Goal: Task Accomplishment & Management: Use online tool/utility

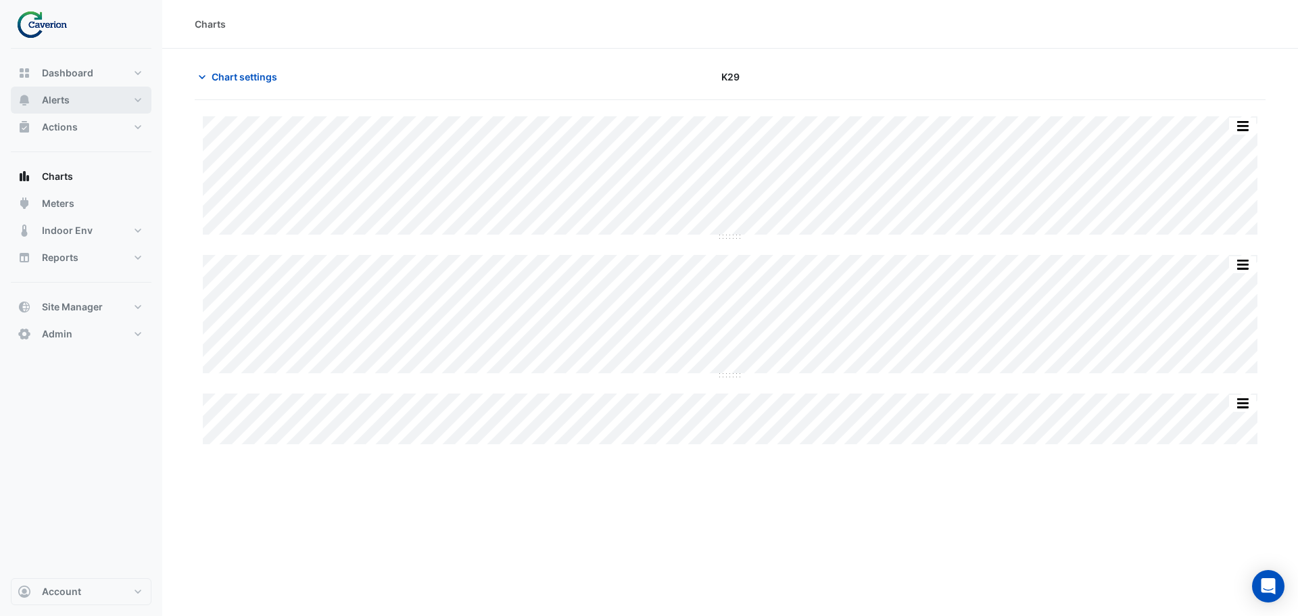
click at [73, 102] on button "Alerts" at bounding box center [81, 100] width 141 height 27
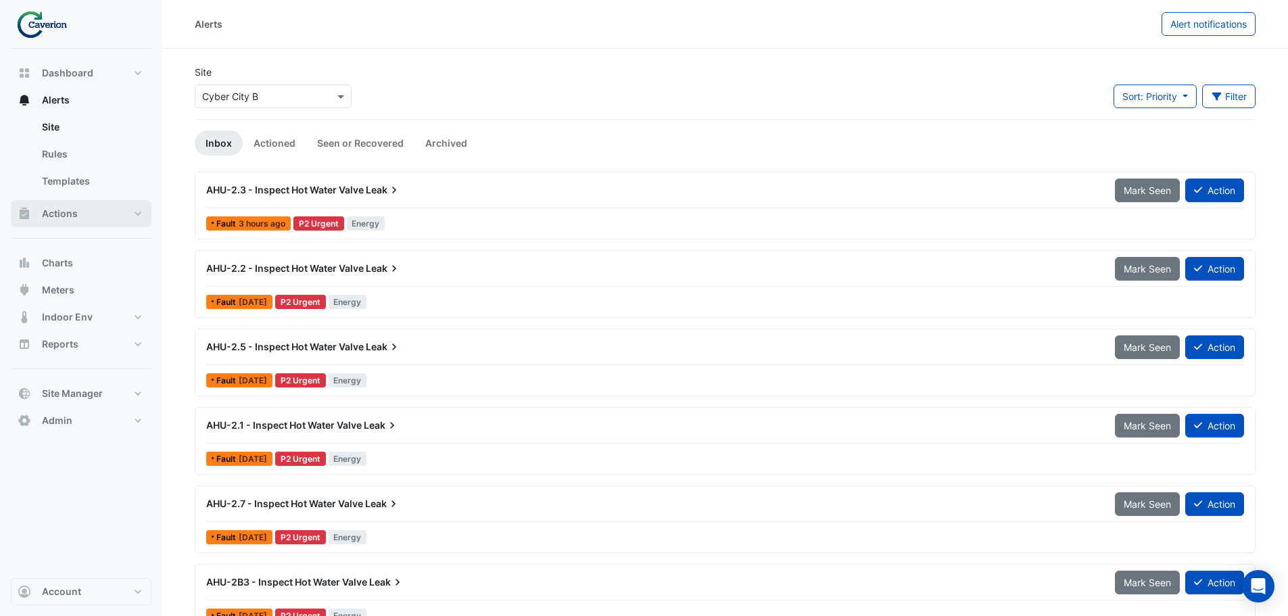
click at [74, 217] on span "Actions" at bounding box center [60, 214] width 36 height 14
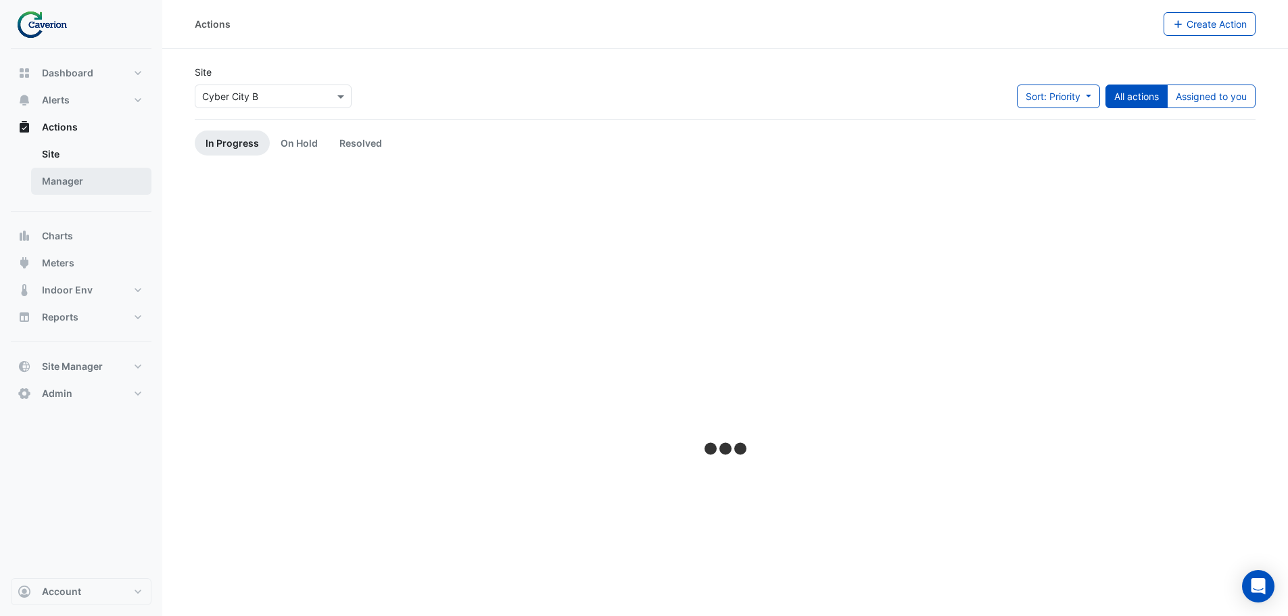
click at [64, 187] on link "Manager" at bounding box center [91, 181] width 120 height 27
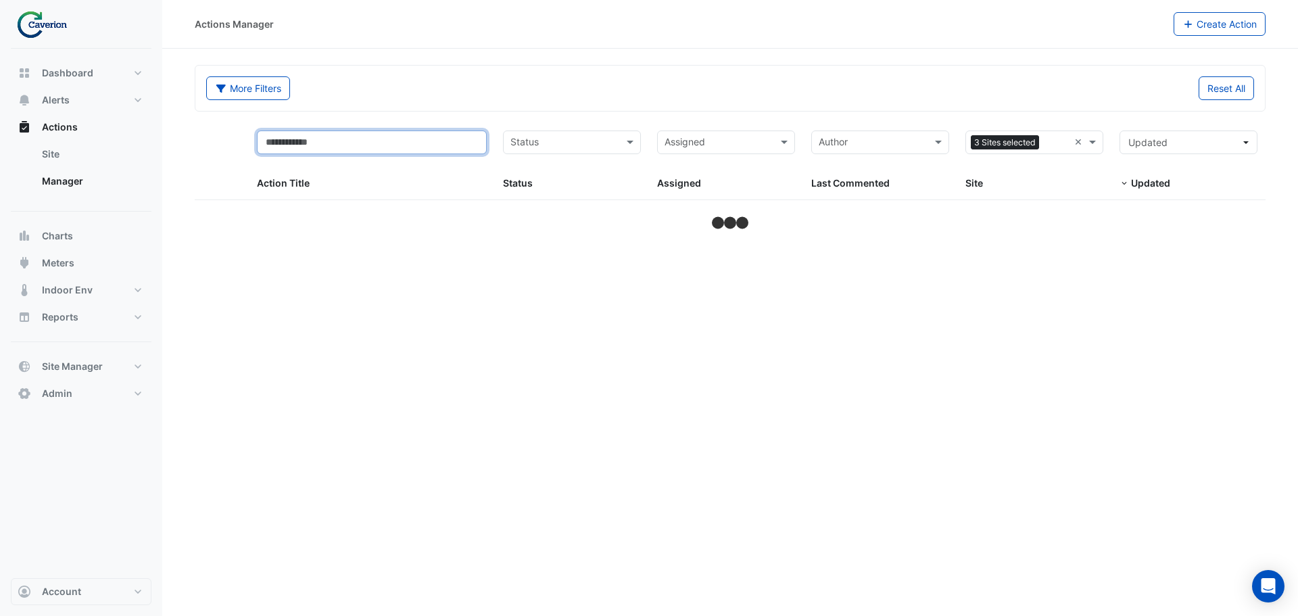
click at [454, 141] on input "text" at bounding box center [372, 142] width 230 height 24
select select "***"
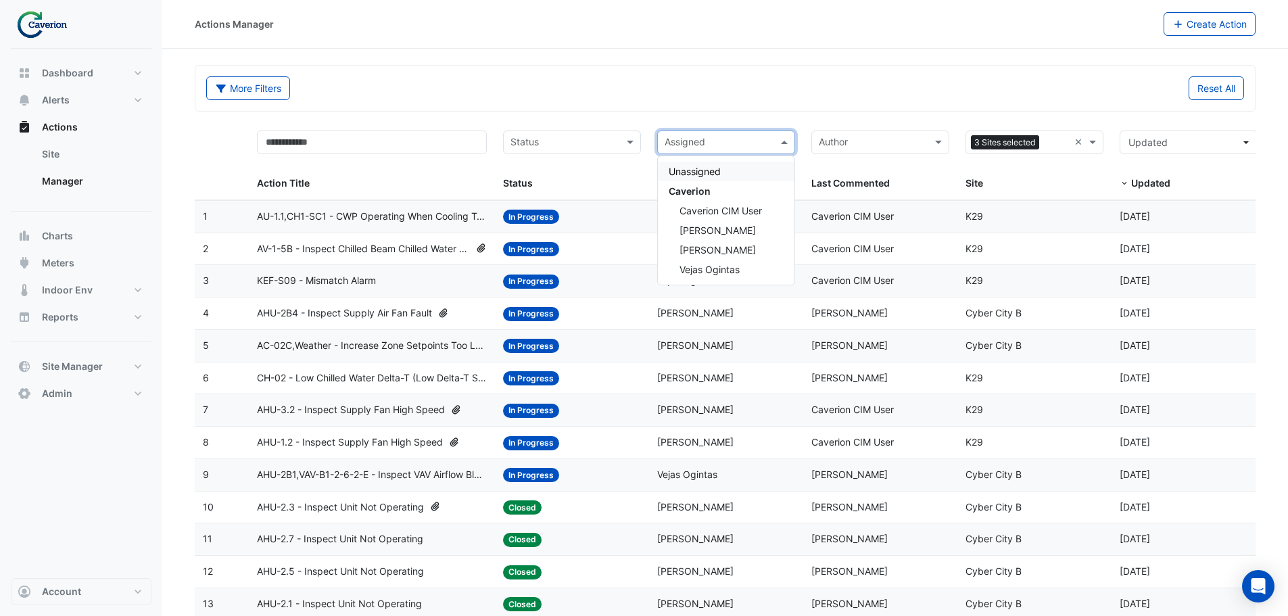
click at [739, 147] on input "text" at bounding box center [717, 144] width 107 height 16
click at [750, 214] on span "Caverion CIM User" at bounding box center [720, 210] width 82 height 11
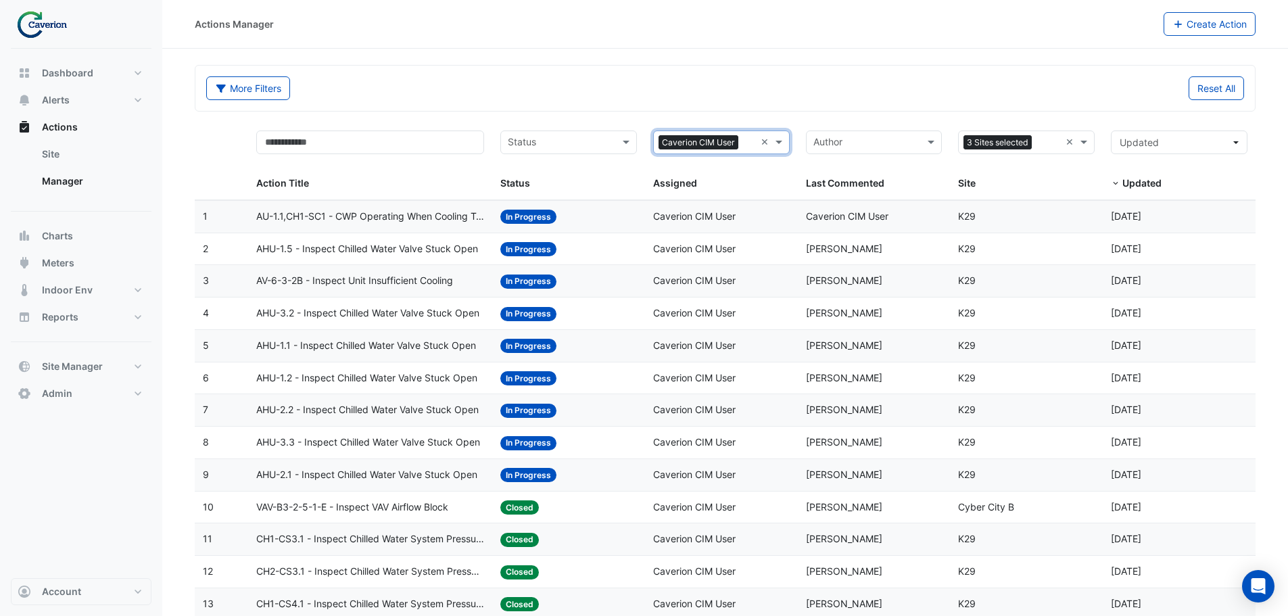
click at [370, 252] on span "AHU-1.5 - Inspect Chilled Water Valve Stuck Open" at bounding box center [367, 249] width 222 height 16
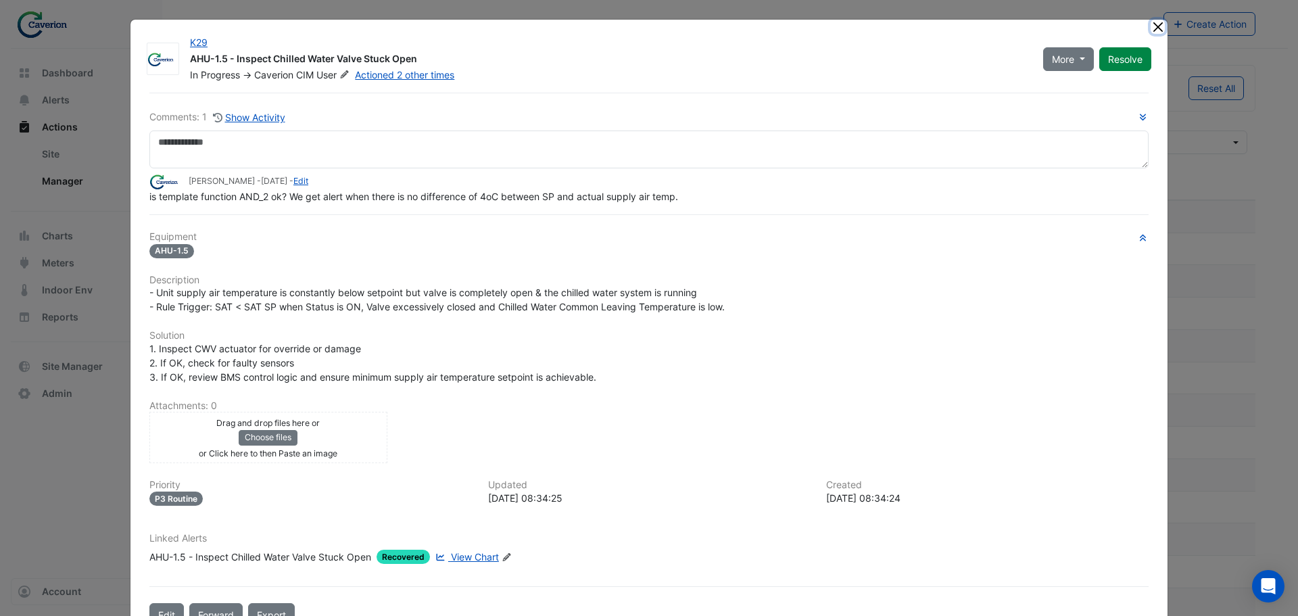
click at [881, 26] on button "Close" at bounding box center [1157, 27] width 14 height 14
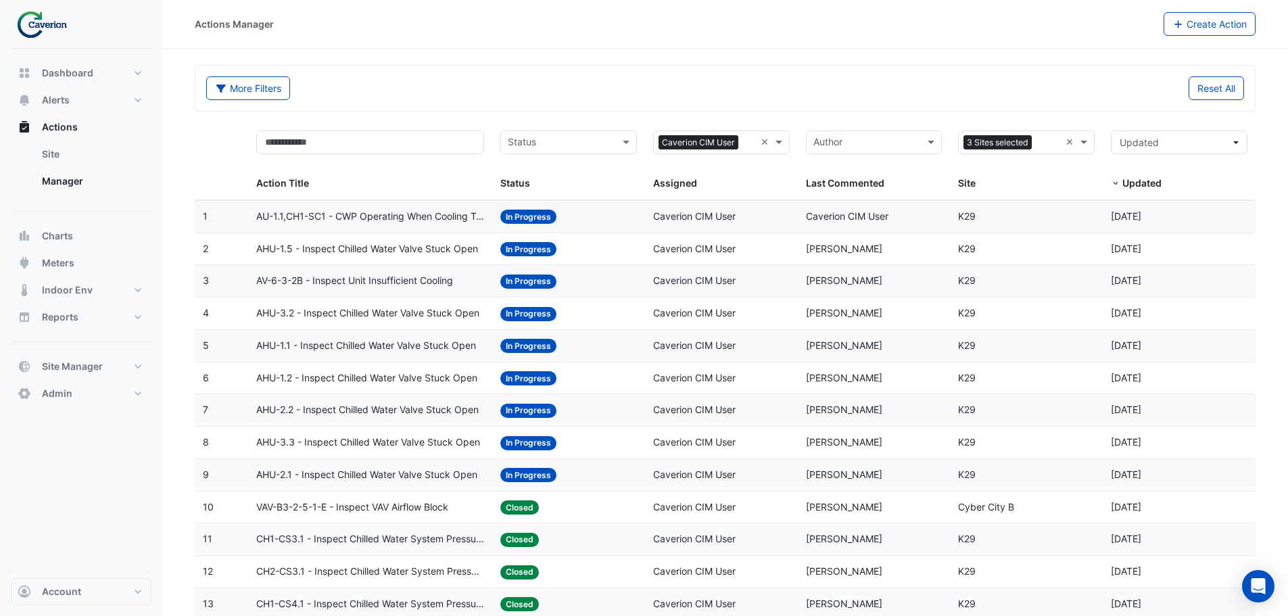
click at [320, 247] on span "AHU-1.5 - Inspect Chilled Water Valve Stuck Open" at bounding box center [367, 249] width 222 height 16
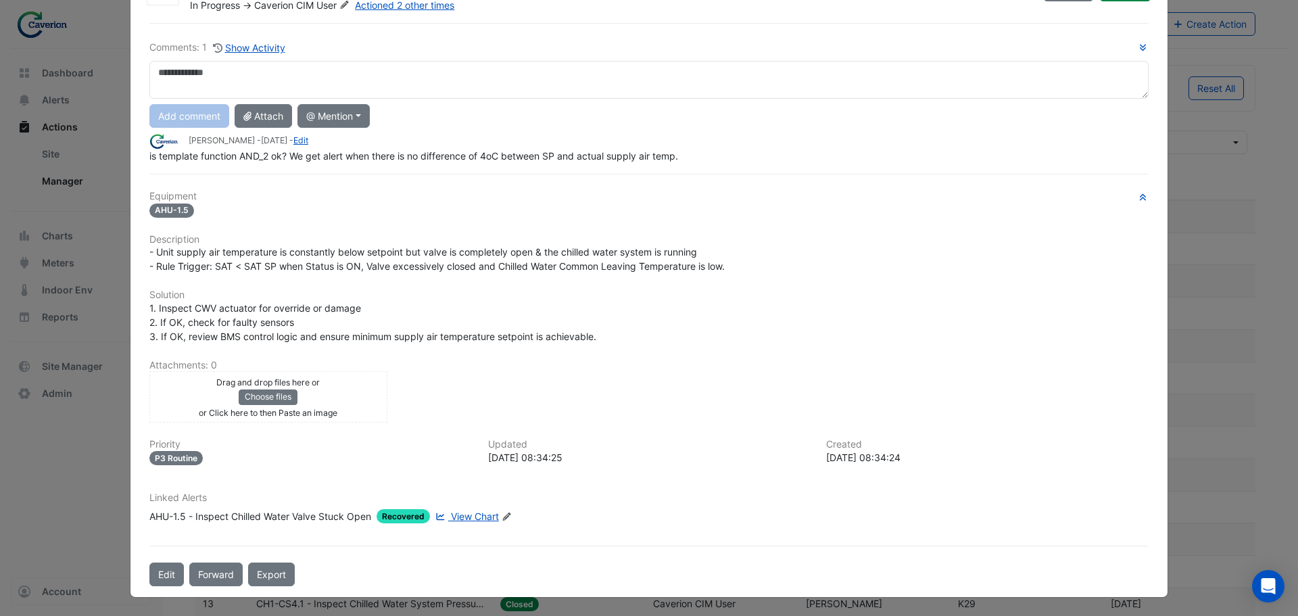
scroll to position [70, 0]
click at [477, 505] on span "View Chart" at bounding box center [475, 515] width 48 height 11
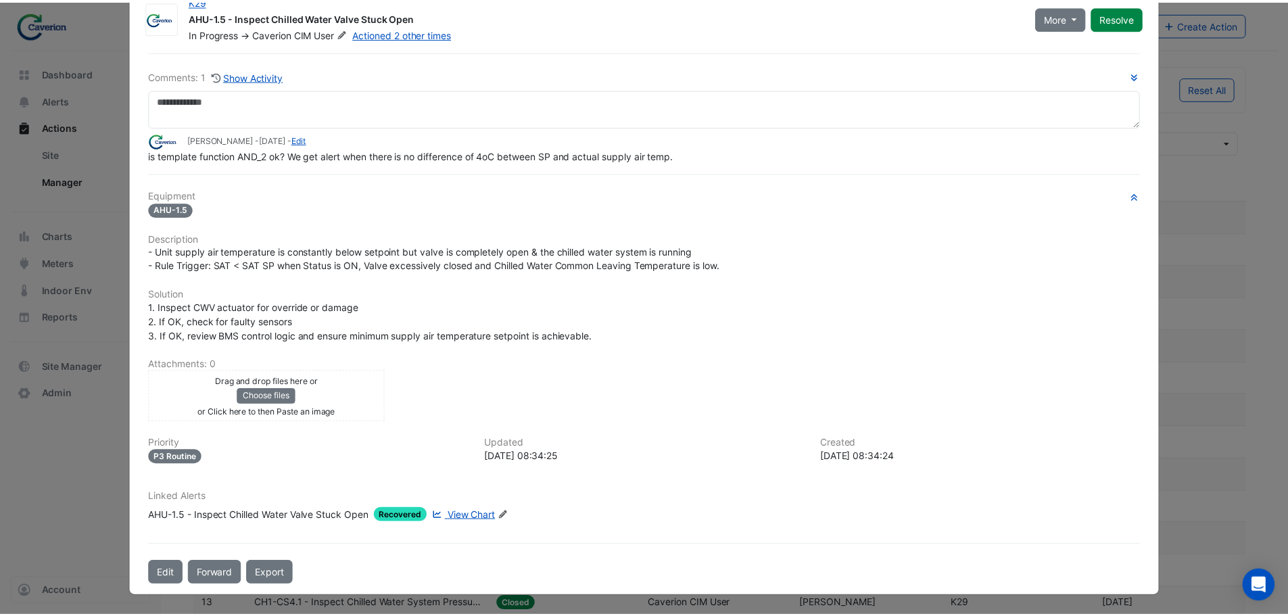
scroll to position [0, 0]
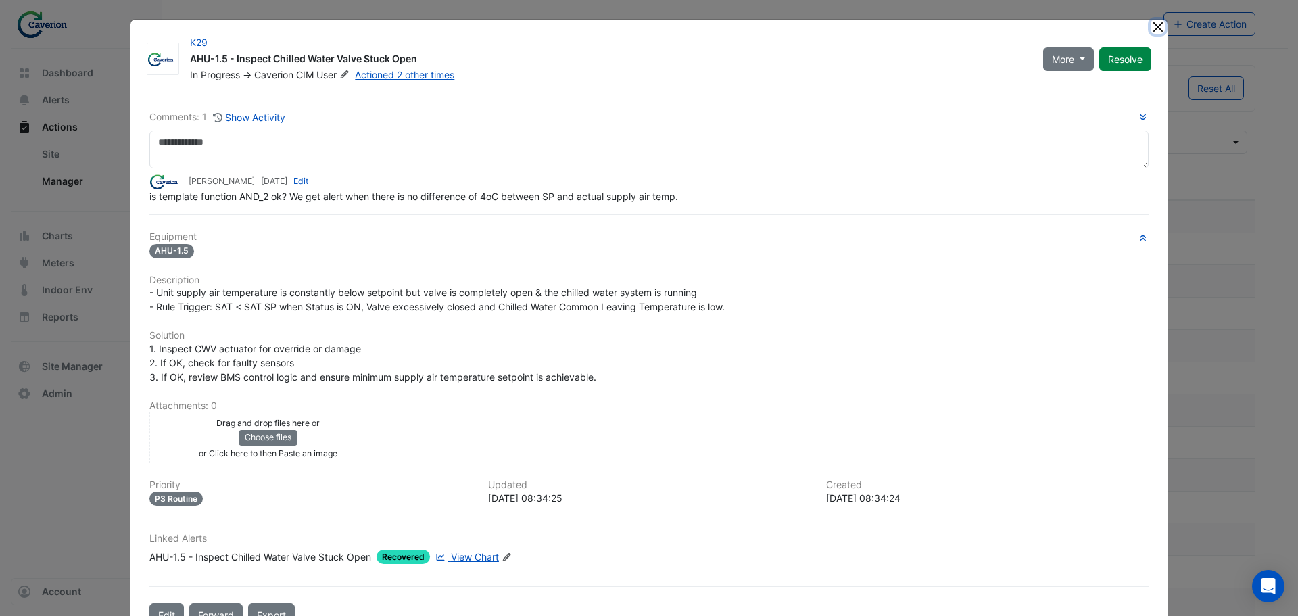
click at [881, 24] on button "Close" at bounding box center [1157, 27] width 14 height 14
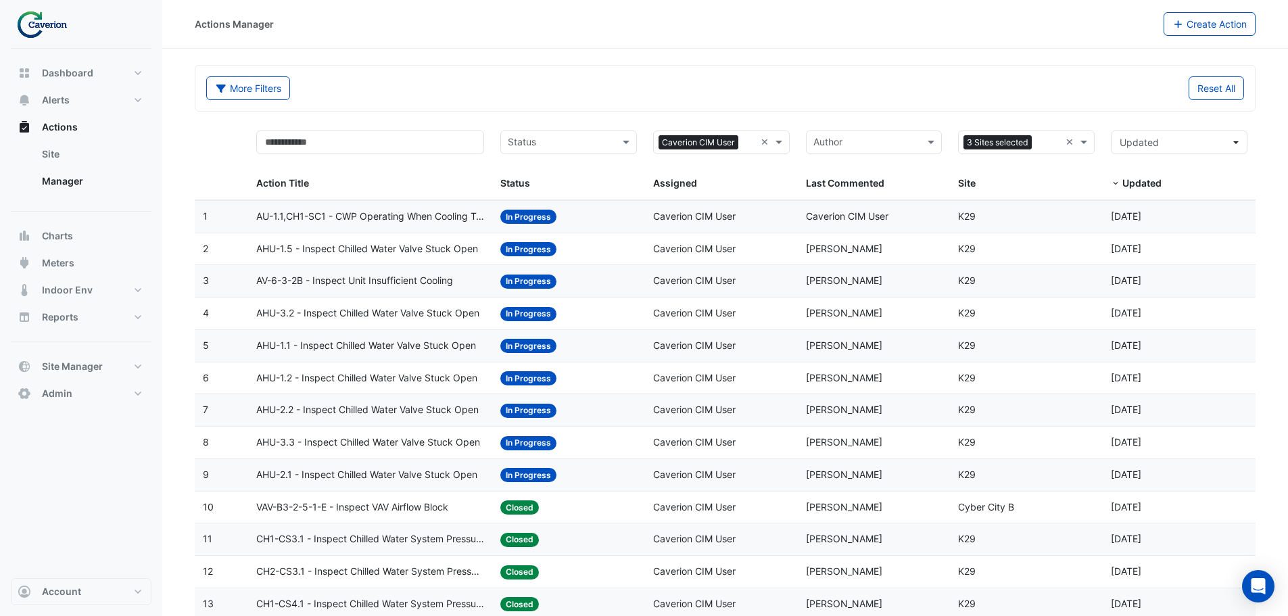
click at [427, 83] on div "More Filters" at bounding box center [461, 88] width 527 height 24
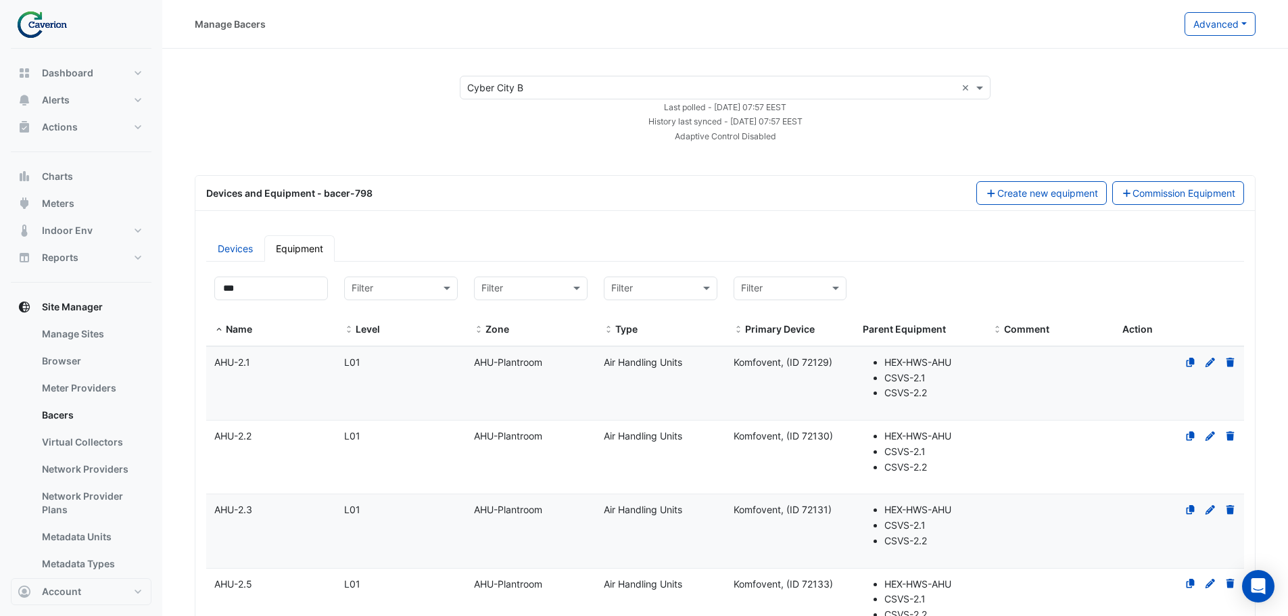
select select "***"
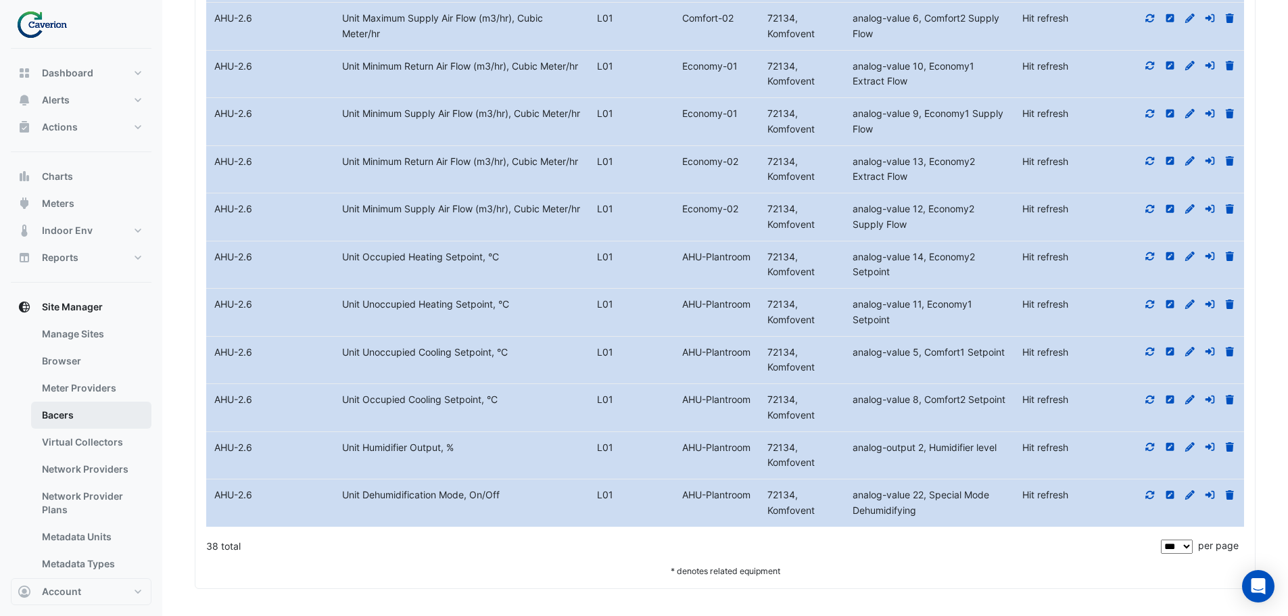
click at [82, 420] on link "Bacers" at bounding box center [91, 414] width 120 height 27
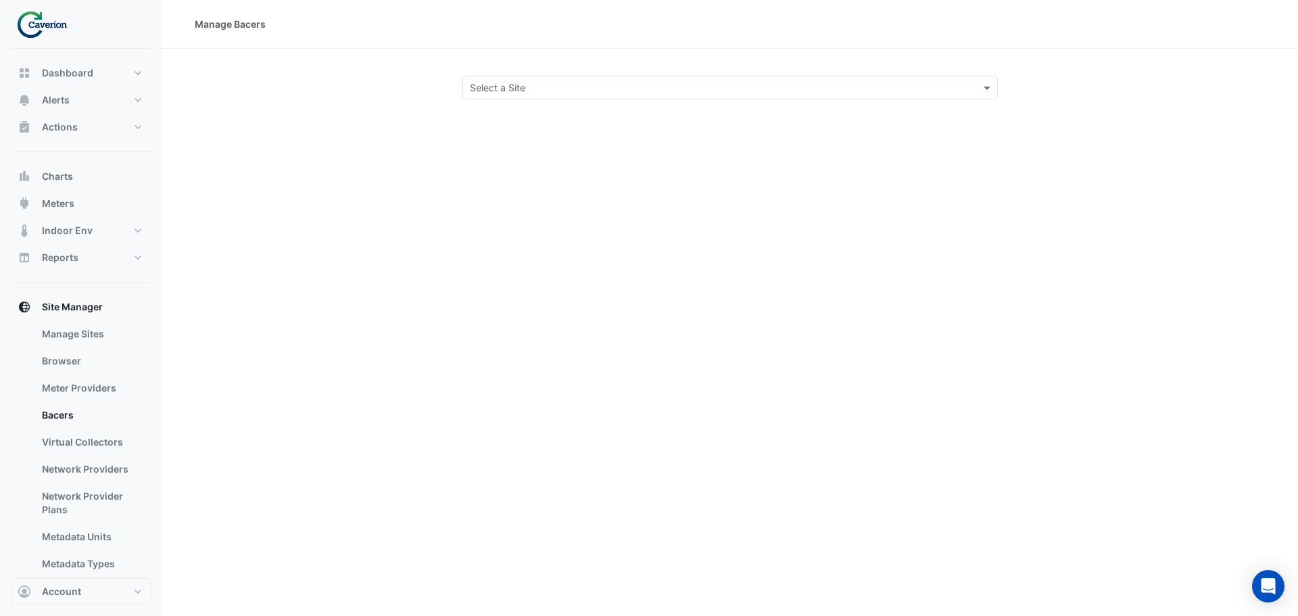
click at [542, 95] on div "Select a Site" at bounding box center [729, 88] width 535 height 24
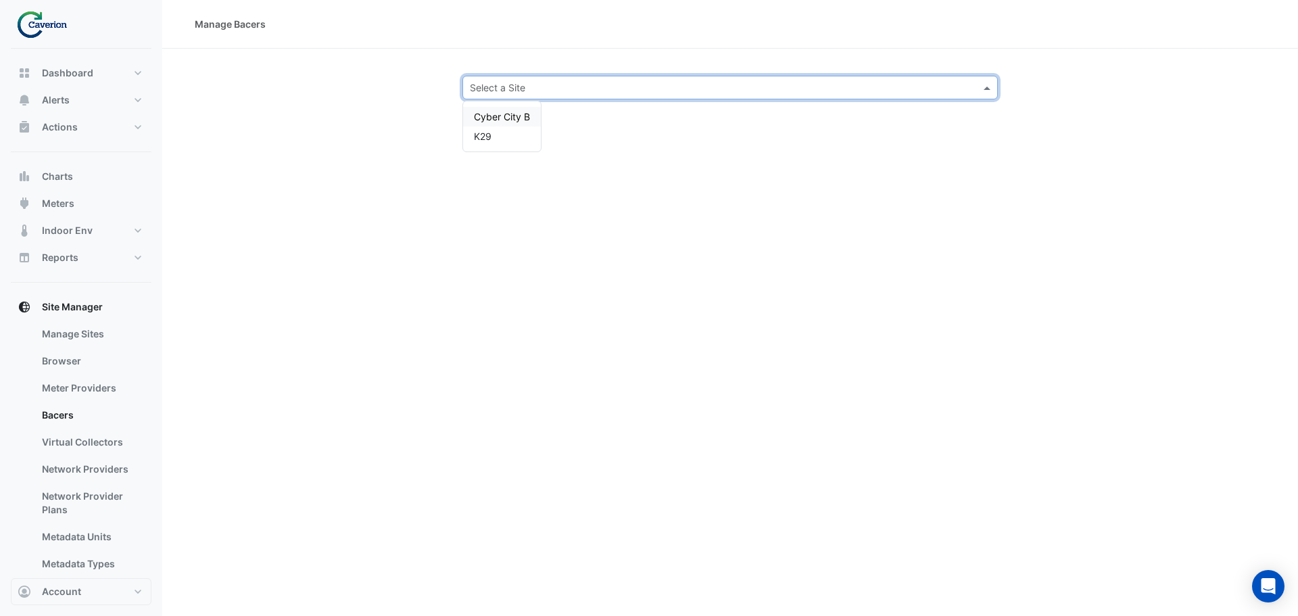
click at [502, 116] on span "Cyber City B" at bounding box center [502, 116] width 56 height 11
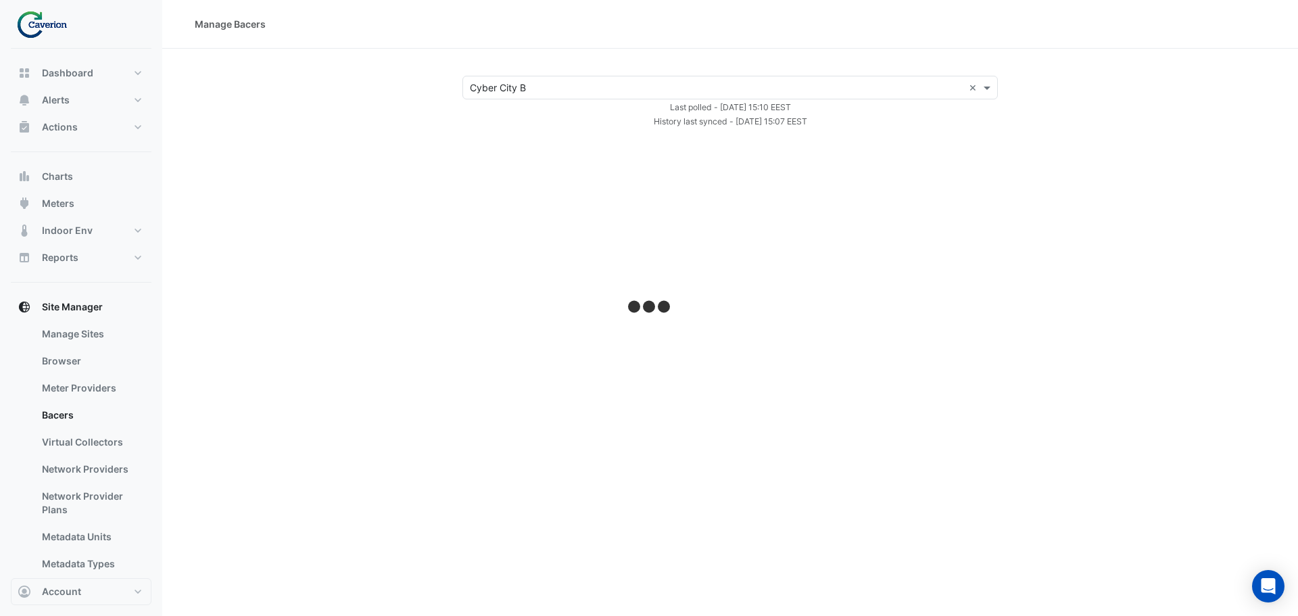
select select "***"
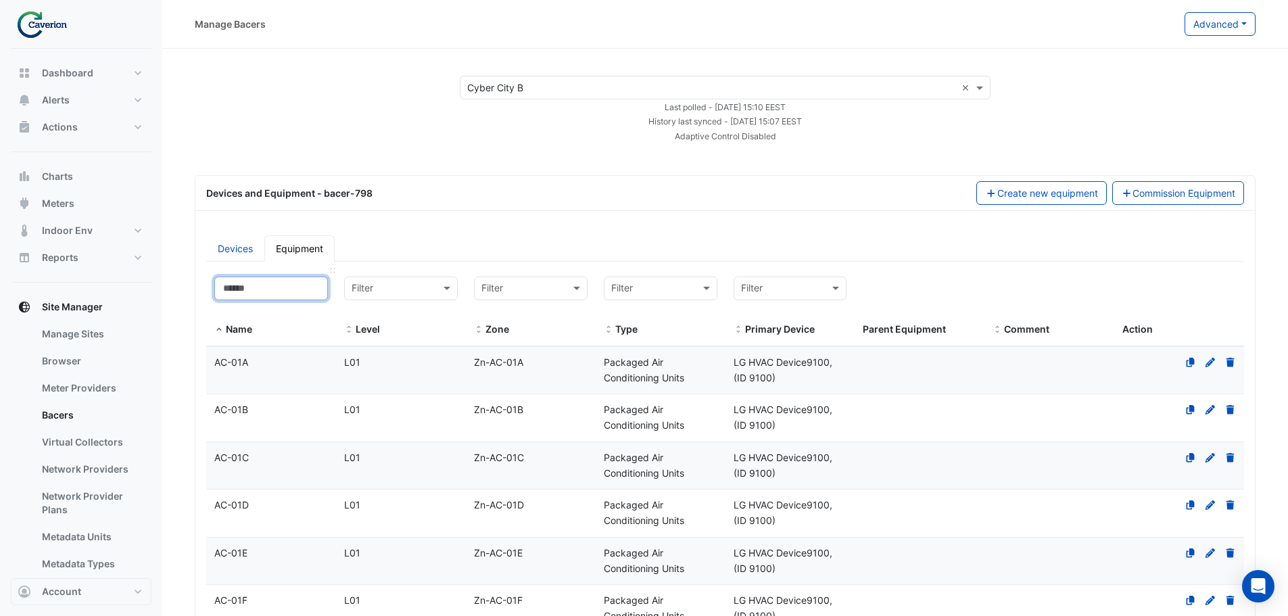
click at [260, 295] on input at bounding box center [271, 288] width 114 height 24
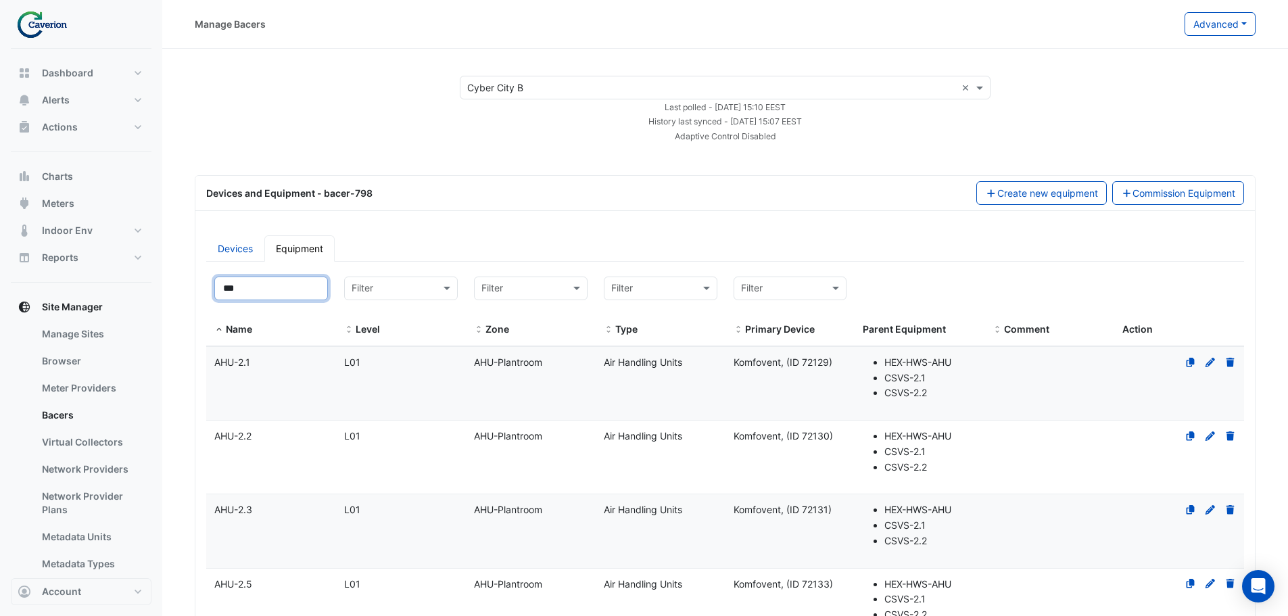
type input "***"
click at [316, 516] on div "AHU-2.3" at bounding box center [271, 510] width 130 height 16
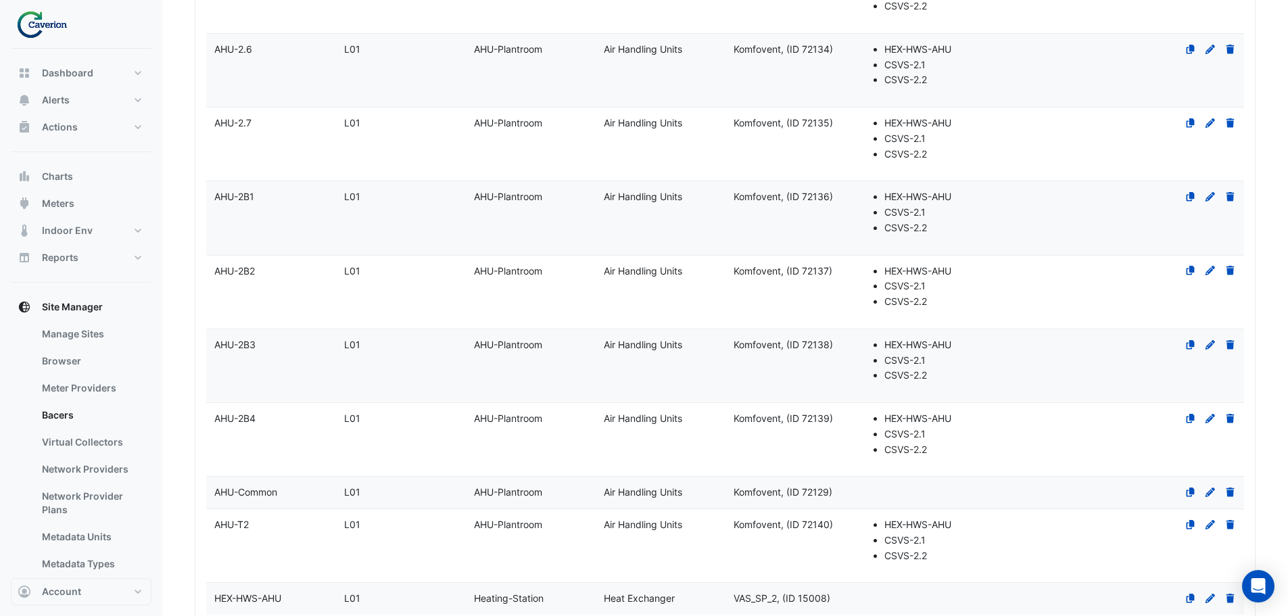
scroll to position [796, 0]
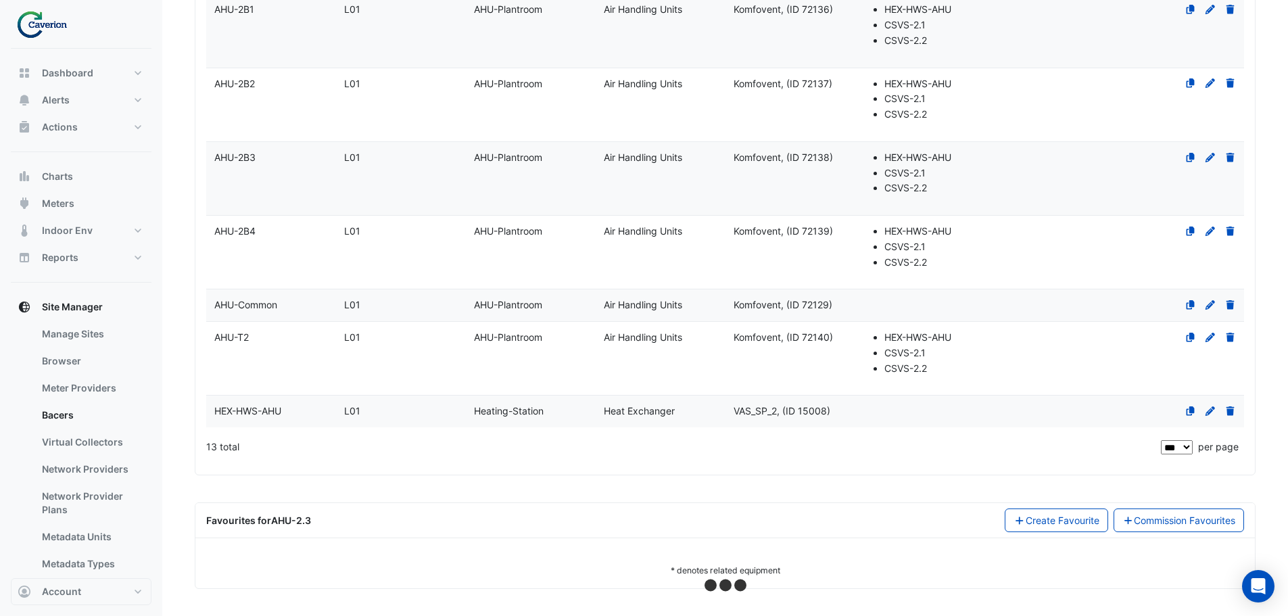
select select "***"
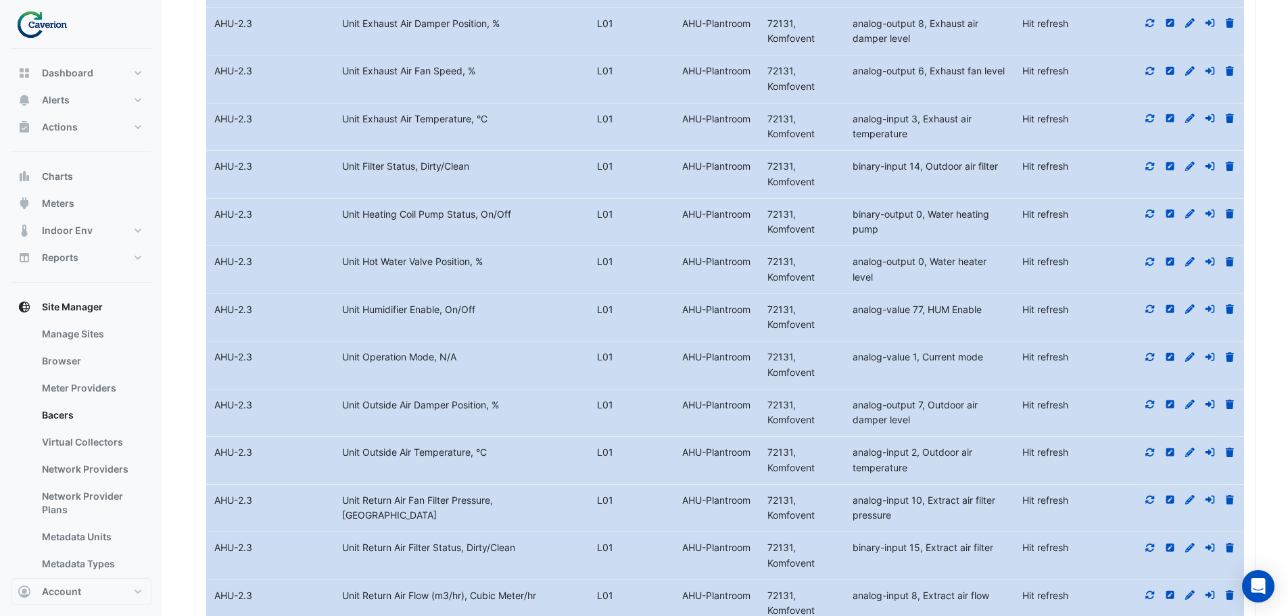
scroll to position [1607, 0]
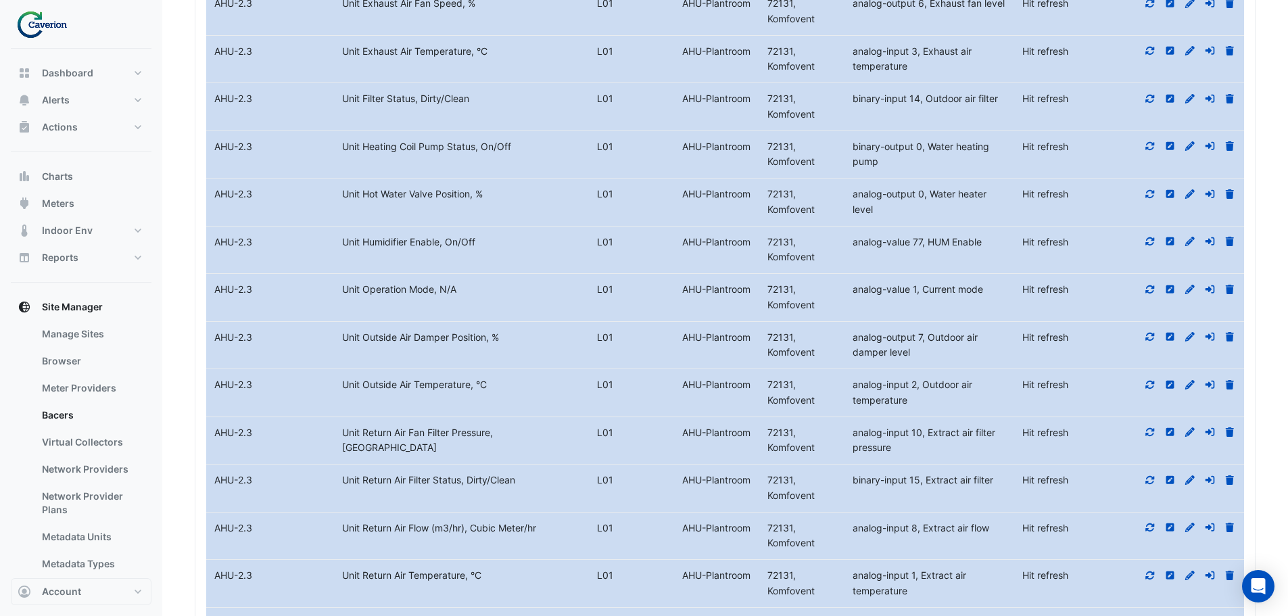
click at [1144, 289] on icon at bounding box center [1150, 289] width 12 height 9
click at [1151, 384] on icon at bounding box center [1150, 384] width 12 height 9
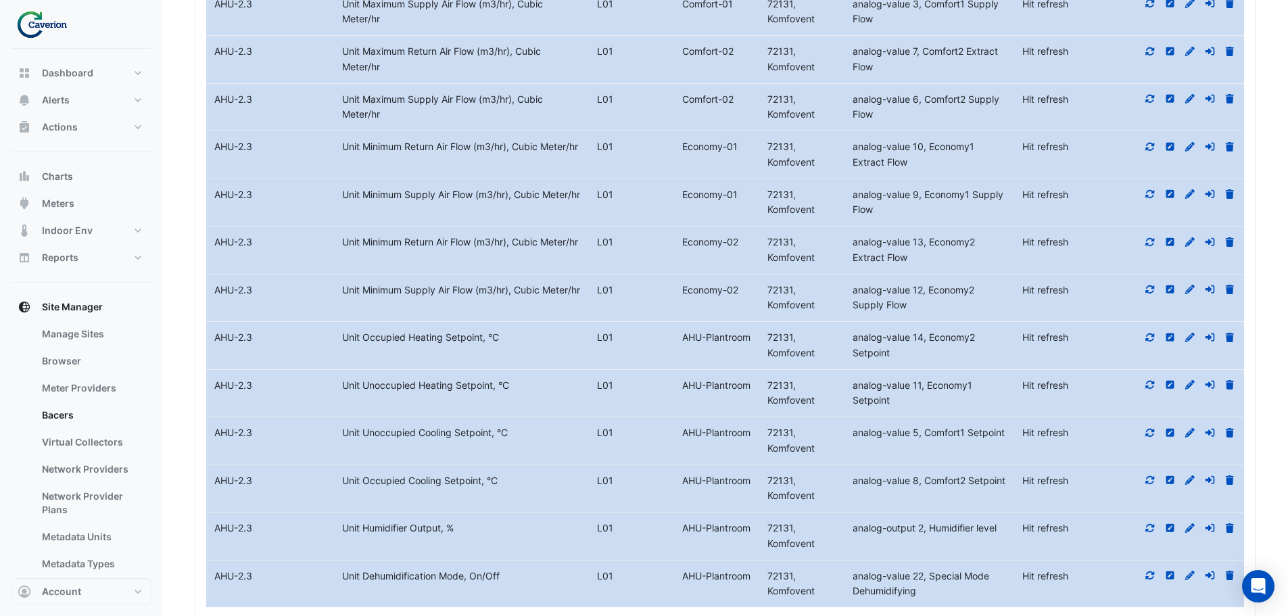
scroll to position [2621, 0]
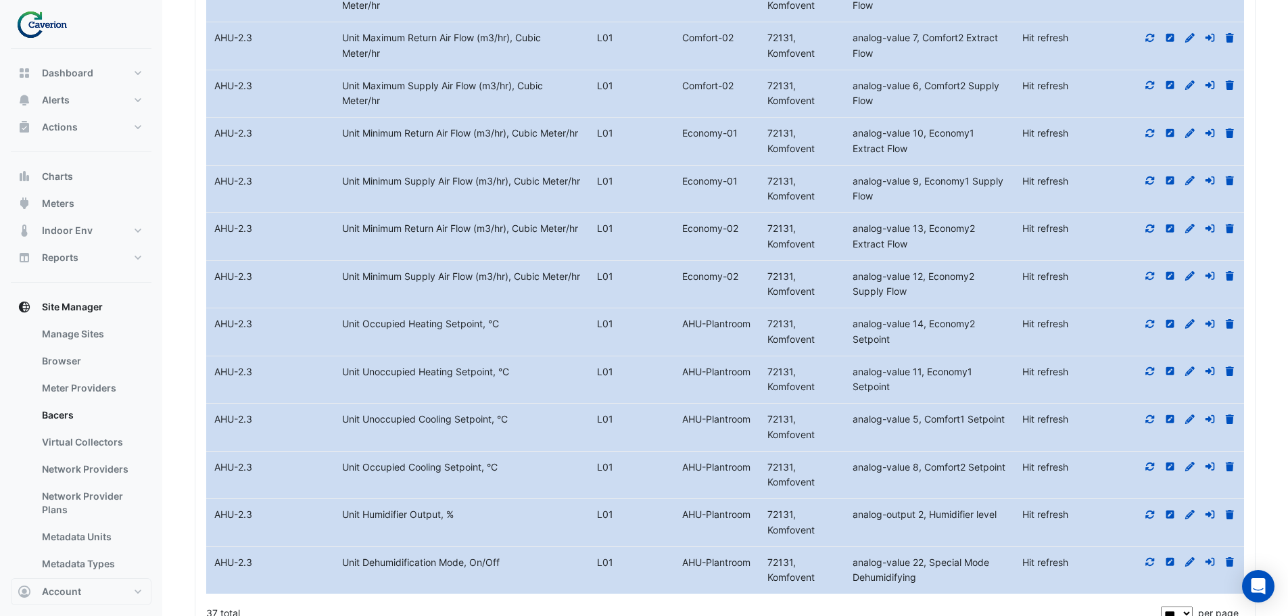
click at [1149, 325] on icon at bounding box center [1150, 323] width 12 height 9
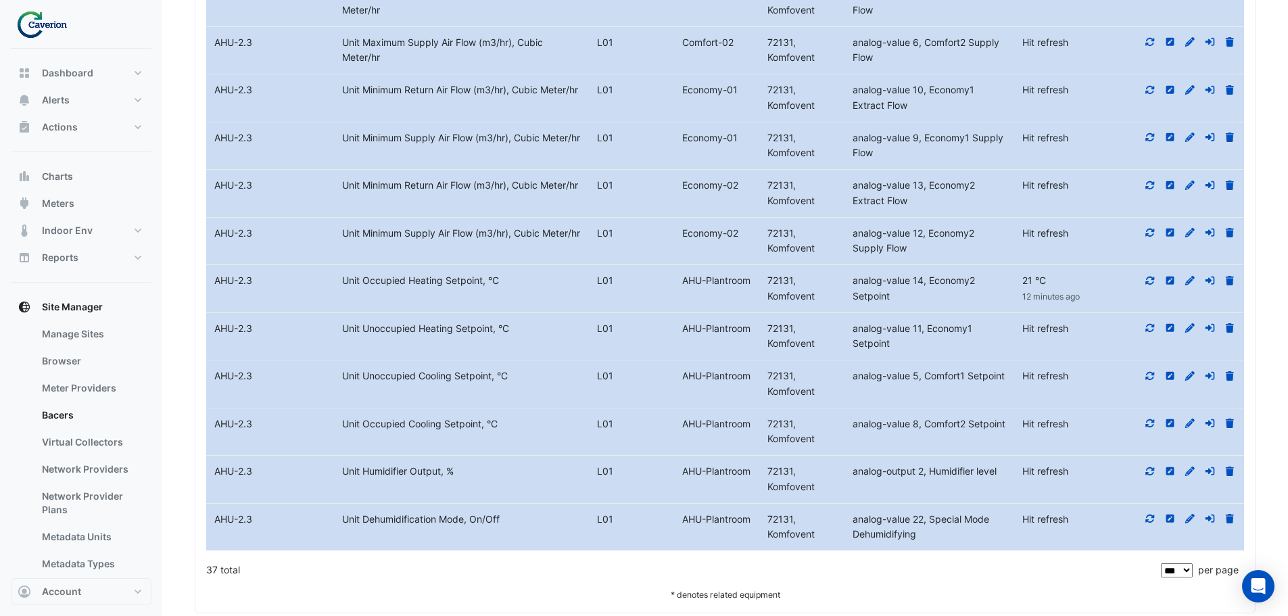
scroll to position [2688, 0]
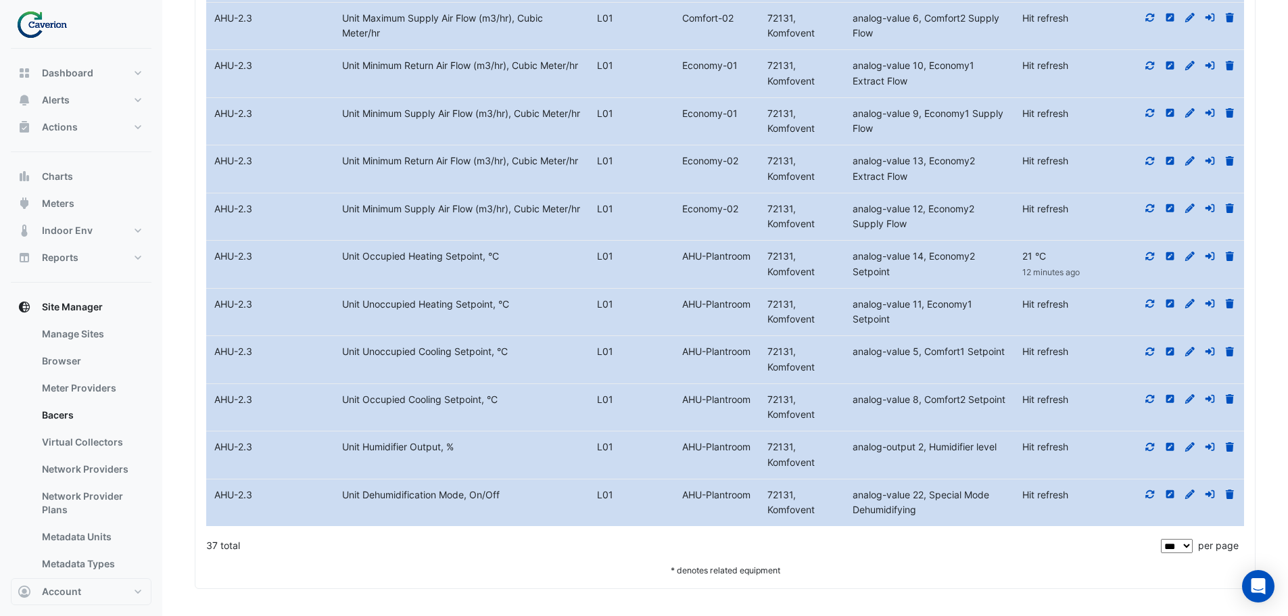
click at [1151, 449] on icon at bounding box center [1150, 446] width 12 height 9
click at [1148, 493] on icon at bounding box center [1150, 493] width 12 height 9
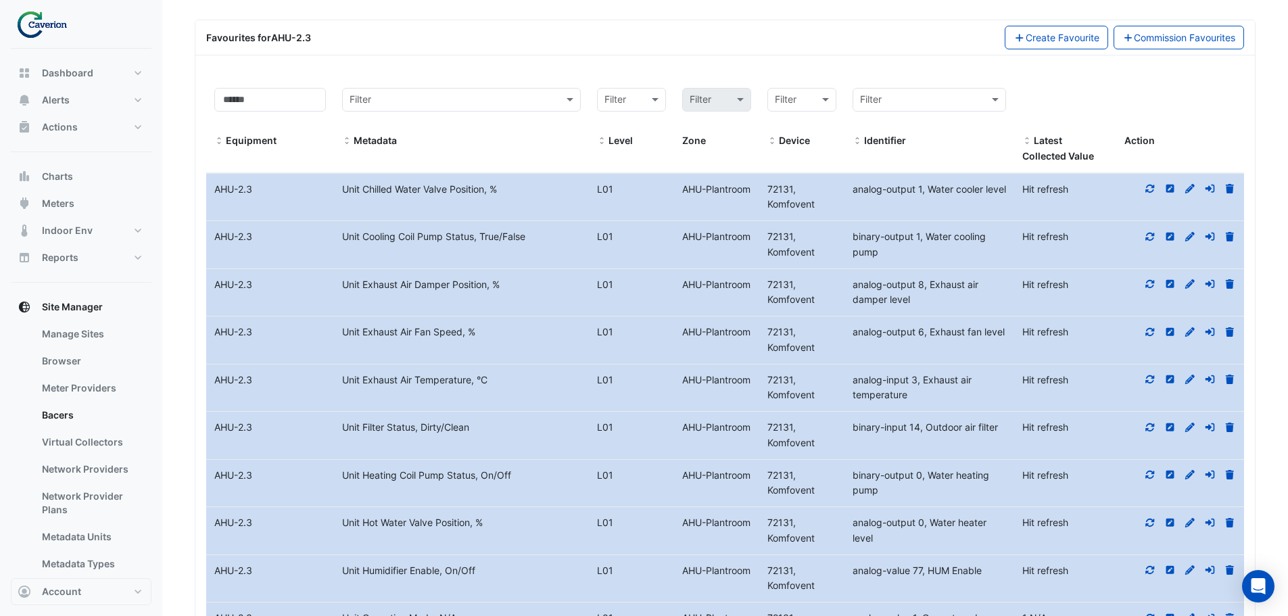
scroll to position [1066, 0]
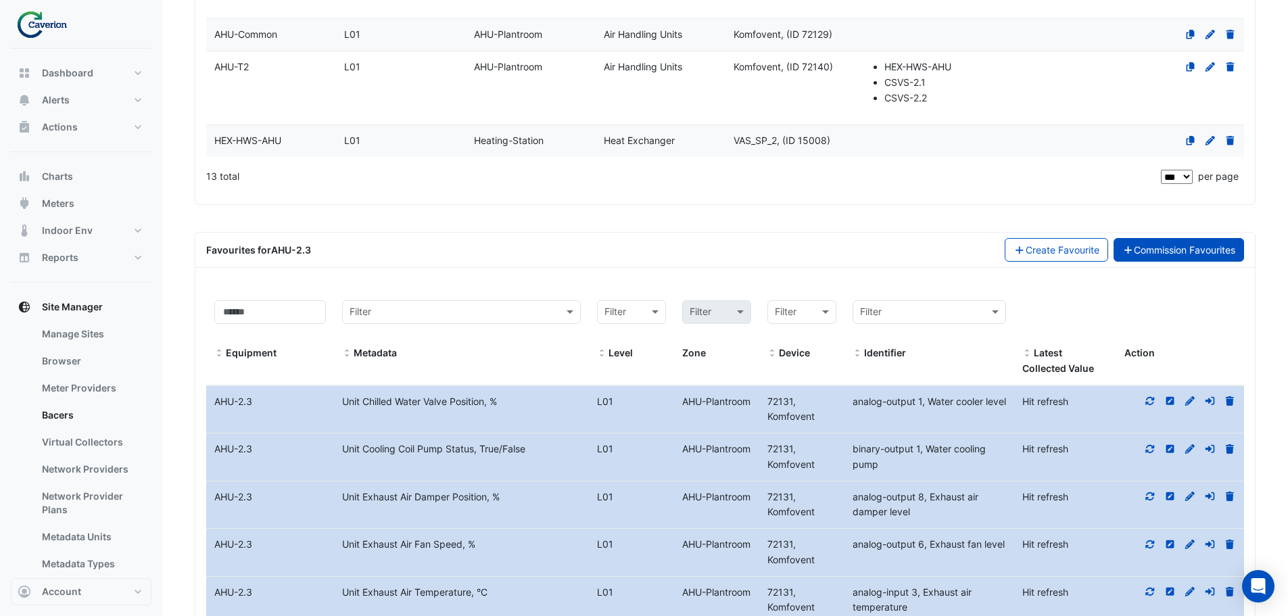
click at [1147, 251] on link "Commission Favourites" at bounding box center [1178, 250] width 131 height 24
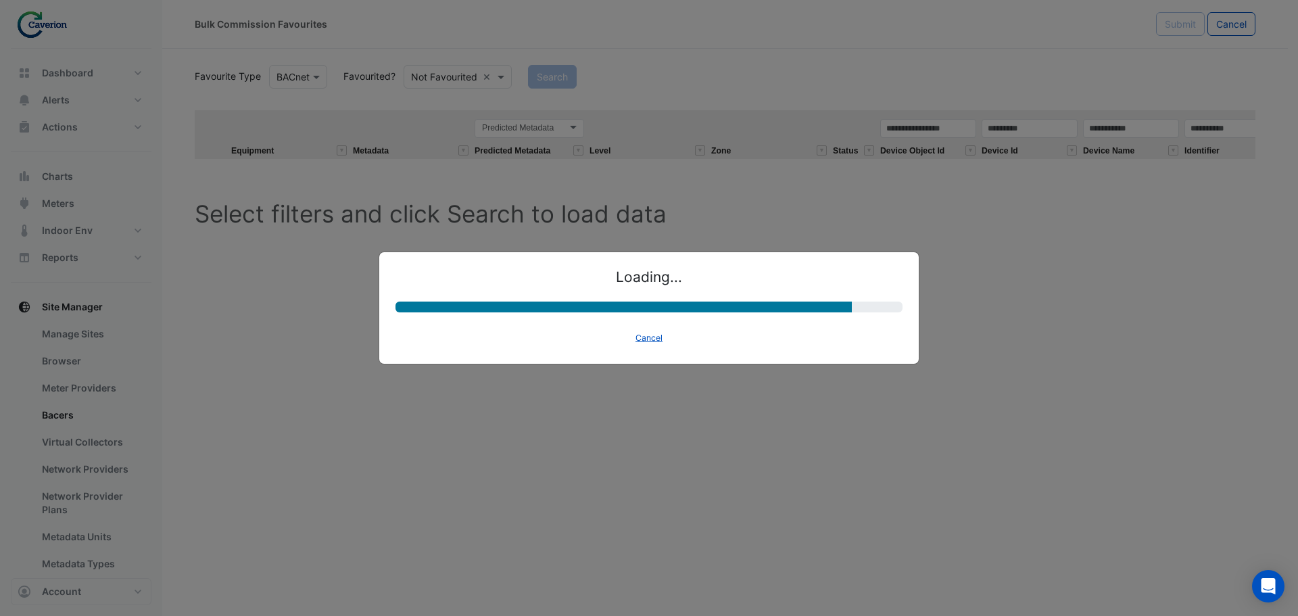
select select "********"
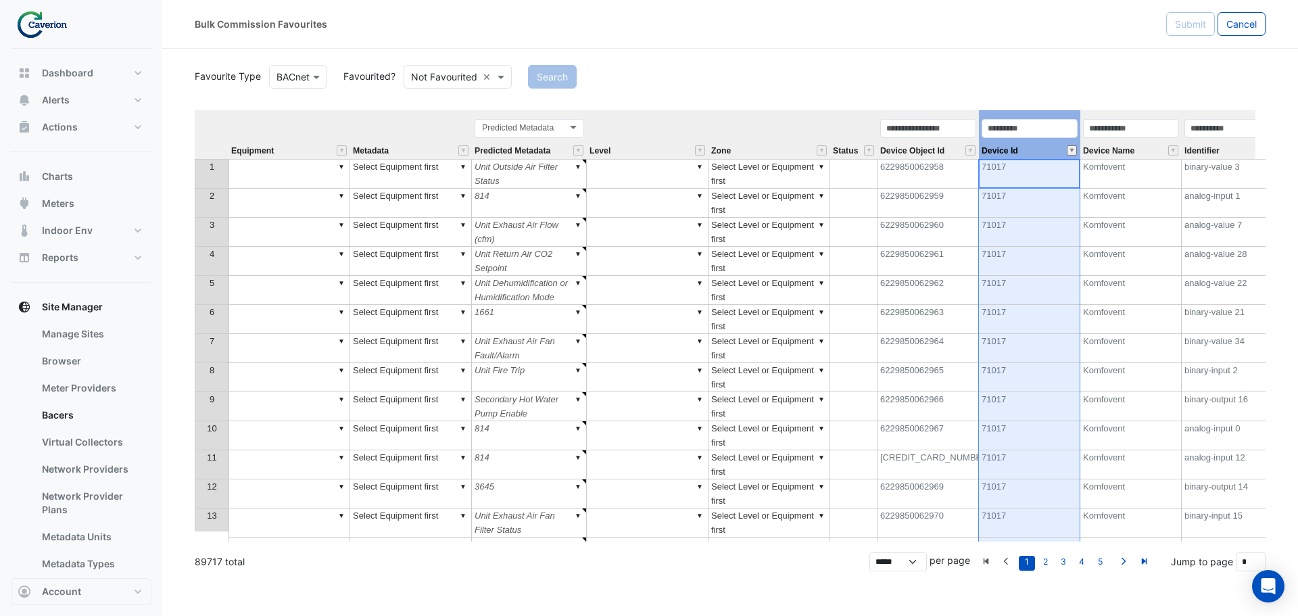
click at [1075, 151] on button "" at bounding box center [1072, 150] width 10 height 10
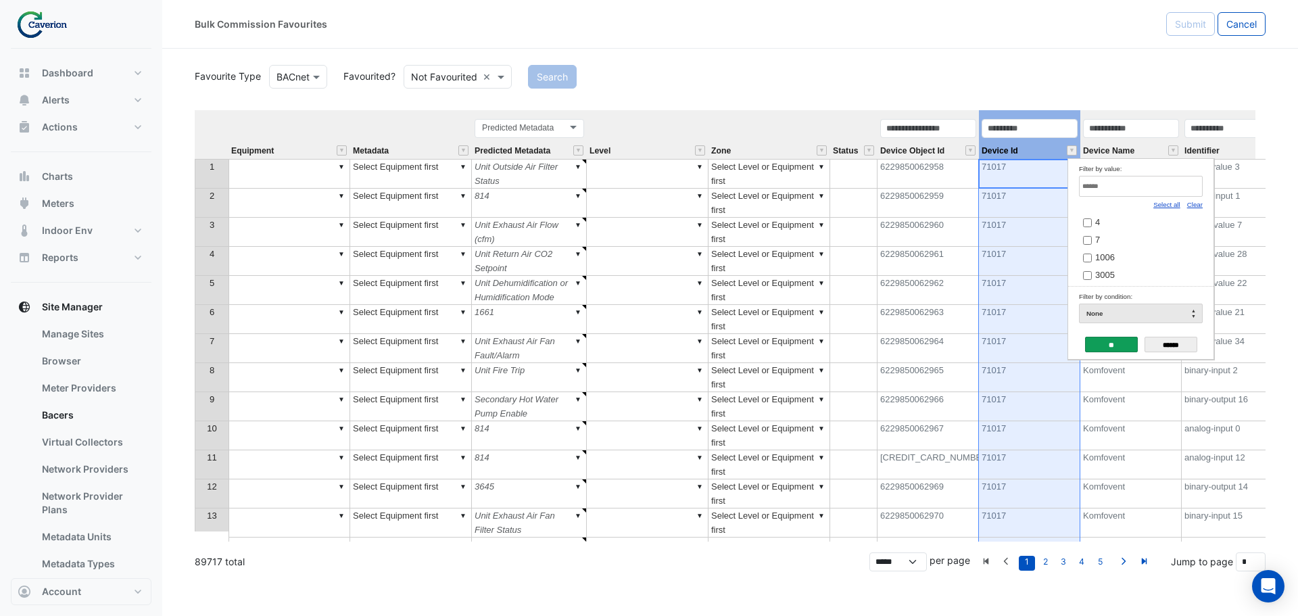
click at [1198, 203] on link "Clear" at bounding box center [1195, 204] width 16 height 7
click at [1158, 182] on input "Filter by value:" at bounding box center [1141, 186] width 124 height 21
click at [1196, 205] on link "Clear" at bounding box center [1195, 204] width 16 height 7
type input "*****"
click at [1170, 345] on input "******" at bounding box center [1170, 345] width 53 height 16
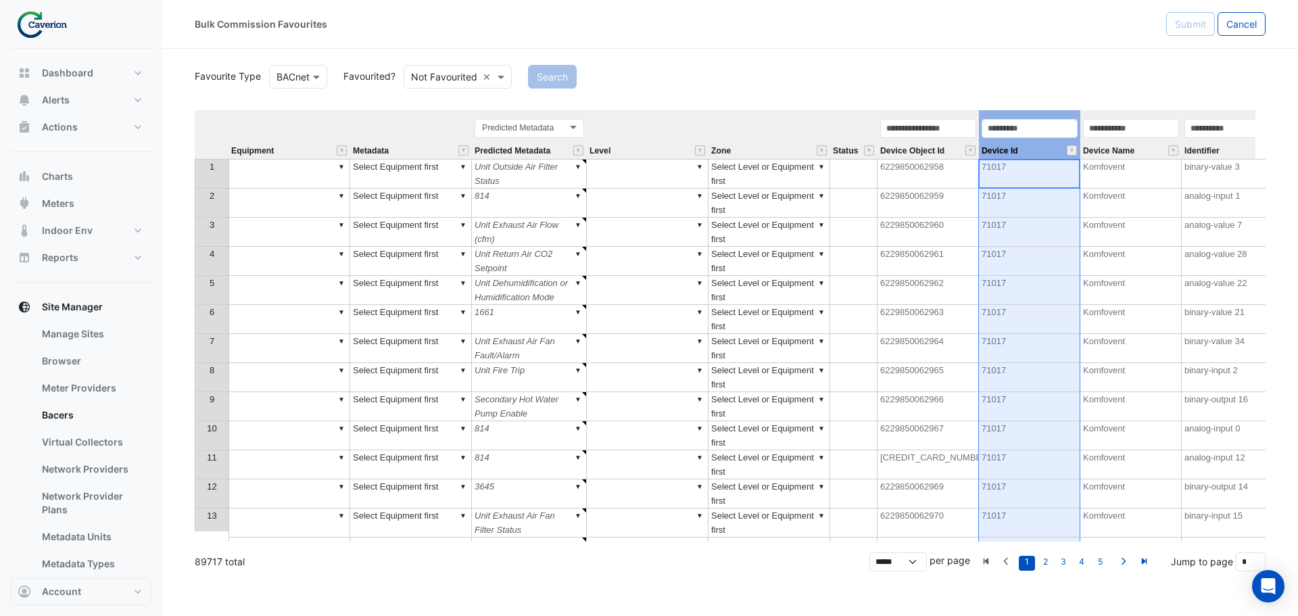
click at [1073, 157] on div "Device Id" at bounding box center [1029, 138] width 101 height 41
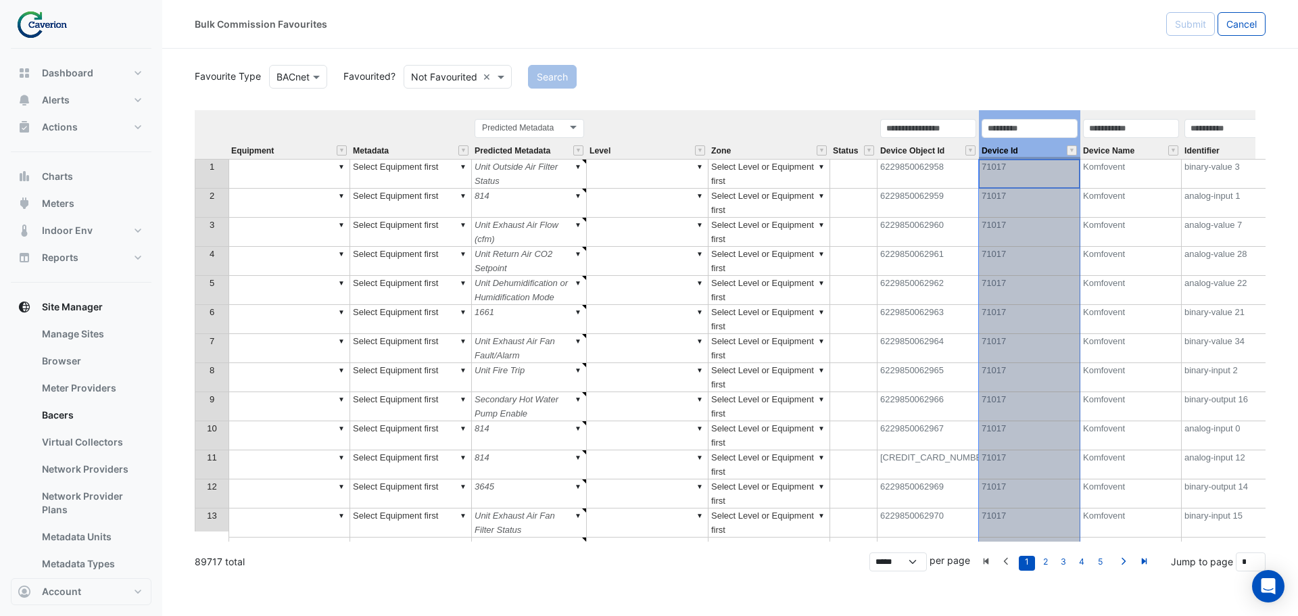
click at [1073, 157] on div "Device Id" at bounding box center [1029, 138] width 101 height 41
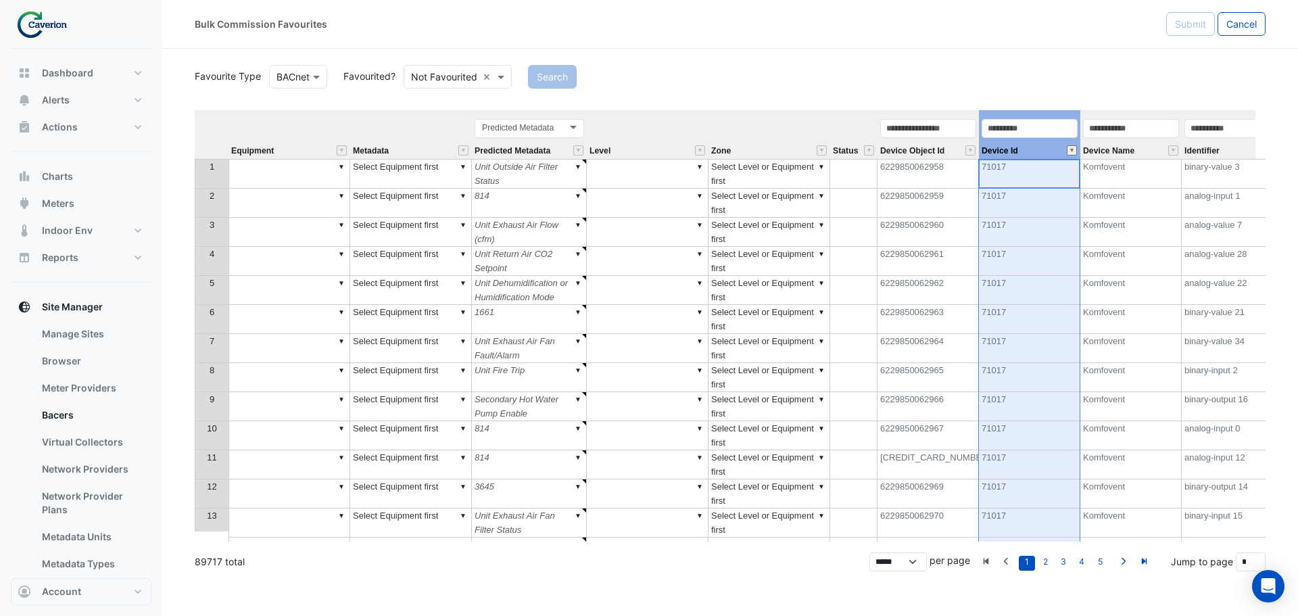
click at [1075, 152] on button "" at bounding box center [1072, 150] width 10 height 10
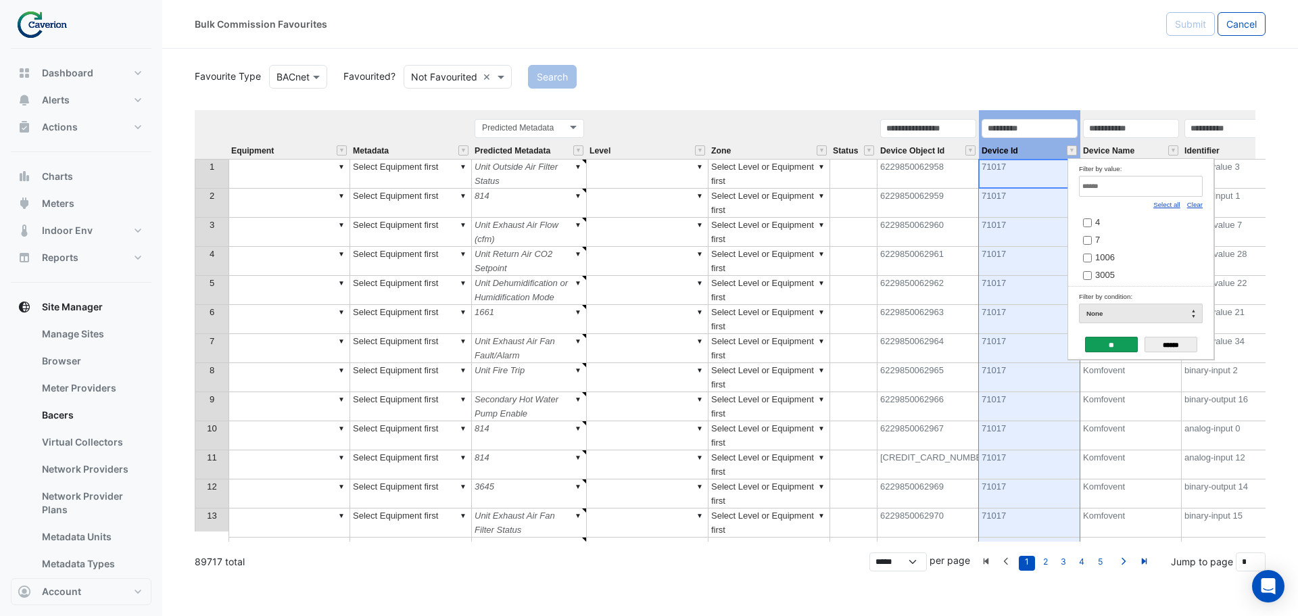
click at [1106, 185] on input "Filter by value:" at bounding box center [1141, 186] width 124 height 21
type input "*"
click at [1164, 343] on input "******" at bounding box center [1170, 345] width 53 height 16
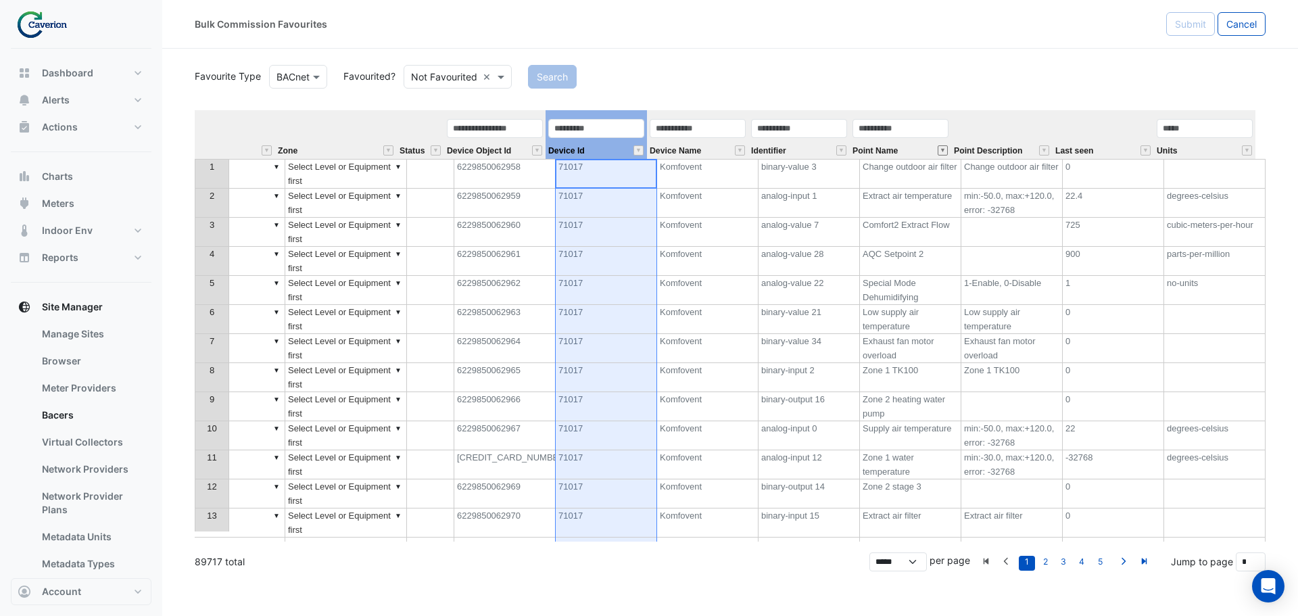
click at [942, 151] on button "" at bounding box center [942, 150] width 10 height 10
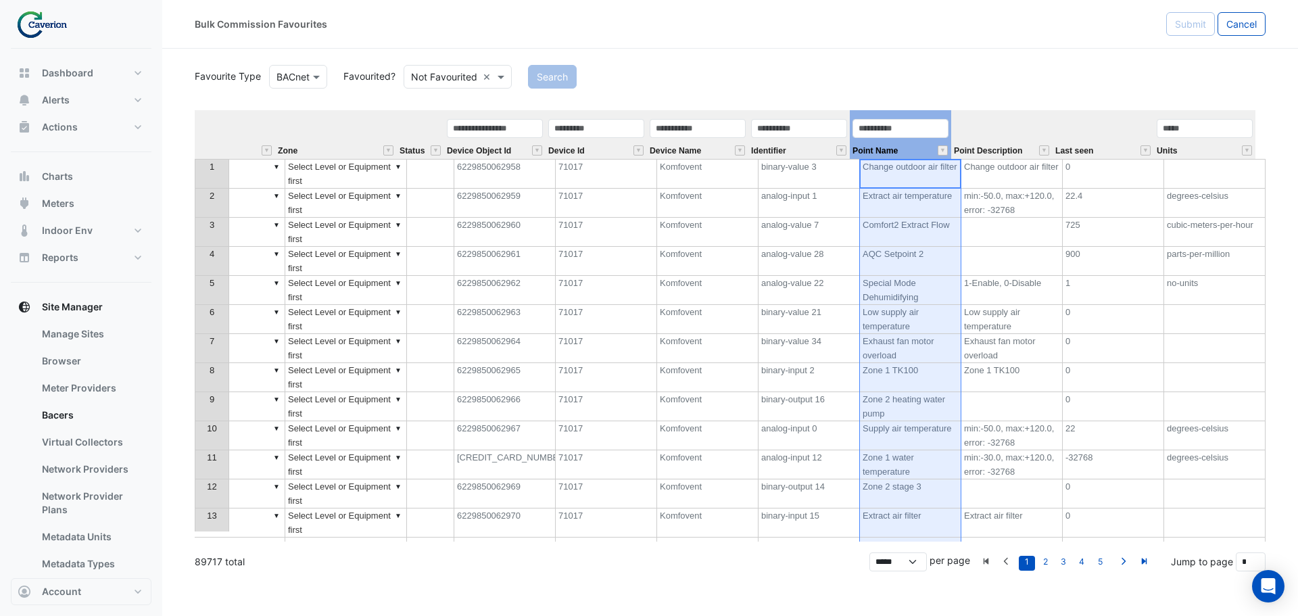
click at [985, 104] on div "Favourite Type Favourite Type BACnet Favourited? Either Not Favourited × Search…" at bounding box center [730, 301] width 1071 height 479
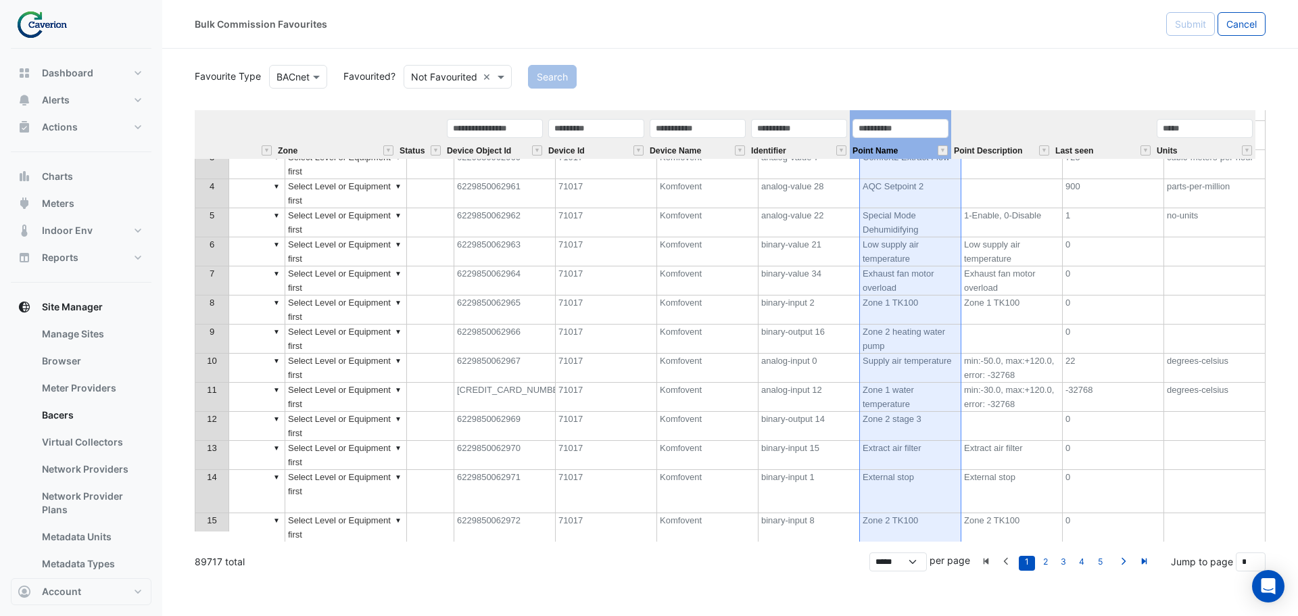
scroll to position [129, 0]
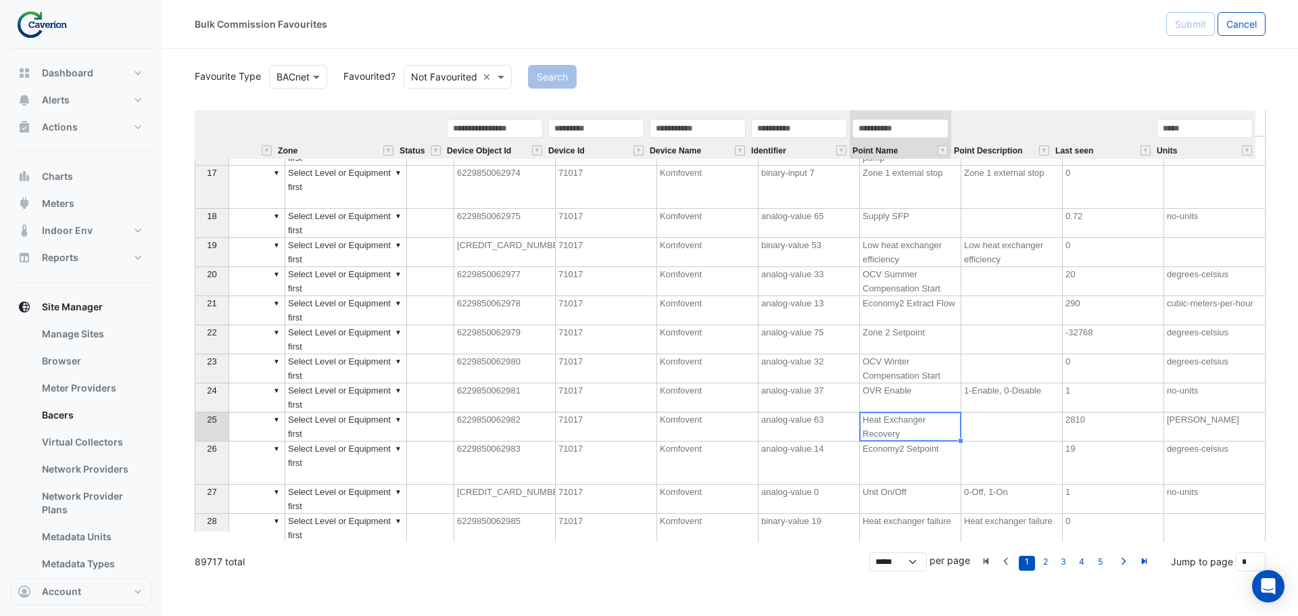
click at [896, 422] on td "Heat Exchanger Recovery" at bounding box center [910, 426] width 101 height 29
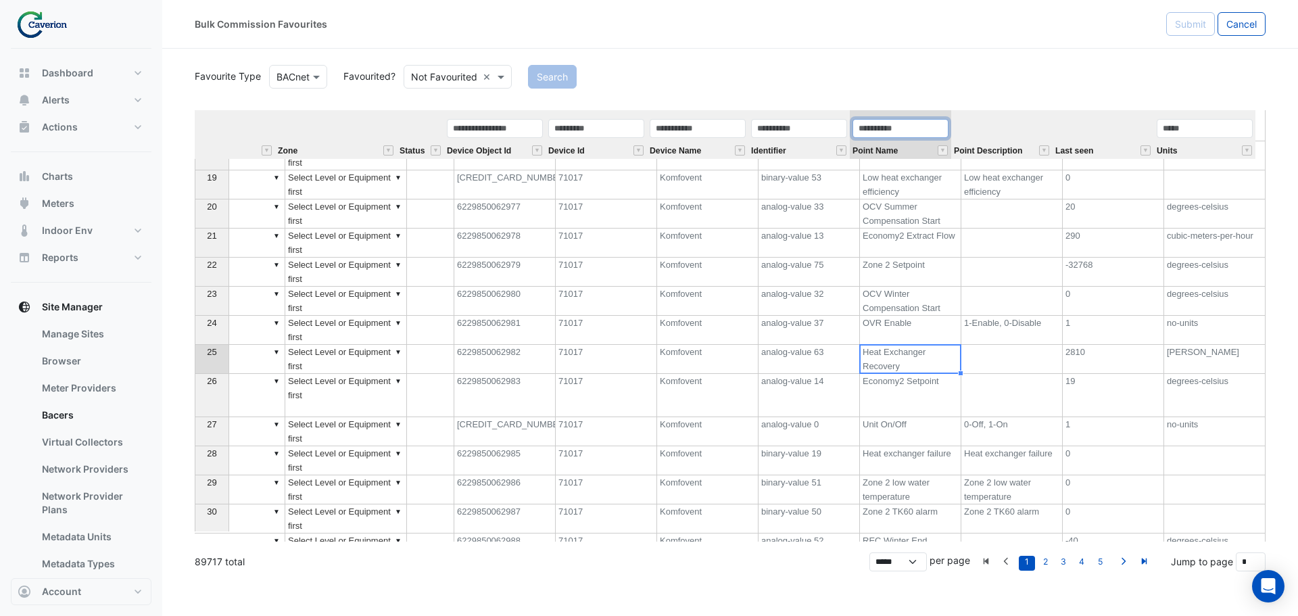
click at [871, 131] on input "text" at bounding box center [900, 128] width 96 height 19
type input "********"
click at [942, 148] on button "" at bounding box center [942, 150] width 10 height 10
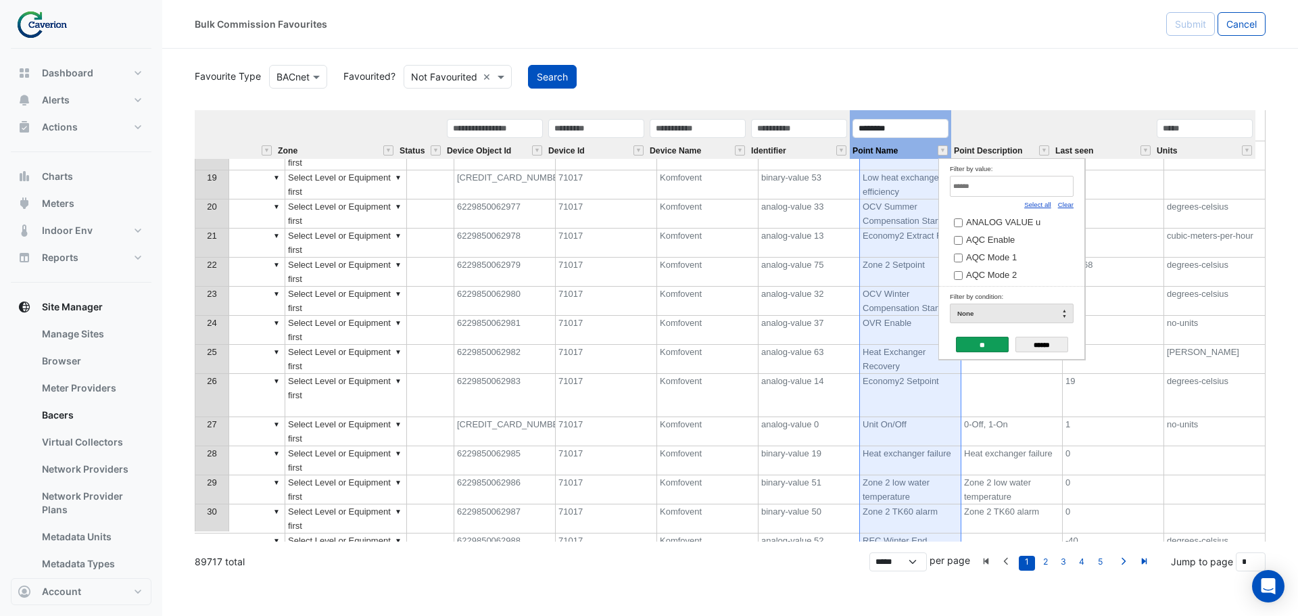
click at [991, 187] on input "Filter by value:" at bounding box center [1012, 186] width 124 height 21
type input "*"
drag, startPoint x: 978, startPoint y: 187, endPoint x: 932, endPoint y: 189, distance: 46.0
click at [932, 189] on body "Bulk Commission Favourites Submit Cancel Favourite Type Favourite Type BACnet F…" at bounding box center [649, 308] width 1298 height 616
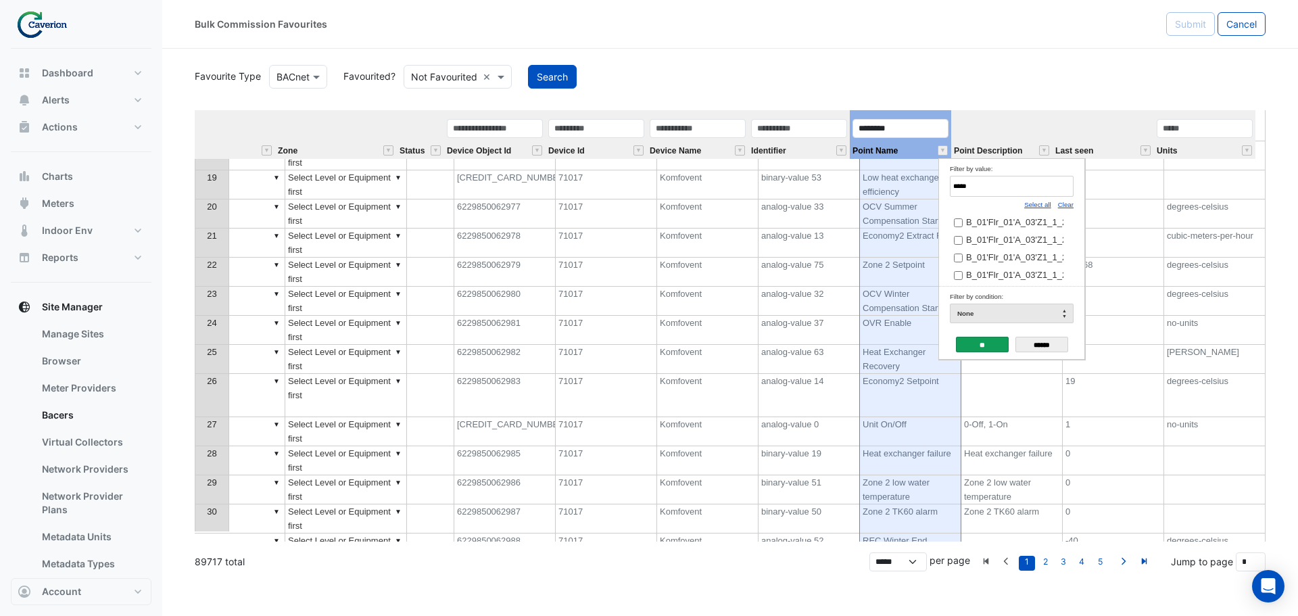
drag, startPoint x: 992, startPoint y: 183, endPoint x: 924, endPoint y: 181, distance: 68.3
click at [924, 181] on body "Bulk Commission Favourites Submit Cancel Favourite Type Favourite Type BACnet F…" at bounding box center [649, 308] width 1298 height 616
type input "*"
type input "****"
click at [1044, 342] on input "******" at bounding box center [1041, 345] width 53 height 16
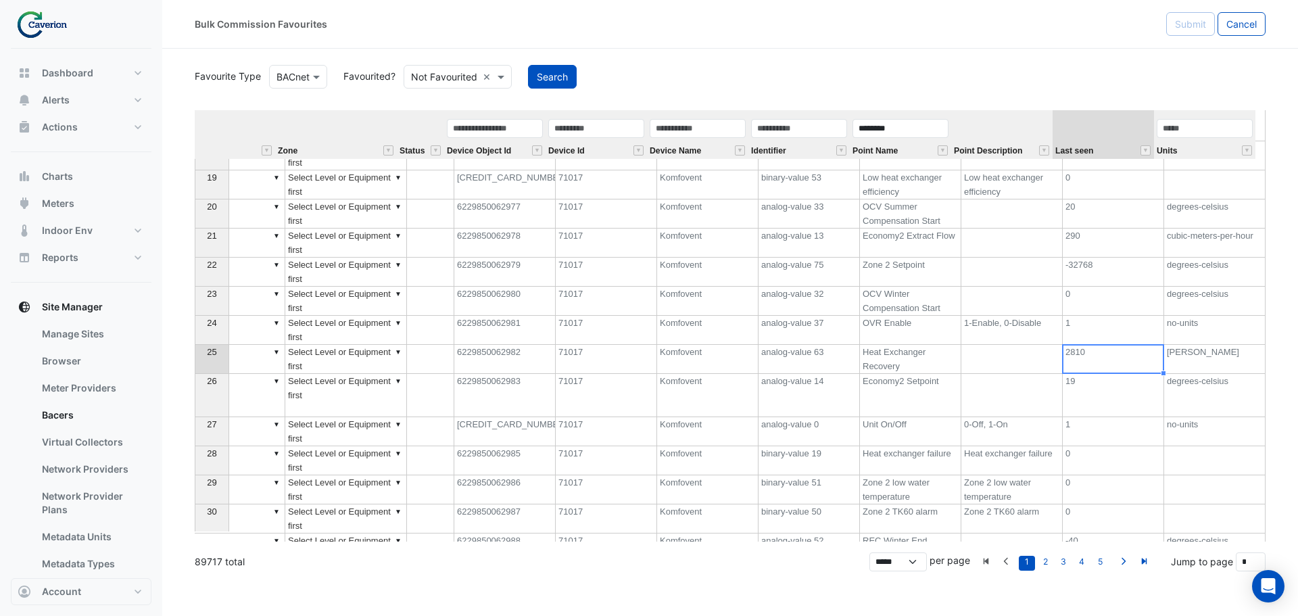
click at [1075, 356] on td "2810" at bounding box center [1113, 359] width 101 height 29
click at [871, 360] on td "Heat Exchanger Recovery" at bounding box center [910, 359] width 101 height 29
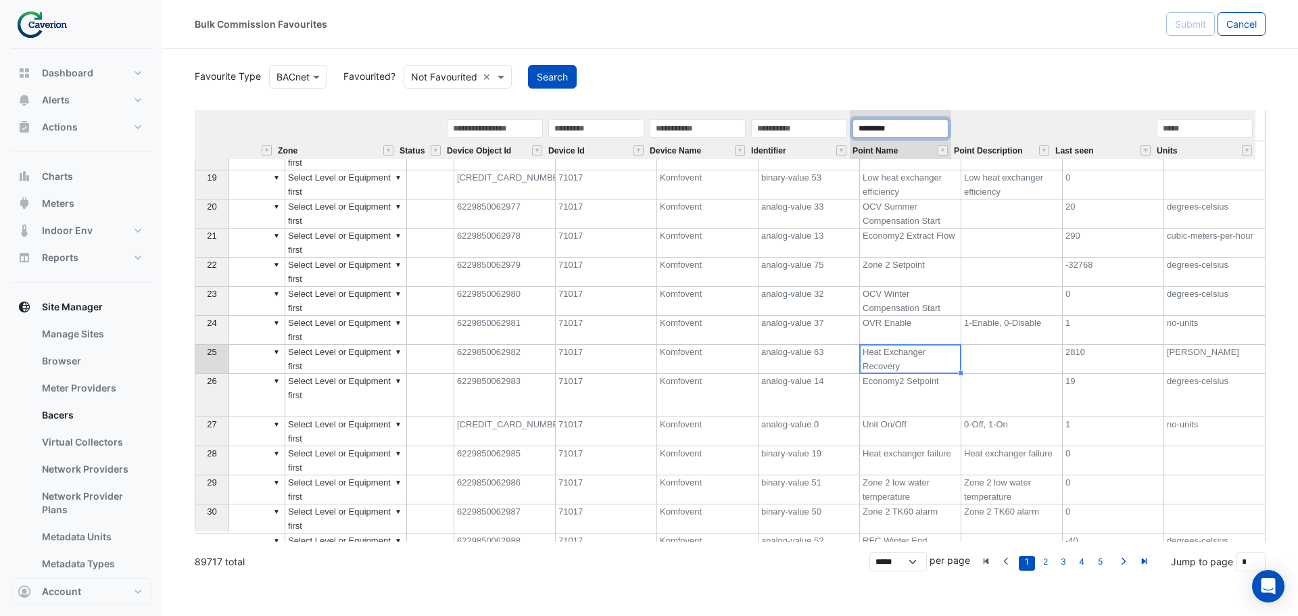
drag, startPoint x: 893, startPoint y: 126, endPoint x: 794, endPoint y: 125, distance: 98.7
click at [794, 125] on tr "Equipment Metadata Predicted Metadata Predicted Metadata Level Zone Status Devi…" at bounding box center [508, 134] width 1494 height 49
type input "*"
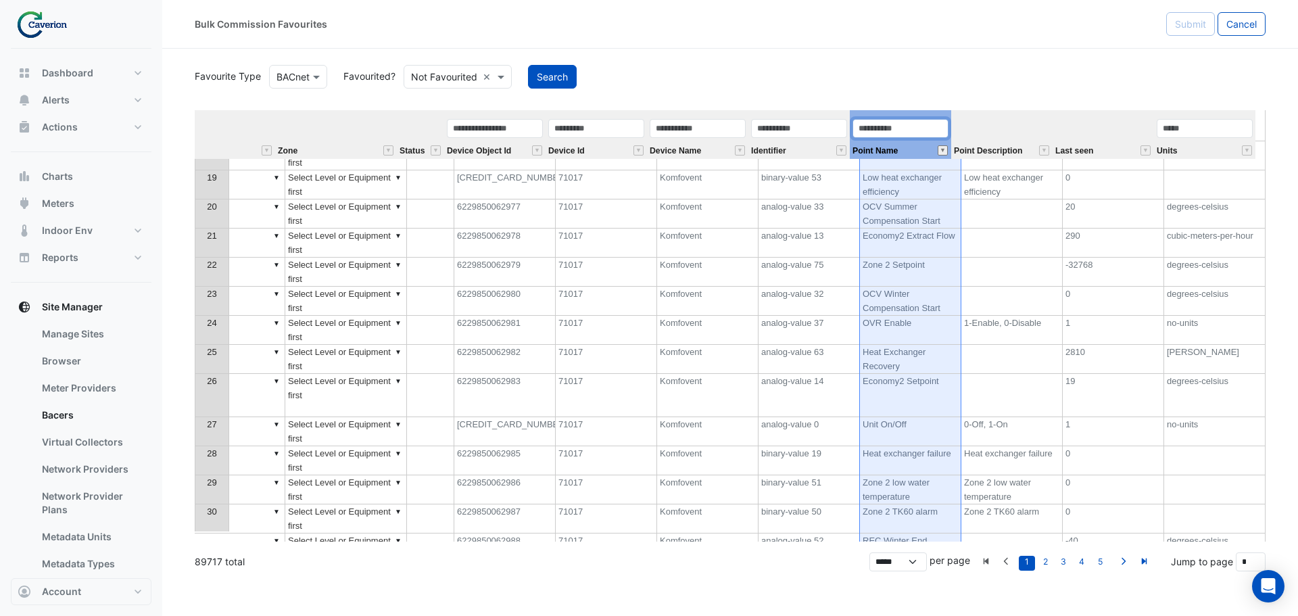
click at [944, 150] on button "" at bounding box center [942, 150] width 10 height 10
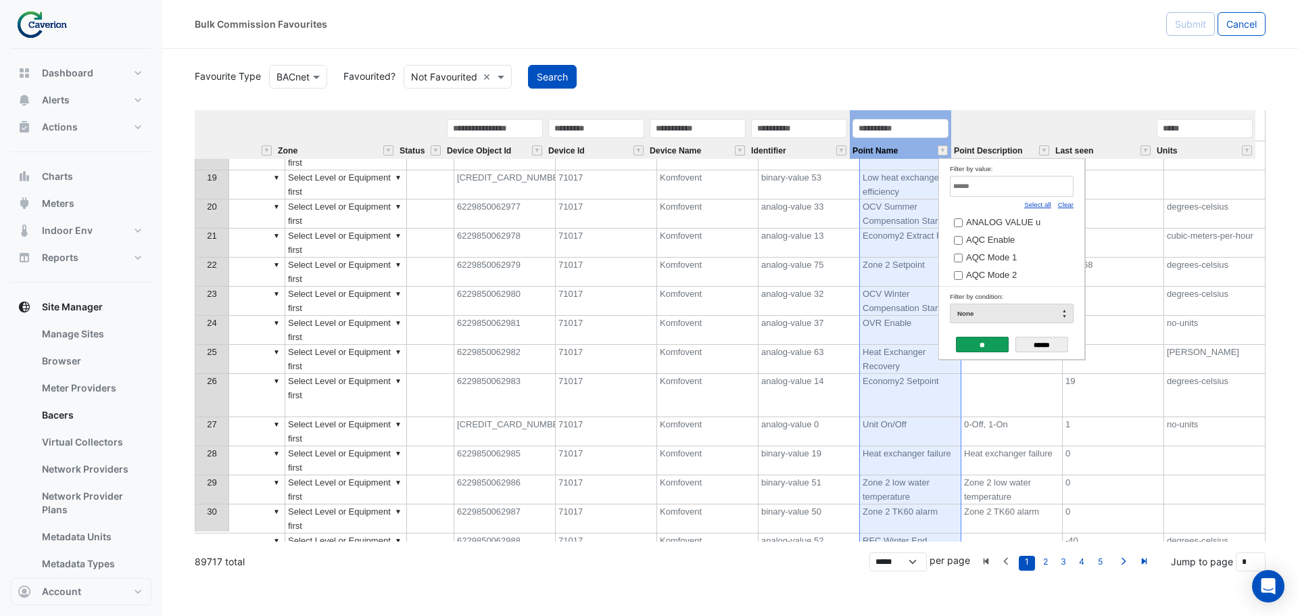
click at [974, 186] on input "Filter by value:" at bounding box center [1012, 186] width 124 height 21
click at [1068, 205] on link "Clear" at bounding box center [1066, 204] width 16 height 7
type input "*****"
click at [1016, 270] on span "Heat exchanger level" at bounding box center [1007, 265] width 82 height 10
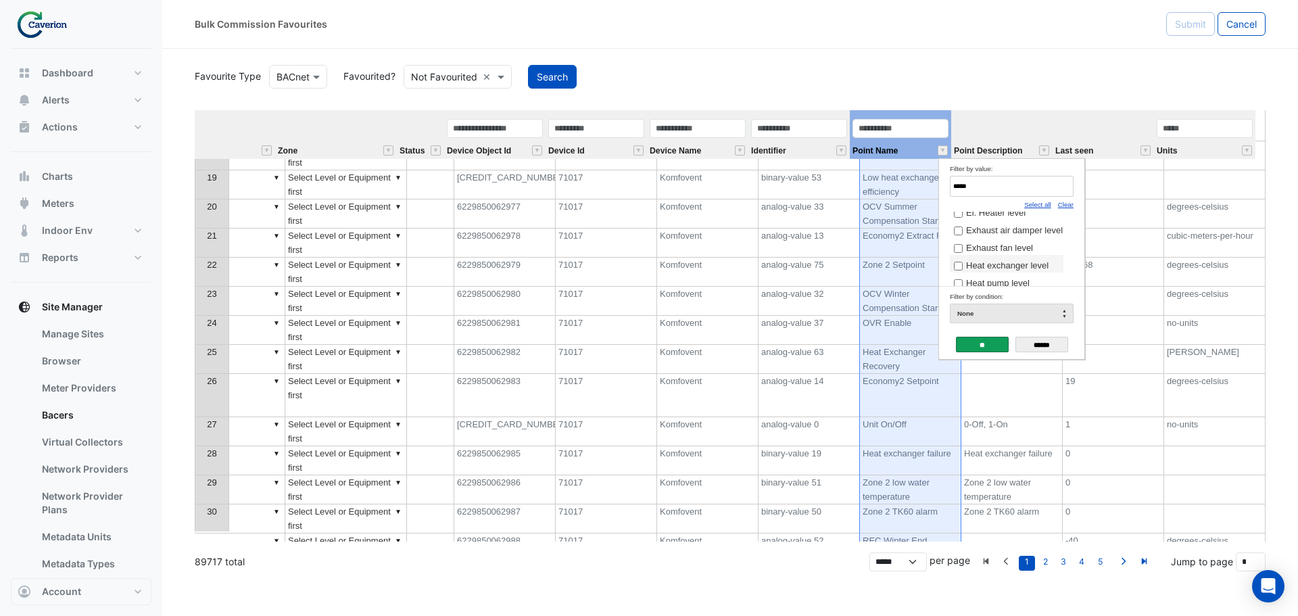
click at [984, 342] on input "**" at bounding box center [982, 345] width 53 height 16
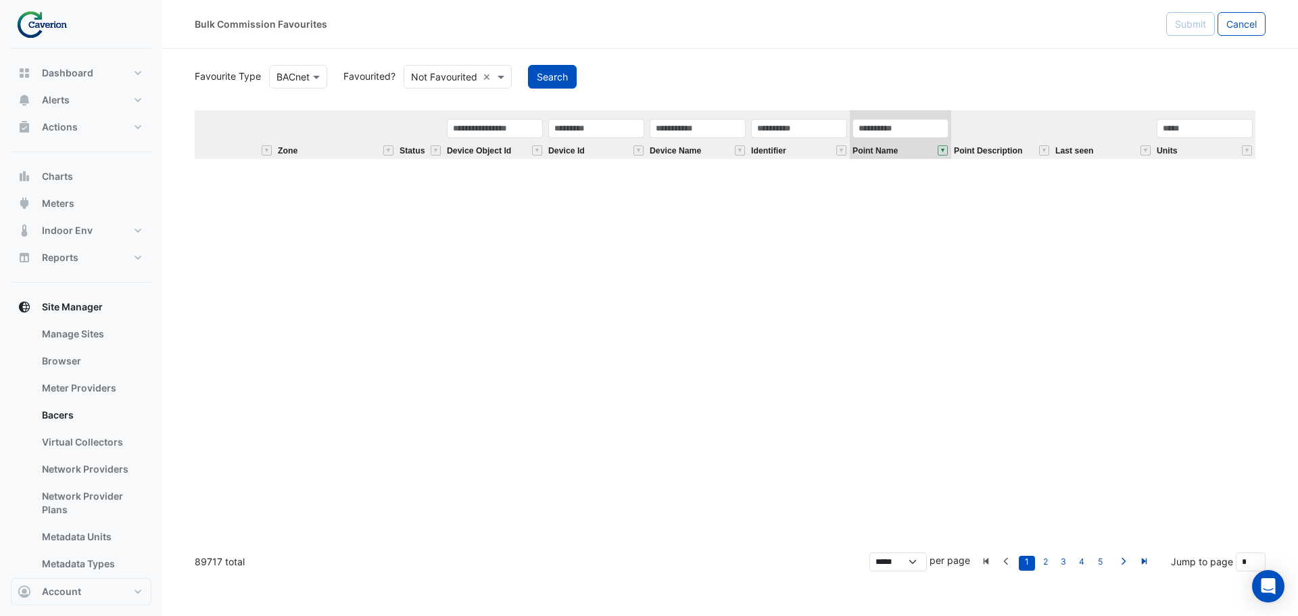
scroll to position [0, 0]
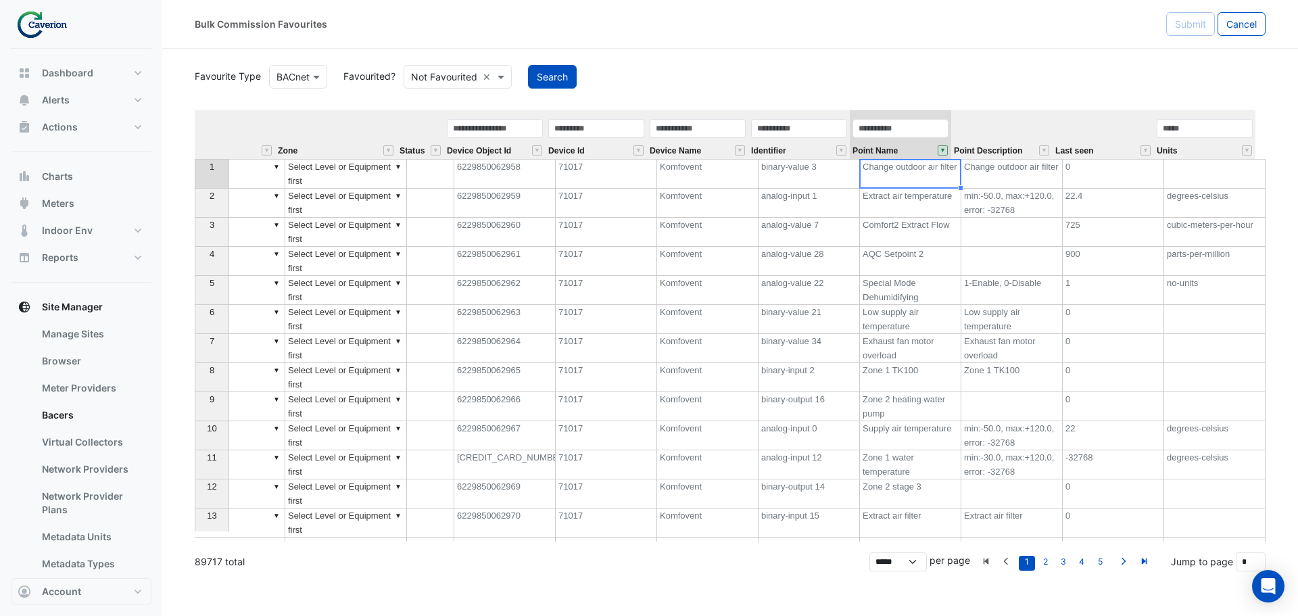
click at [943, 155] on button "" at bounding box center [942, 150] width 10 height 10
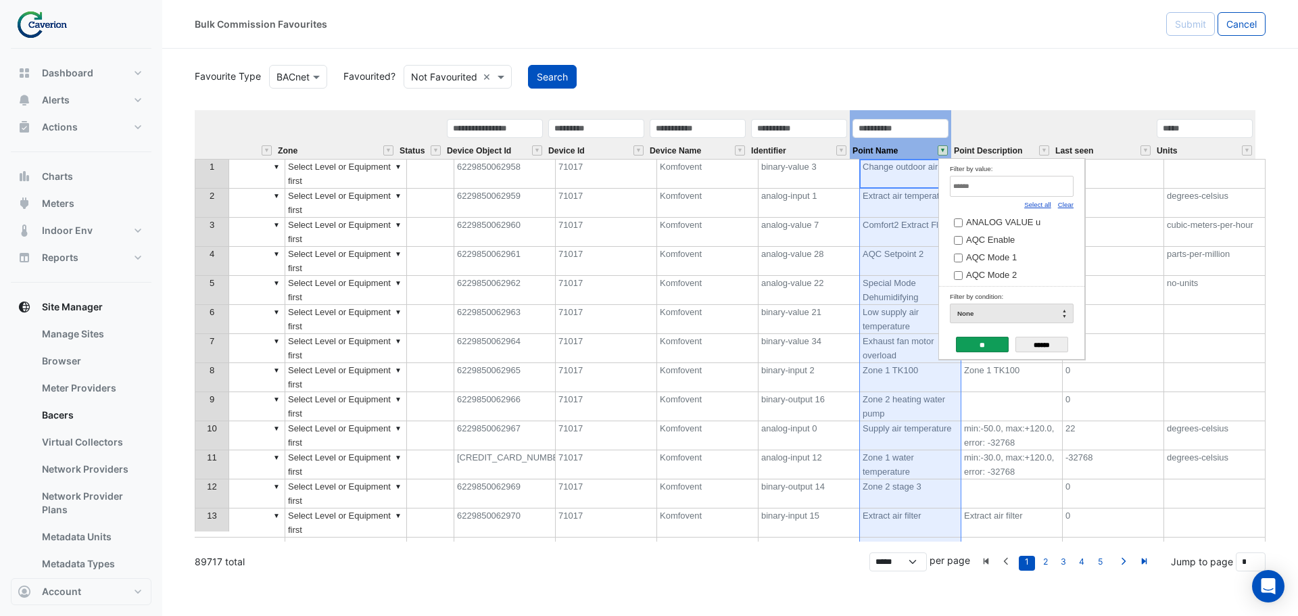
click at [1064, 206] on link "Clear" at bounding box center [1066, 204] width 16 height 7
click at [977, 195] on input "Filter by value:" at bounding box center [1012, 186] width 124 height 21
type input "****"
click at [1027, 230] on span "Heat exchanger level" at bounding box center [1007, 225] width 82 height 10
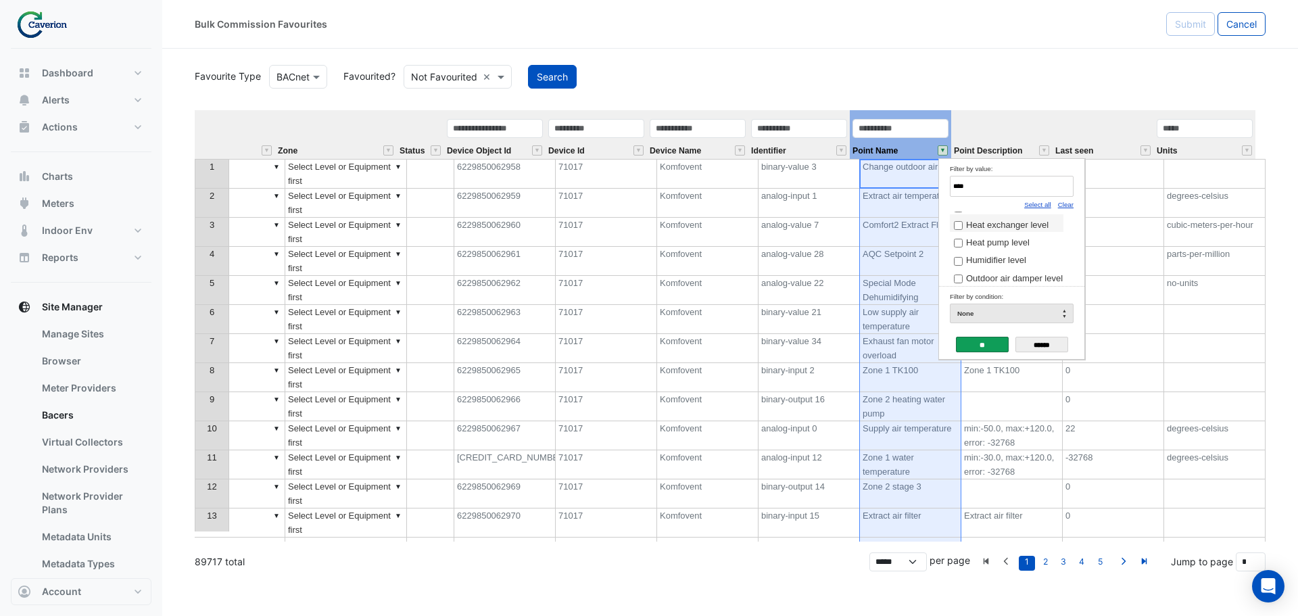
click at [990, 349] on input "**" at bounding box center [982, 345] width 53 height 16
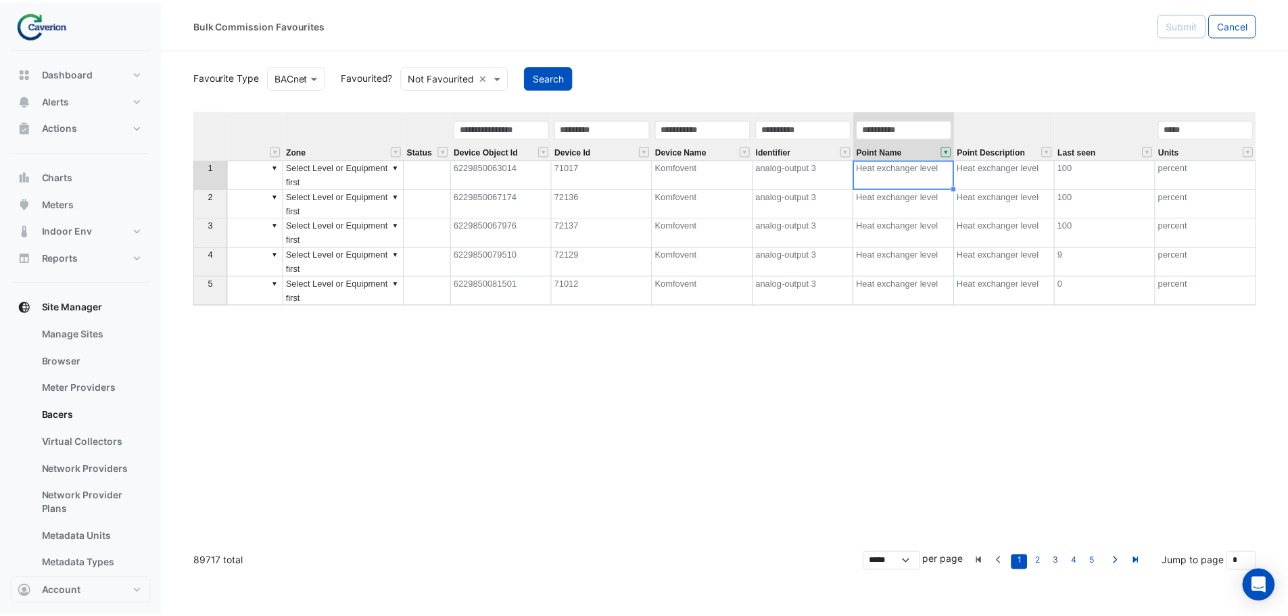
scroll to position [0, 424]
click at [502, 72] on button "Search" at bounding box center [499, 77] width 49 height 24
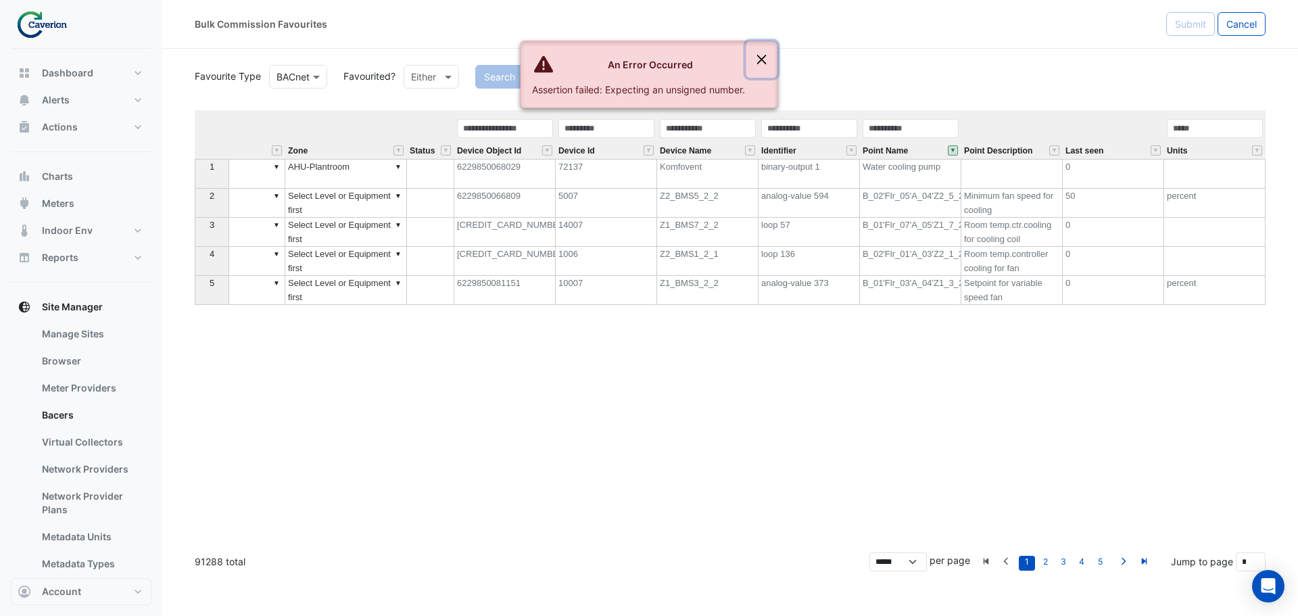
click at [761, 59] on button "Close" at bounding box center [761, 59] width 31 height 36
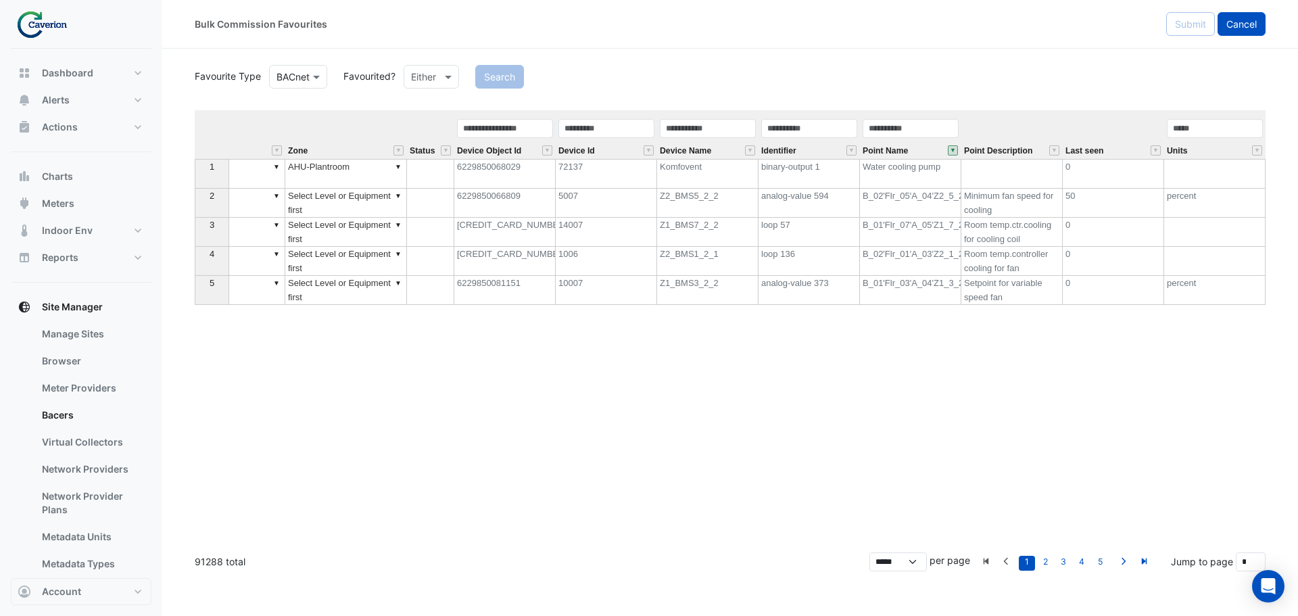
click at [1238, 23] on span "Cancel" at bounding box center [1241, 23] width 30 height 11
select select "***"
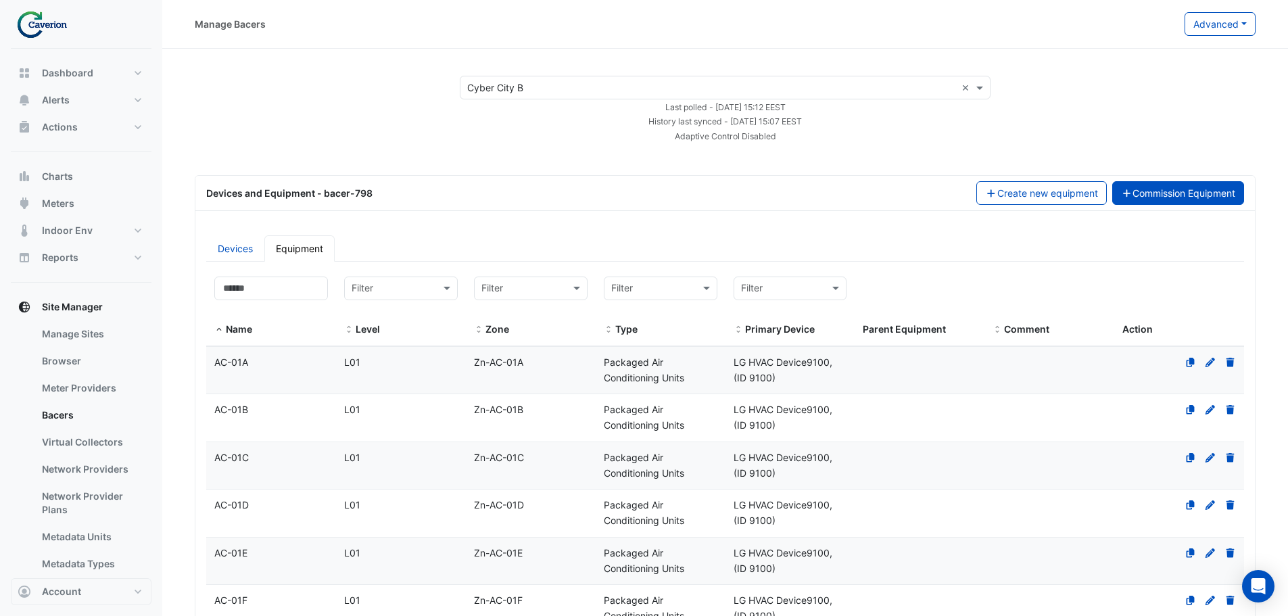
click at [1207, 191] on button "Commission Equipment" at bounding box center [1178, 193] width 132 height 24
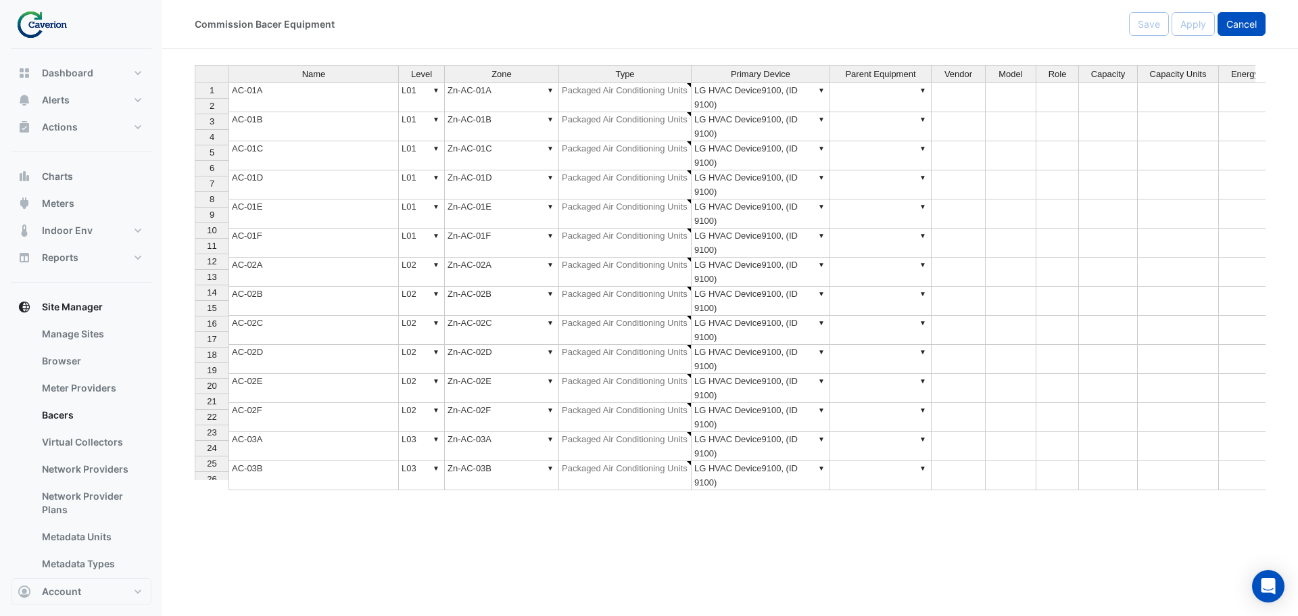
click at [1235, 22] on span "Cancel" at bounding box center [1241, 23] width 30 height 11
select select "***"
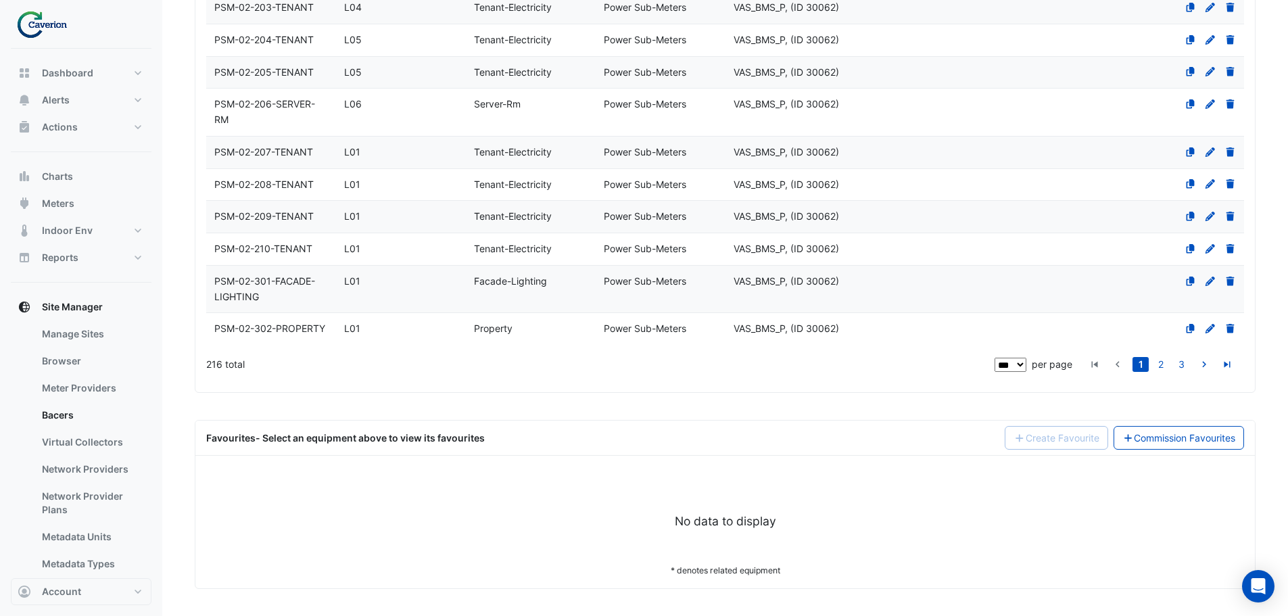
scroll to position [4676, 0]
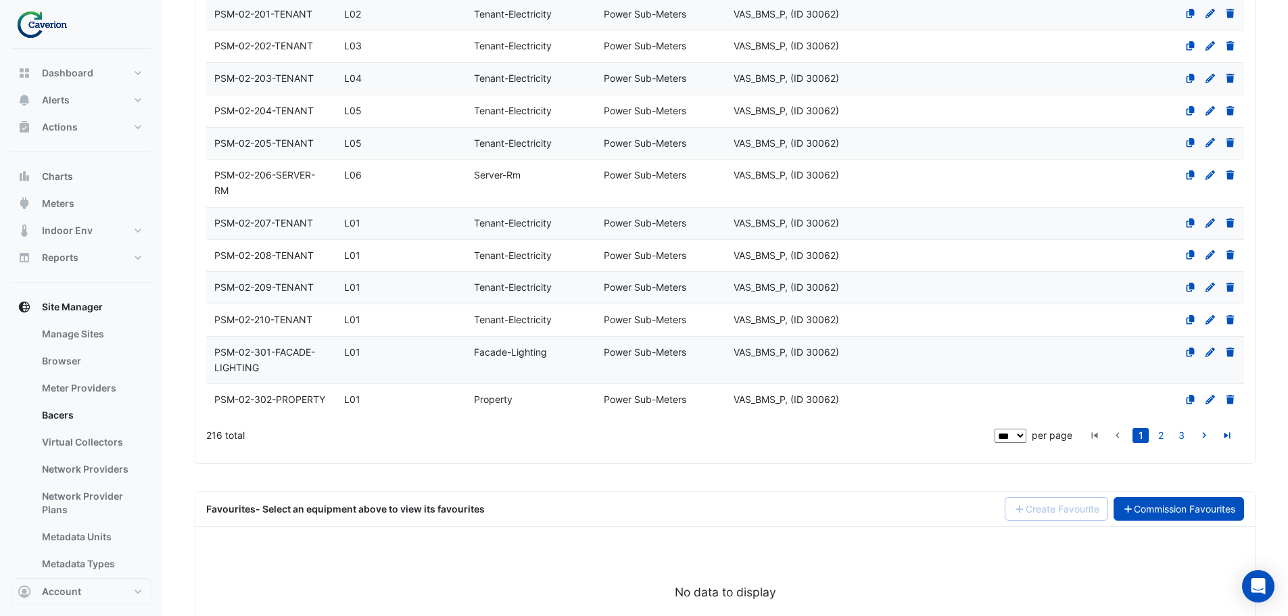
click at [1178, 509] on link "Commission Favourites" at bounding box center [1178, 509] width 131 height 24
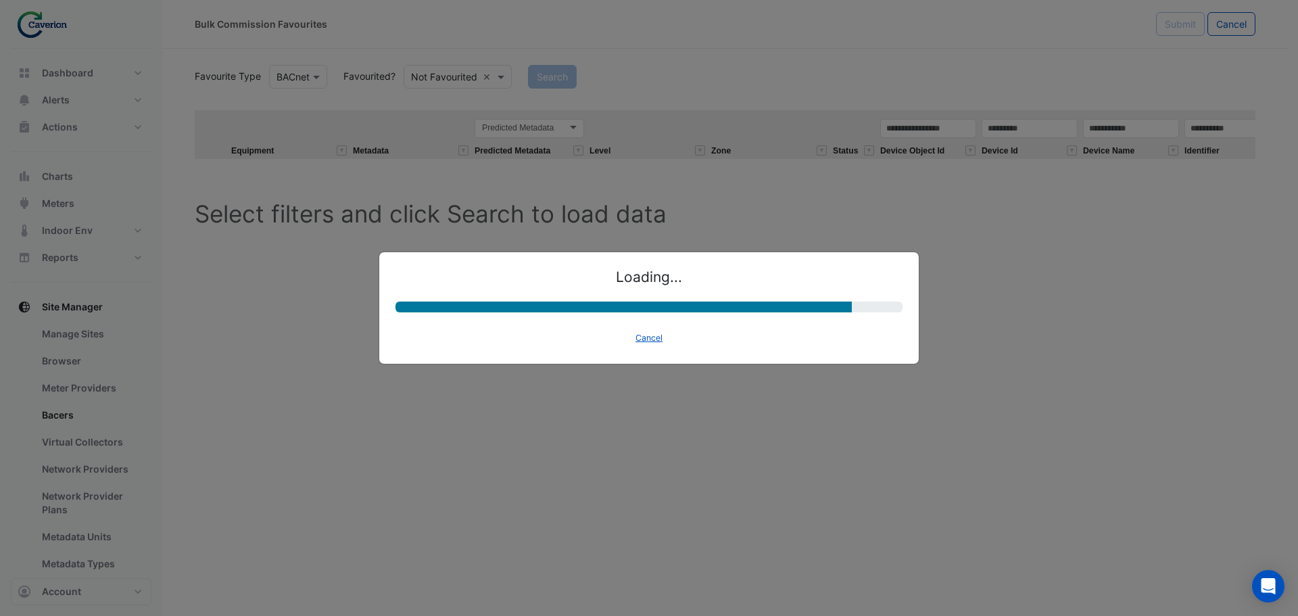
select select "********"
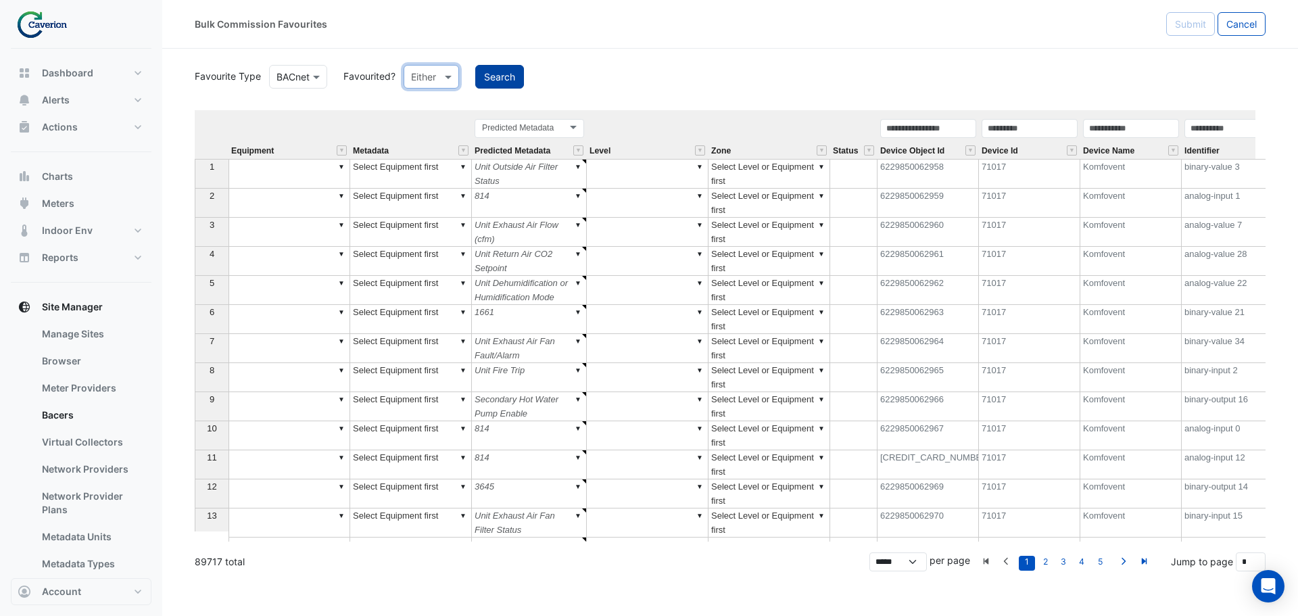
click at [500, 82] on button "Search" at bounding box center [499, 77] width 49 height 24
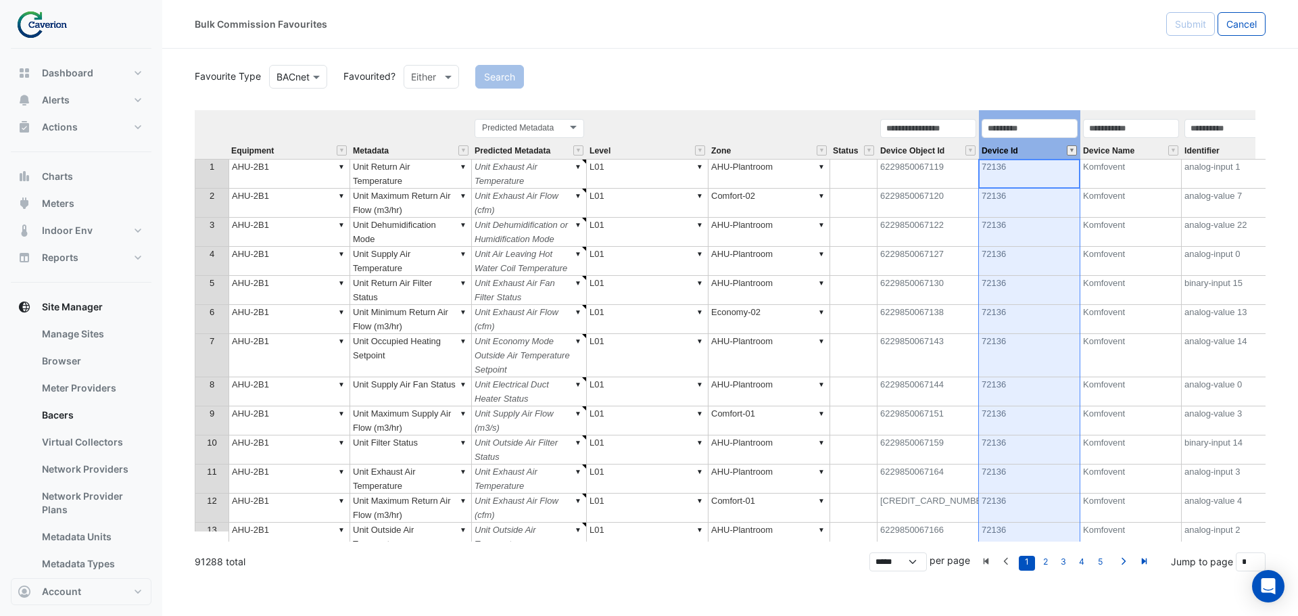
click at [1072, 149] on button "" at bounding box center [1072, 150] width 10 height 10
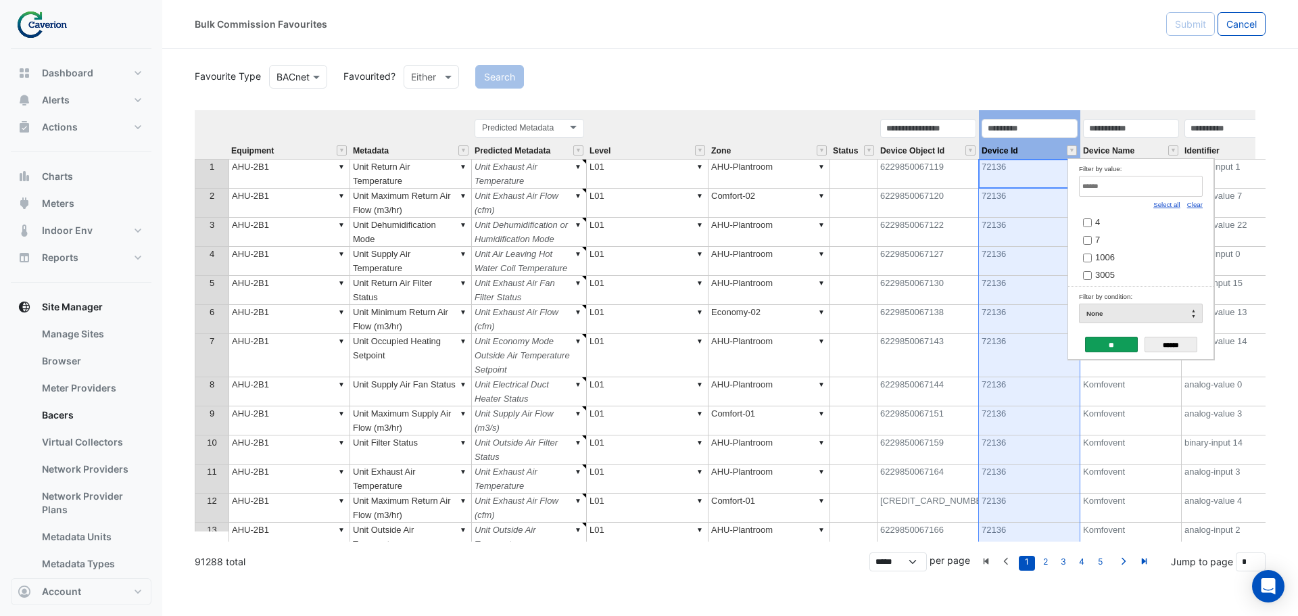
click at [1096, 188] on input "Filter by value:" at bounding box center [1141, 186] width 124 height 21
type input "**"
click at [1179, 339] on input "******" at bounding box center [1170, 345] width 53 height 16
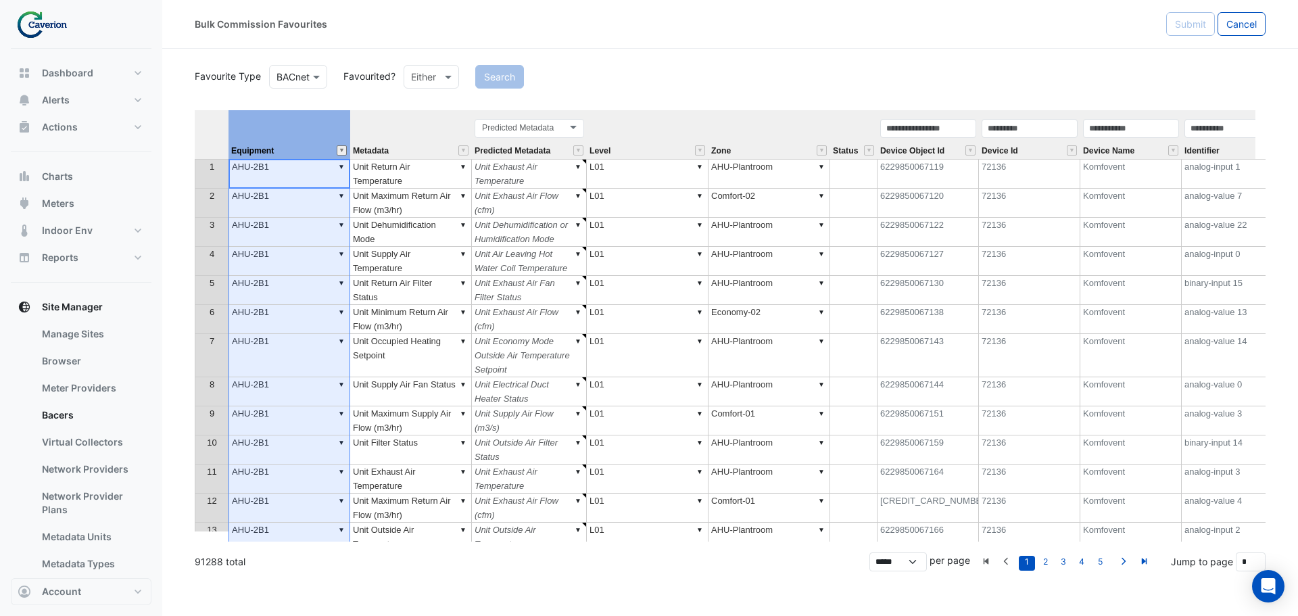
click at [340, 150] on button "" at bounding box center [342, 150] width 10 height 10
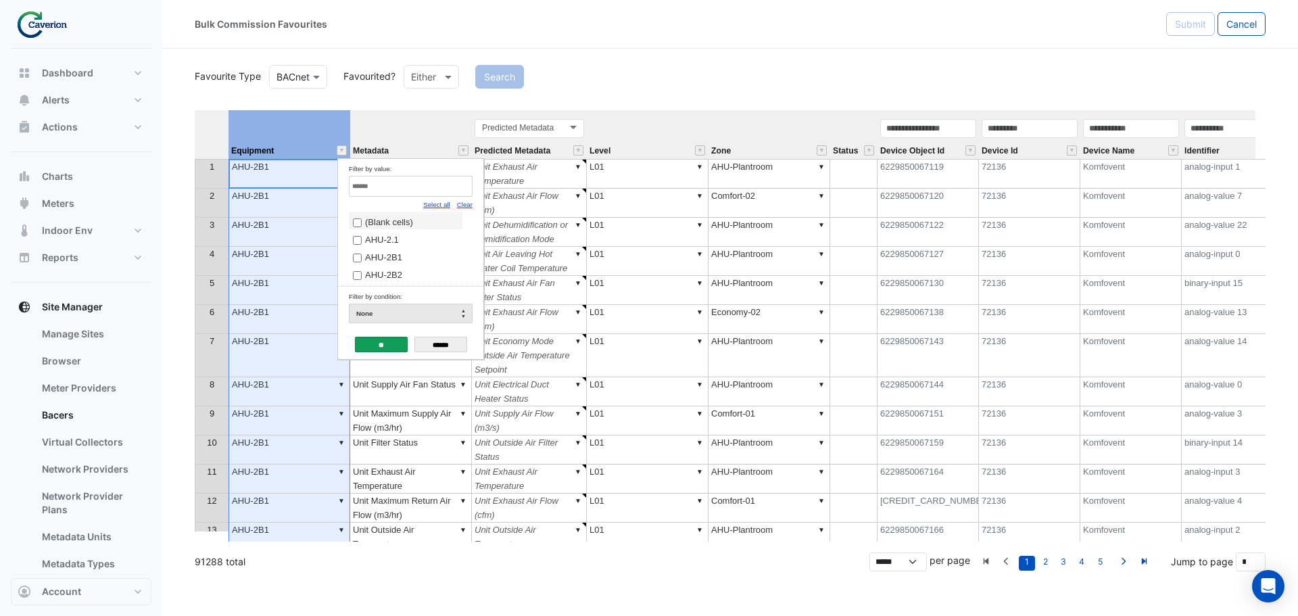
click at [396, 220] on span "(Blank cells)" at bounding box center [389, 222] width 48 height 10
click at [392, 224] on span "(Blank cells)" at bounding box center [389, 222] width 48 height 10
click at [464, 205] on link "Clear" at bounding box center [465, 204] width 16 height 7
click at [395, 192] on input "Filter by value:" at bounding box center [411, 186] width 124 height 21
type input "******"
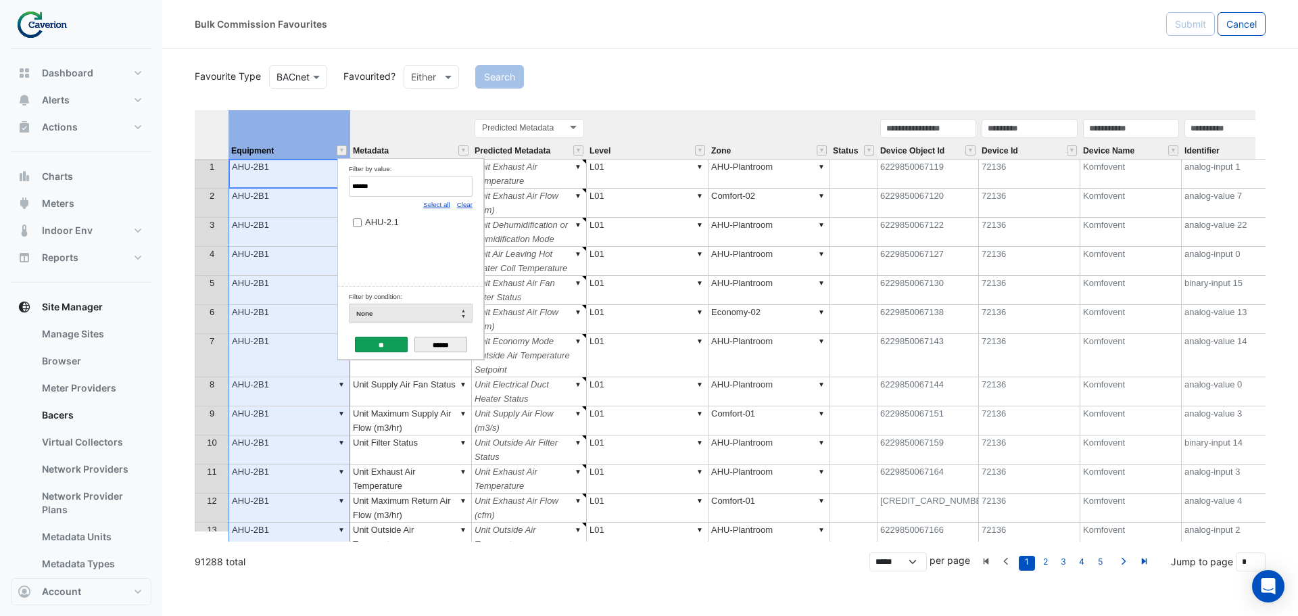
click at [435, 341] on input "******" at bounding box center [440, 345] width 53 height 16
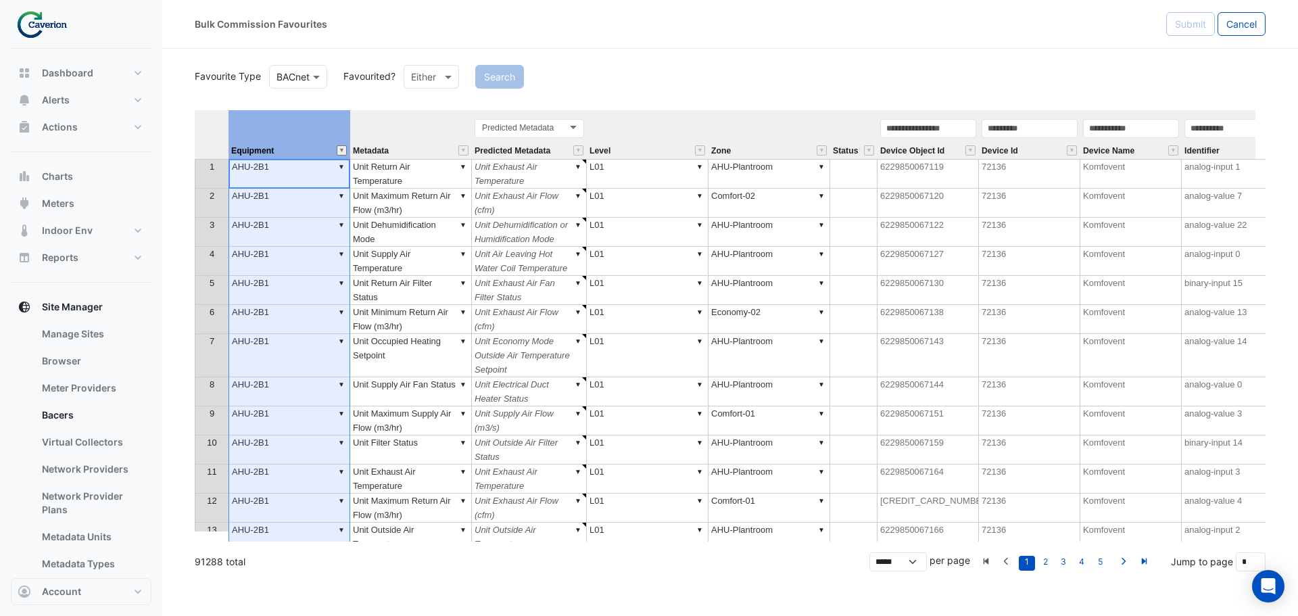
click at [345, 151] on button "" at bounding box center [342, 150] width 10 height 10
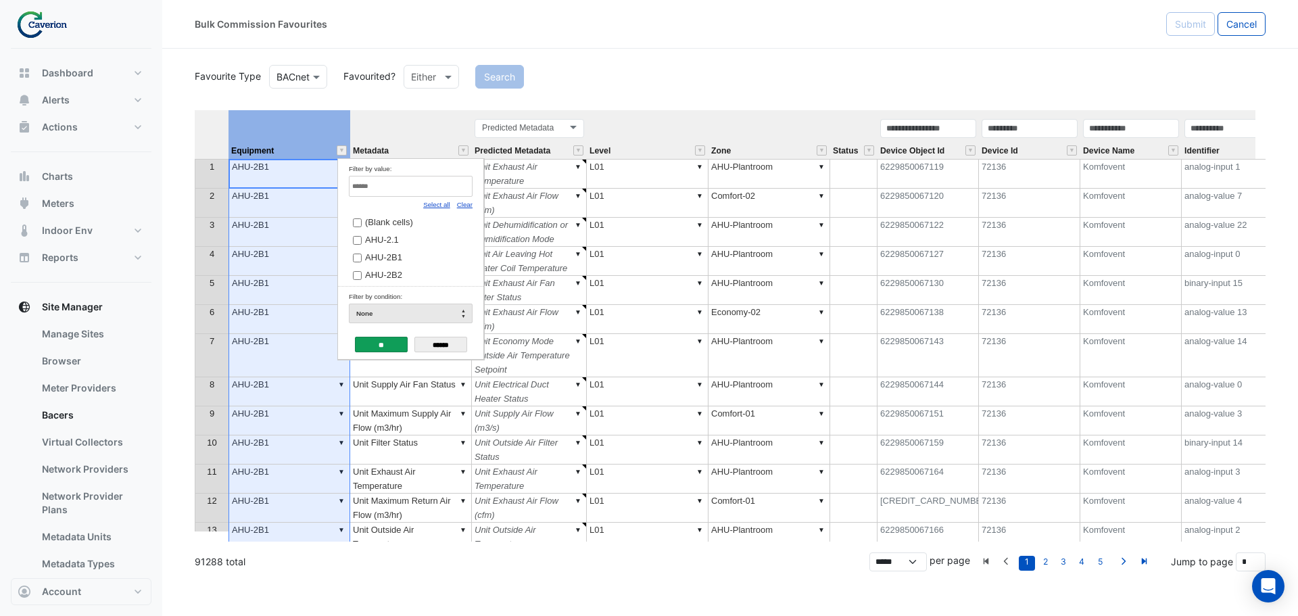
click at [440, 206] on link "Select all" at bounding box center [436, 204] width 27 height 7
click at [394, 340] on input "**" at bounding box center [381, 345] width 53 height 16
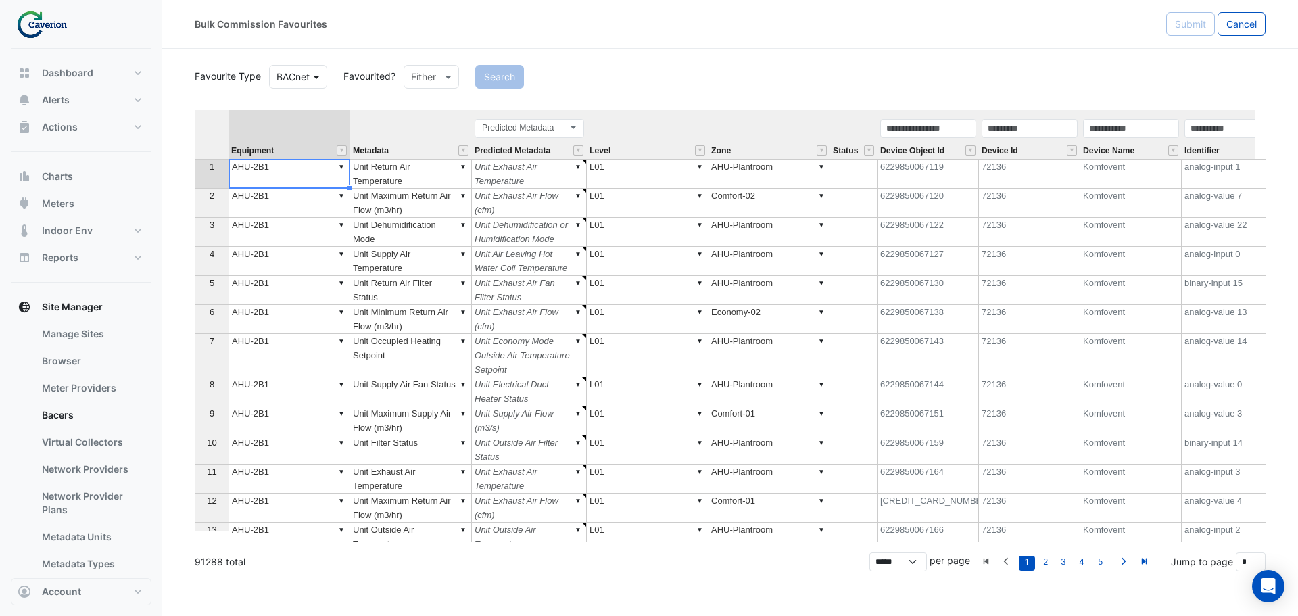
click at [318, 74] on span at bounding box center [318, 77] width 17 height 14
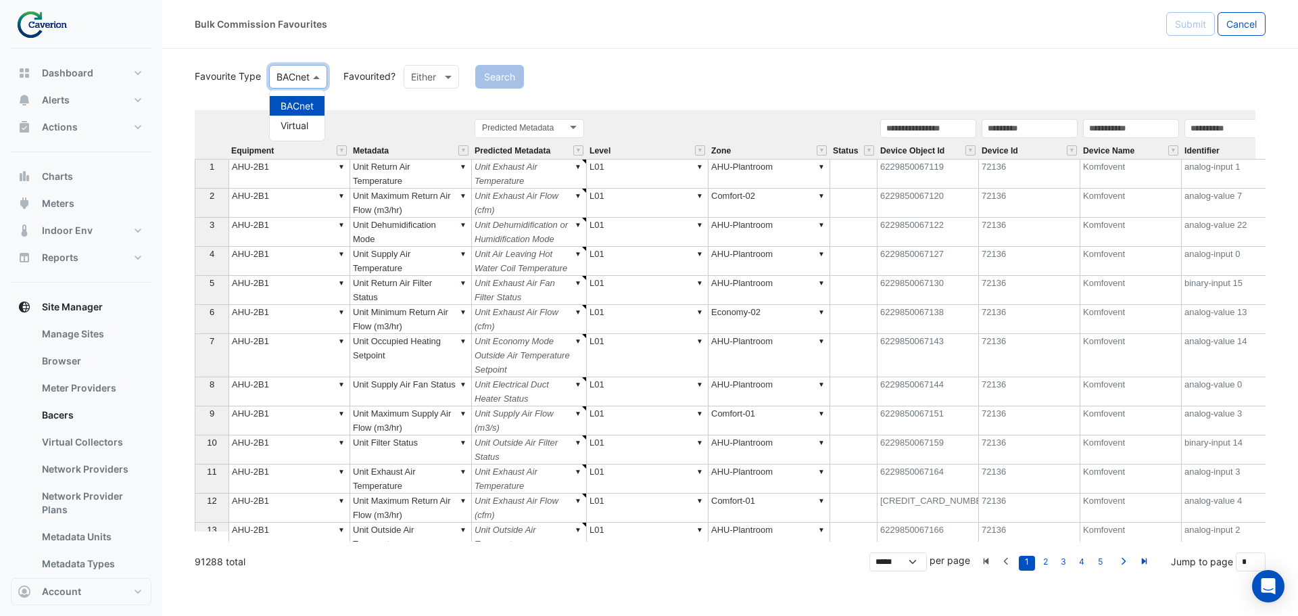
click at [353, 103] on div "Favourite Type Favourite Type BACnet BACnet Virtual Favourited? Either Search E…" at bounding box center [730, 301] width 1071 height 479
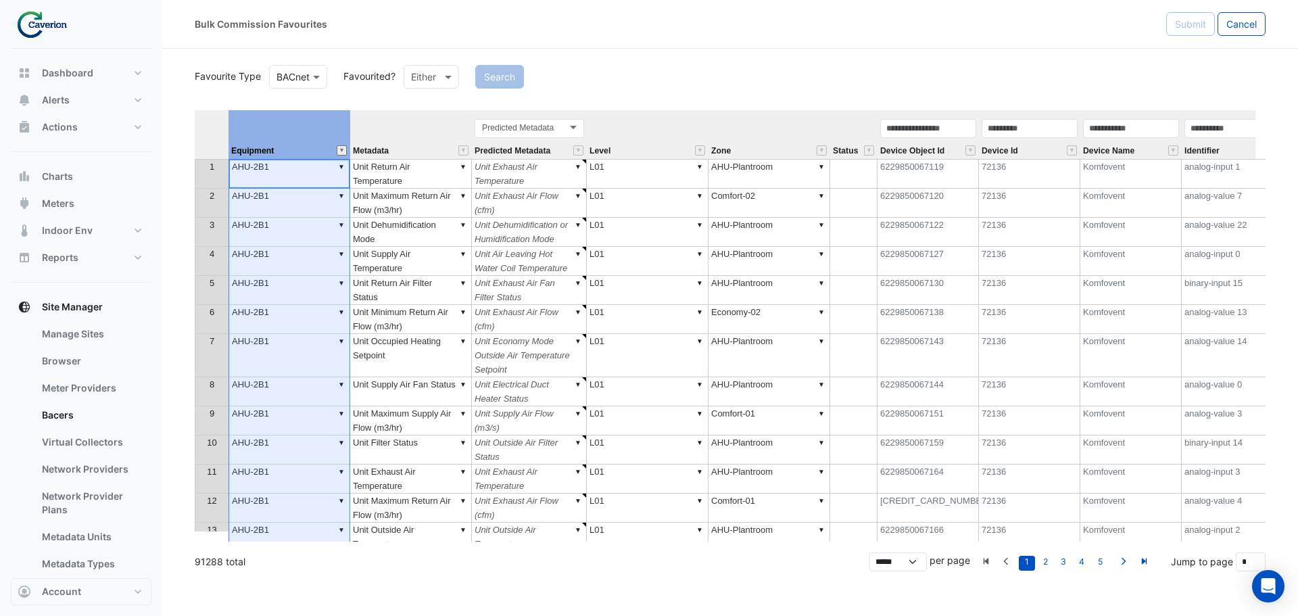
click at [342, 149] on button "" at bounding box center [342, 150] width 10 height 10
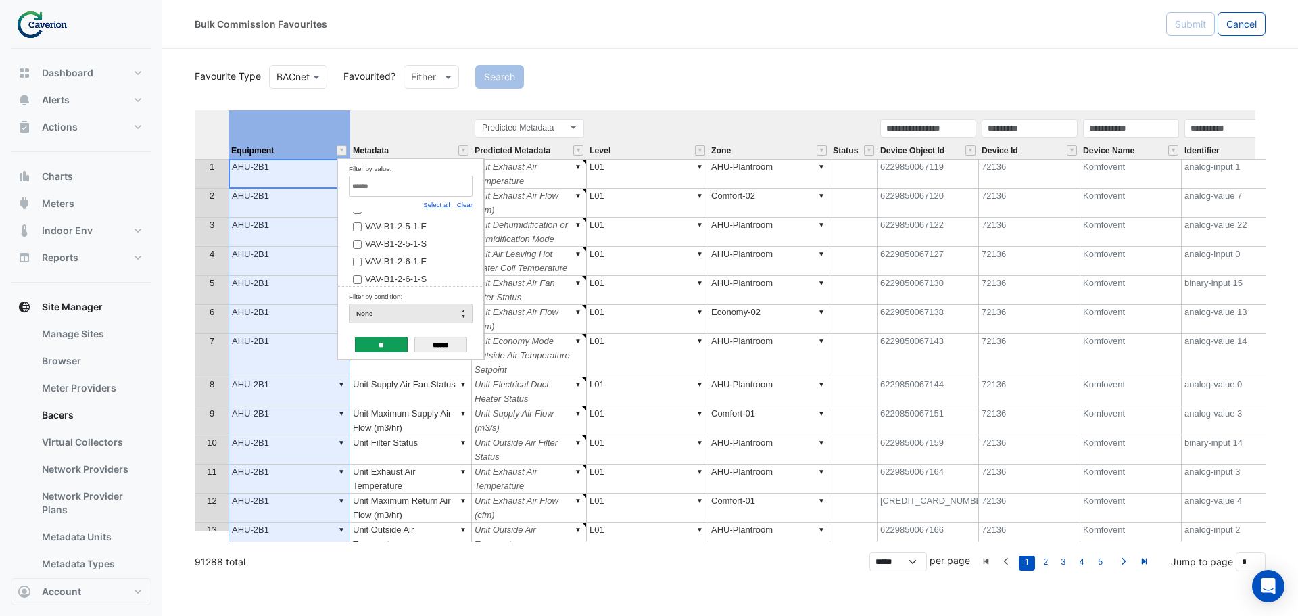
scroll to position [696, 0]
click at [449, 345] on input "******" at bounding box center [440, 345] width 53 height 16
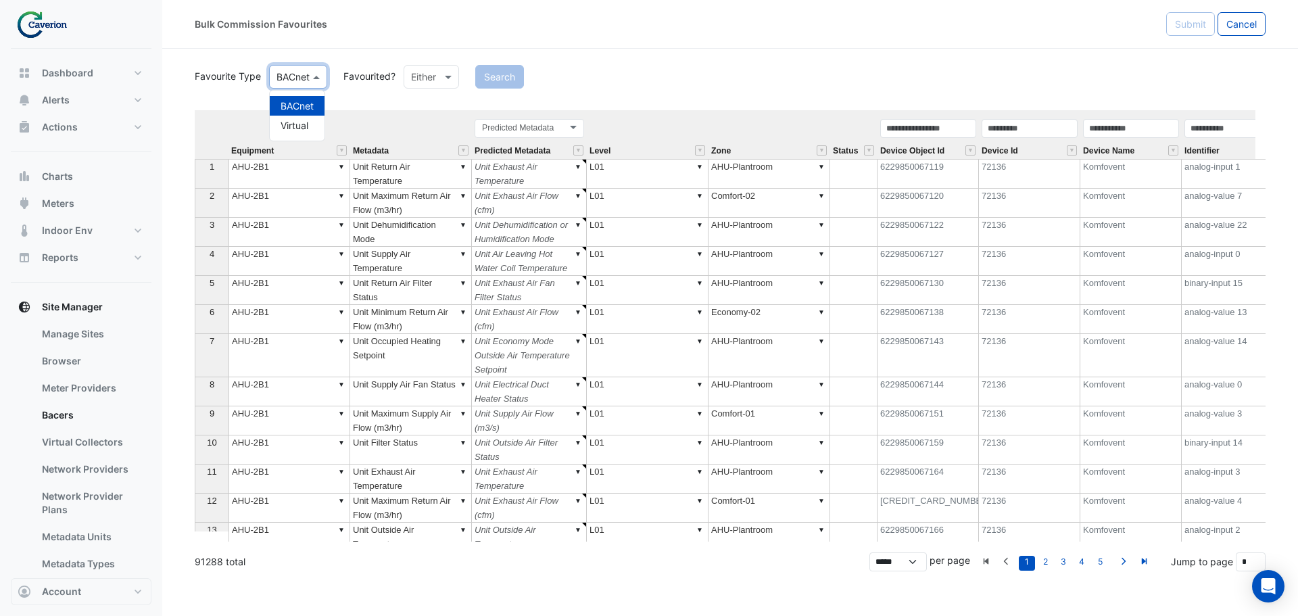
click at [315, 78] on span at bounding box center [318, 77] width 17 height 14
click at [298, 127] on div "Virtual" at bounding box center [297, 126] width 55 height 20
click at [498, 74] on button "Search" at bounding box center [494, 77] width 49 height 24
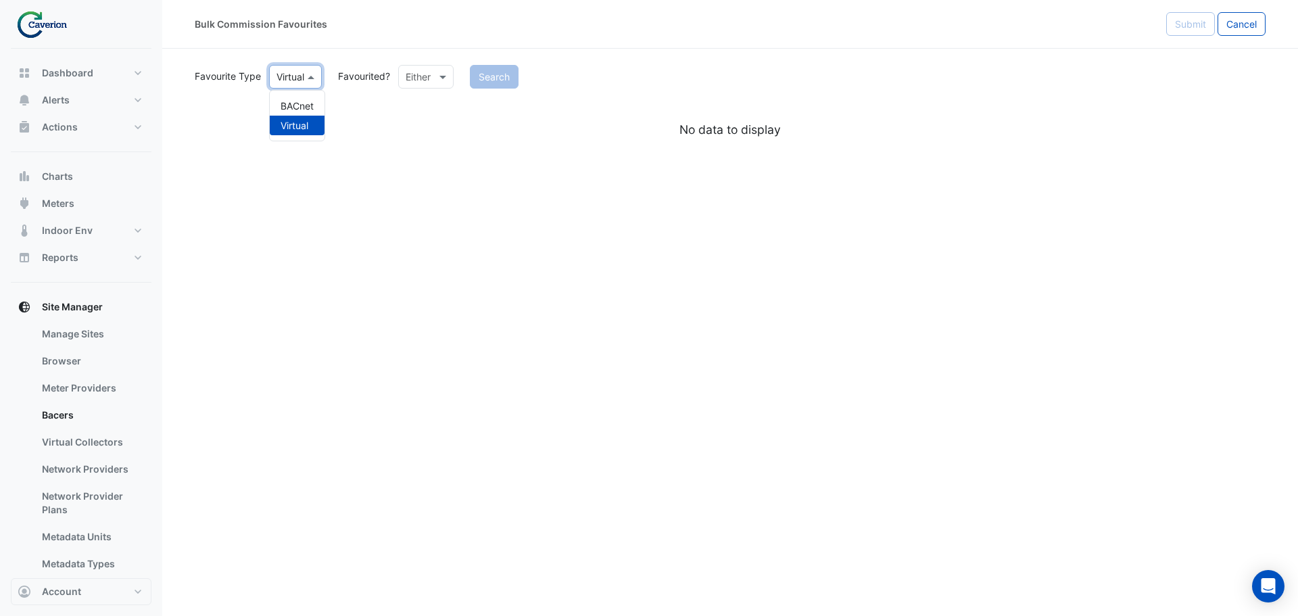
click at [311, 74] on span at bounding box center [312, 77] width 17 height 14
click at [300, 105] on div "BACnet" at bounding box center [297, 106] width 55 height 20
click at [510, 73] on button "Search" at bounding box center [499, 77] width 49 height 24
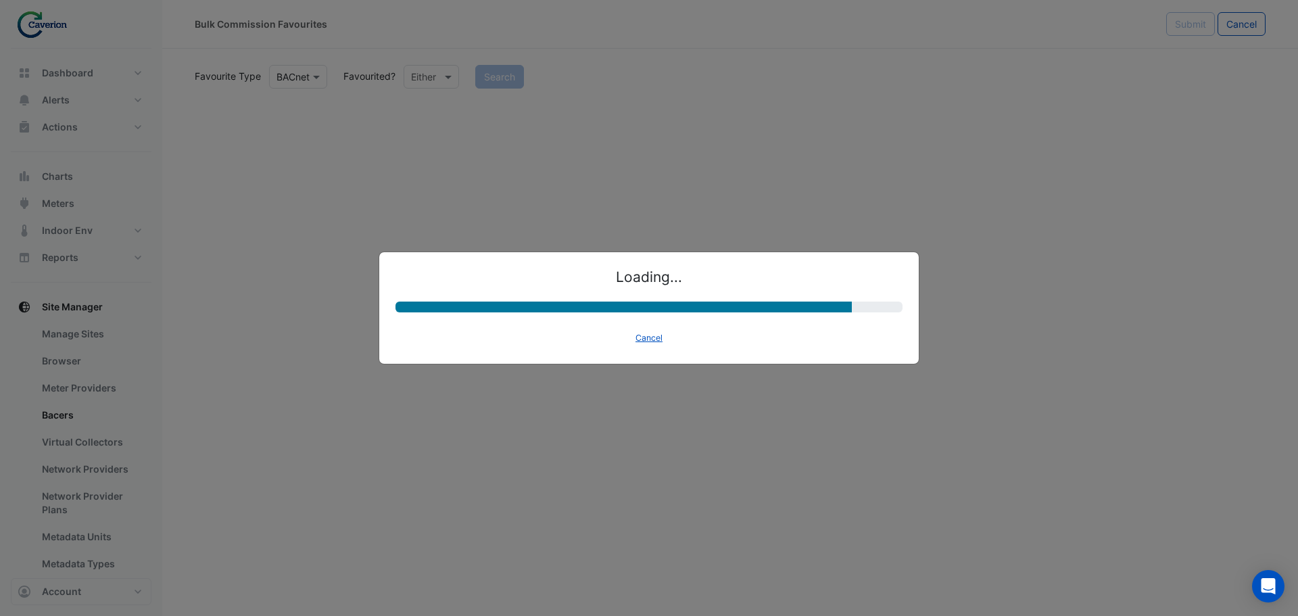
select select "********"
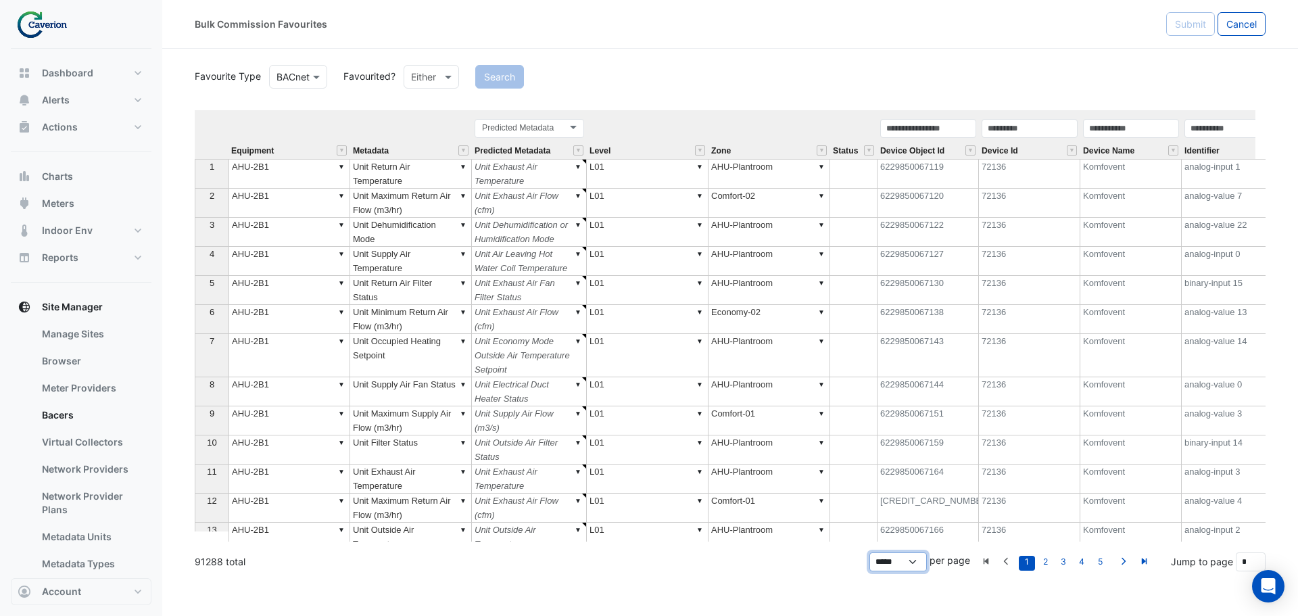
click at [912, 564] on select "*** *** *** **** **** **** ***** *****" at bounding box center [897, 561] width 57 height 19
click at [789, 591] on div "Bulk Commission Favourites Submit Cancel Favourite Type Favourite Type BACnet F…" at bounding box center [730, 308] width 1136 height 616
click at [343, 153] on button "" at bounding box center [342, 150] width 10 height 10
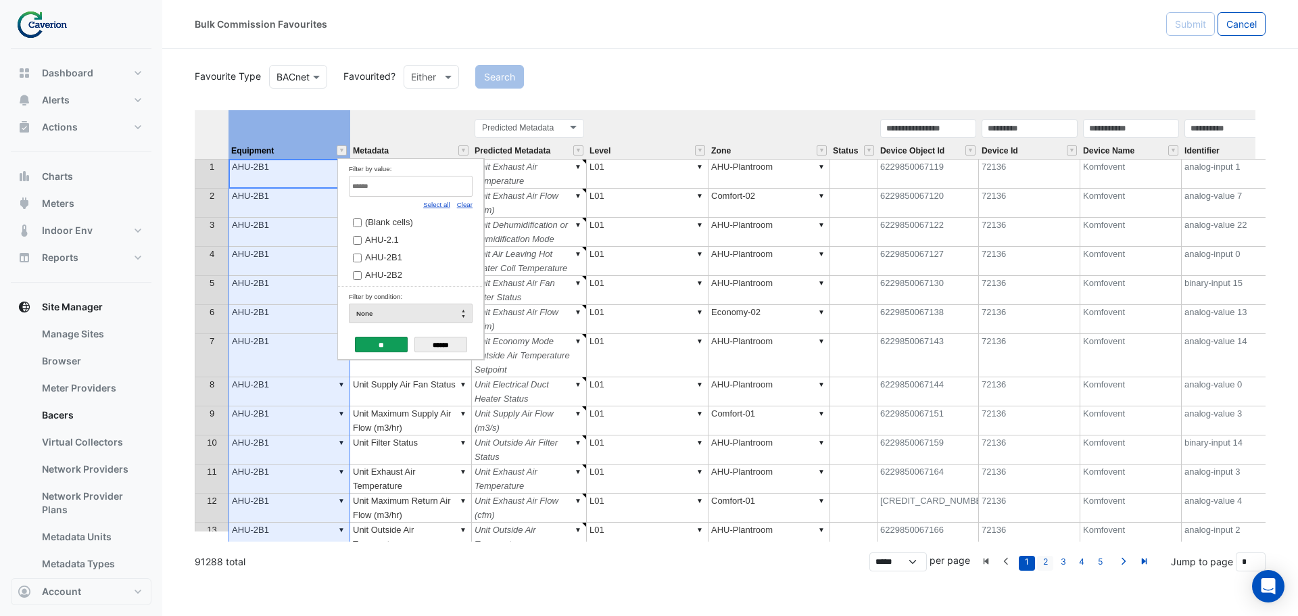
click at [1044, 562] on link "2" at bounding box center [1045, 563] width 16 height 15
type input "*"
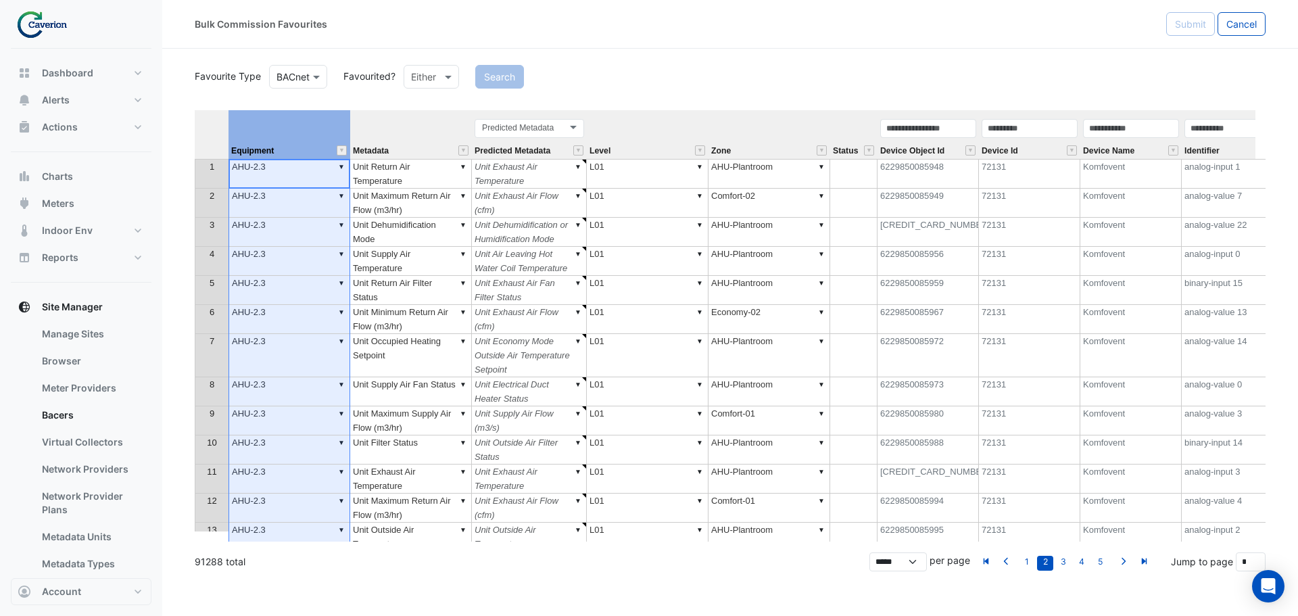
type textarea "******"
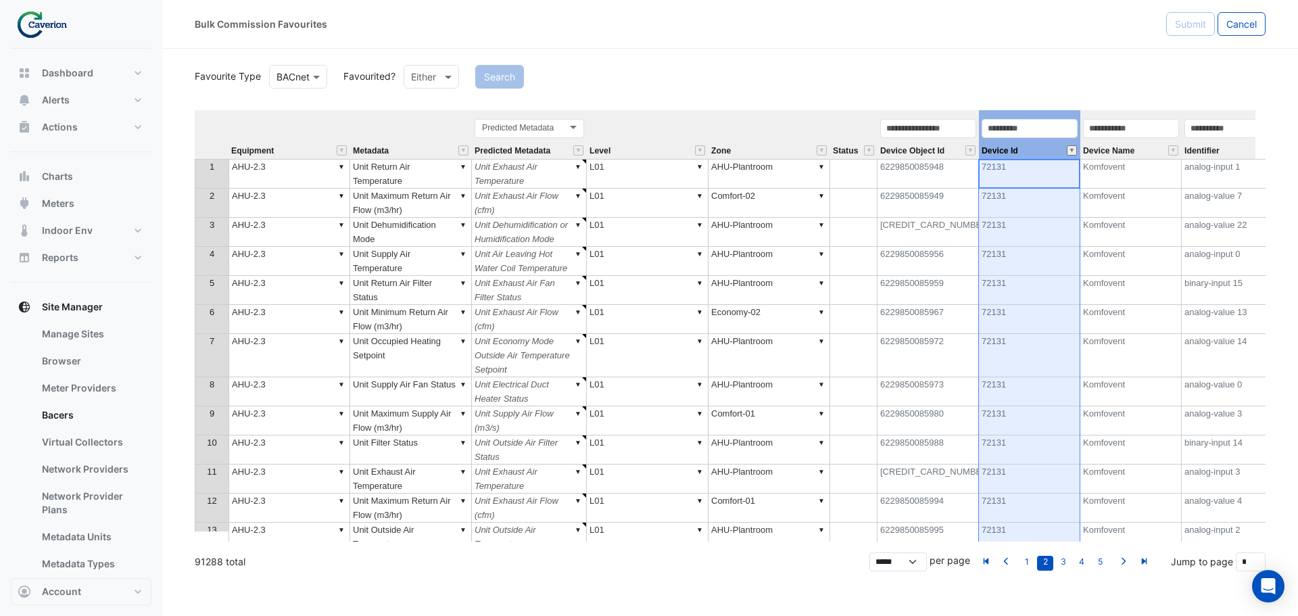
click at [1071, 150] on button "" at bounding box center [1072, 150] width 10 height 10
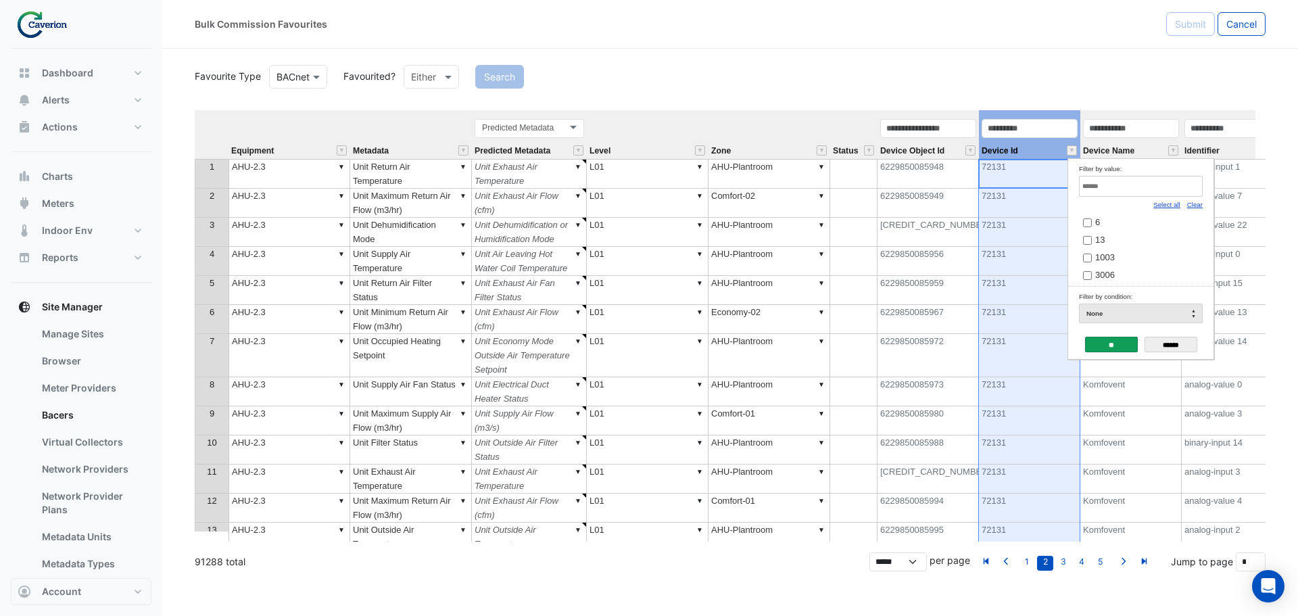
click at [1114, 181] on input "Filter by value:" at bounding box center [1141, 186] width 124 height 21
click at [1194, 205] on link "Clear" at bounding box center [1195, 204] width 16 height 7
click at [1118, 186] on input "Filter by value:" at bounding box center [1141, 186] width 124 height 21
type input "*****"
click at [1118, 339] on input "**" at bounding box center [1111, 345] width 53 height 16
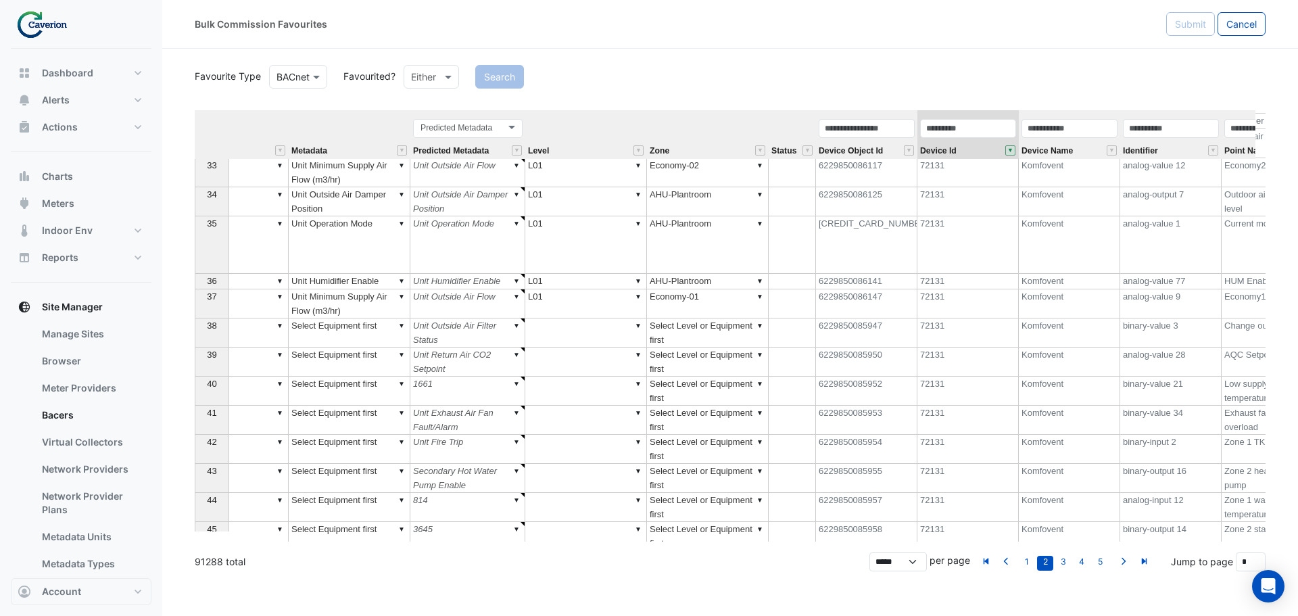
scroll to position [0, 130]
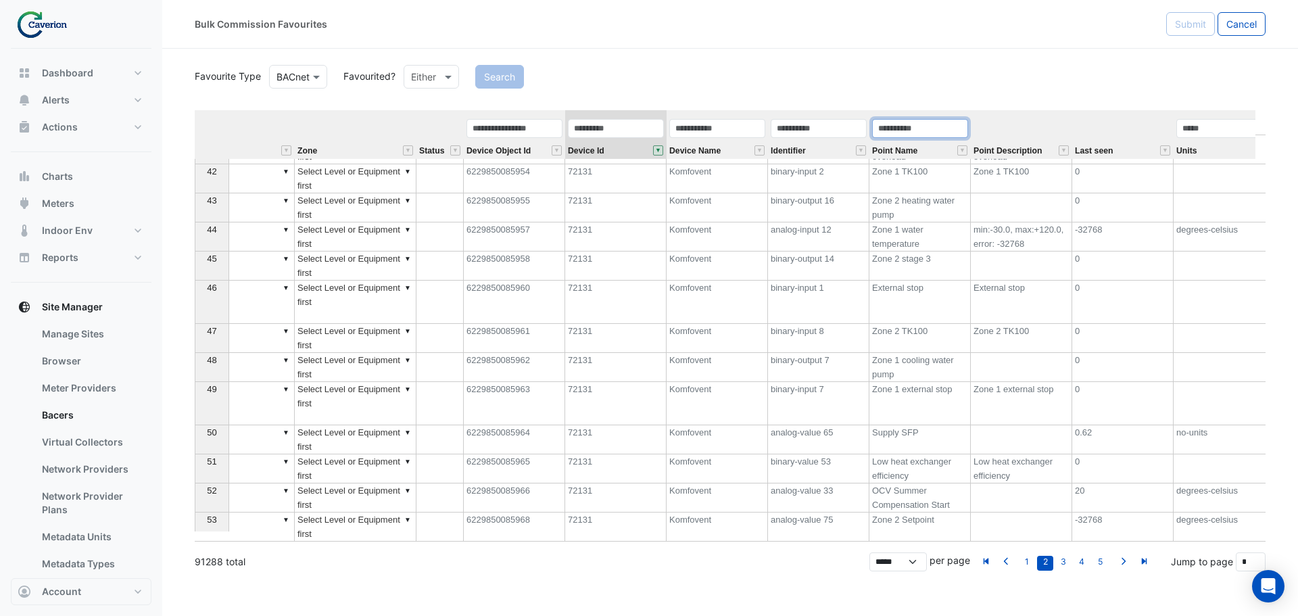
click at [927, 127] on input "text" at bounding box center [920, 128] width 96 height 19
click at [962, 149] on button "" at bounding box center [962, 150] width 10 height 10
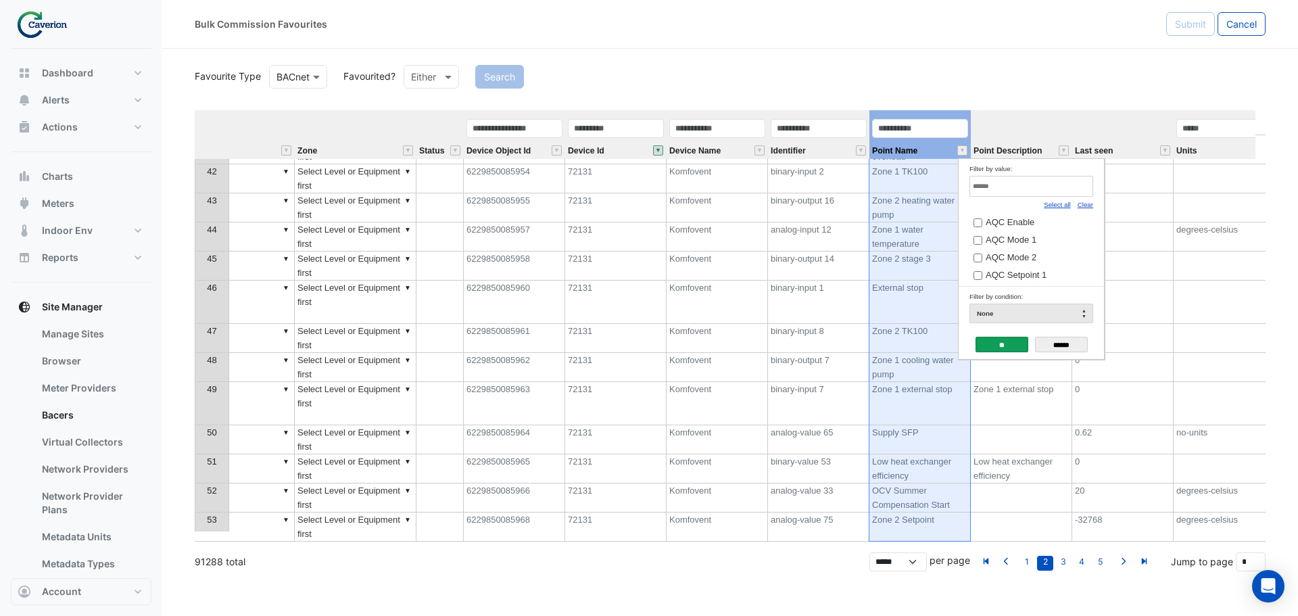
click at [1088, 206] on link "Clear" at bounding box center [1085, 204] width 16 height 7
click at [990, 187] on input "Filter by value:" at bounding box center [1031, 186] width 124 height 21
type input "*****"
click at [1036, 230] on span "Heat exchanger level" at bounding box center [1026, 225] width 82 height 10
click at [1006, 343] on input "**" at bounding box center [1001, 345] width 53 height 16
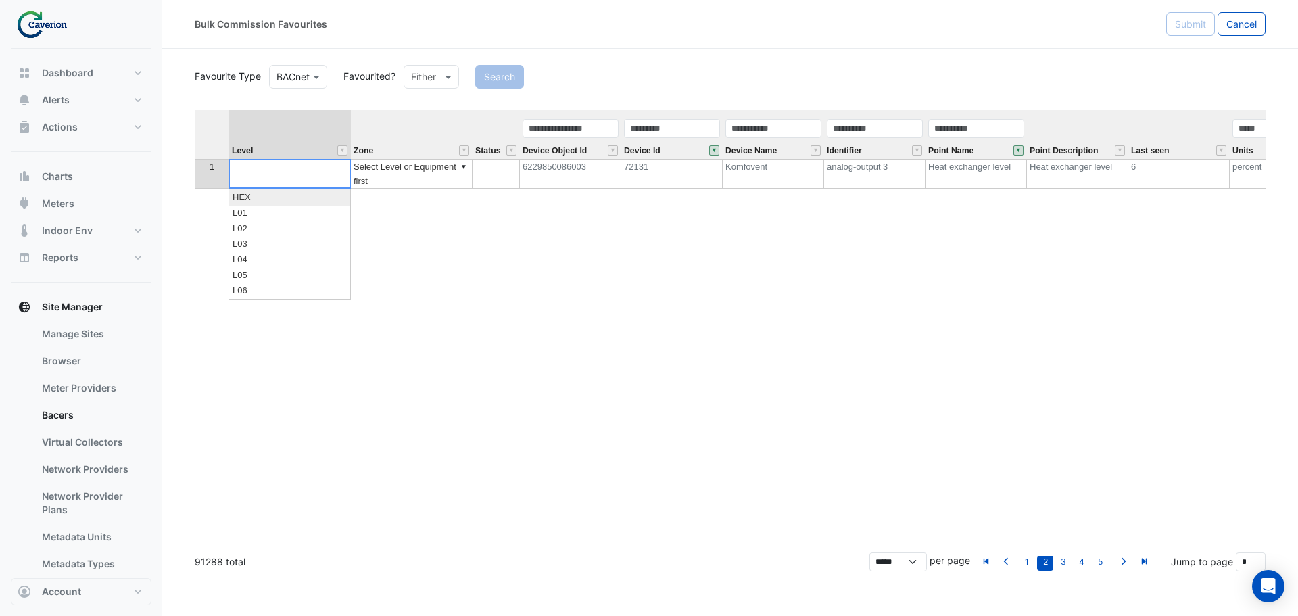
click at [285, 168] on div "Equipment Metadata Predicted Metadata Level Zone Status Device Object Id Device…" at bounding box center [730, 325] width 1071 height 431
type textarea "*"
type textarea "***"
click at [518, 271] on div "Equipment Metadata Predicted Metadata Level Zone Status Device Object Id Device…" at bounding box center [730, 325] width 1071 height 431
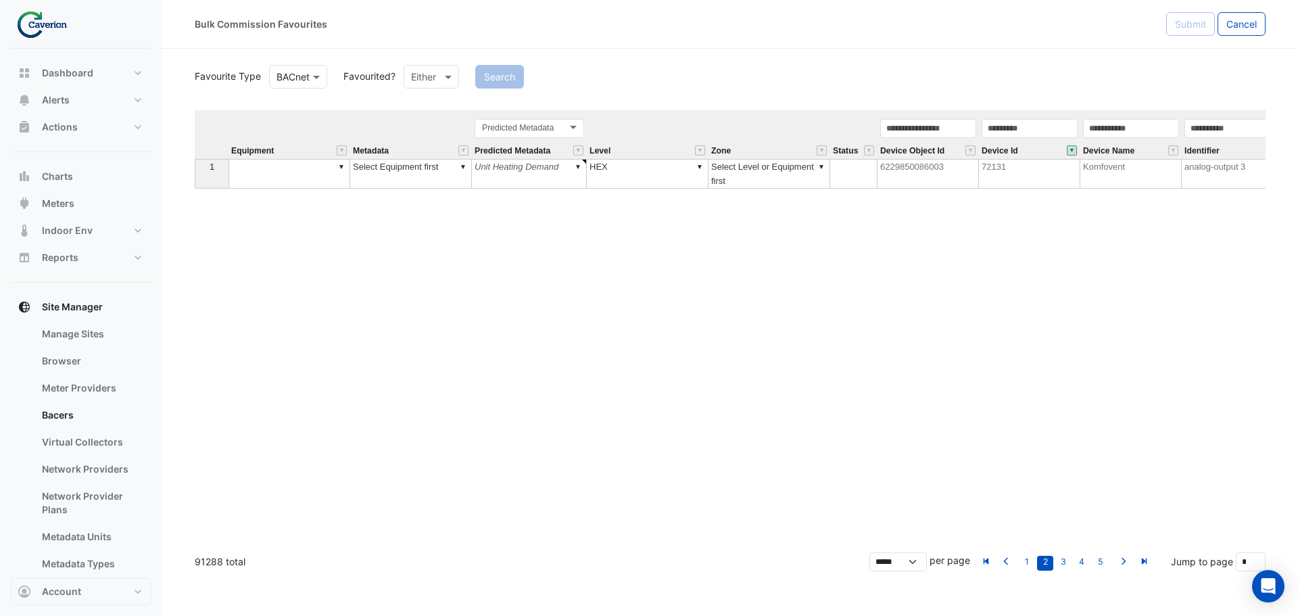
click at [291, 176] on td "▼" at bounding box center [289, 174] width 122 height 30
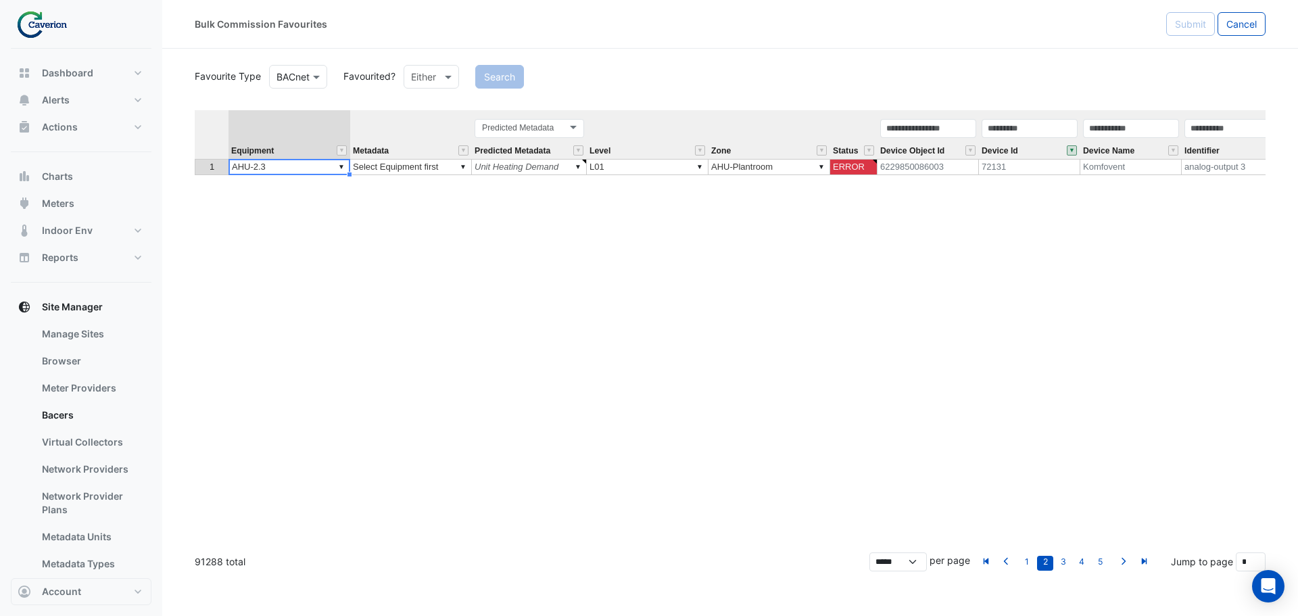
click at [274, 229] on div "Equipment Metadata Predicted Metadata Level Zone Status Device Object Id Device…" at bounding box center [730, 325] width 1071 height 431
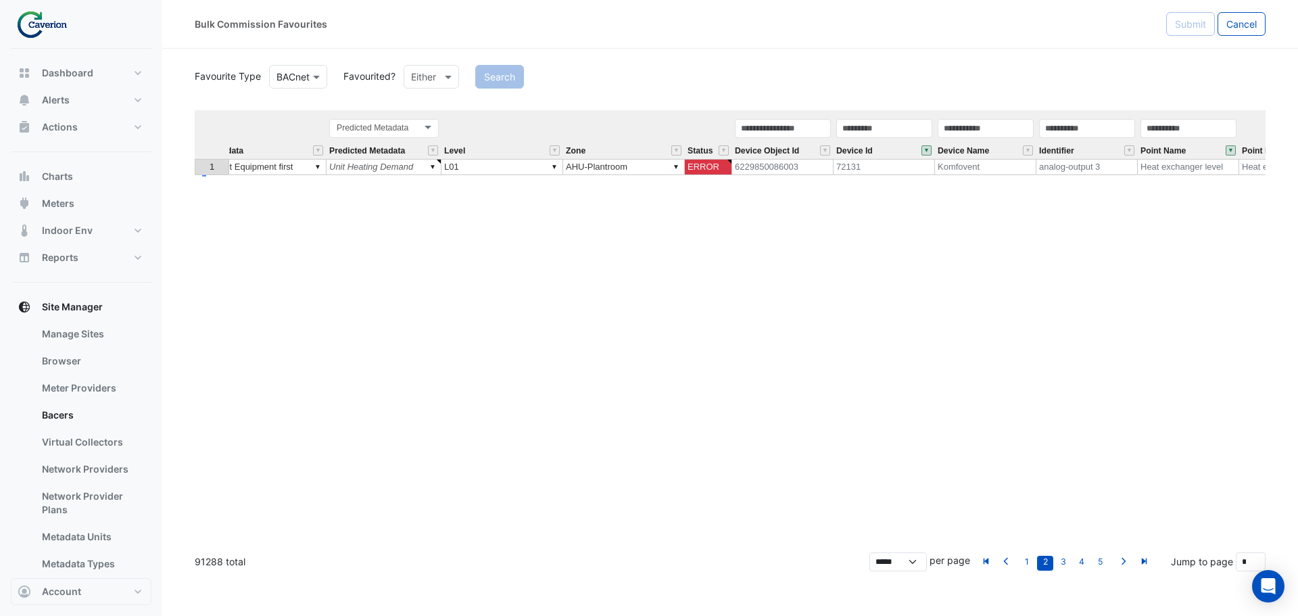
scroll to position [0, 16]
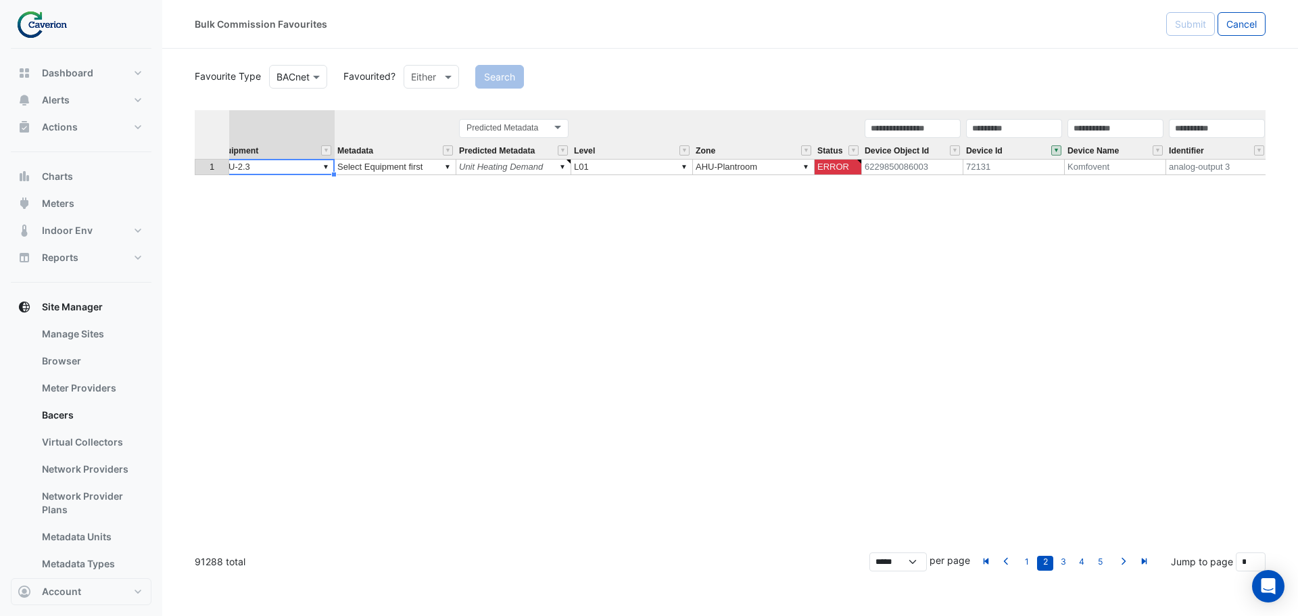
type textarea "**********"
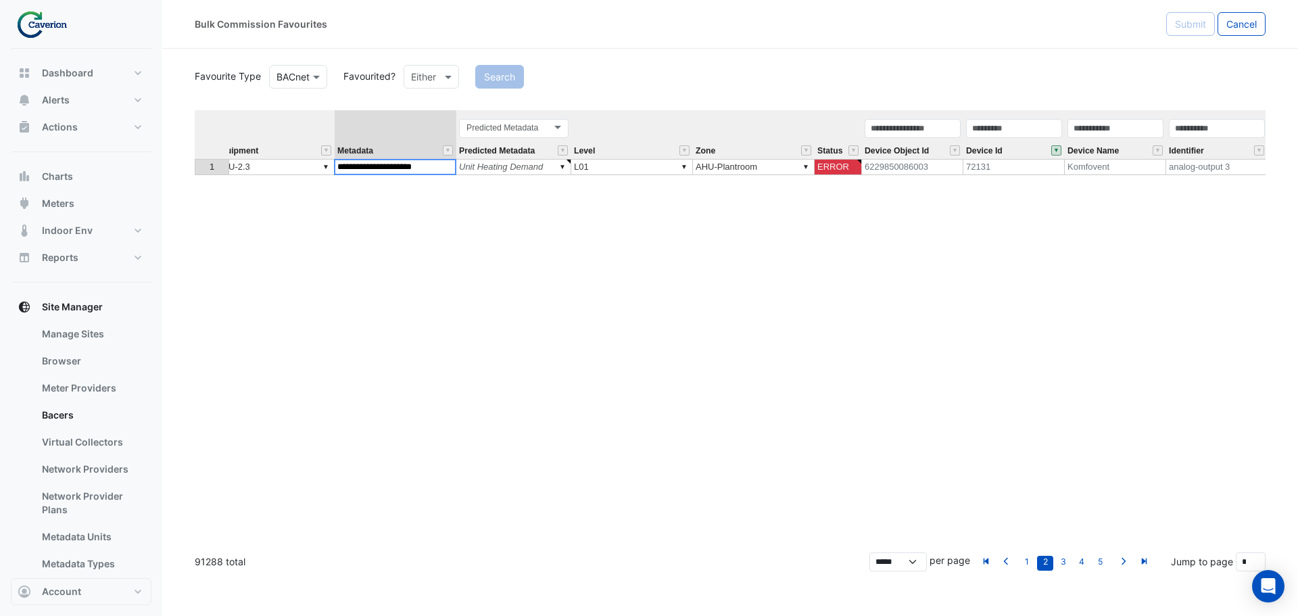
click at [445, 166] on div "**********" at bounding box center [730, 325] width 1071 height 431
click at [449, 223] on div "Equipment Metadata Predicted Metadata Level Zone Status Device Object Id Device…" at bounding box center [730, 325] width 1071 height 431
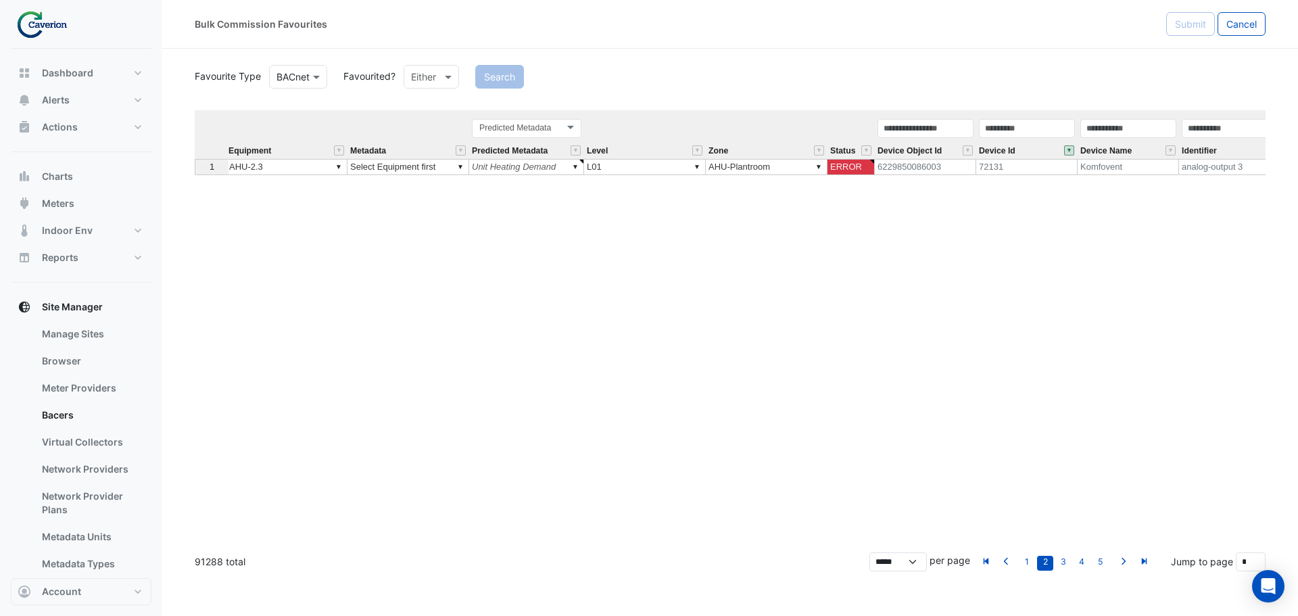
scroll to position [0, 0]
type textarea "******"
drag, startPoint x: 592, startPoint y: 167, endPoint x: 605, endPoint y: 168, distance: 12.9
click at [605, 168] on textarea "******" at bounding box center [659, 189] width 145 height 61
type textarea "**********"
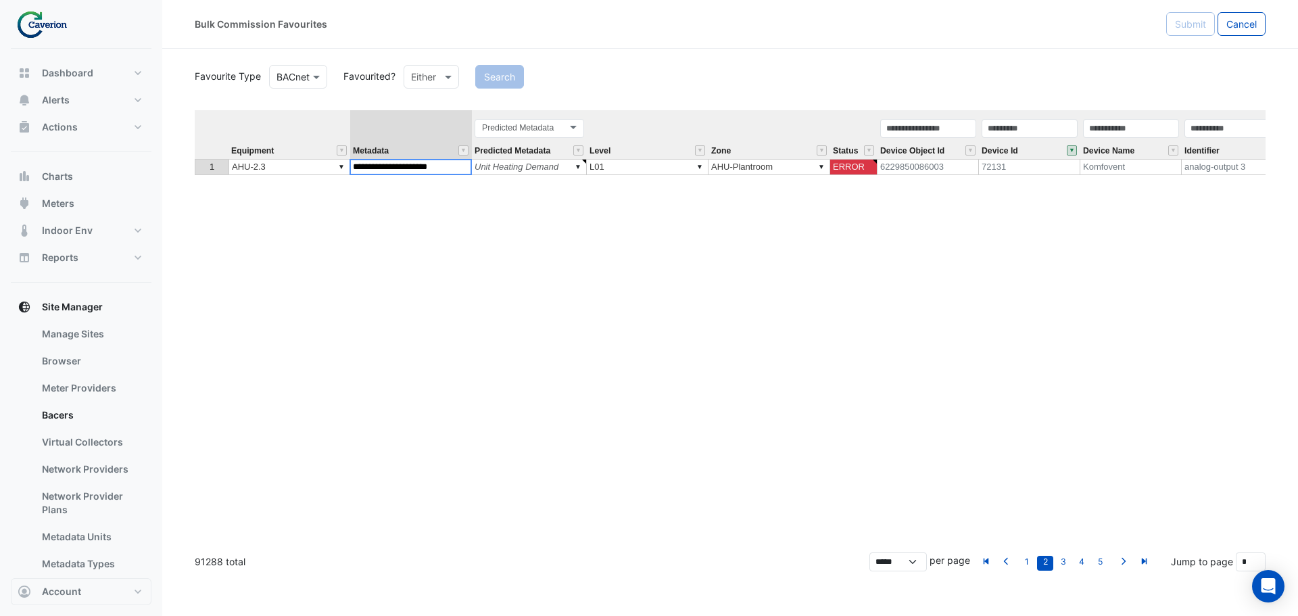
drag, startPoint x: 461, startPoint y: 166, endPoint x: 366, endPoint y: 173, distance: 95.6
click at [366, 173] on textarea "**********" at bounding box center [410, 167] width 122 height 16
click at [454, 195] on div "Equipment Metadata Predicted Metadata Level Zone Status Device Object Id Device…" at bounding box center [730, 325] width 1071 height 431
click at [427, 166] on td "▼ Select Equipment first" at bounding box center [411, 167] width 122 height 16
click at [454, 227] on div "**********" at bounding box center [730, 325] width 1071 height 431
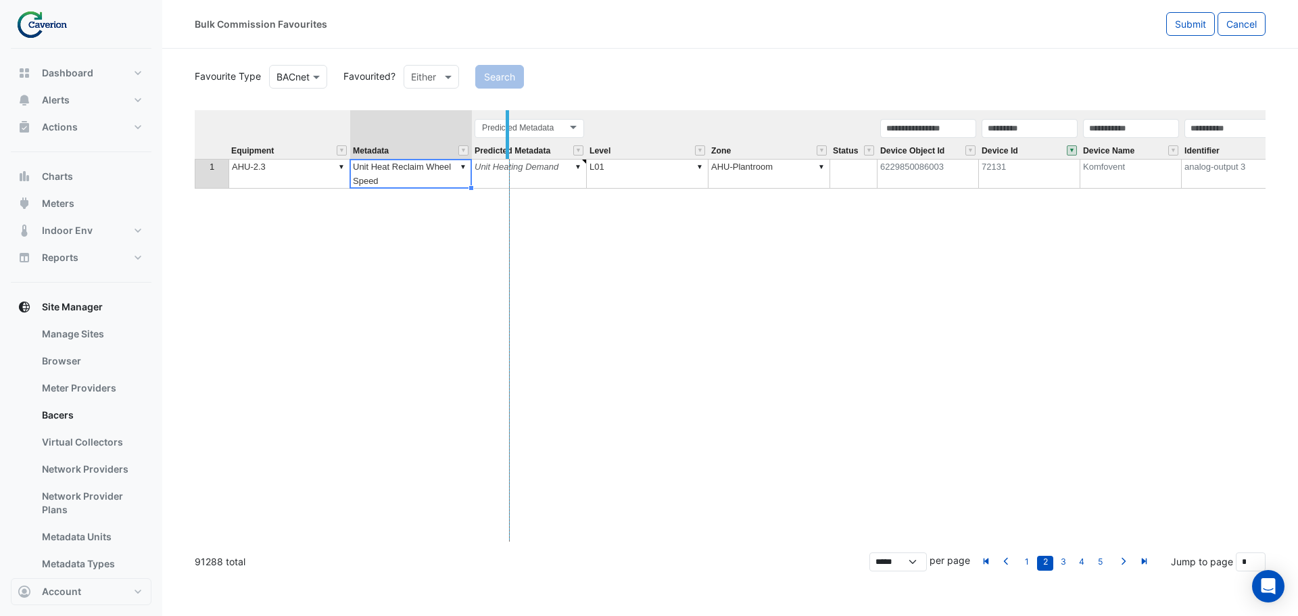
drag, startPoint x: 469, startPoint y: 118, endPoint x: 516, endPoint y: 114, distance: 46.8
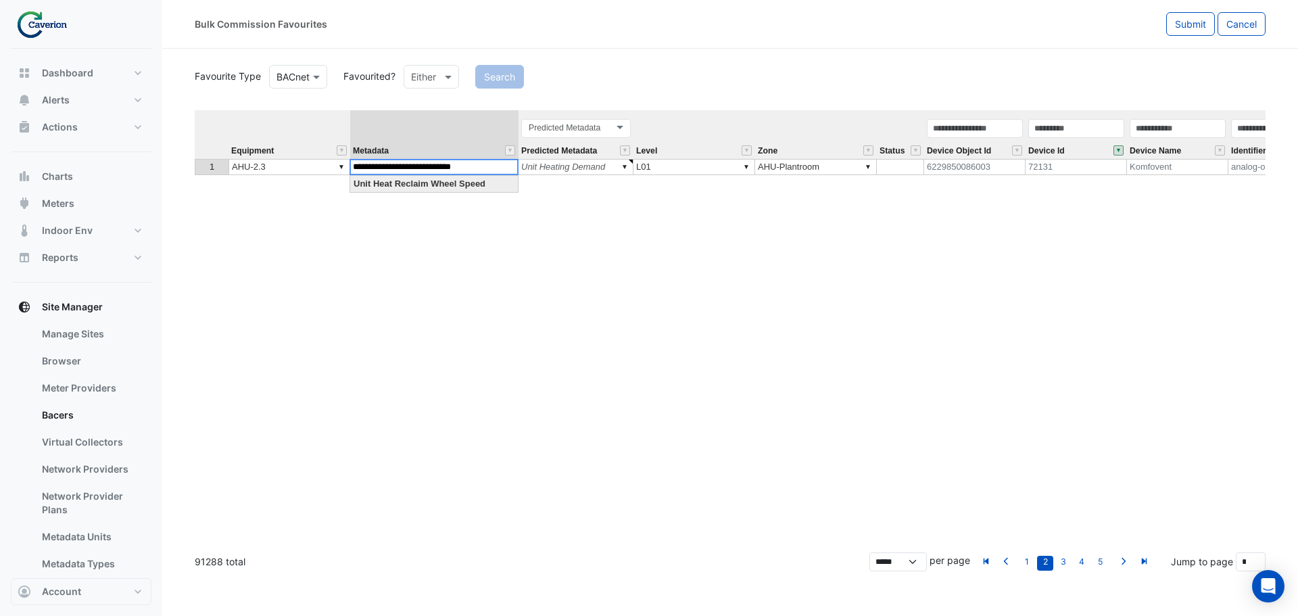
click at [507, 163] on div "**********" at bounding box center [730, 325] width 1071 height 431
type textarea "**********"
click at [481, 188] on div "**********" at bounding box center [730, 325] width 1071 height 431
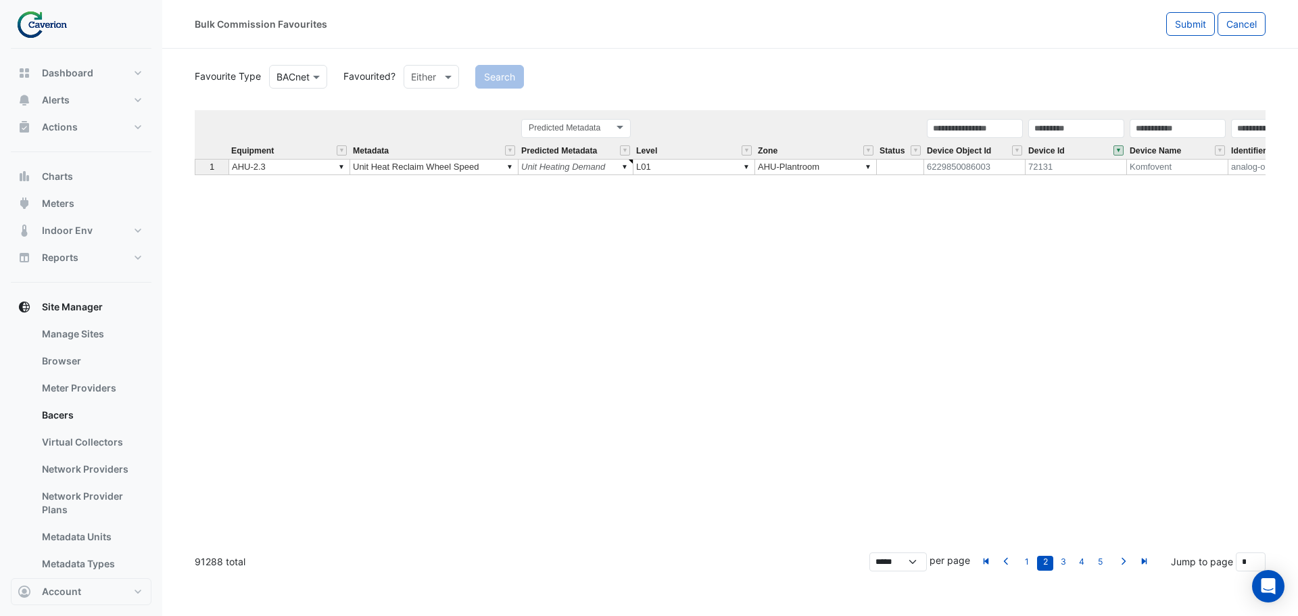
click at [542, 217] on div "Equipment Metadata Predicted Metadata Level Zone Status Device Object Id Device…" at bounding box center [730, 325] width 1071 height 431
click at [1202, 24] on span "Submit" at bounding box center [1190, 23] width 31 height 11
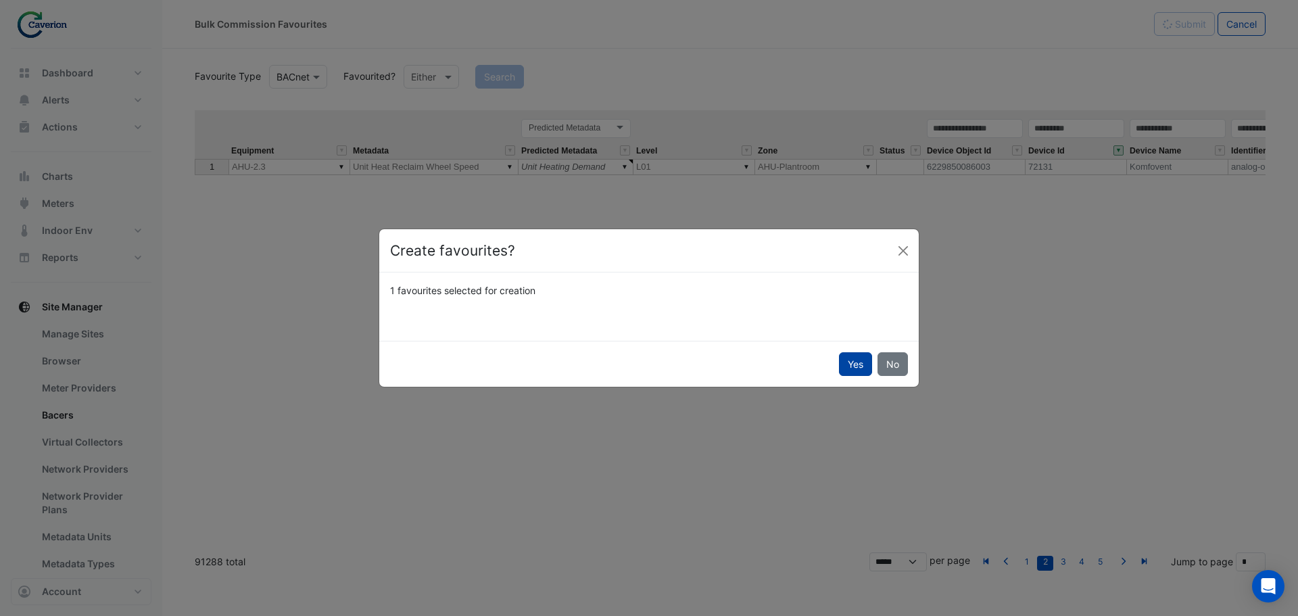
click at [857, 369] on button "Yes" at bounding box center [855, 364] width 33 height 24
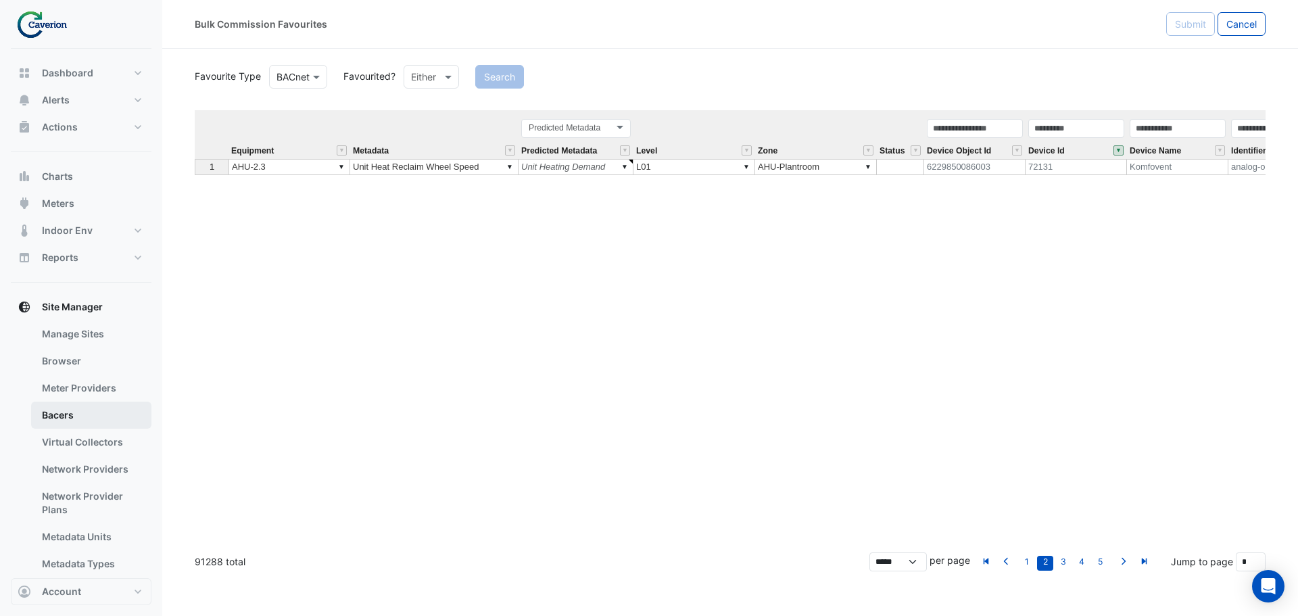
click at [62, 417] on link "Bacers" at bounding box center [91, 414] width 120 height 27
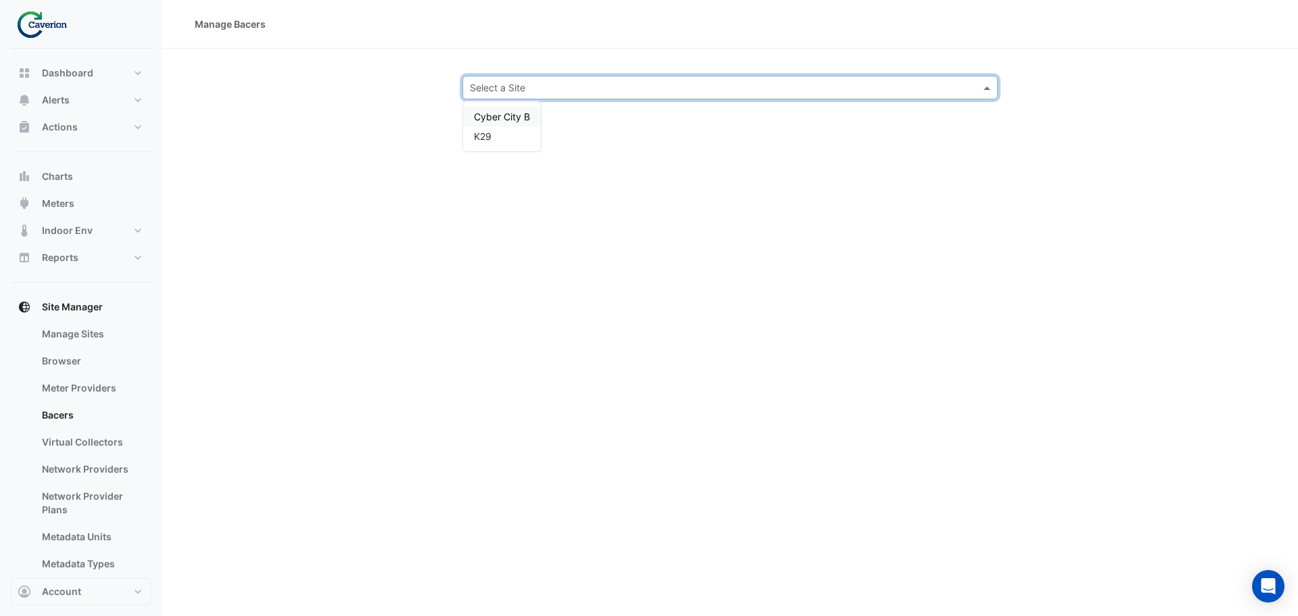
click at [598, 92] on input "text" at bounding box center [716, 88] width 493 height 14
click at [502, 116] on span "Cyber City B" at bounding box center [502, 116] width 56 height 11
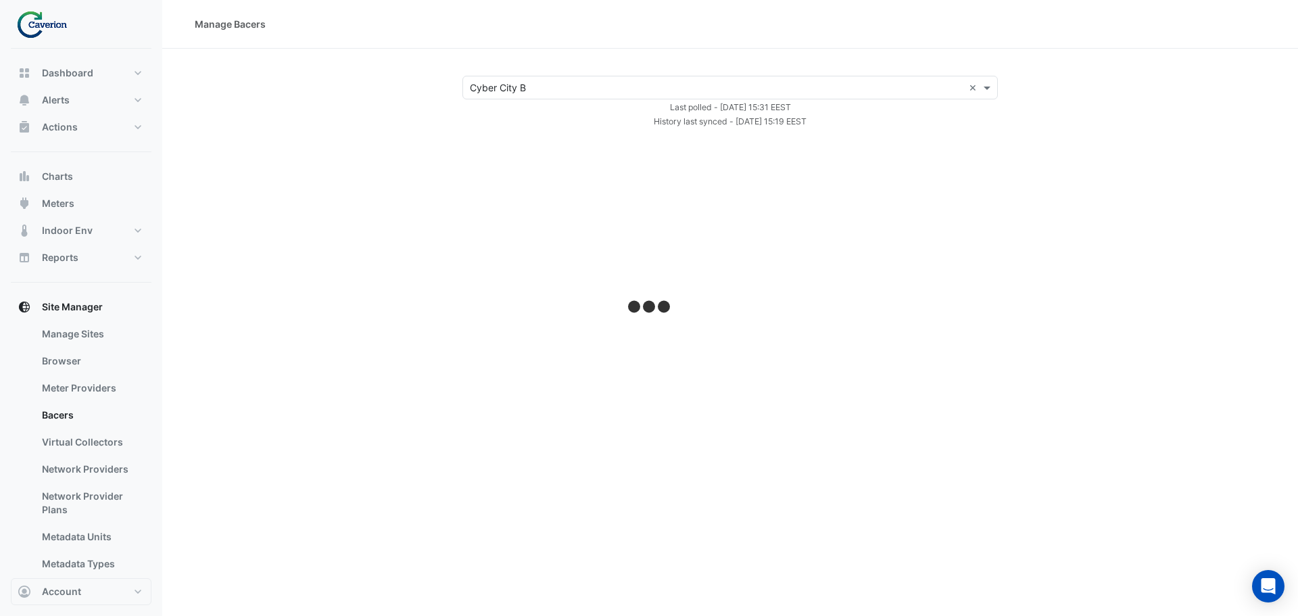
select select "***"
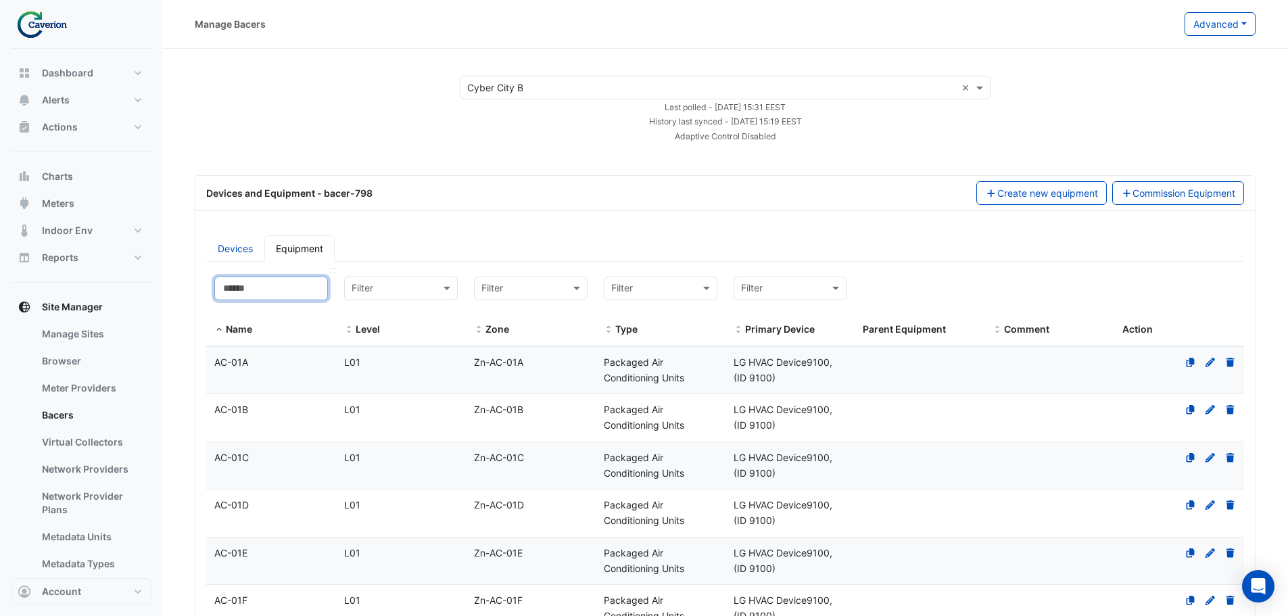
click at [258, 278] on input at bounding box center [271, 288] width 114 height 24
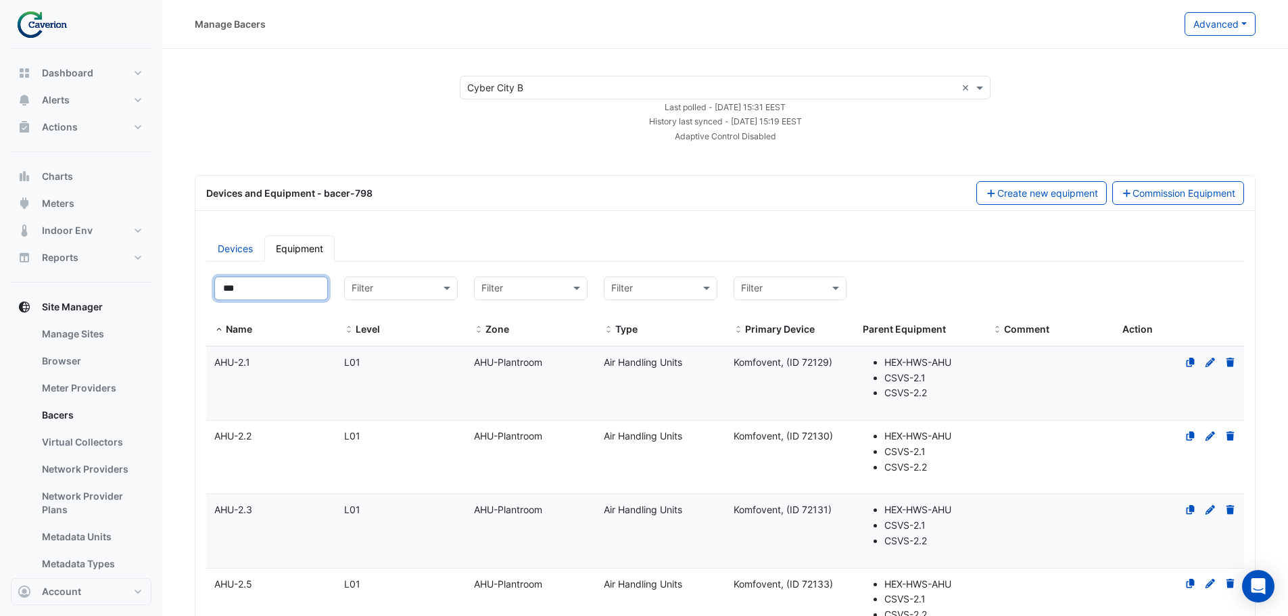
type input "***"
click at [247, 522] on datatable-body-cell "Name AHU-2.3" at bounding box center [271, 530] width 130 height 73
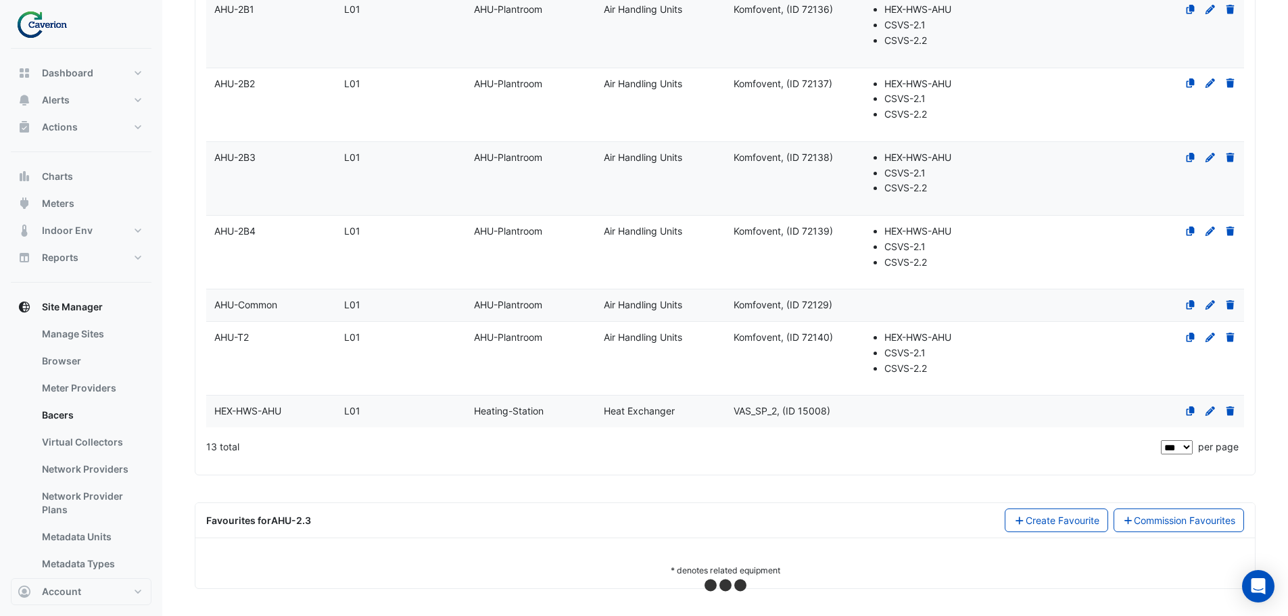
select select "***"
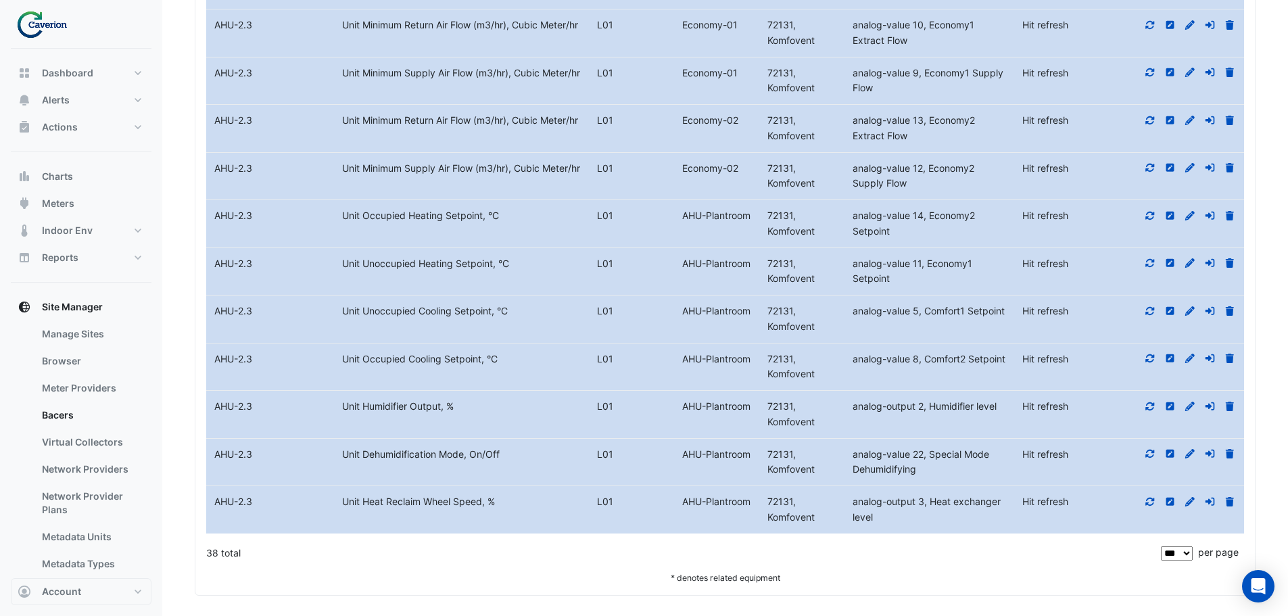
scroll to position [2735, 0]
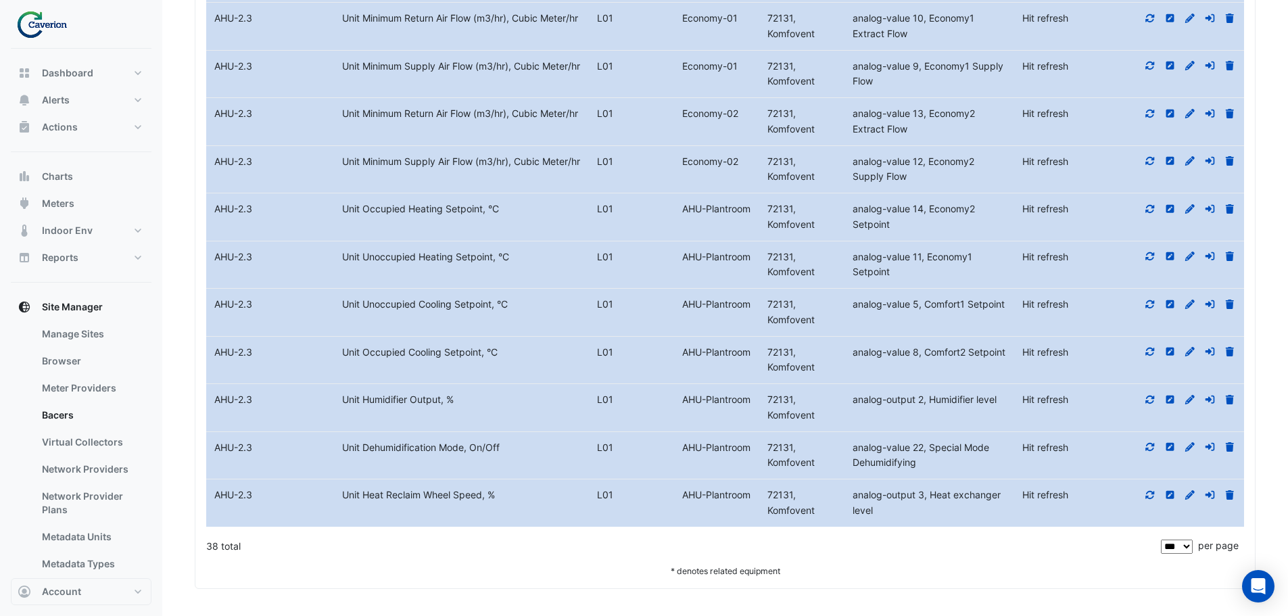
click at [1152, 447] on icon at bounding box center [1150, 446] width 12 height 9
click at [1150, 493] on icon at bounding box center [1150, 494] width 12 height 9
drag, startPoint x: 504, startPoint y: 498, endPoint x: 289, endPoint y: 511, distance: 215.3
click at [289, 511] on div "Equipment Name AHU-2.3 Metadata Unit Heat Reclaim Wheel Speed, % Level L01 AHU-…" at bounding box center [725, 502] width 1038 height 47
click at [1149, 492] on icon at bounding box center [1150, 494] width 12 height 9
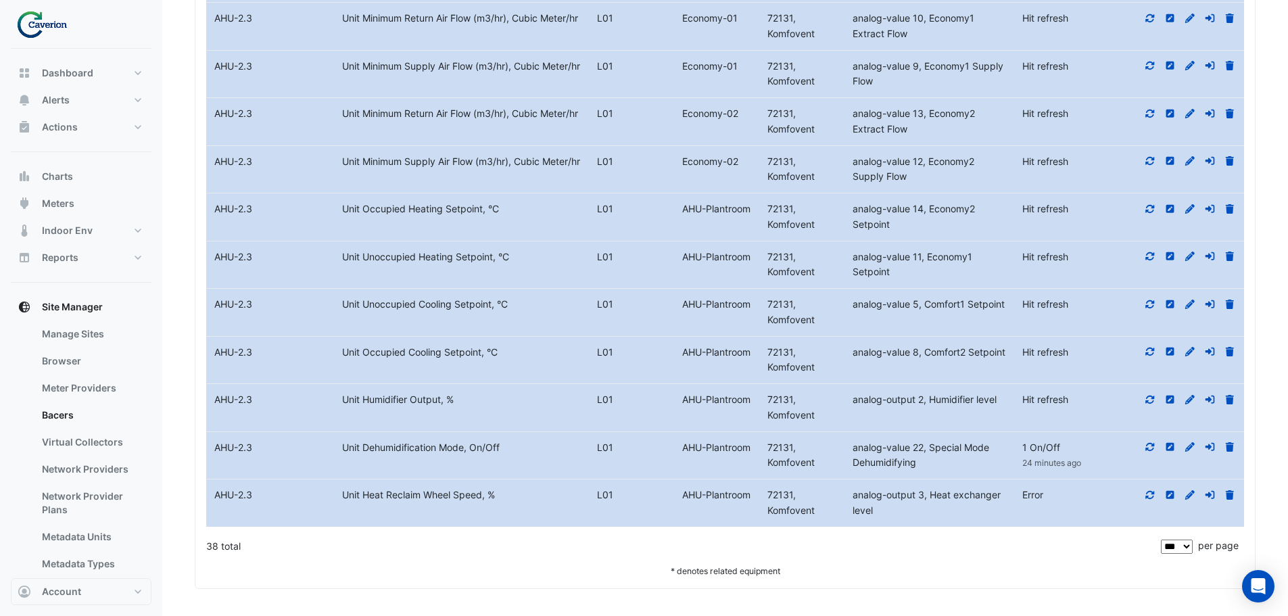
click at [1152, 497] on icon at bounding box center [1150, 495] width 9 height 8
drag, startPoint x: 519, startPoint y: 485, endPoint x: 220, endPoint y: 511, distance: 299.9
click at [216, 502] on div "Equipment Name AHU-2.3 Metadata Unit Heat Reclaim Wheel Speed, % Level L01 AHU-…" at bounding box center [725, 502] width 1038 height 47
click at [1152, 491] on icon at bounding box center [1150, 494] width 12 height 9
click at [1150, 497] on icon at bounding box center [1150, 494] width 12 height 9
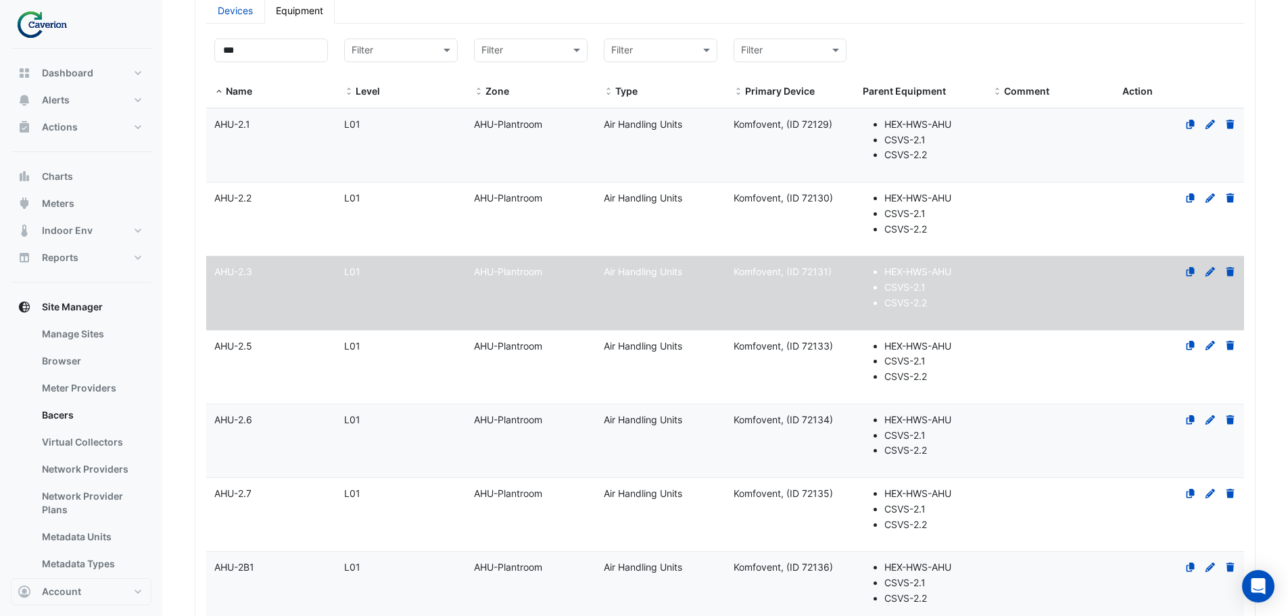
scroll to position [0, 0]
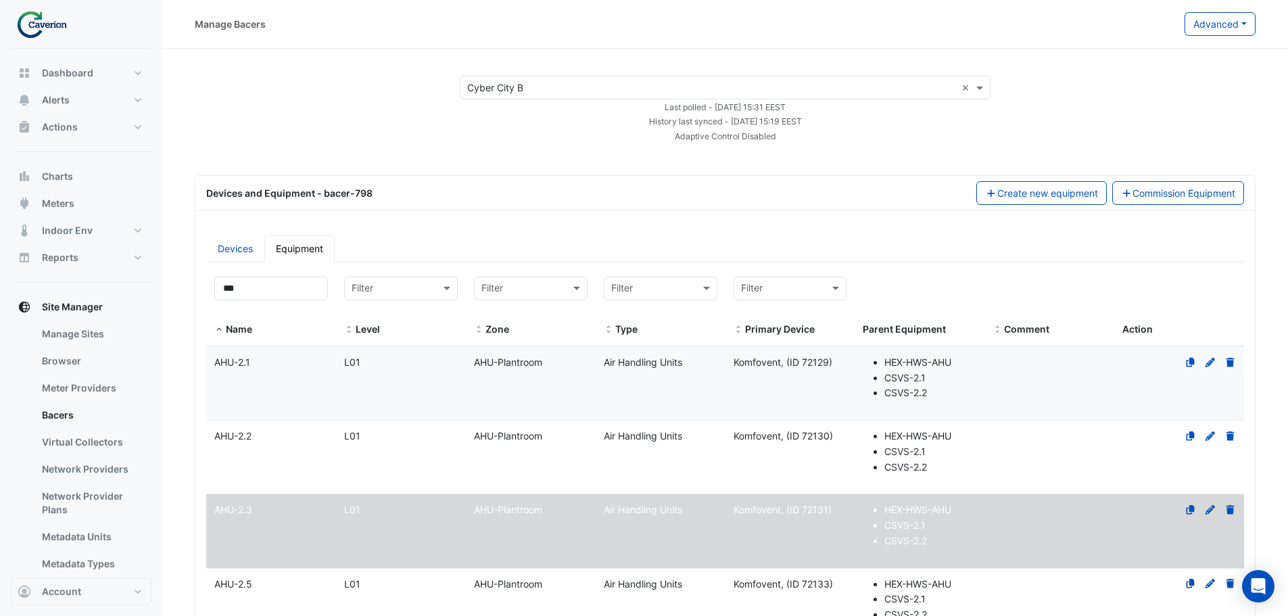
click at [274, 454] on datatable-body-cell "Name AHU-2.2" at bounding box center [271, 456] width 130 height 73
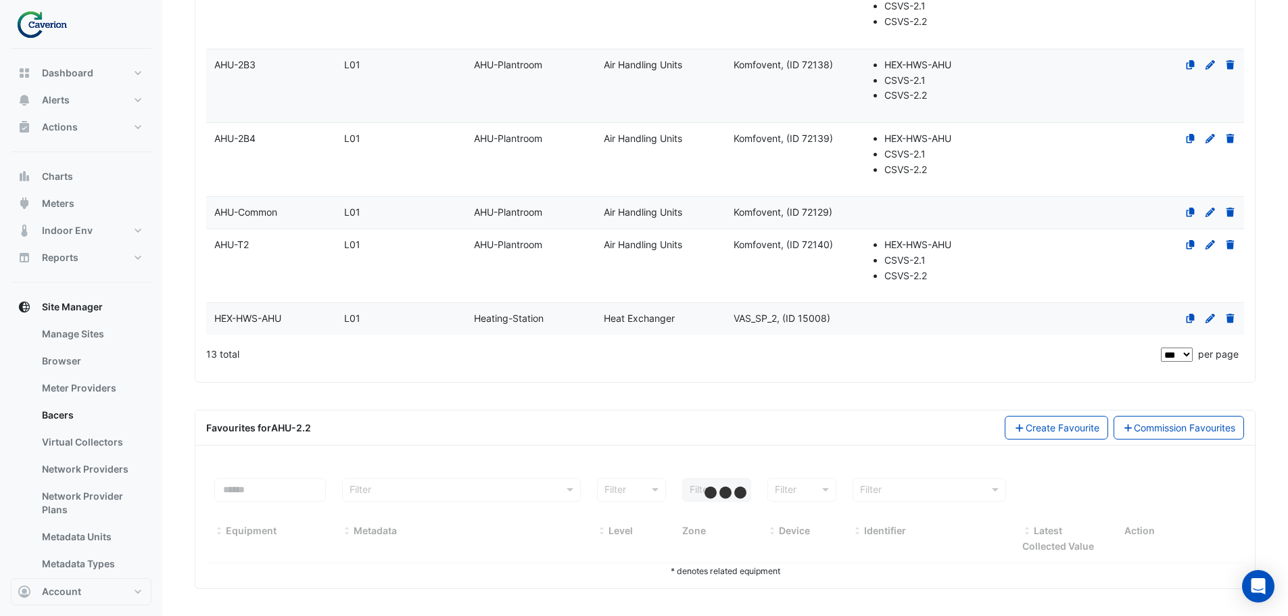
select select "***"
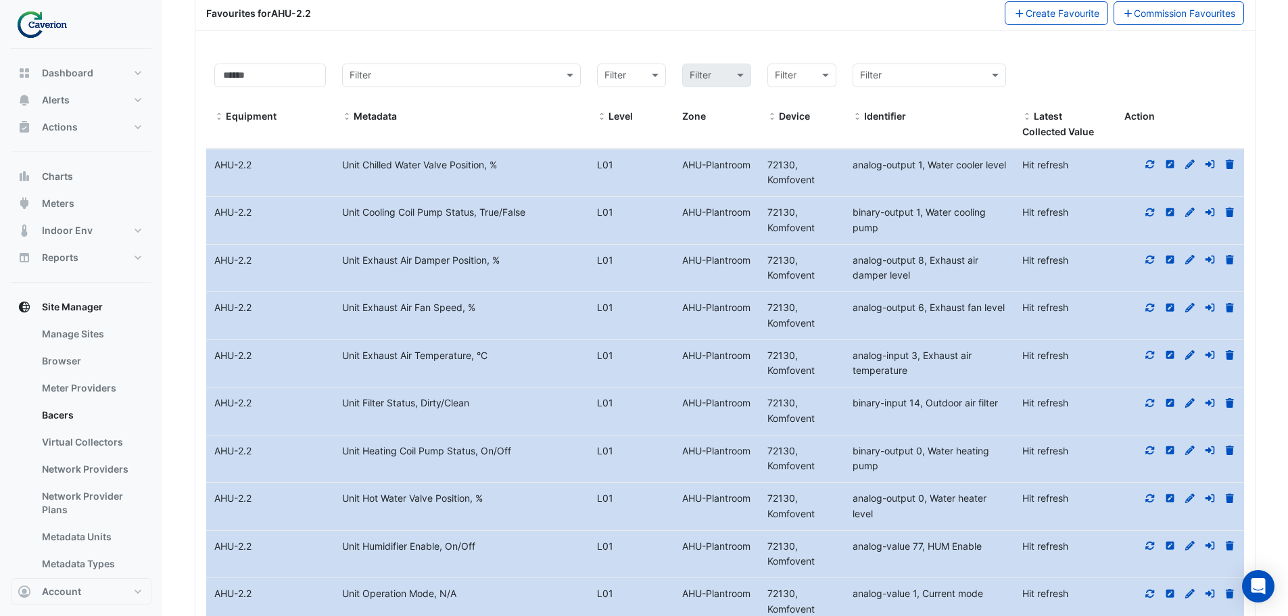
scroll to position [1284, 0]
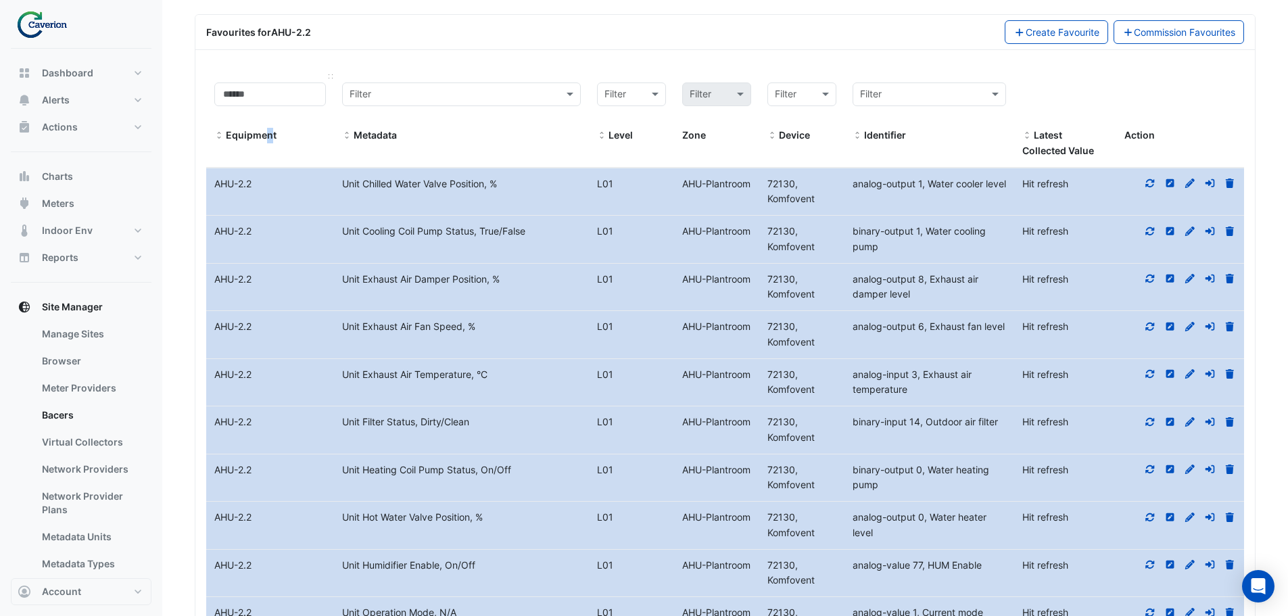
click at [269, 166] on datatable-header-cell "Equipment" at bounding box center [270, 120] width 128 height 93
click at [264, 183] on div "AHU-2.2" at bounding box center [270, 184] width 128 height 16
drag, startPoint x: 253, startPoint y: 184, endPoint x: 208, endPoint y: 183, distance: 45.3
click at [208, 183] on div "AHU-2.2" at bounding box center [270, 184] width 128 height 16
click at [262, 191] on div "AHU-2.2" at bounding box center [270, 184] width 128 height 16
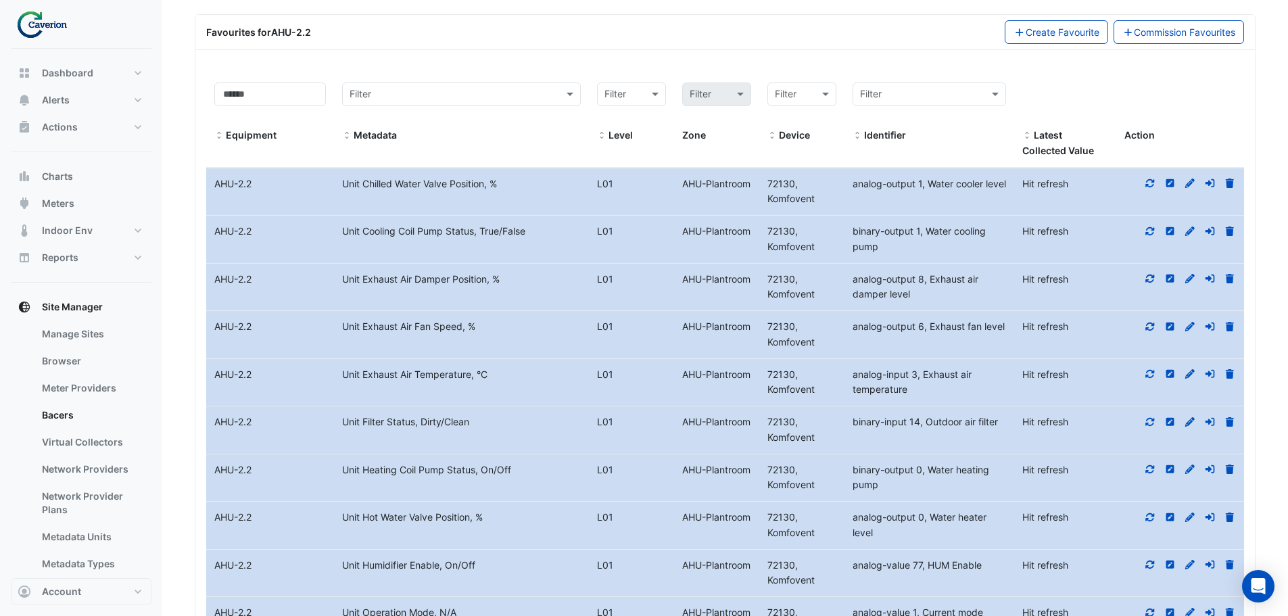
click at [251, 187] on div "AHU-2.2" at bounding box center [270, 184] width 128 height 16
drag, startPoint x: 253, startPoint y: 187, endPoint x: 218, endPoint y: 205, distance: 40.2
click at [209, 196] on datatable-body-cell "Equipment Name AHU-2.2" at bounding box center [270, 191] width 128 height 47
drag, startPoint x: 253, startPoint y: 230, endPoint x: 216, endPoint y: 232, distance: 37.9
click at [216, 232] on div "AHU-2.2" at bounding box center [270, 232] width 128 height 16
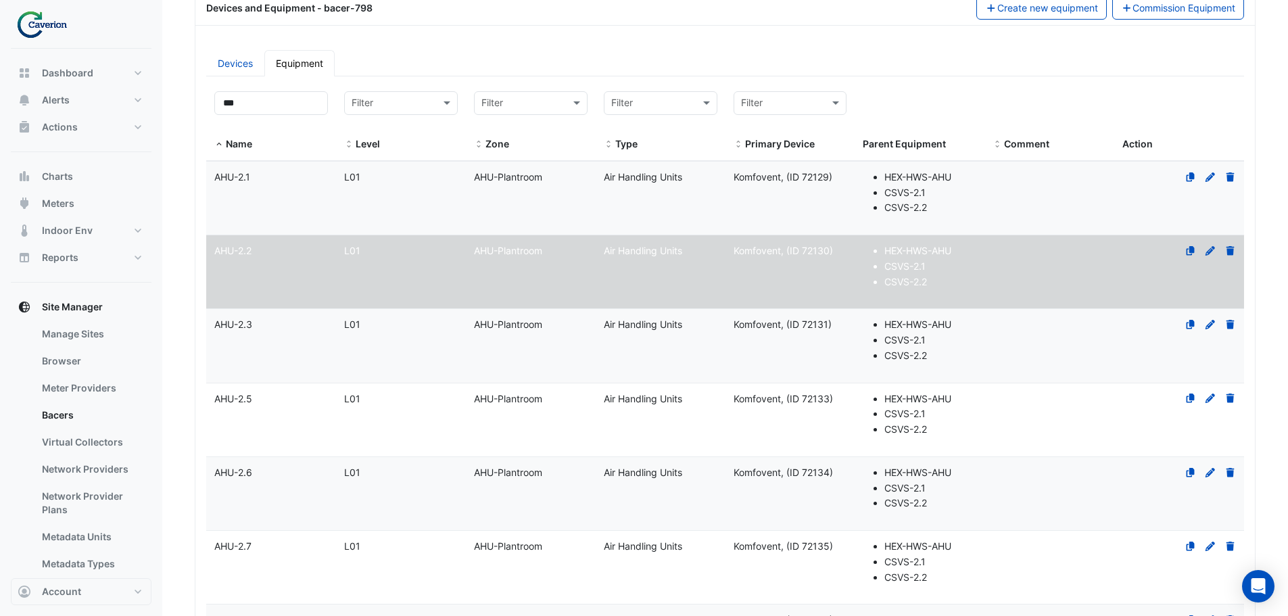
scroll to position [0, 0]
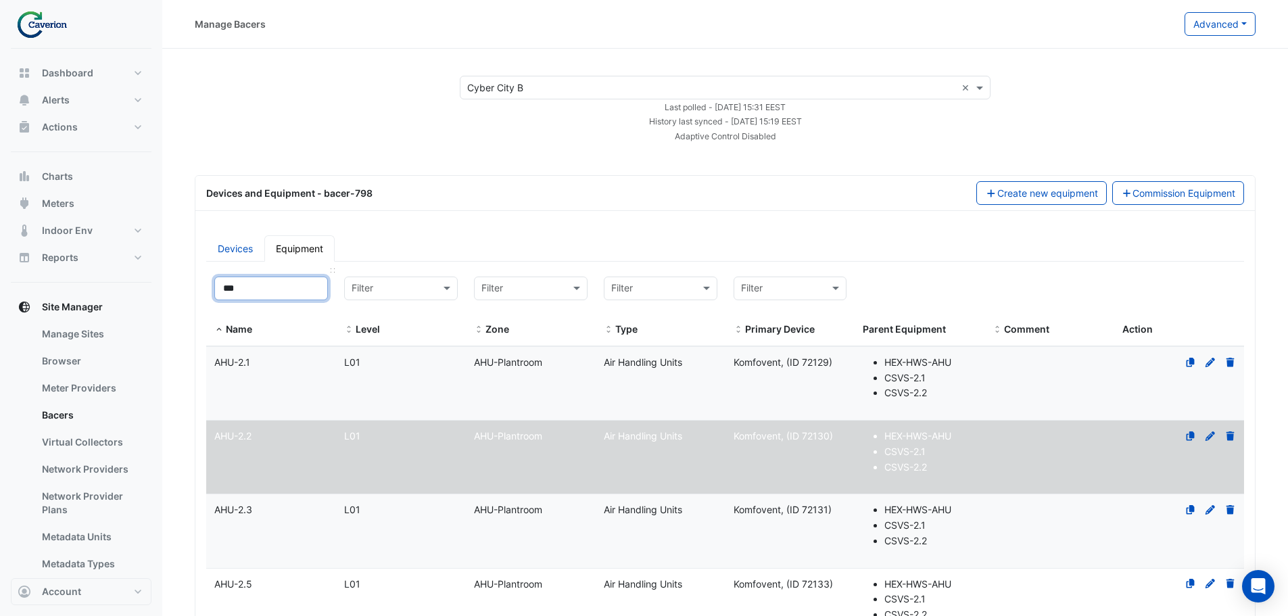
click at [284, 292] on input "***" at bounding box center [271, 288] width 114 height 24
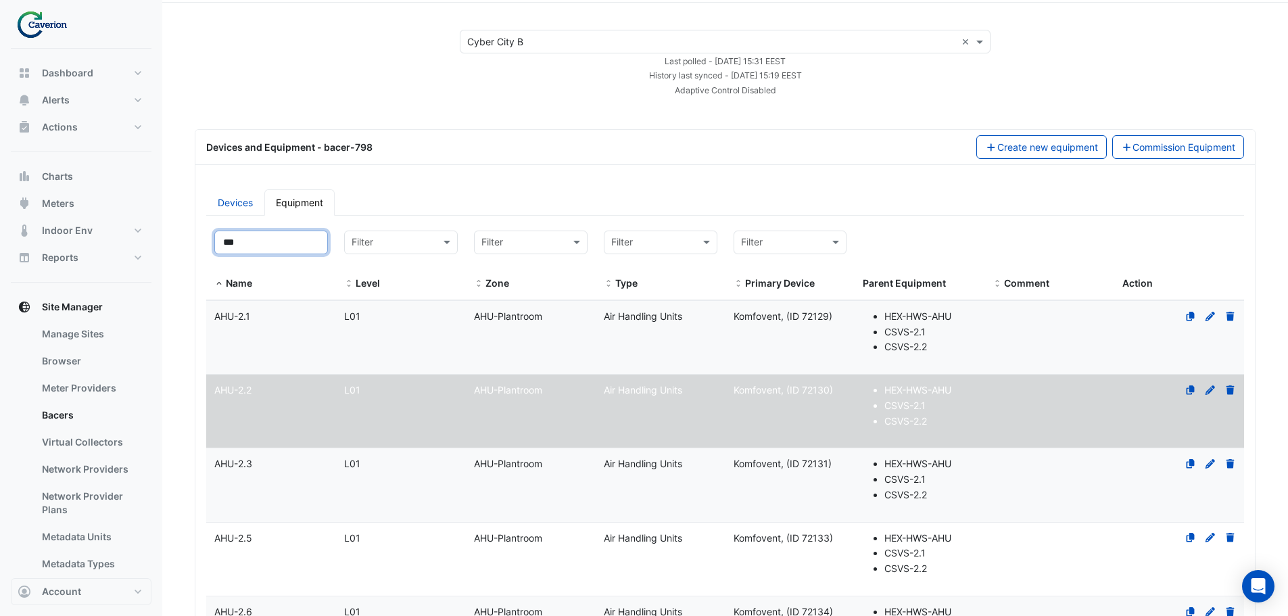
scroll to position [68, 0]
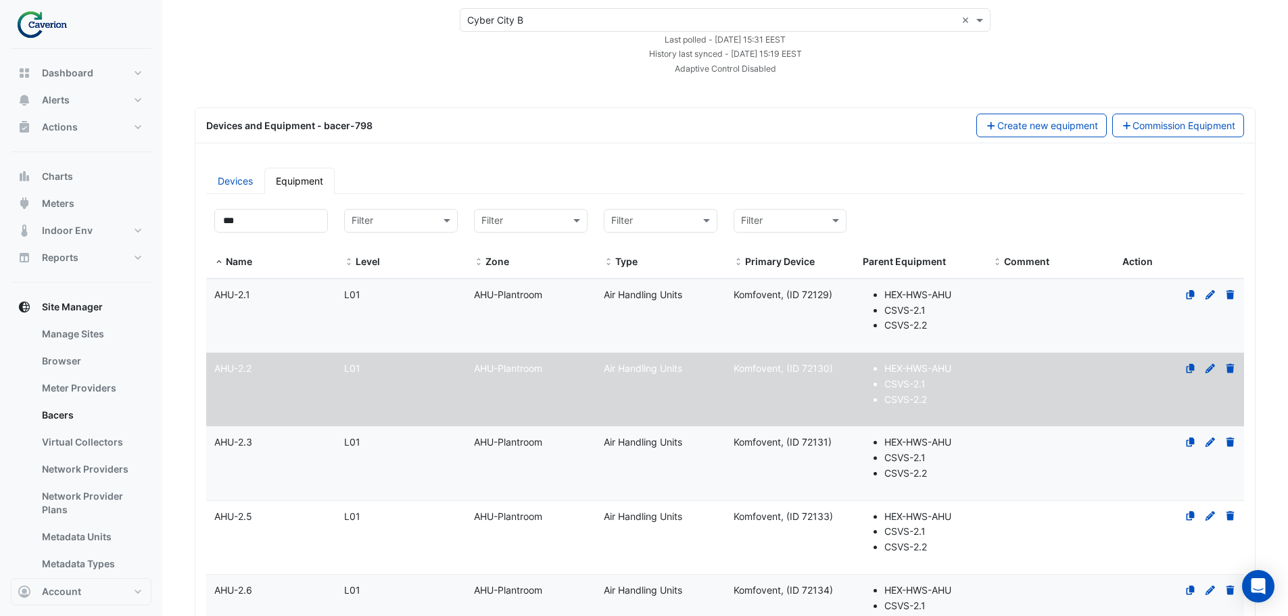
click at [304, 516] on div "AHU-2.5" at bounding box center [271, 517] width 130 height 16
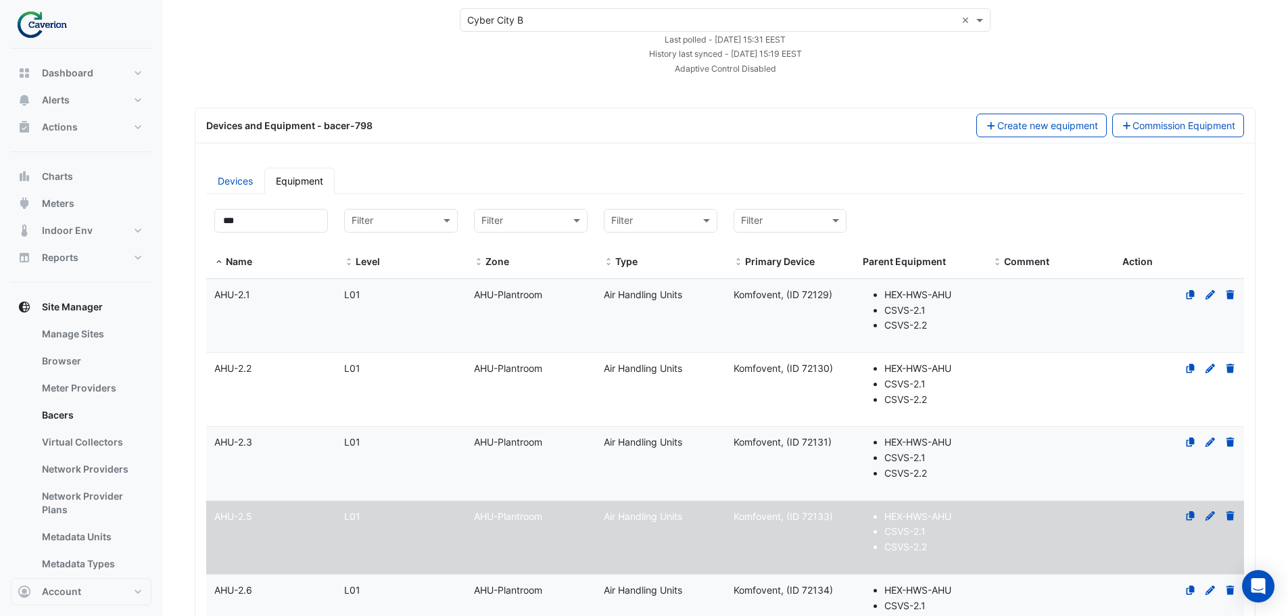
click at [274, 393] on datatable-body-cell "Name AHU-2.2" at bounding box center [271, 389] width 130 height 73
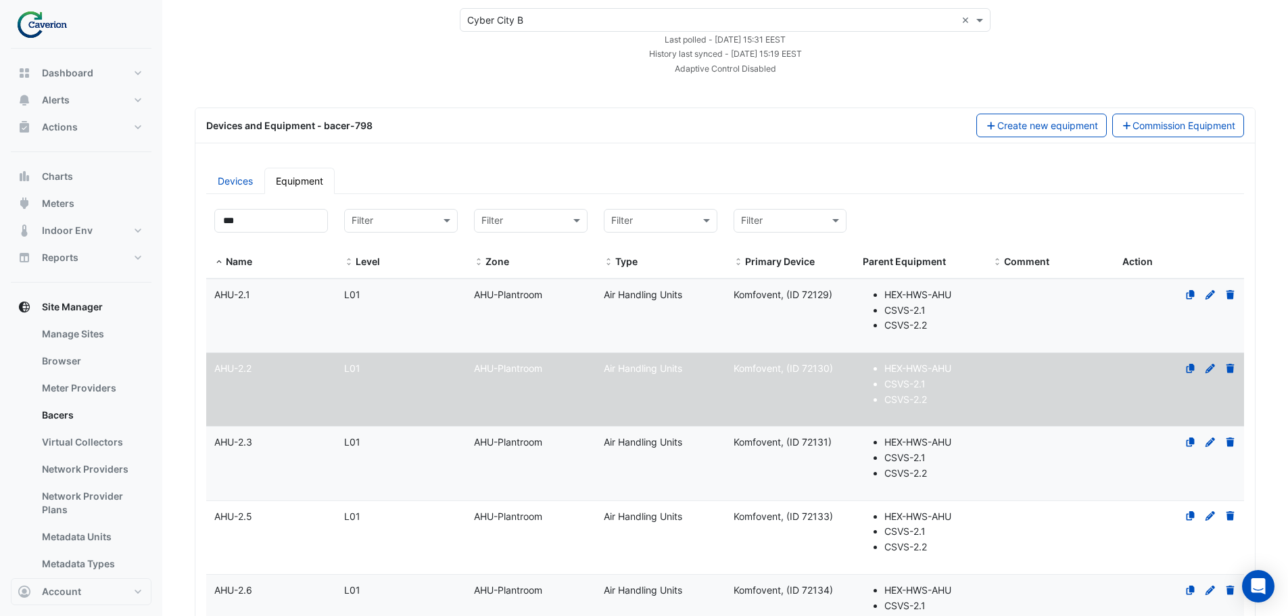
select select "***"
click at [356, 449] on div "L01" at bounding box center [401, 443] width 130 height 16
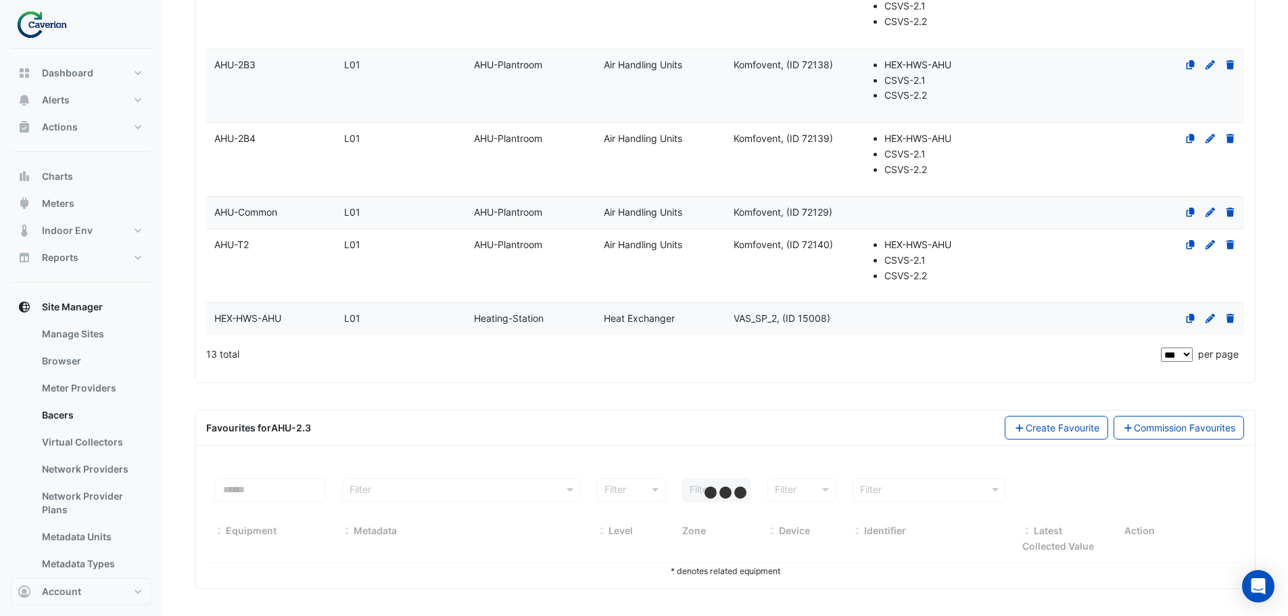
select select "***"
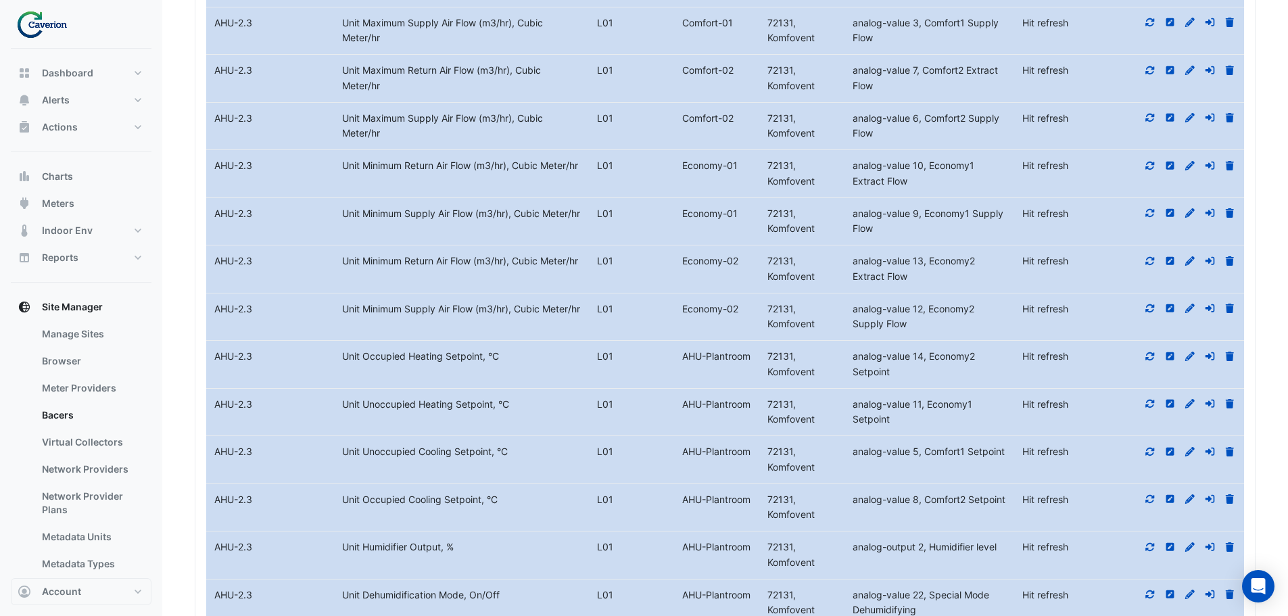
scroll to position [2735, 0]
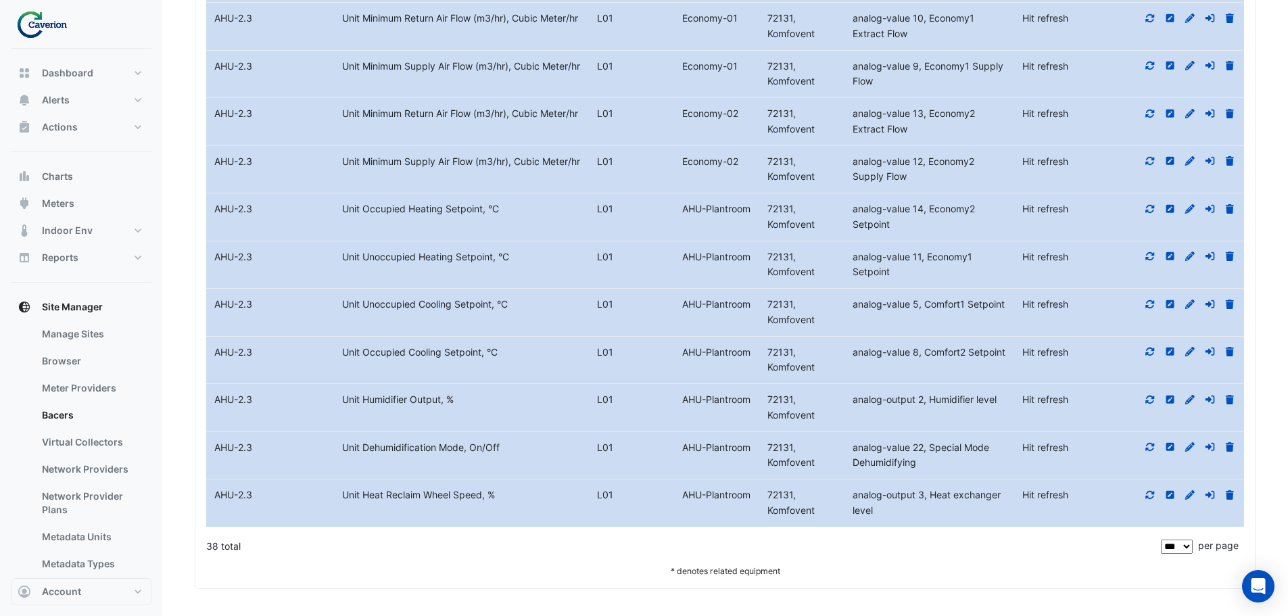
click at [1148, 495] on icon at bounding box center [1150, 495] width 9 height 8
click at [1145, 500] on fa-icon at bounding box center [1150, 494] width 12 height 11
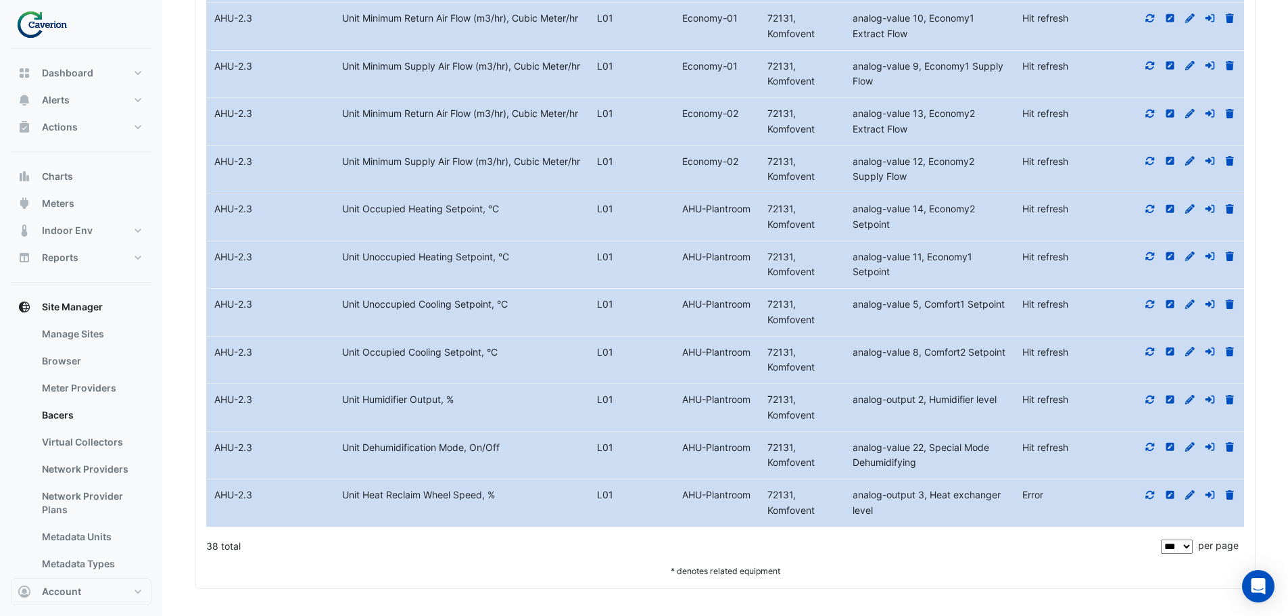
click at [1150, 351] on icon at bounding box center [1150, 351] width 12 height 9
click at [1150, 301] on icon at bounding box center [1150, 303] width 12 height 9
click at [1149, 494] on icon at bounding box center [1150, 494] width 12 height 9
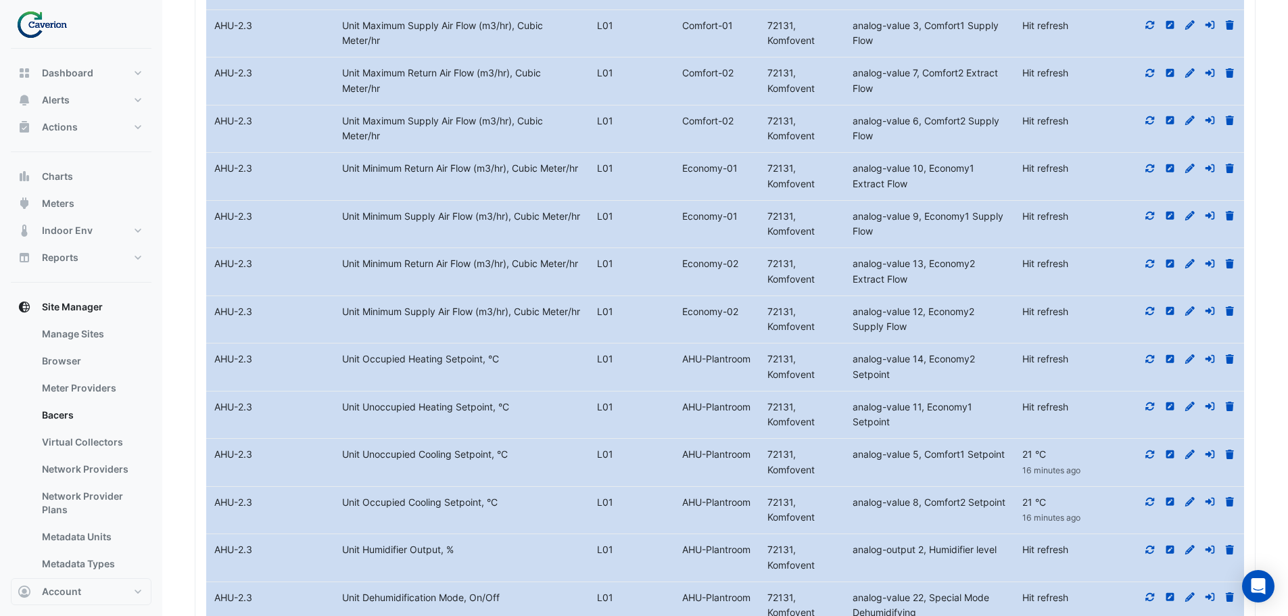
scroll to position [2533, 0]
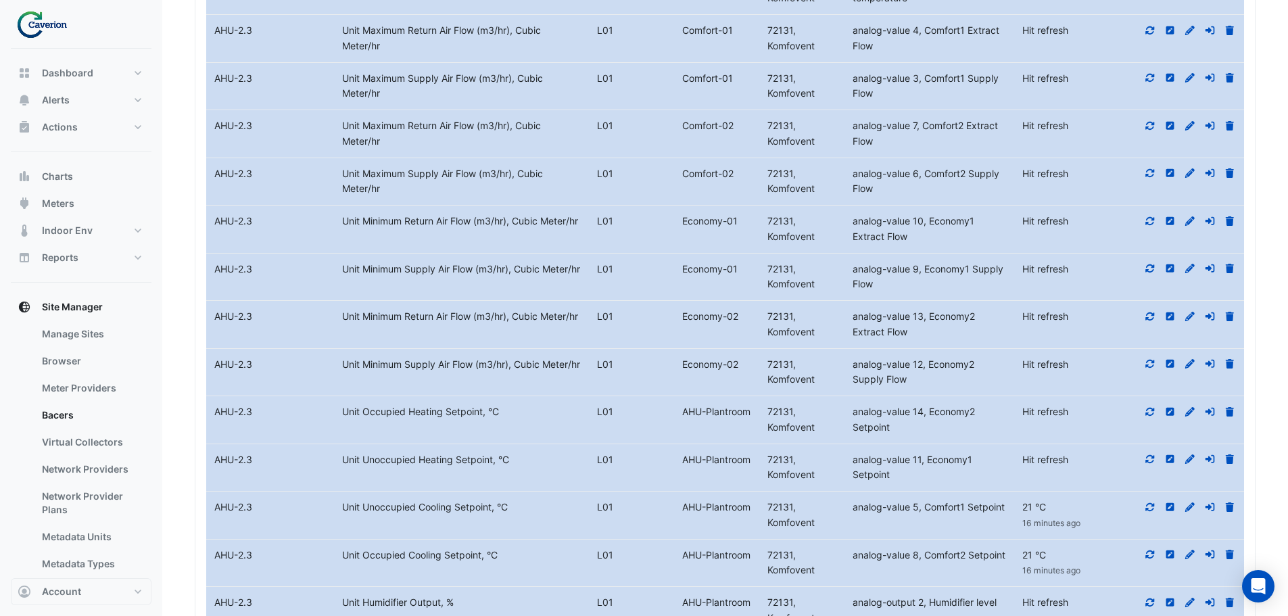
click at [1155, 462] on icon at bounding box center [1150, 458] width 12 height 9
click at [1150, 410] on icon at bounding box center [1150, 411] width 12 height 9
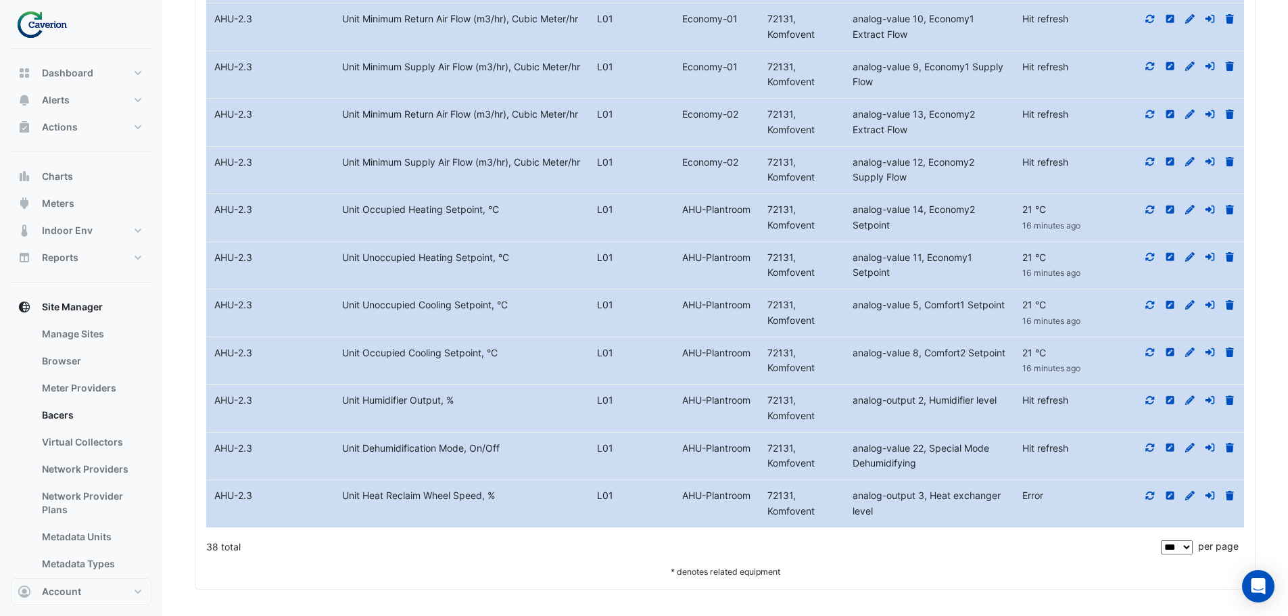
scroll to position [2735, 0]
click at [1148, 493] on icon at bounding box center [1150, 494] width 12 height 9
drag, startPoint x: 497, startPoint y: 499, endPoint x: 339, endPoint y: 500, distance: 158.8
click at [339, 500] on div "Unit Heat Reclaim Wheel Speed, %" at bounding box center [461, 495] width 255 height 16
click at [1146, 493] on icon at bounding box center [1150, 494] width 12 height 9
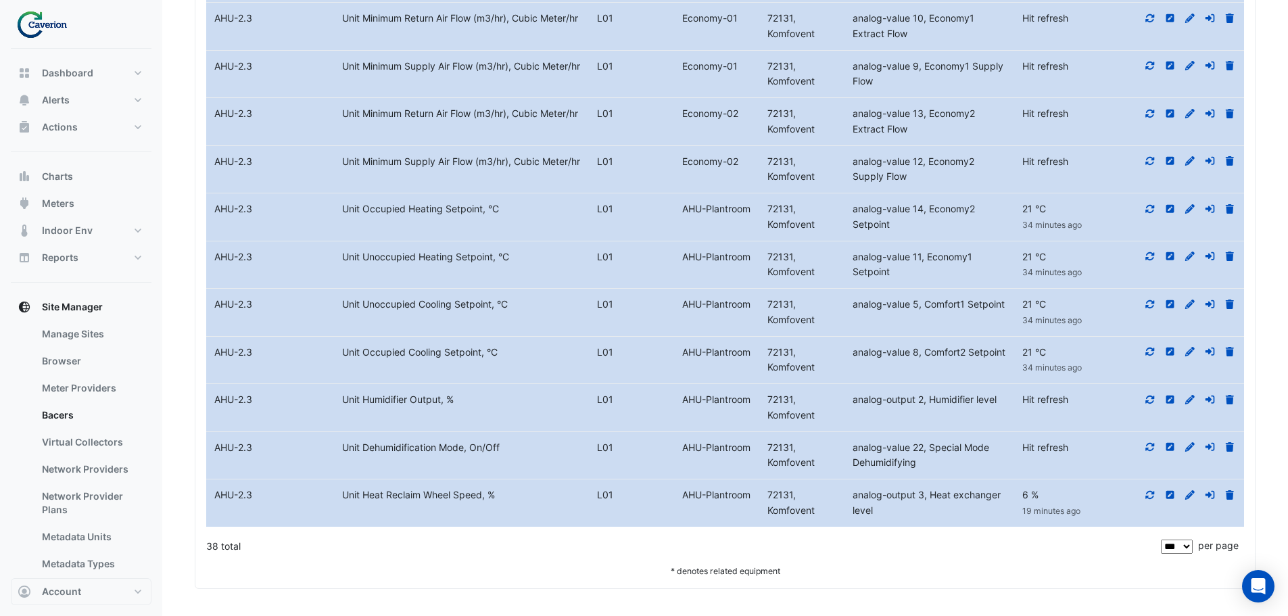
click at [1150, 491] on icon at bounding box center [1150, 495] width 9 height 8
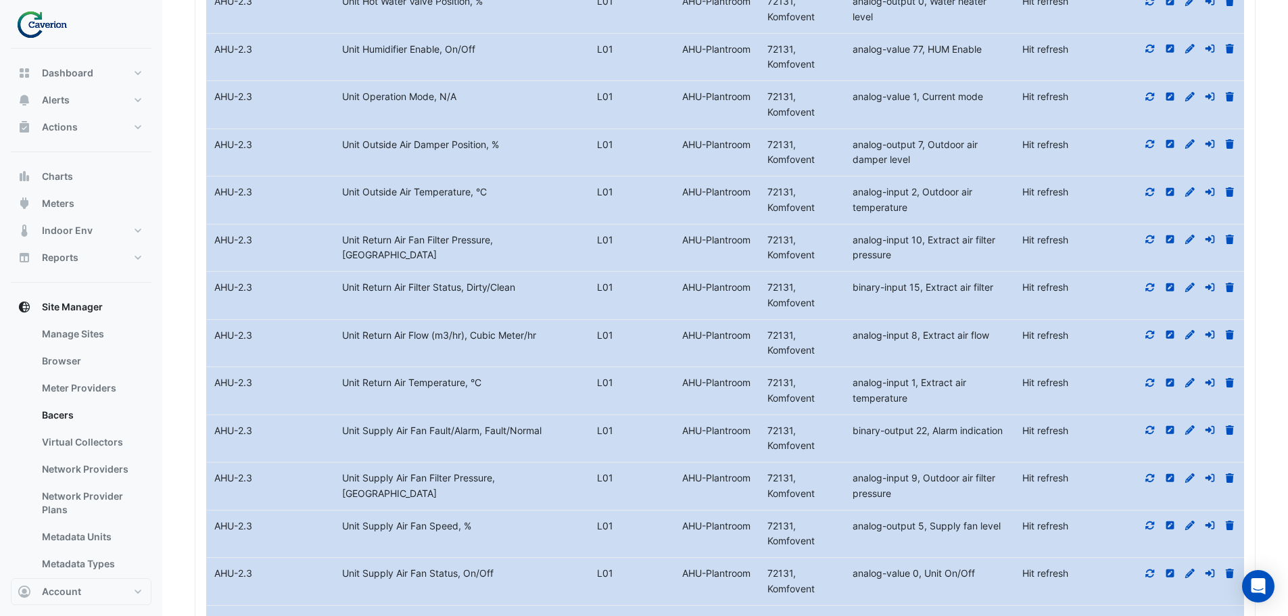
scroll to position [1789, 0]
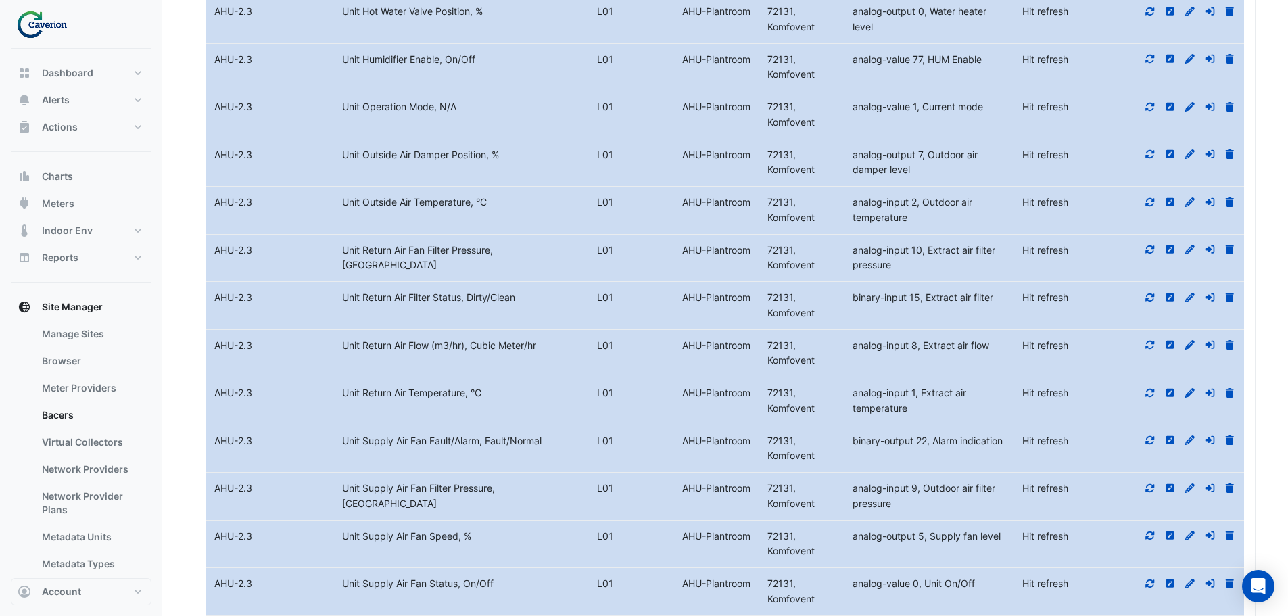
click at [1148, 199] on icon at bounding box center [1150, 202] width 9 height 8
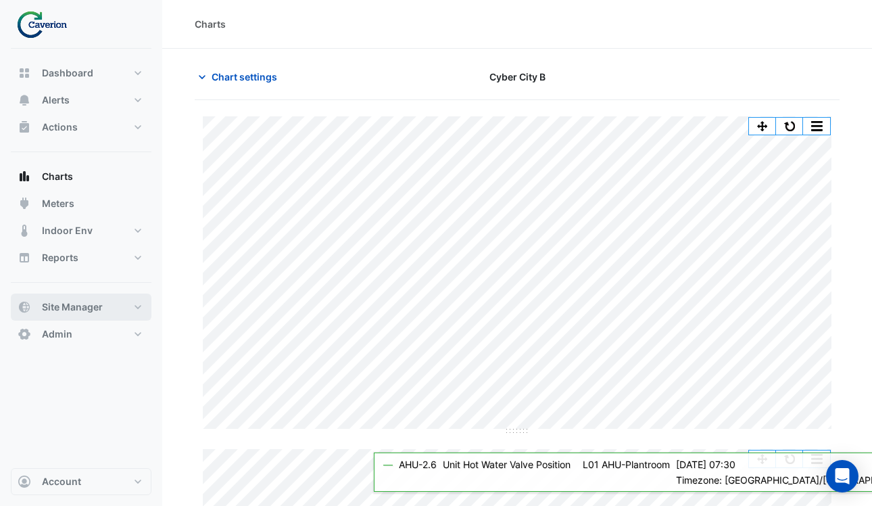
click at [62, 304] on span "Site Manager" at bounding box center [72, 307] width 61 height 14
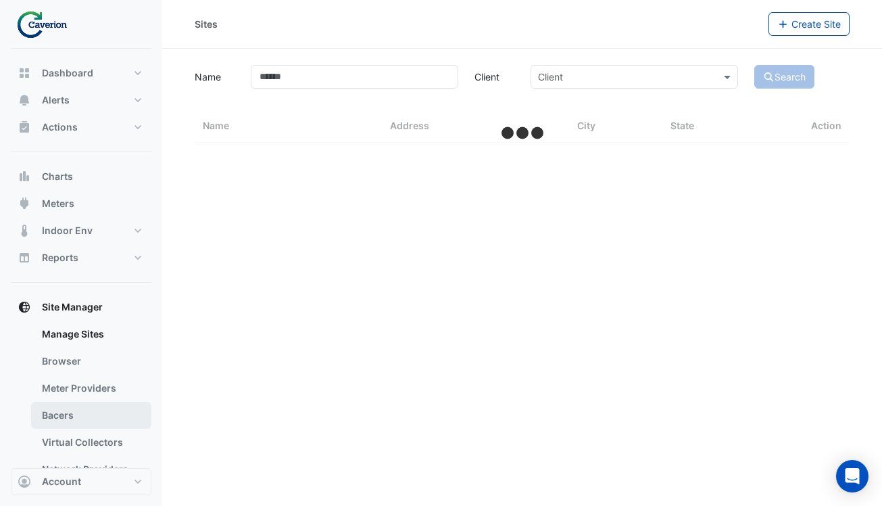
select select "***"
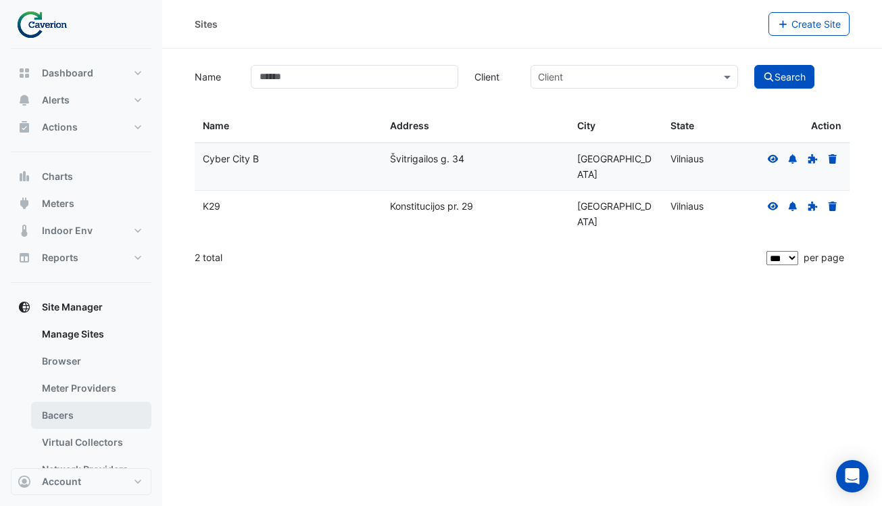
click at [73, 404] on link "Bacers" at bounding box center [91, 414] width 120 height 27
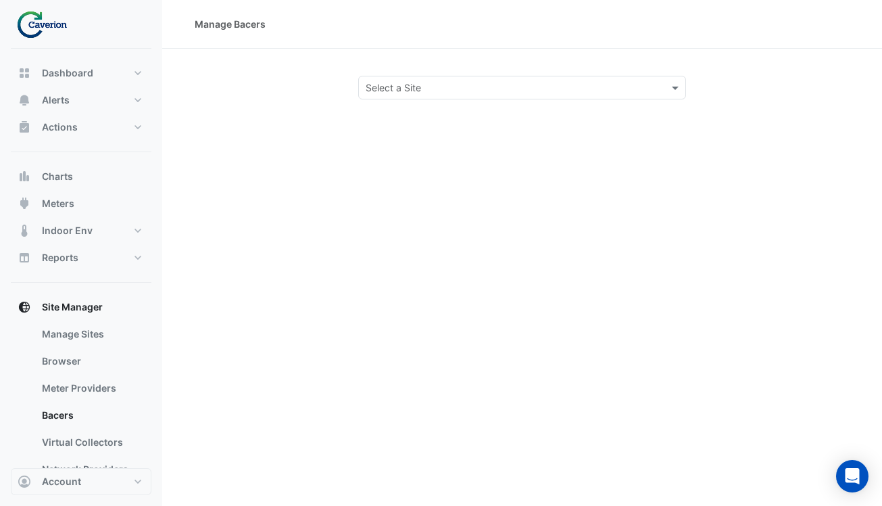
click at [491, 82] on input "text" at bounding box center [509, 88] width 286 height 14
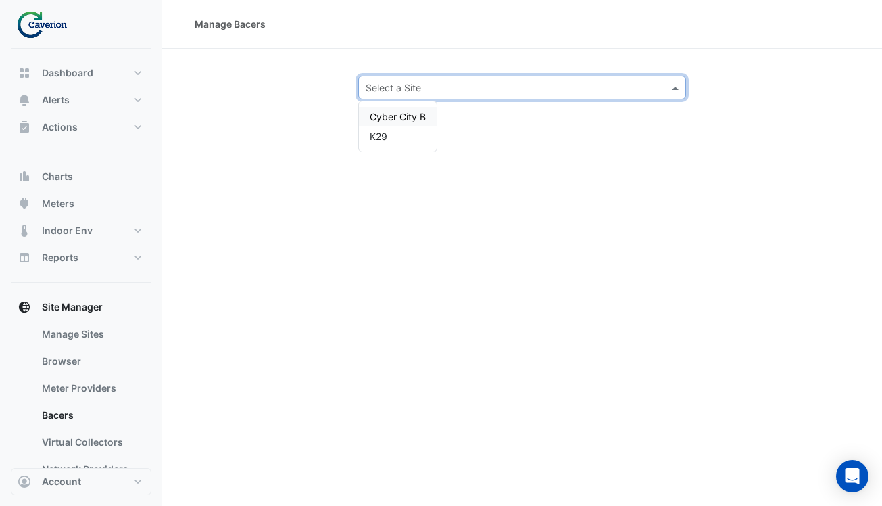
click at [416, 118] on span "Cyber City B" at bounding box center [398, 116] width 56 height 11
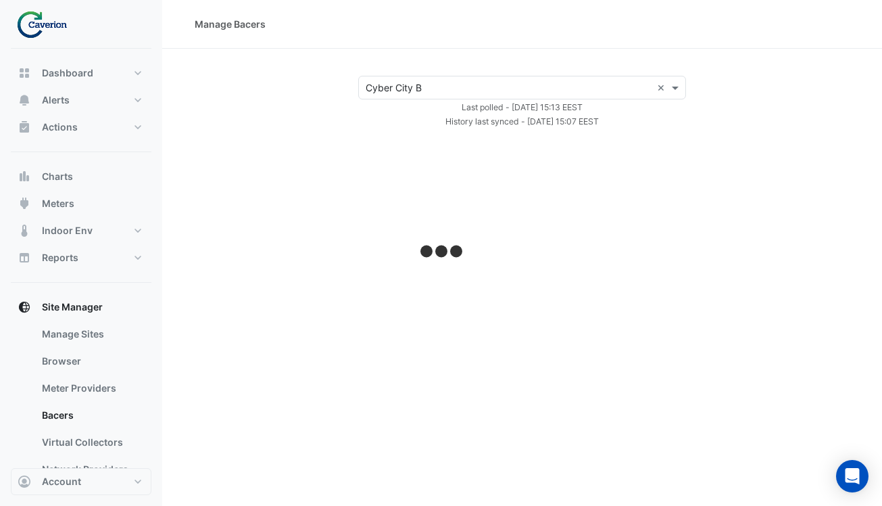
select select "***"
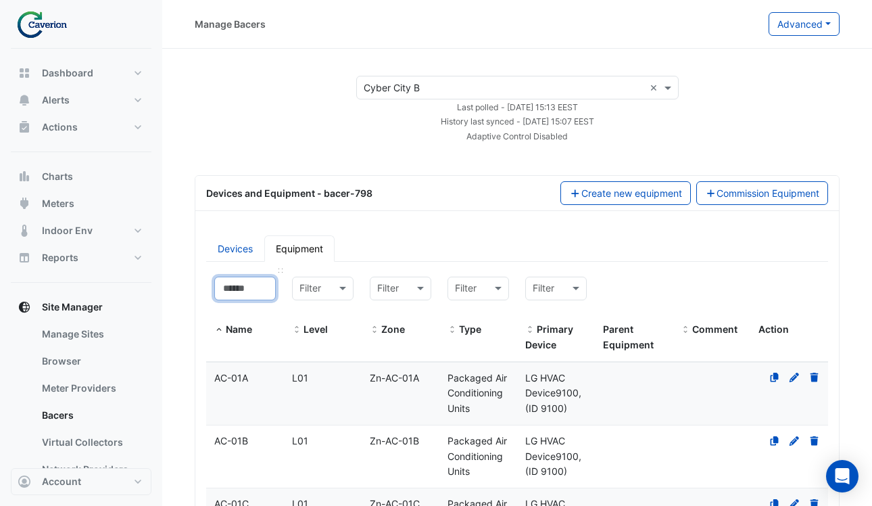
click at [240, 289] on input at bounding box center [245, 288] width 62 height 24
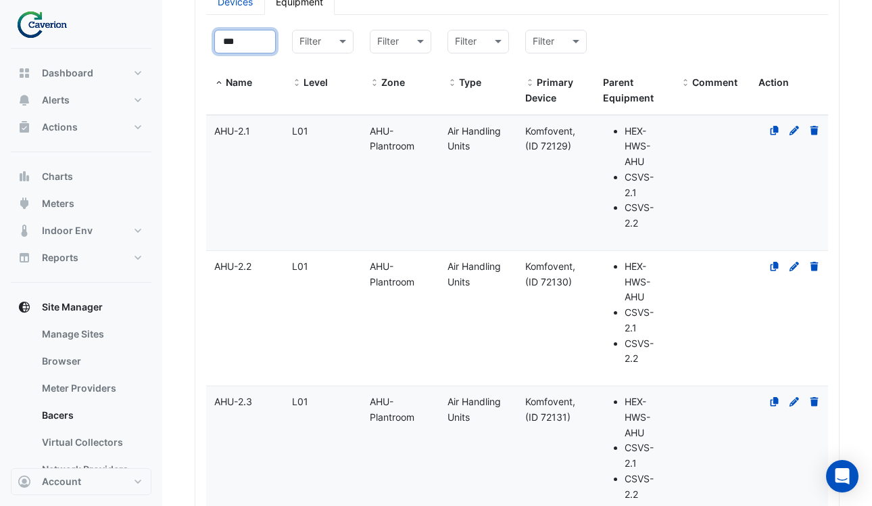
scroll to position [270, 0]
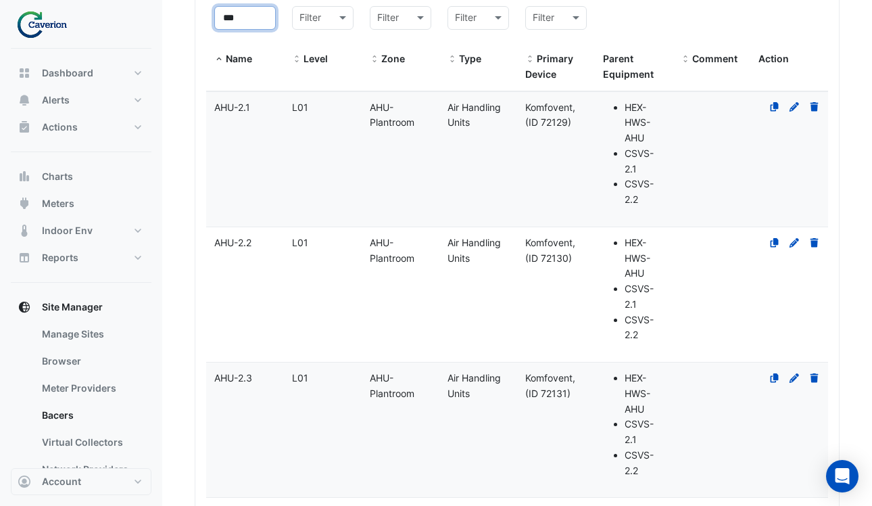
type input "***"
click at [300, 424] on datatable-body-cell "Level L01" at bounding box center [323, 429] width 78 height 135
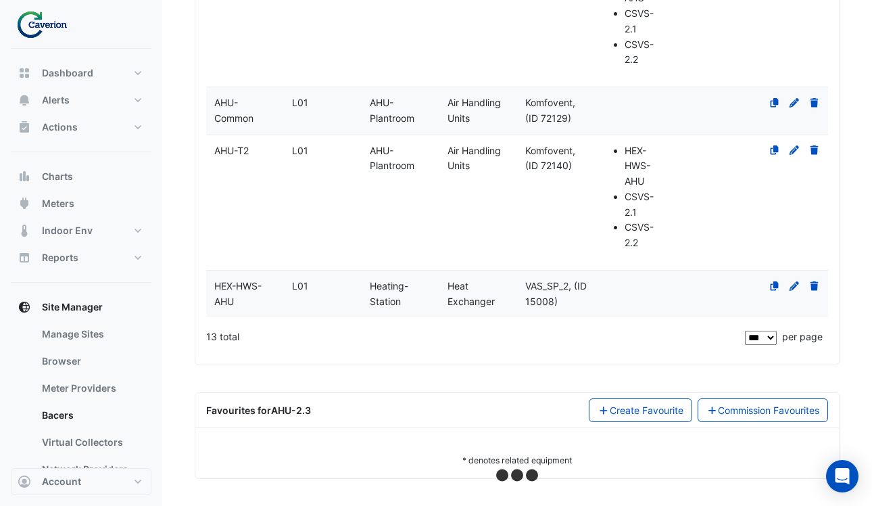
select select "***"
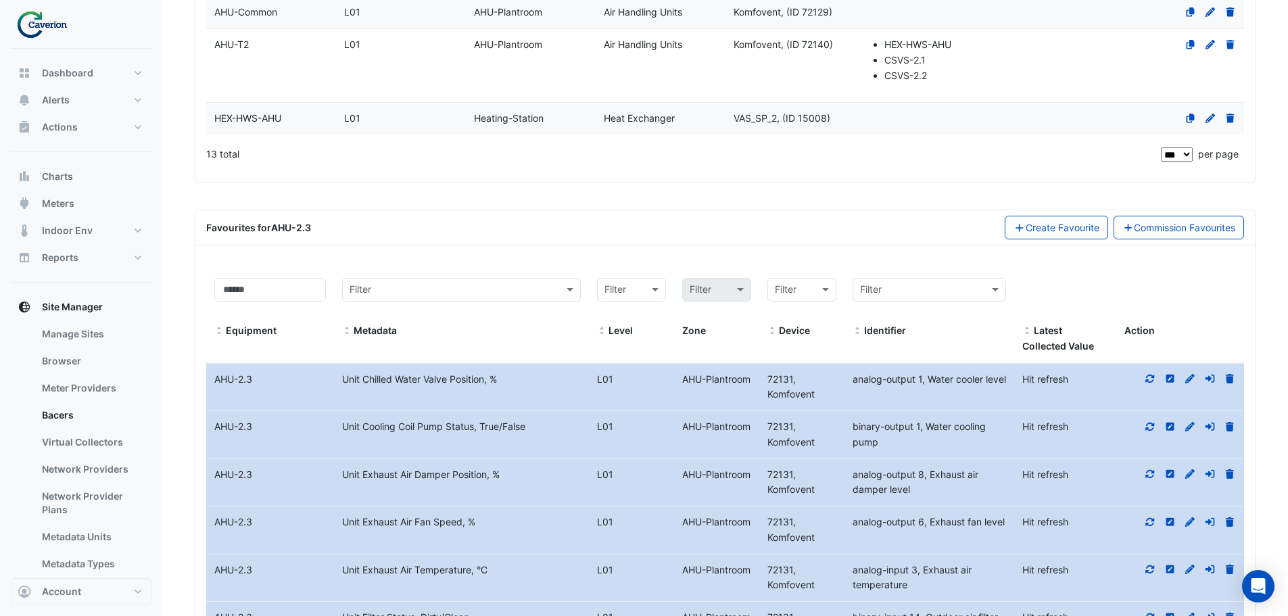
scroll to position [1041, 0]
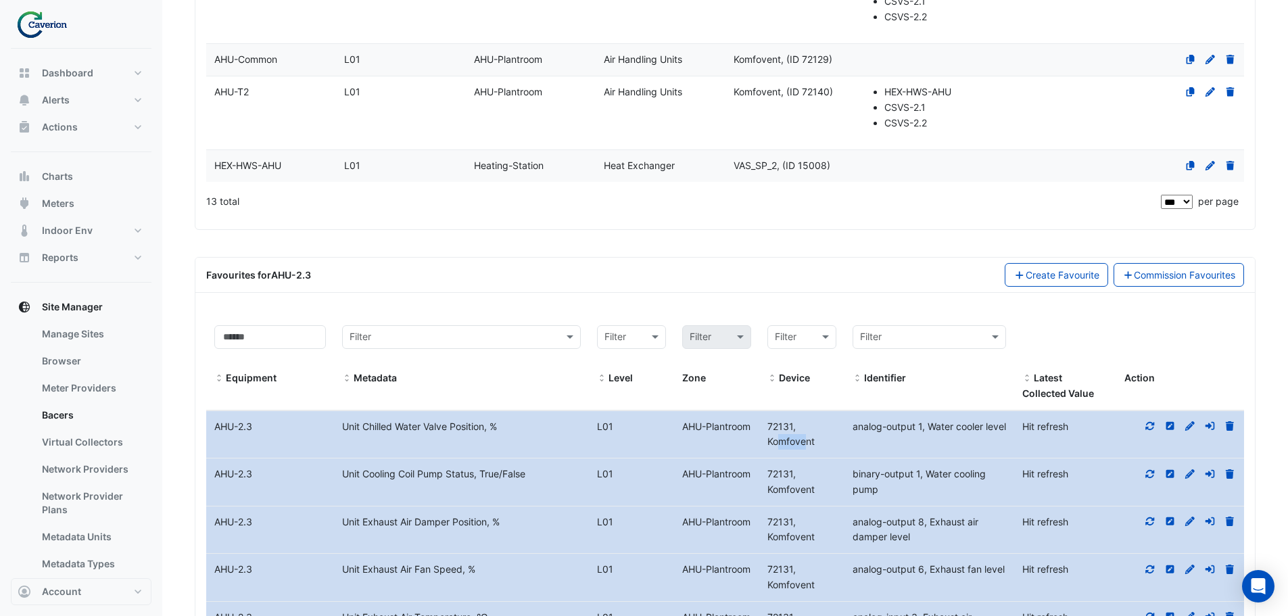
drag, startPoint x: 766, startPoint y: 427, endPoint x: 792, endPoint y: 429, distance: 25.8
click at [792, 429] on span "72131, Komfovent" at bounding box center [790, 433] width 47 height 27
click at [871, 425] on icon at bounding box center [1150, 426] width 9 height 8
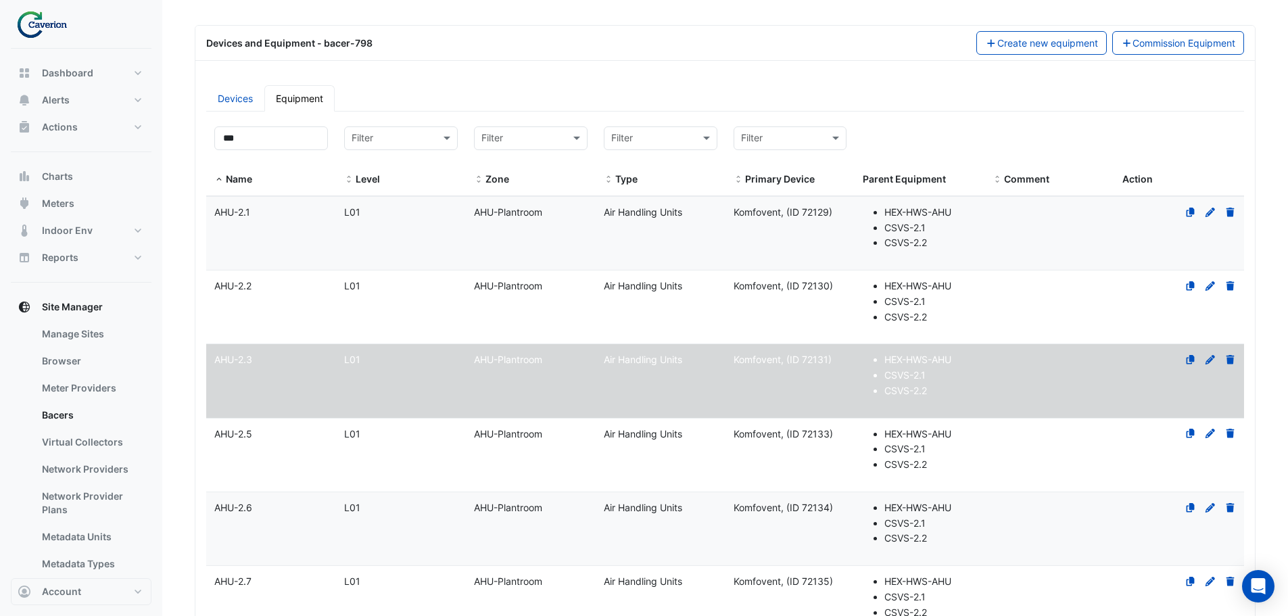
scroll to position [0, 0]
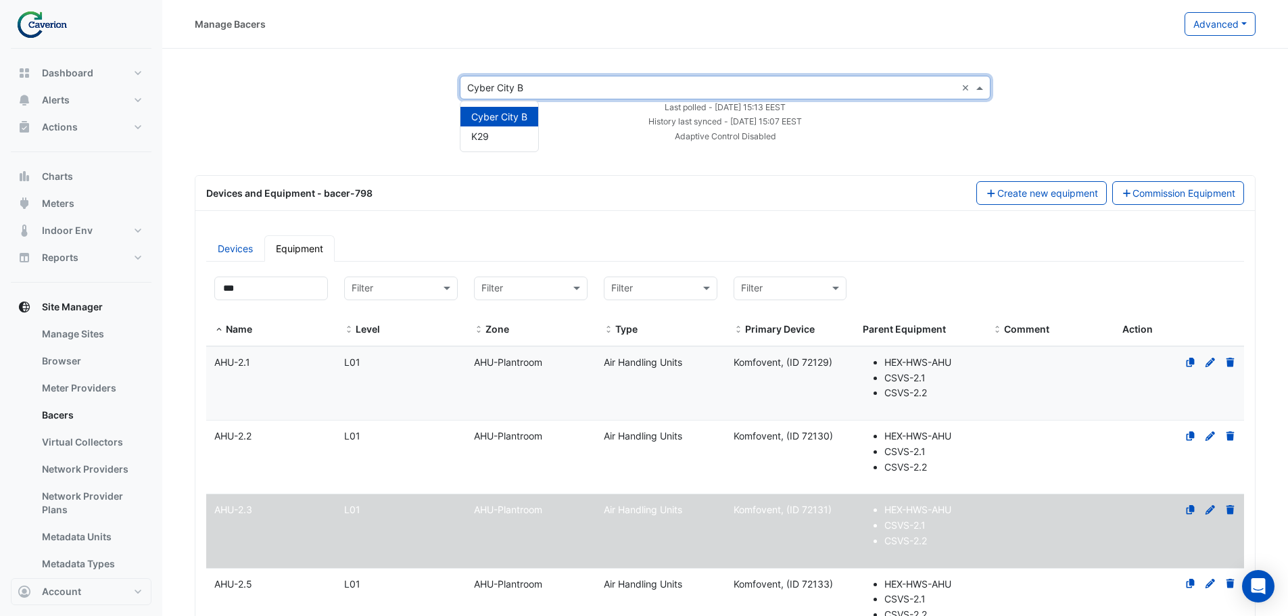
click at [572, 83] on input "text" at bounding box center [711, 88] width 489 height 14
click at [504, 137] on div "K29" at bounding box center [499, 136] width 78 height 20
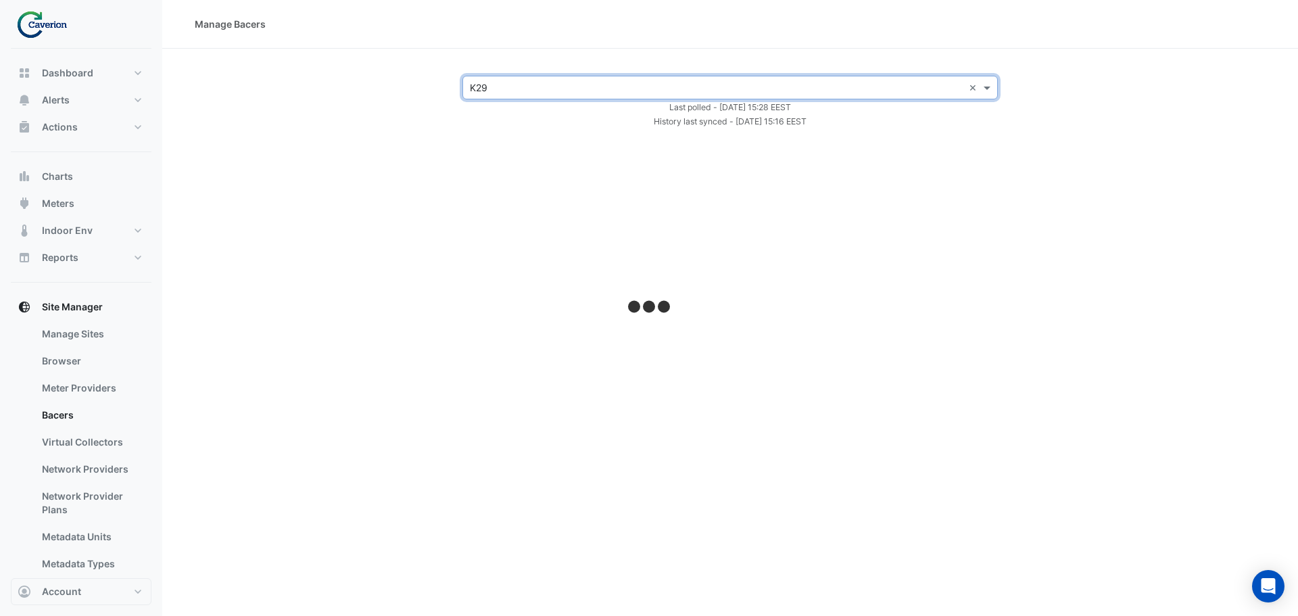
select select "***"
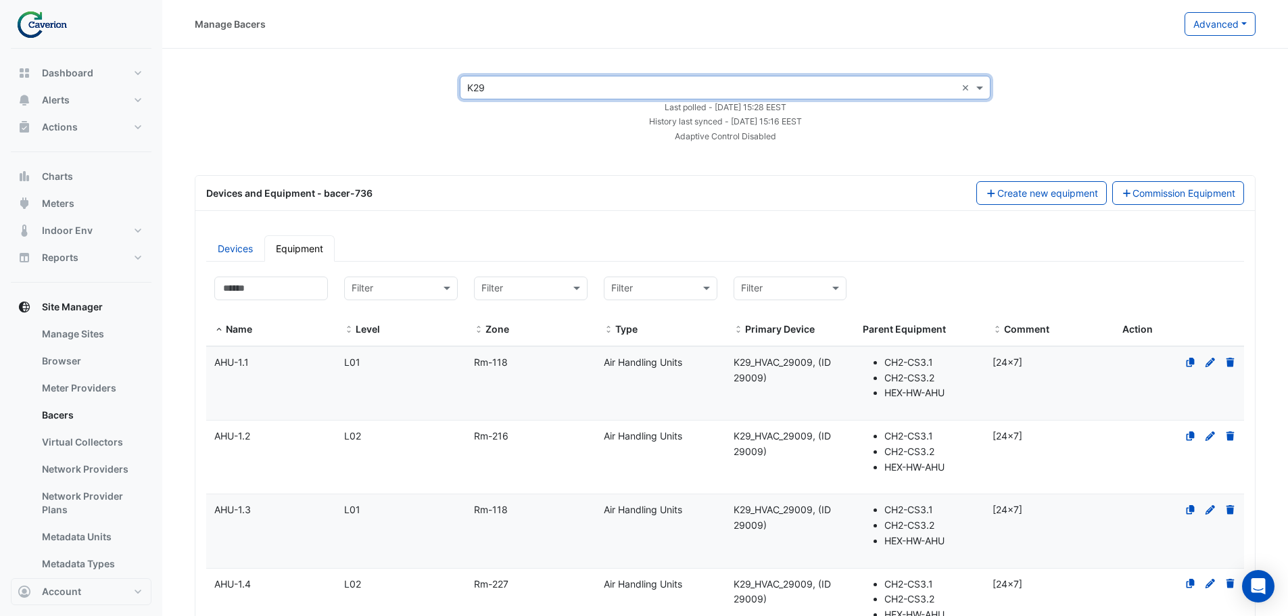
click at [256, 364] on div "AHU-1.1" at bounding box center [271, 363] width 130 height 16
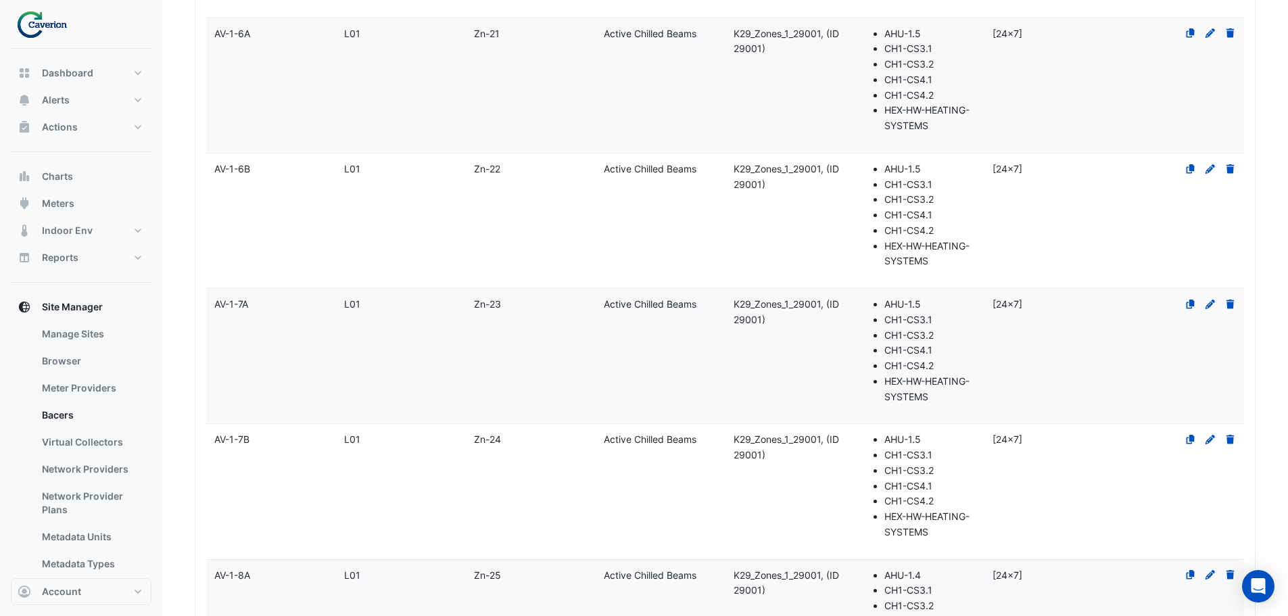
select select "***"
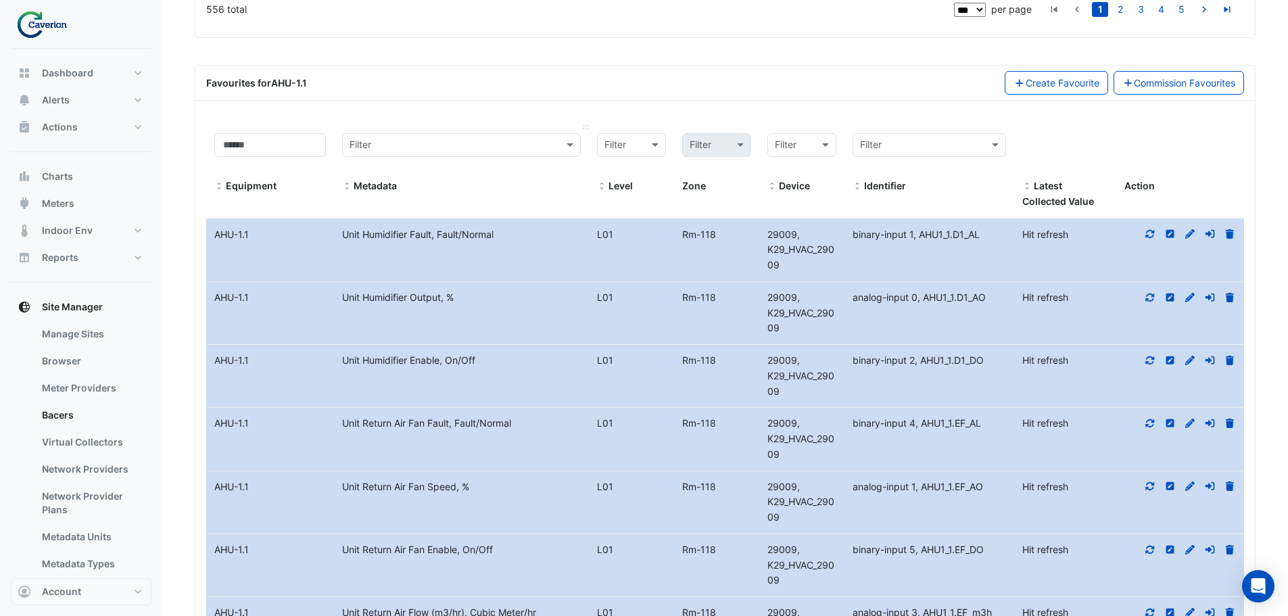
scroll to position [12484, 0]
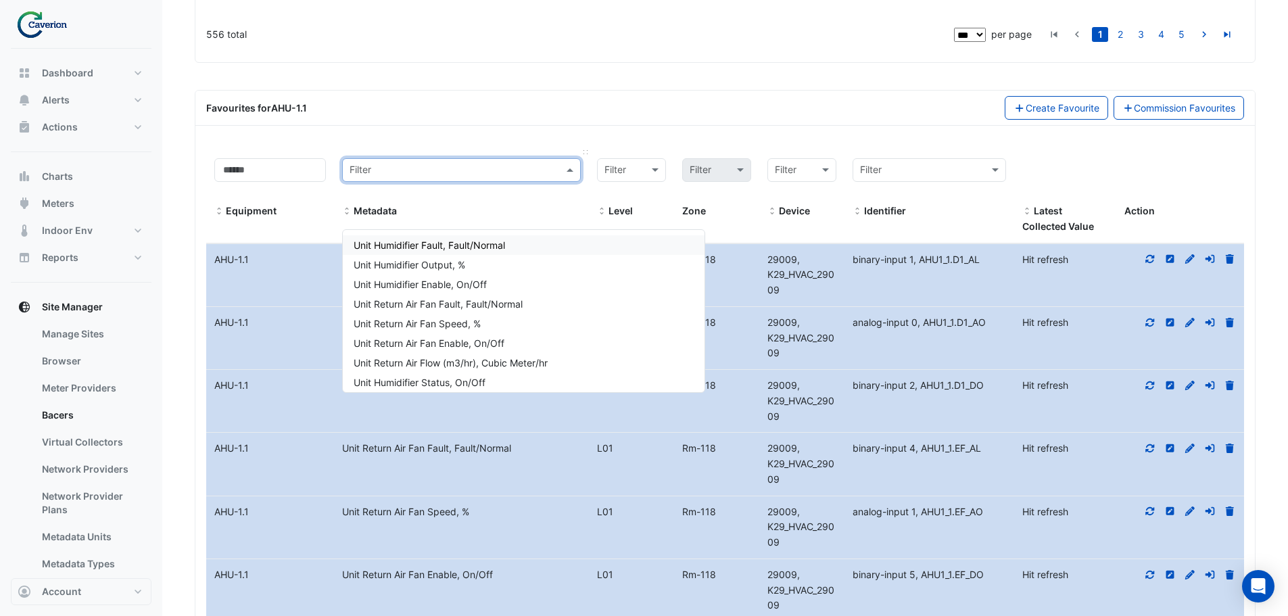
click at [416, 178] on input "text" at bounding box center [447, 171] width 197 height 16
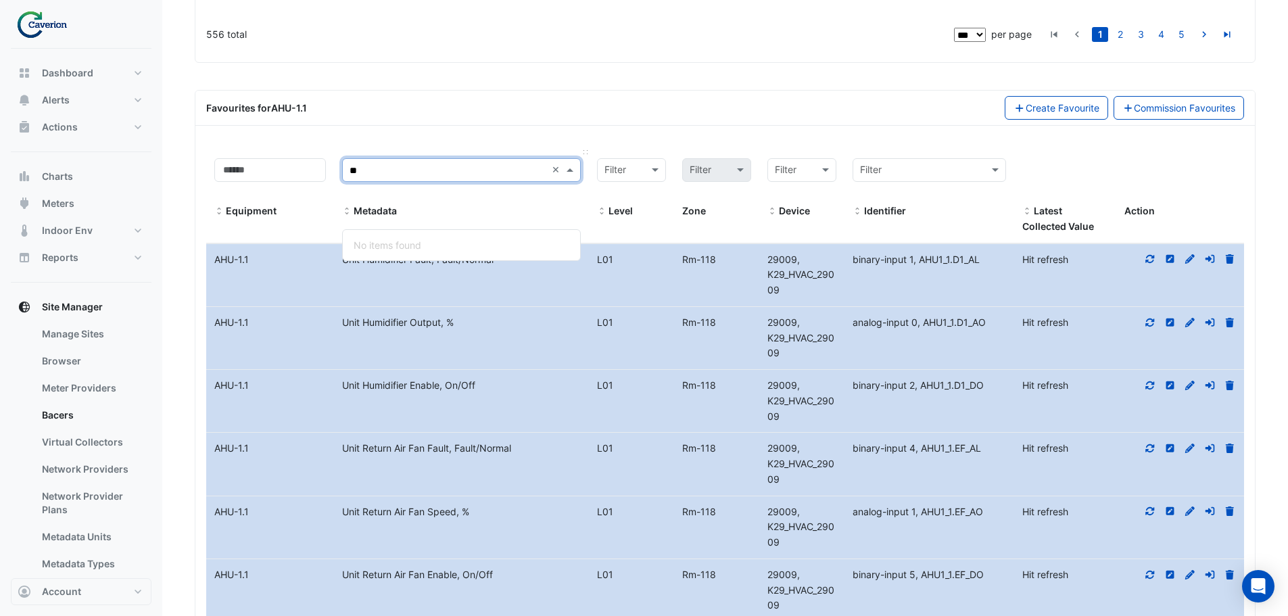
type input "*"
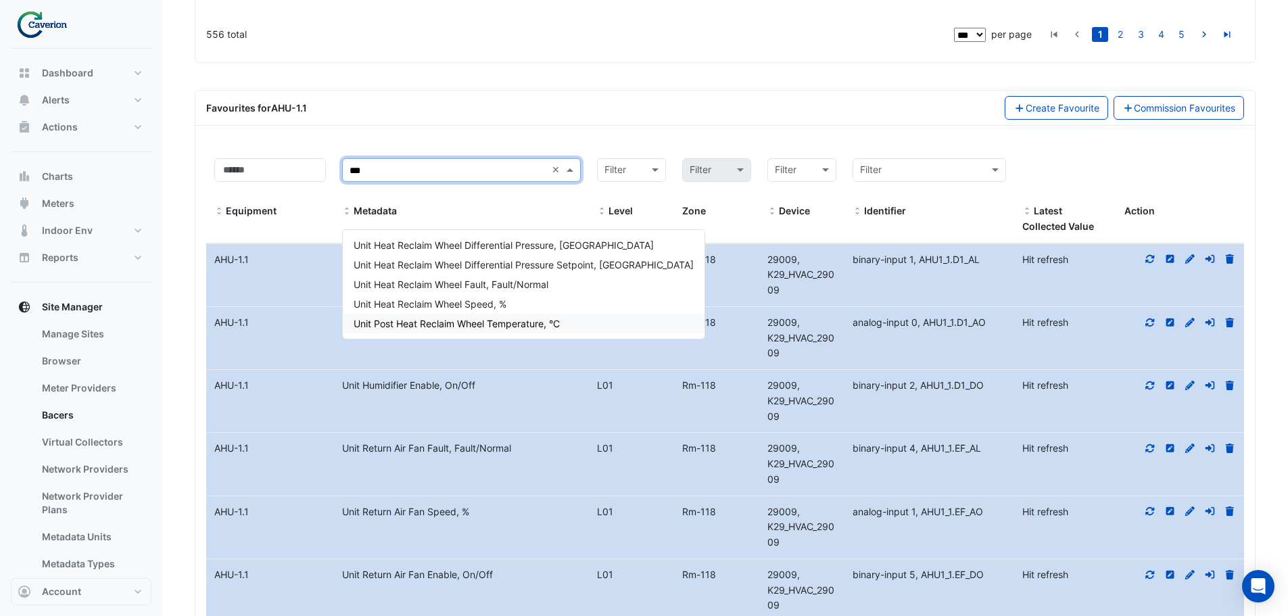
type input "***"
click at [473, 303] on span "Unit Heat Reclaim Wheel Speed, %" at bounding box center [430, 303] width 153 height 11
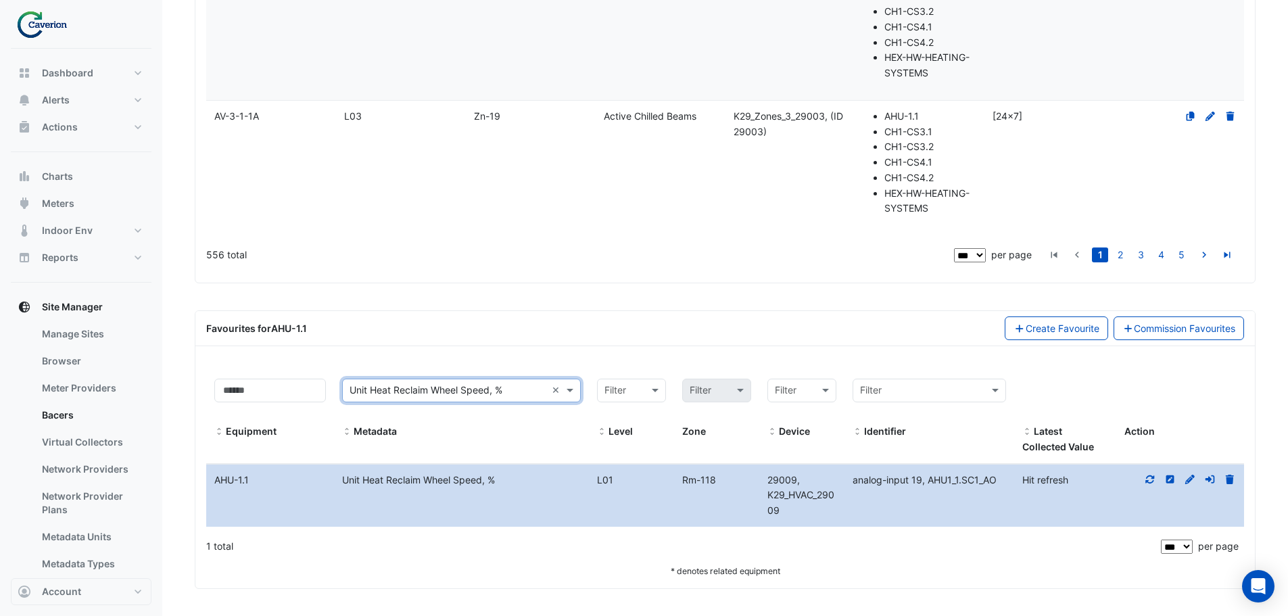
click at [871, 477] on icon at bounding box center [1150, 478] width 12 height 9
drag, startPoint x: 344, startPoint y: 477, endPoint x: 516, endPoint y: 488, distance: 172.0
click at [516, 488] on datatable-body-cell "Metadata Unit Heat Reclaim Wheel Speed, %" at bounding box center [461, 495] width 255 height 62
click at [507, 485] on div "Unit Heat Reclaim Wheel Speed, %" at bounding box center [461, 480] width 255 height 16
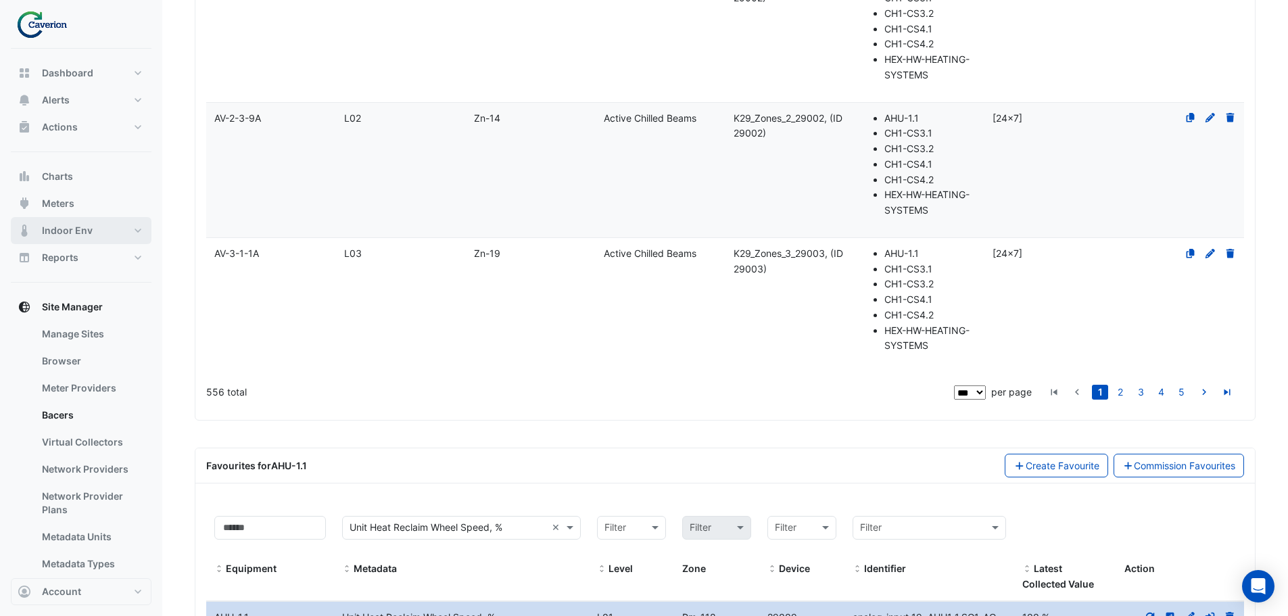
scroll to position [12107, 0]
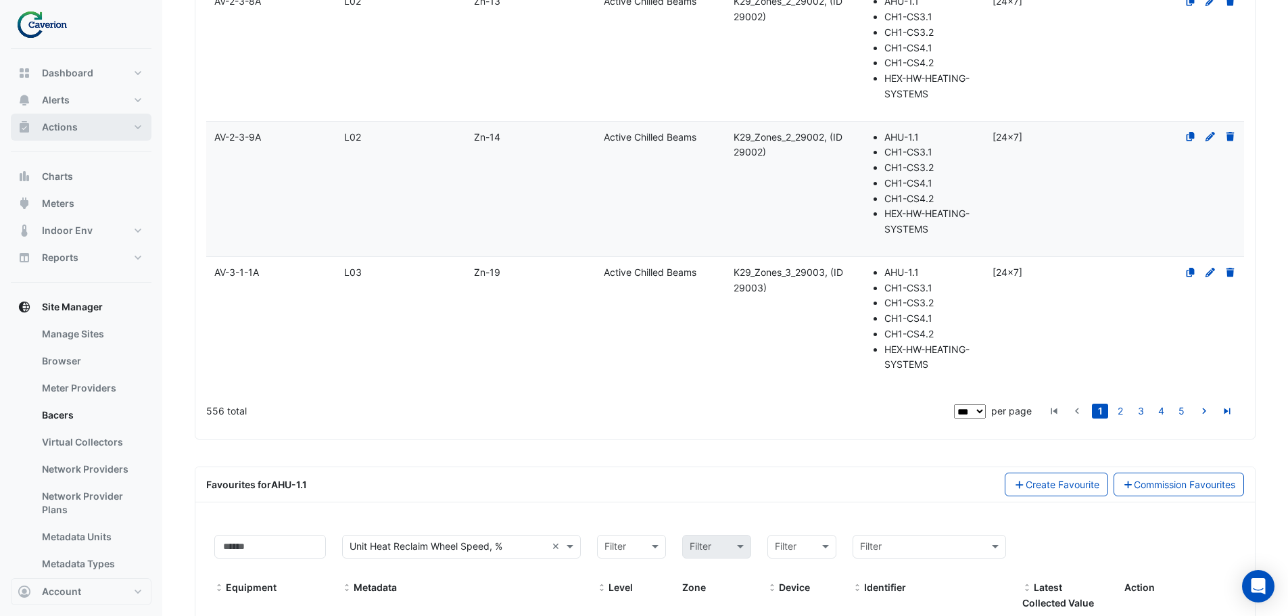
click at [67, 124] on span "Actions" at bounding box center [60, 127] width 36 height 14
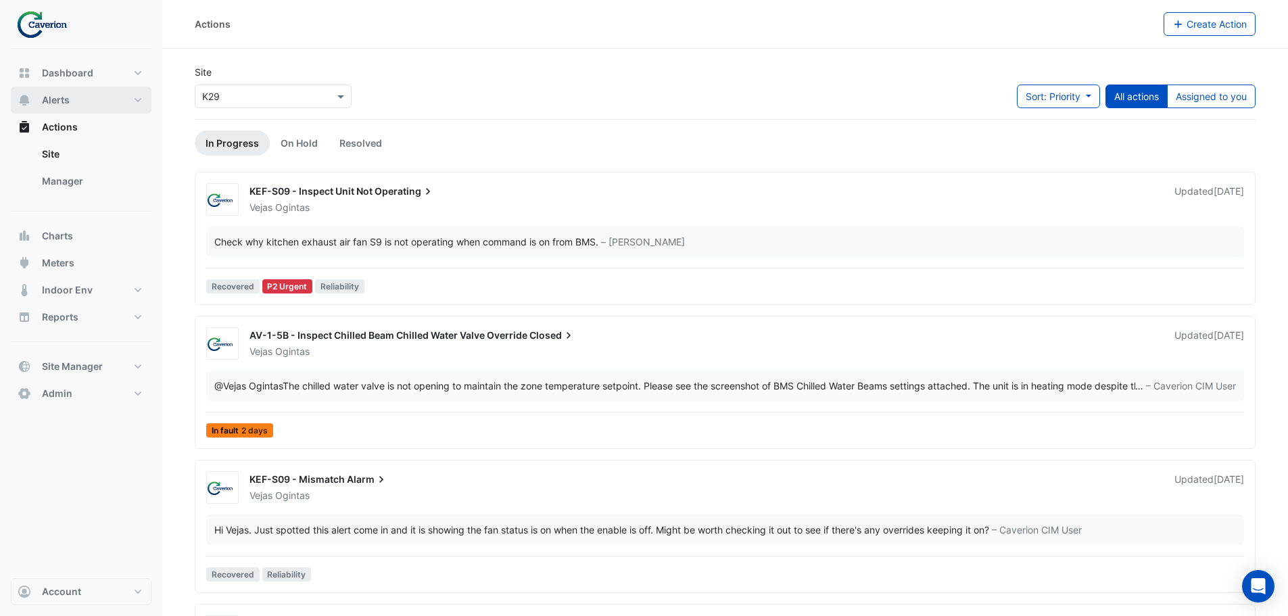
click at [118, 100] on button "Alerts" at bounding box center [81, 100] width 141 height 27
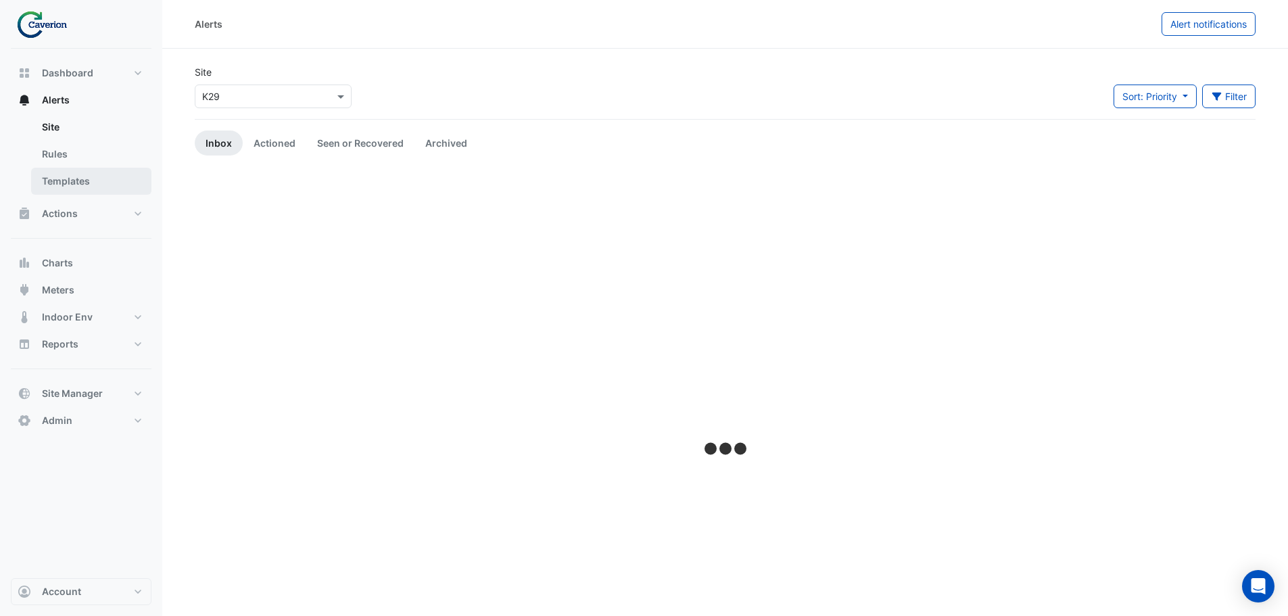
click at [89, 182] on link "Templates" at bounding box center [91, 181] width 120 height 27
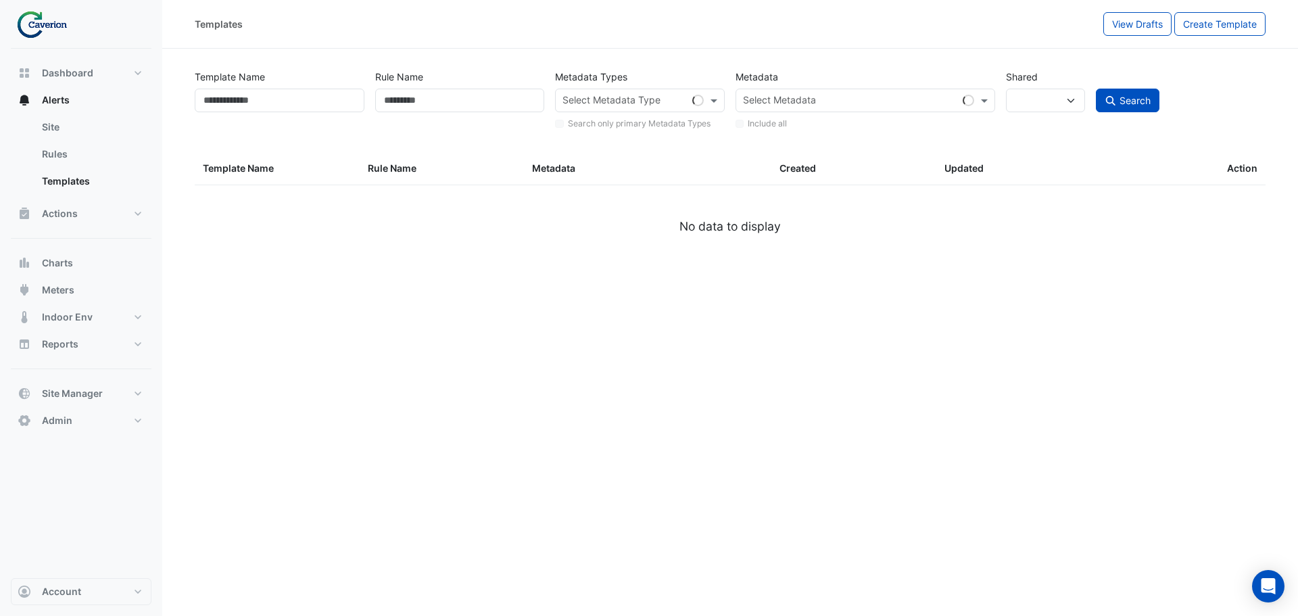
select select
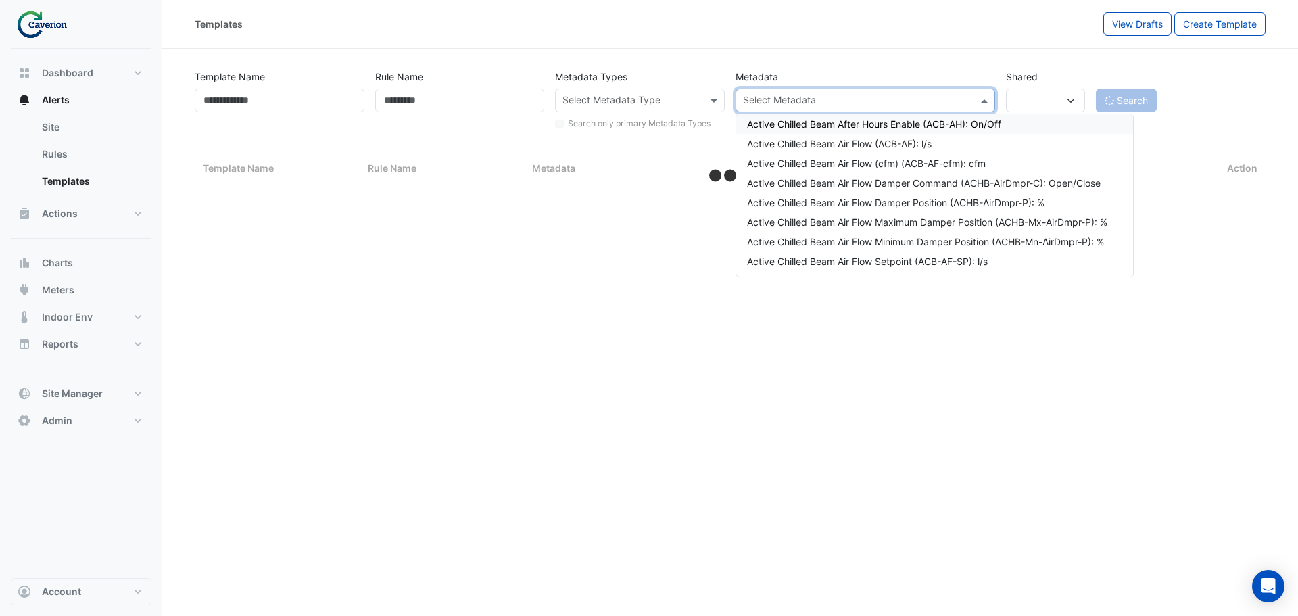
click at [860, 101] on input "text" at bounding box center [857, 102] width 229 height 14
select select "***"
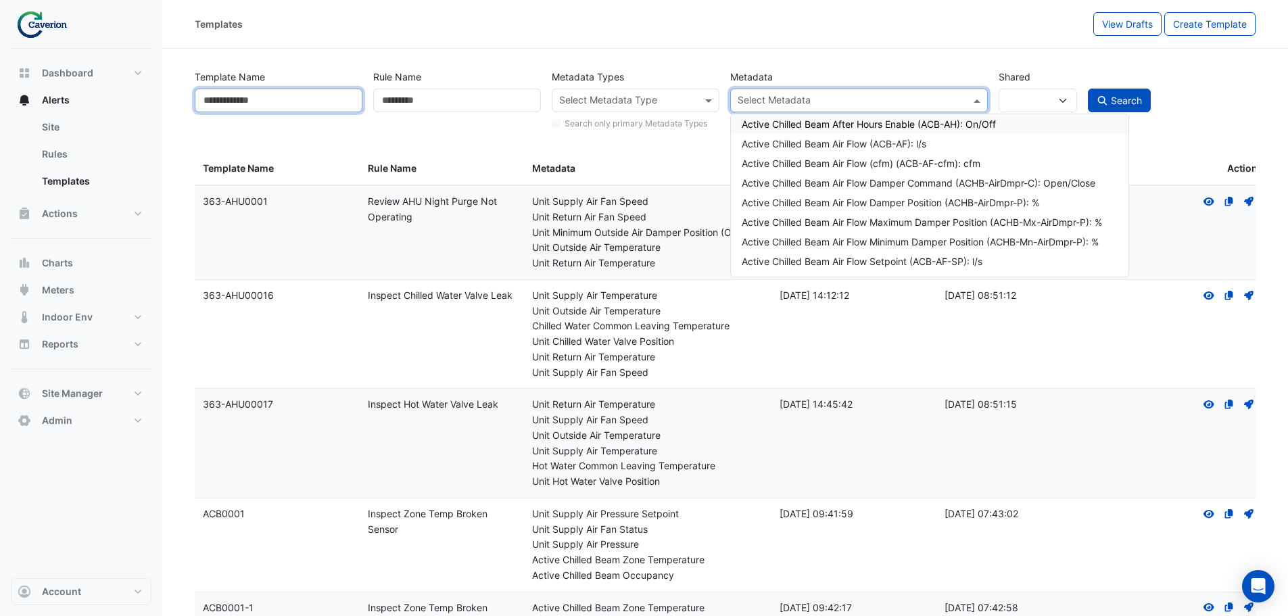
click at [268, 106] on input "Template Name" at bounding box center [279, 101] width 168 height 24
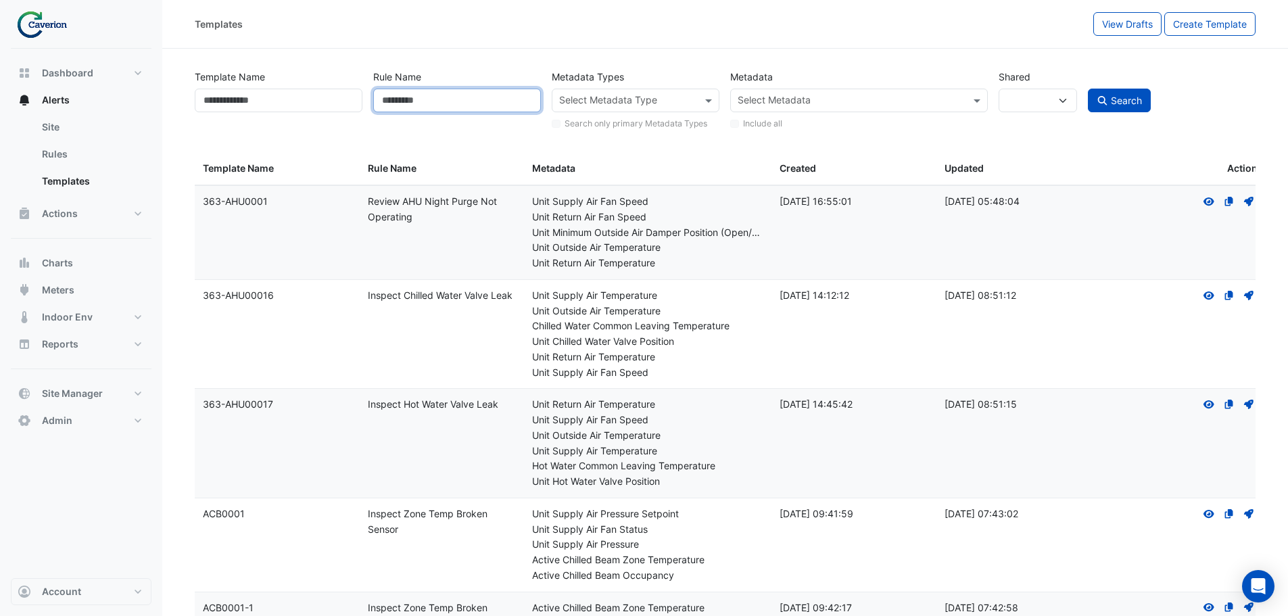
click at [447, 105] on input "Rule Name" at bounding box center [457, 101] width 168 height 24
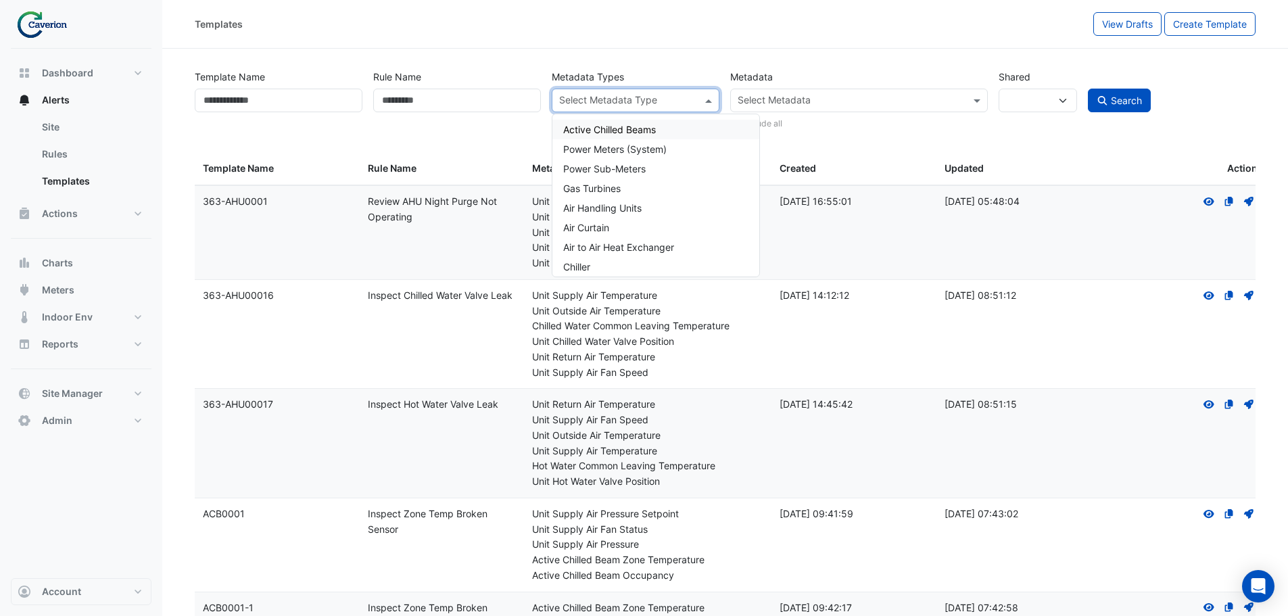
click at [633, 99] on input "text" at bounding box center [627, 102] width 137 height 14
click at [661, 210] on div "Air Handling Units" at bounding box center [655, 208] width 207 height 20
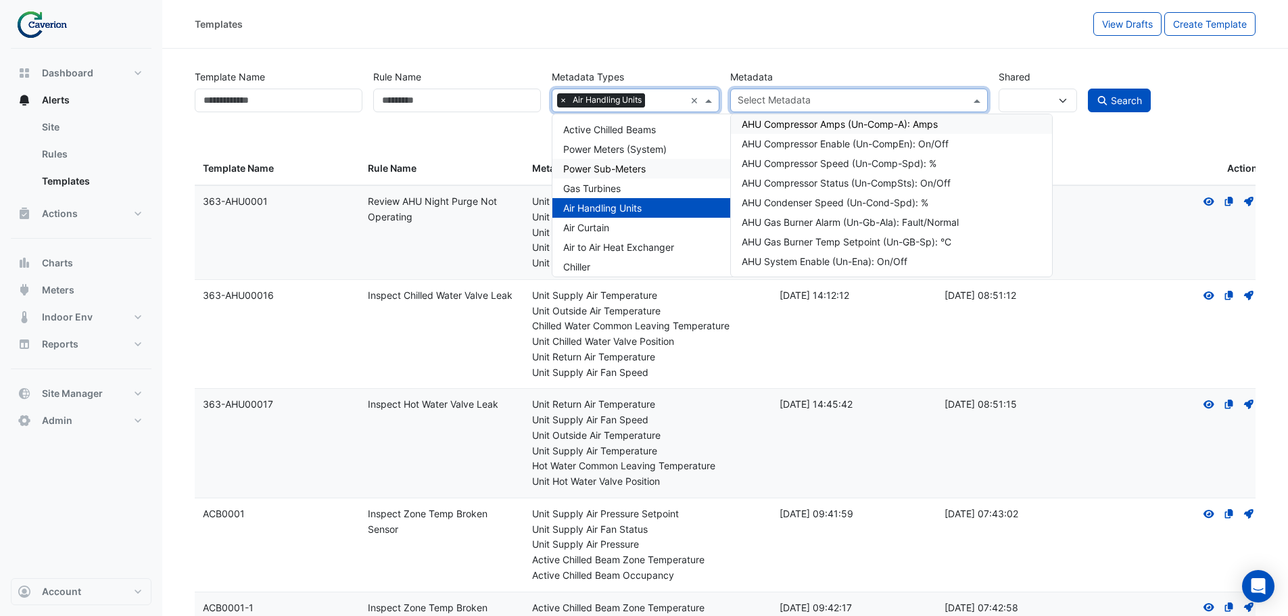
click at [871, 104] on input "text" at bounding box center [850, 102] width 226 height 14
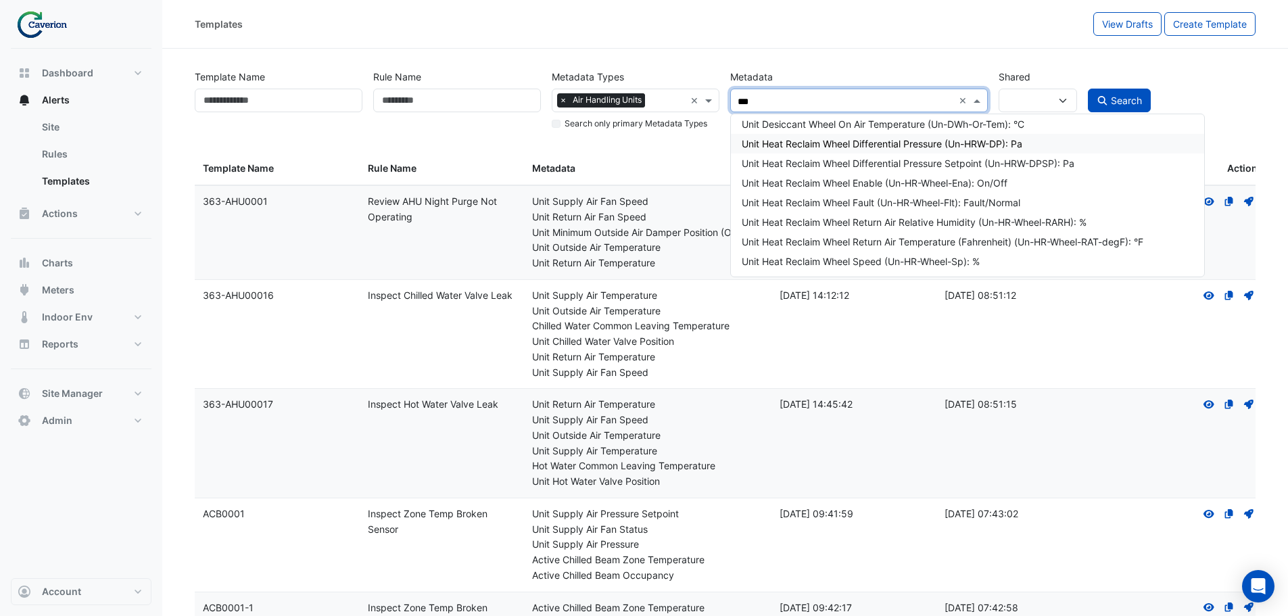
type input "****"
click at [871, 261] on div "Unit Heat Reclaim Wheel Speed (Un-HR-Wheel-Sp): %" at bounding box center [967, 261] width 452 height 14
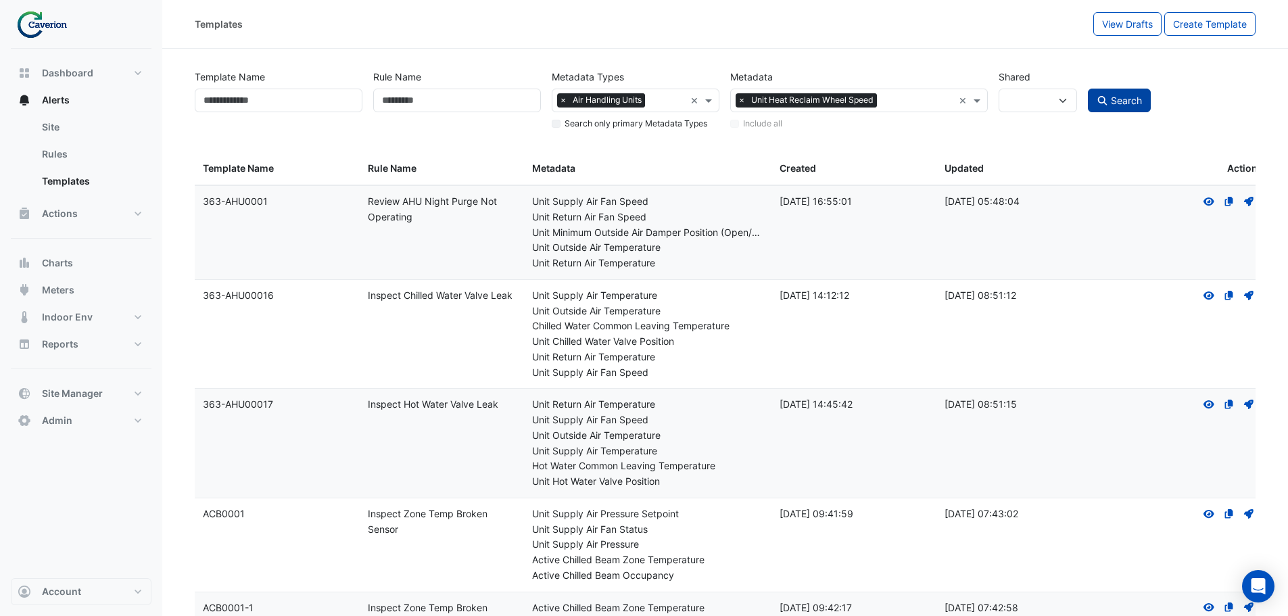
click at [871, 98] on span "Search" at bounding box center [1126, 100] width 31 height 11
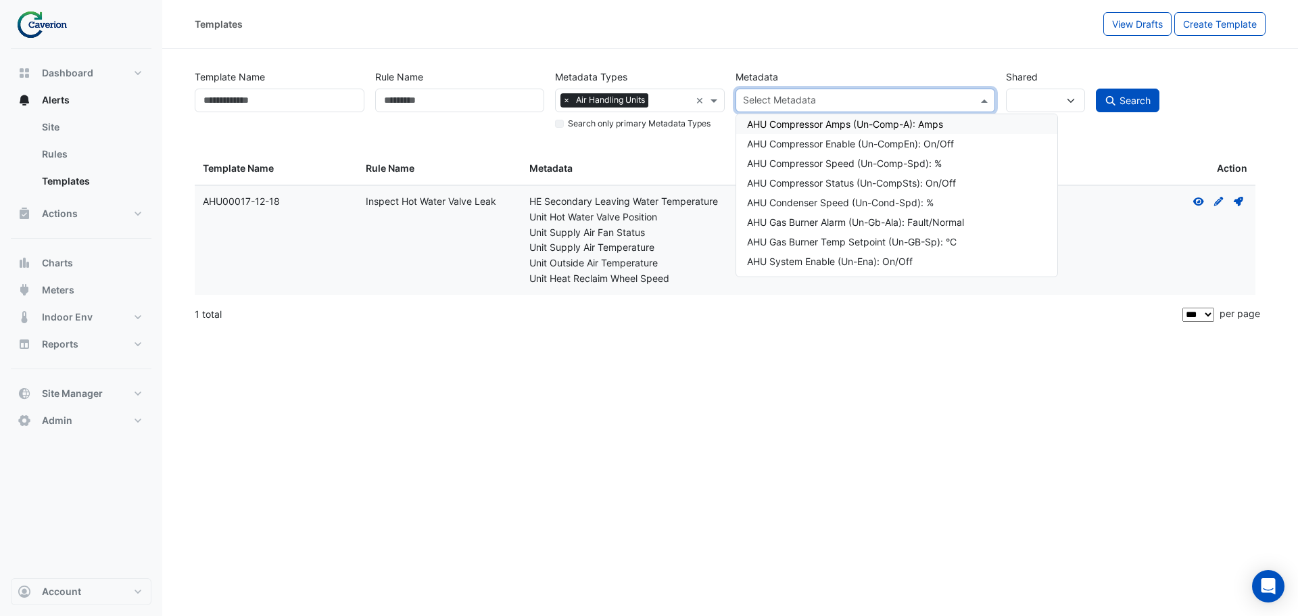
click at [871, 97] on span at bounding box center [985, 100] width 17 height 14
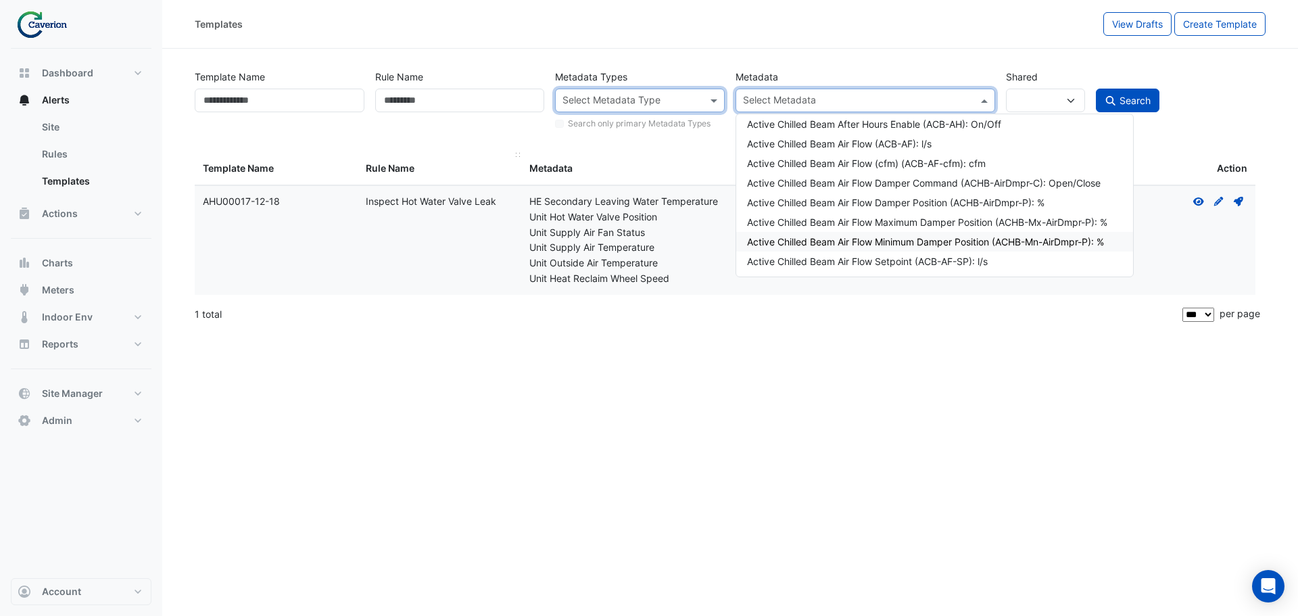
click at [498, 157] on datatable-header-cell "Templates Rule Name" at bounding box center [439, 169] width 163 height 32
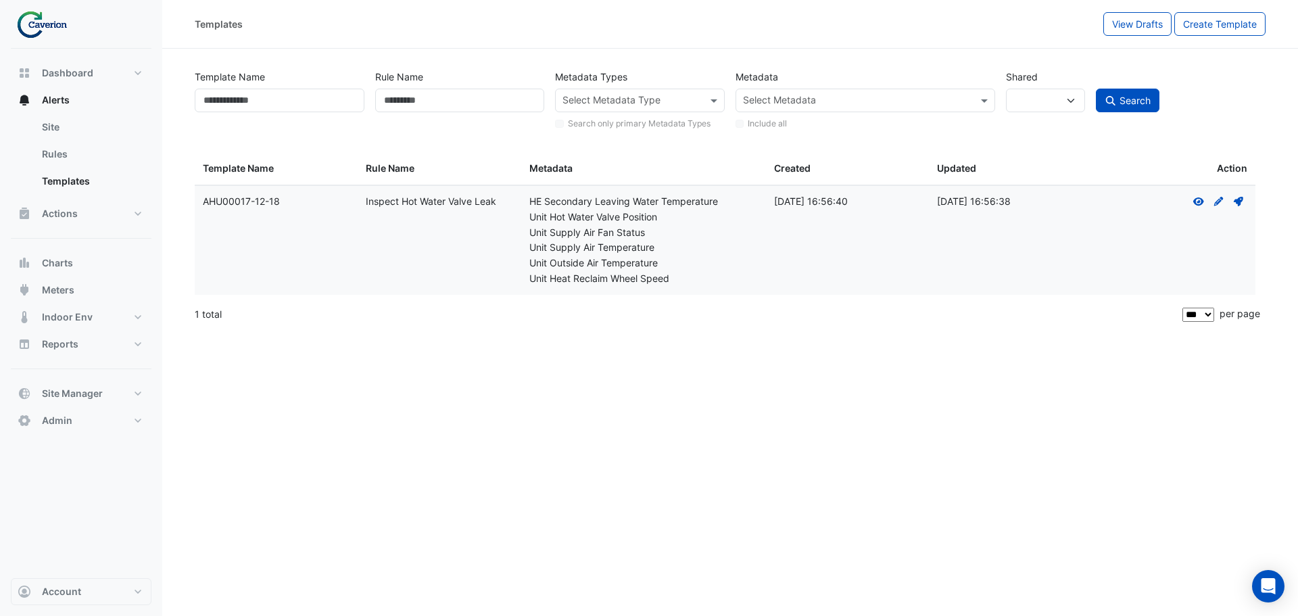
click at [674, 349] on div "Templates View Drafts Create Template Template Name Rule Name Metadata Types Se…" at bounding box center [730, 308] width 1136 height 616
click at [871, 107] on button "Search" at bounding box center [1128, 101] width 64 height 24
select select
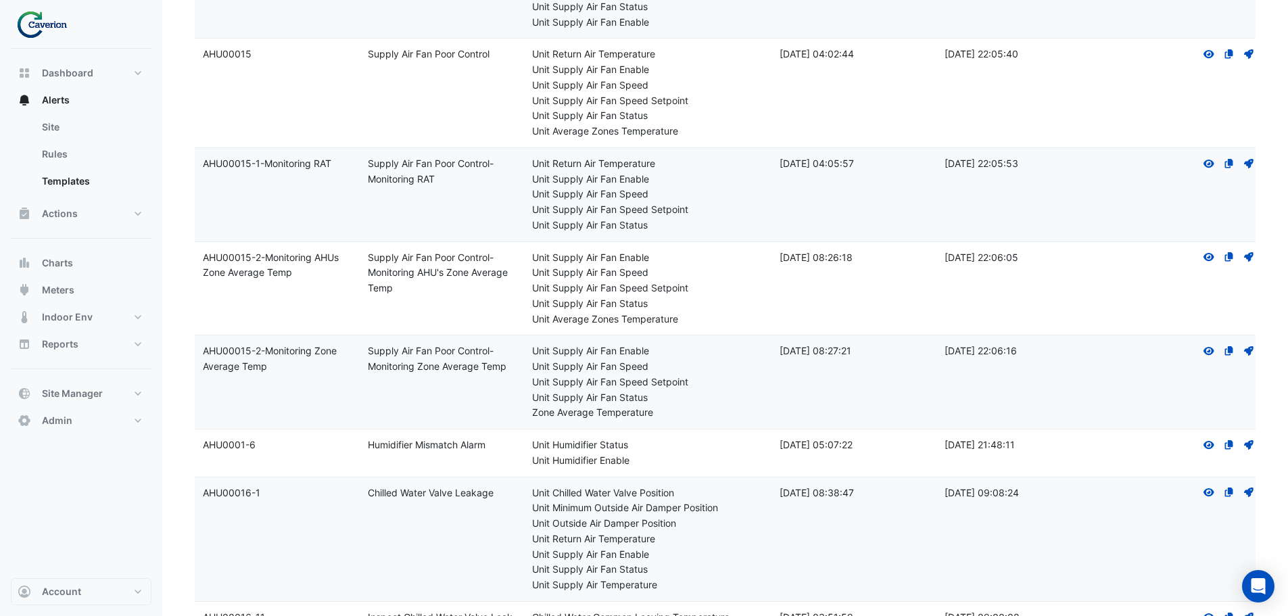
scroll to position [9169, 0]
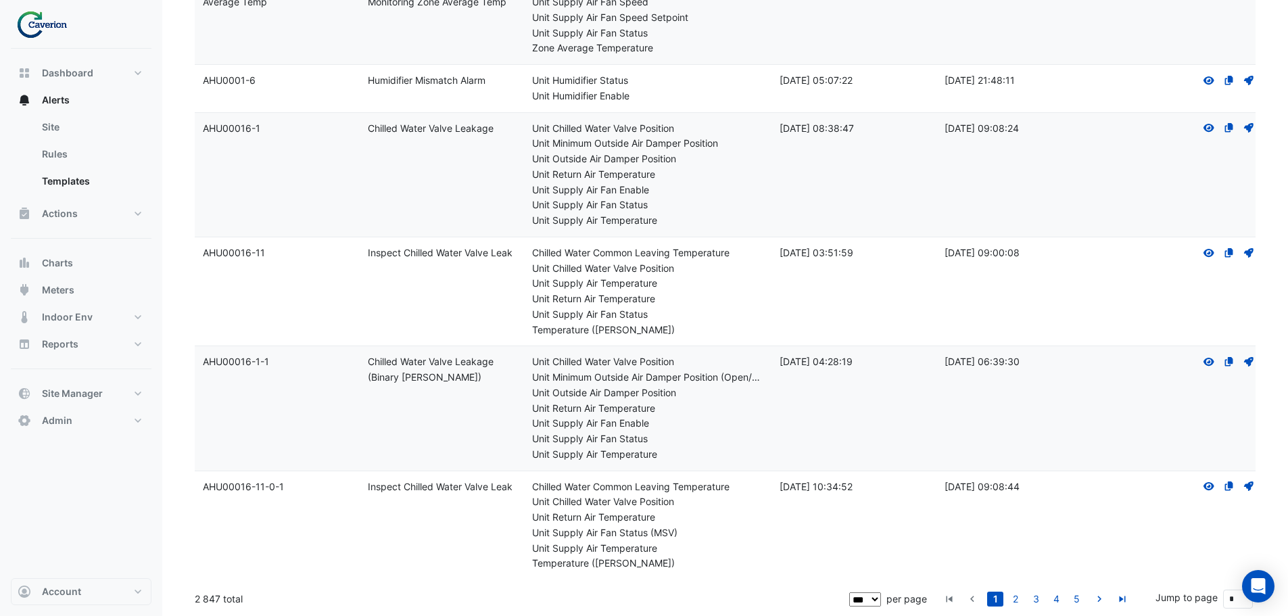
drag, startPoint x: 193, startPoint y: 598, endPoint x: 220, endPoint y: 594, distance: 27.2
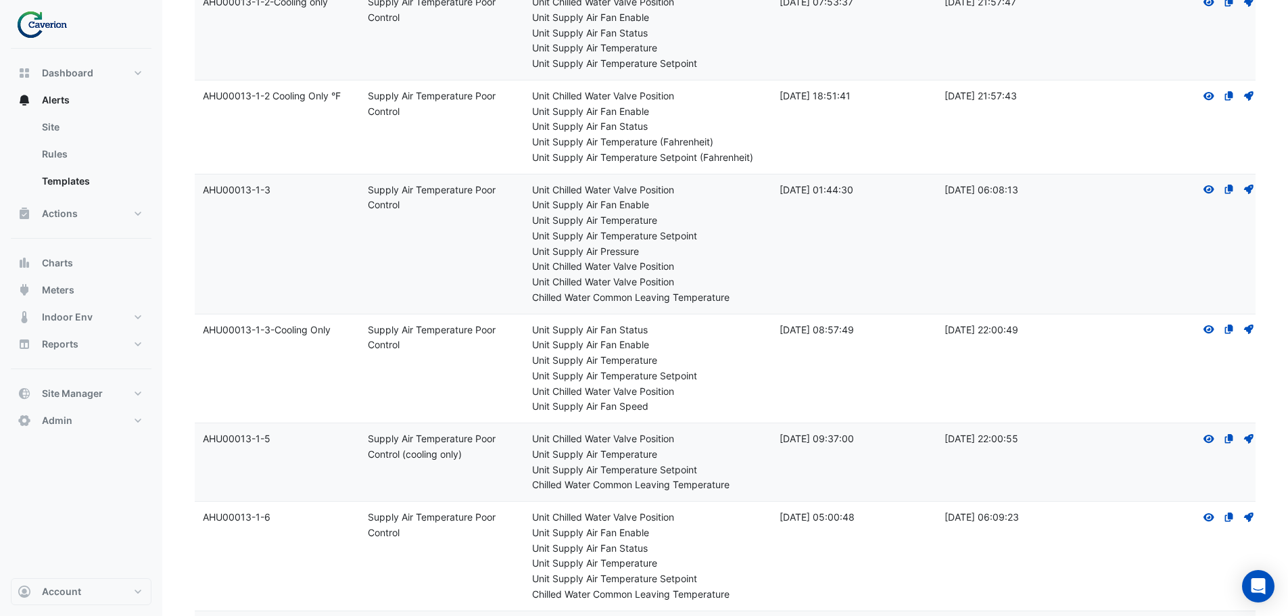
scroll to position [6465, 0]
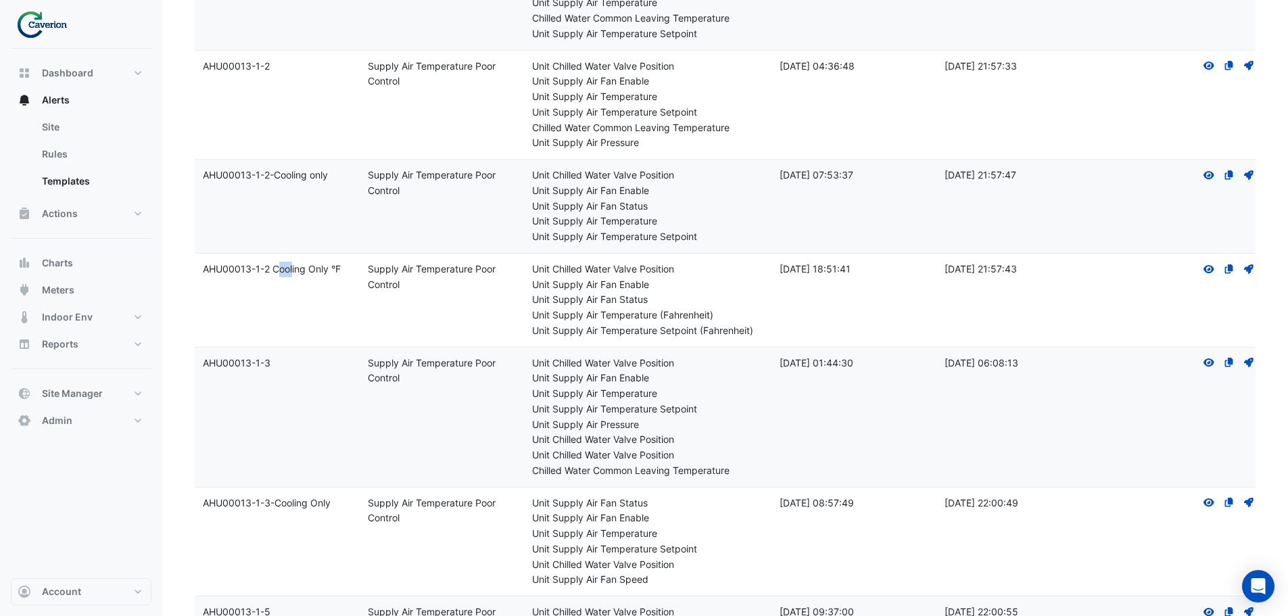
drag, startPoint x: 233, startPoint y: 268, endPoint x: 253, endPoint y: 268, distance: 21.0
click at [253, 268] on div "Template Name: AHU00013-1-2 Cooling Only °F" at bounding box center [277, 270] width 149 height 16
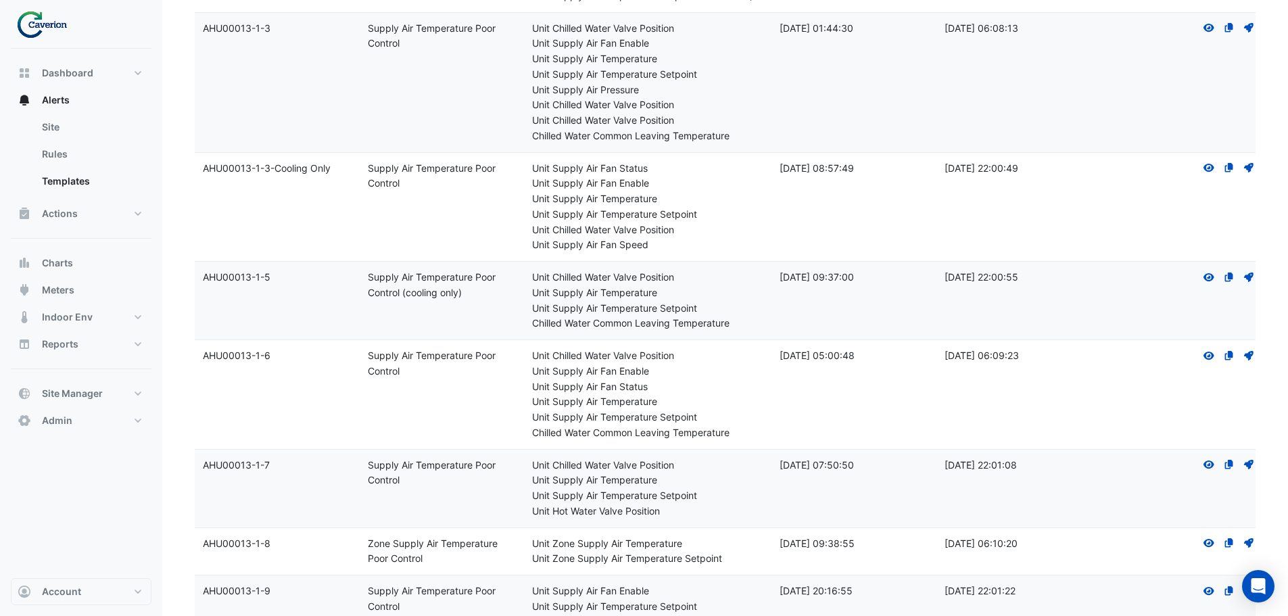
scroll to position [6803, 0]
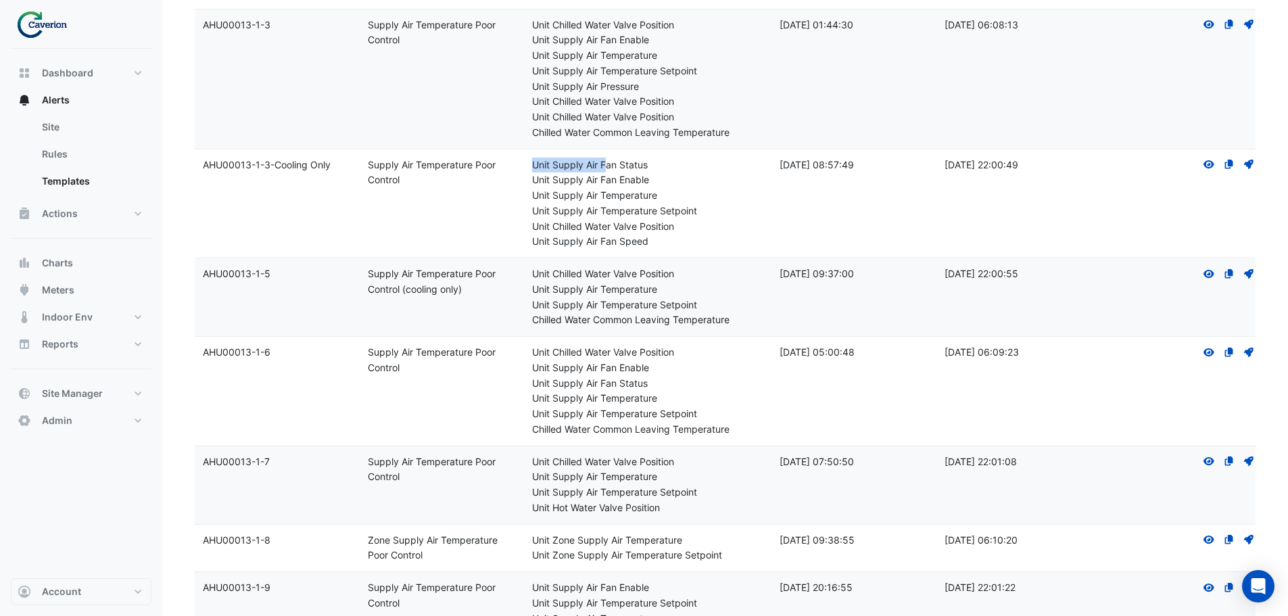
drag, startPoint x: 529, startPoint y: 164, endPoint x: 606, endPoint y: 149, distance: 79.1
click at [606, 149] on datatable-body-cell "Metadata: Unit Supply Air Fan Status Unit Supply Air Fan Enable Unit Supply Air…" at bounding box center [647, 203] width 247 height 109
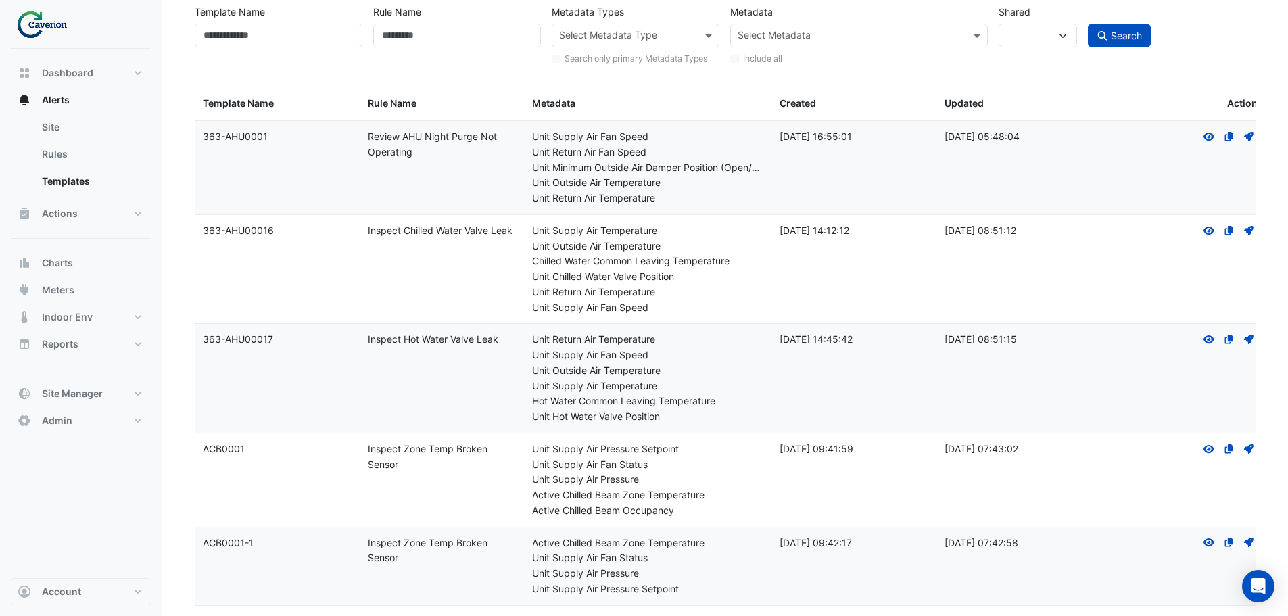
scroll to position [0, 0]
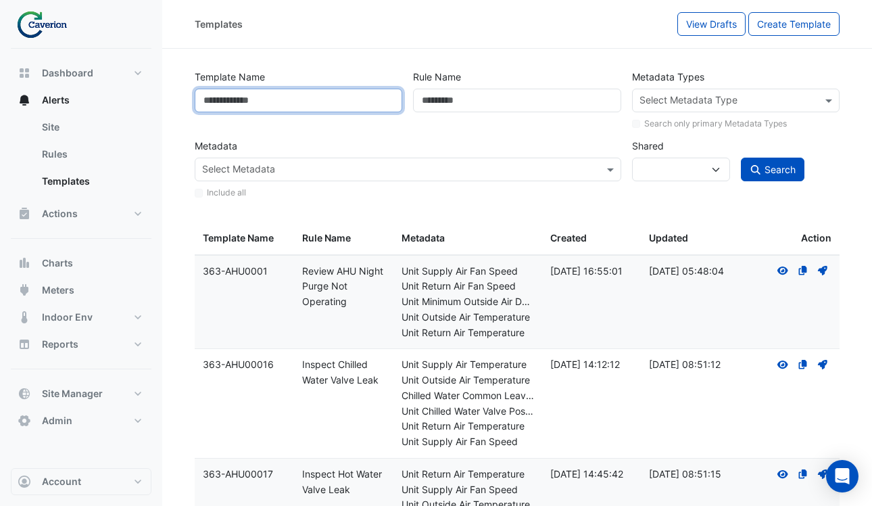
click at [284, 100] on input "Template Name" at bounding box center [299, 101] width 208 height 24
paste input "**********"
type input "**********"
click at [783, 168] on span "Search" at bounding box center [779, 169] width 31 height 11
select select
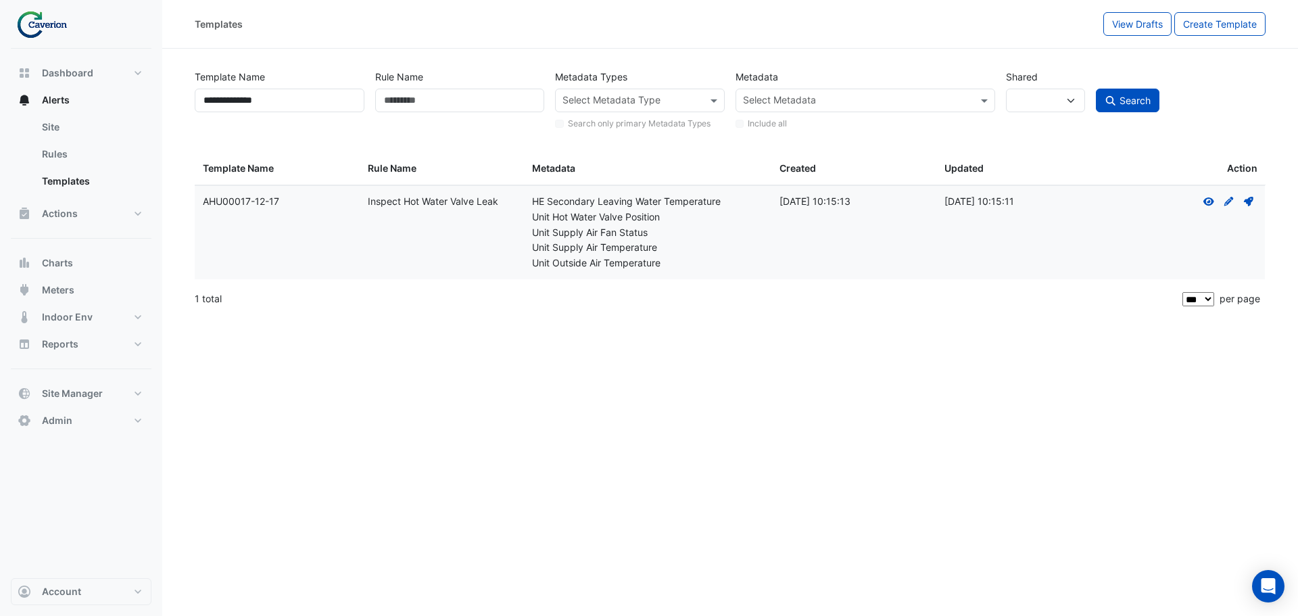
drag, startPoint x: 502, startPoint y: 201, endPoint x: 364, endPoint y: 200, distance: 137.2
click at [364, 200] on datatable-body-cell "Rule Name: Inspect Hot Water Valve Leak" at bounding box center [442, 232] width 165 height 93
copy div "Inspect Hot Water Valve Leak"
click at [445, 87] on div "Rule Name" at bounding box center [460, 98] width 180 height 66
click at [440, 100] on input "Rule Name" at bounding box center [460, 101] width 170 height 24
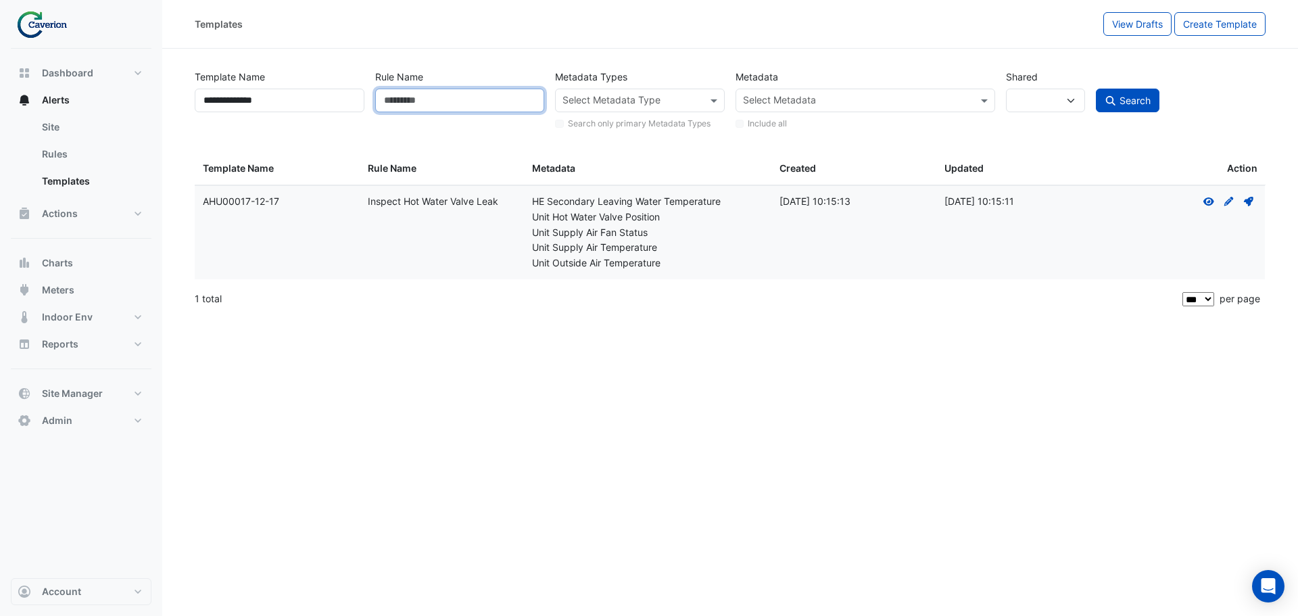
paste input "**********"
type input "**********"
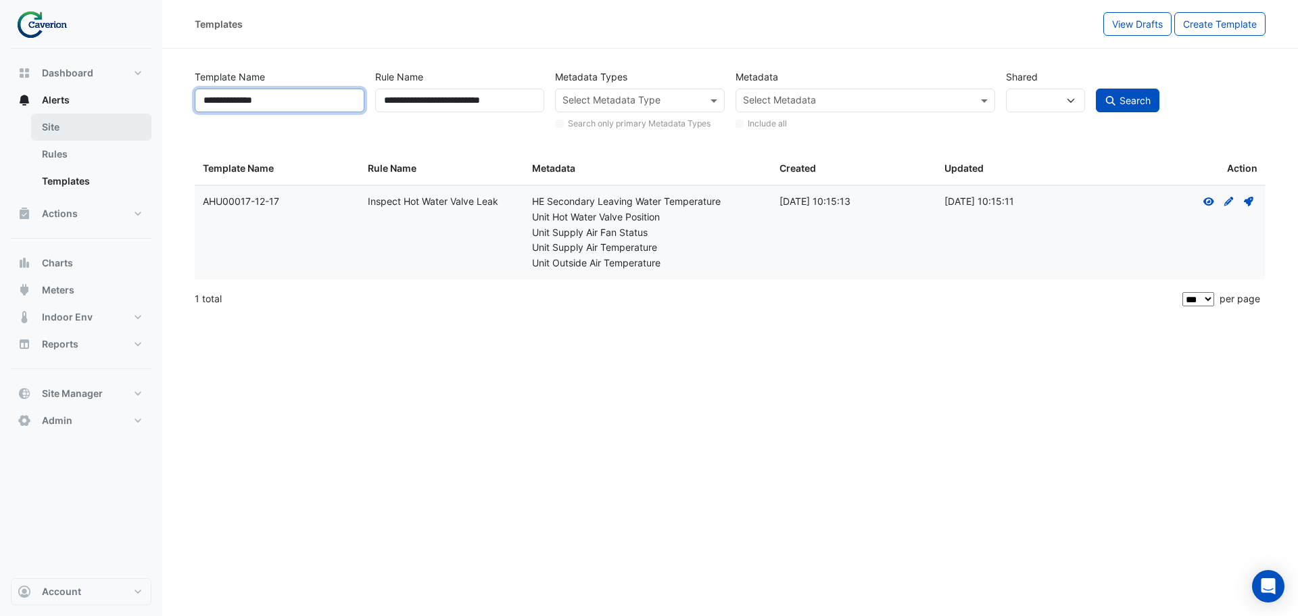
drag, startPoint x: 314, startPoint y: 100, endPoint x: 99, endPoint y: 114, distance: 215.4
click at [99, 114] on div "**********" at bounding box center [649, 308] width 1298 height 616
click at [871, 100] on span "Search" at bounding box center [1134, 100] width 31 height 11
select select
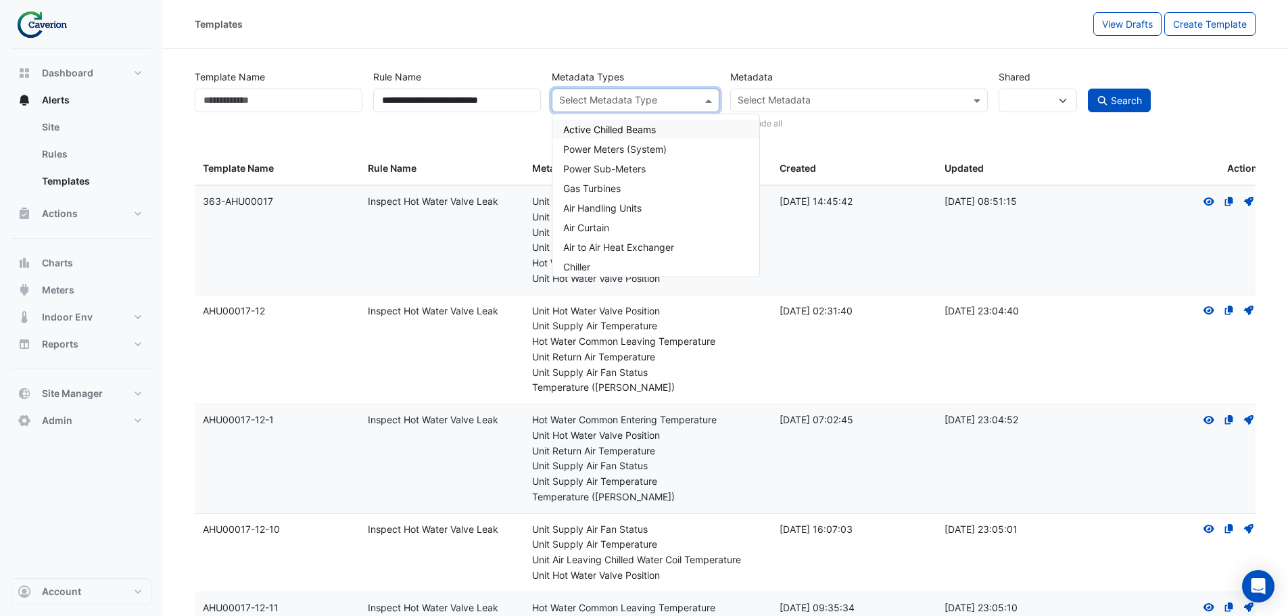
click at [708, 101] on span at bounding box center [710, 100] width 17 height 14
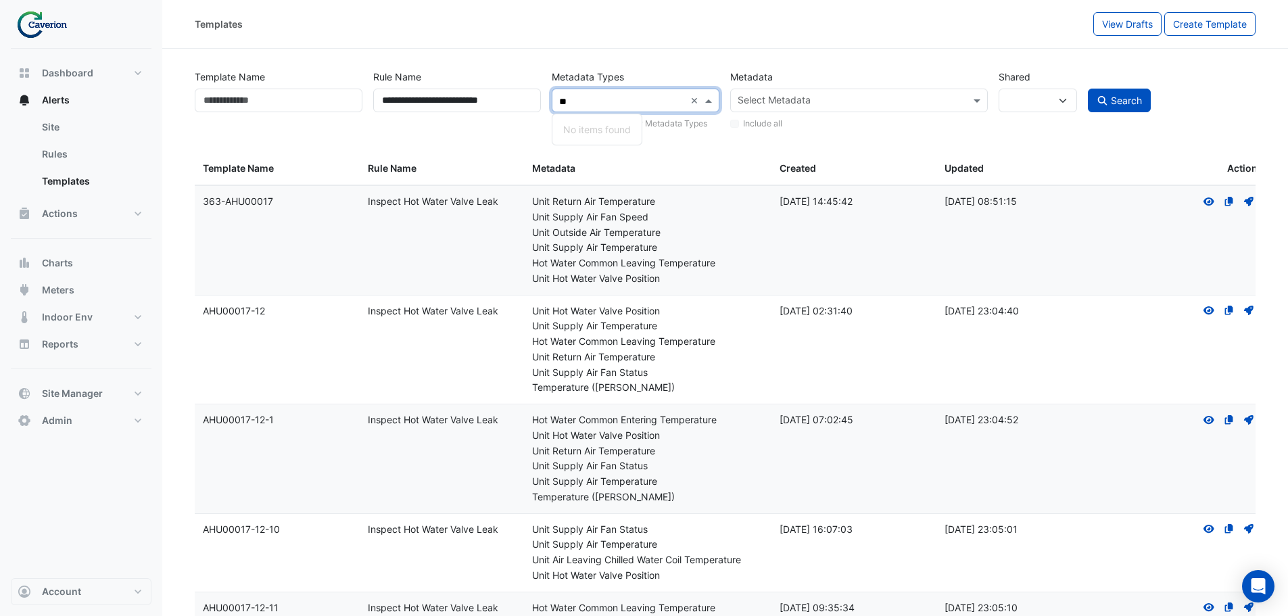
type input "*"
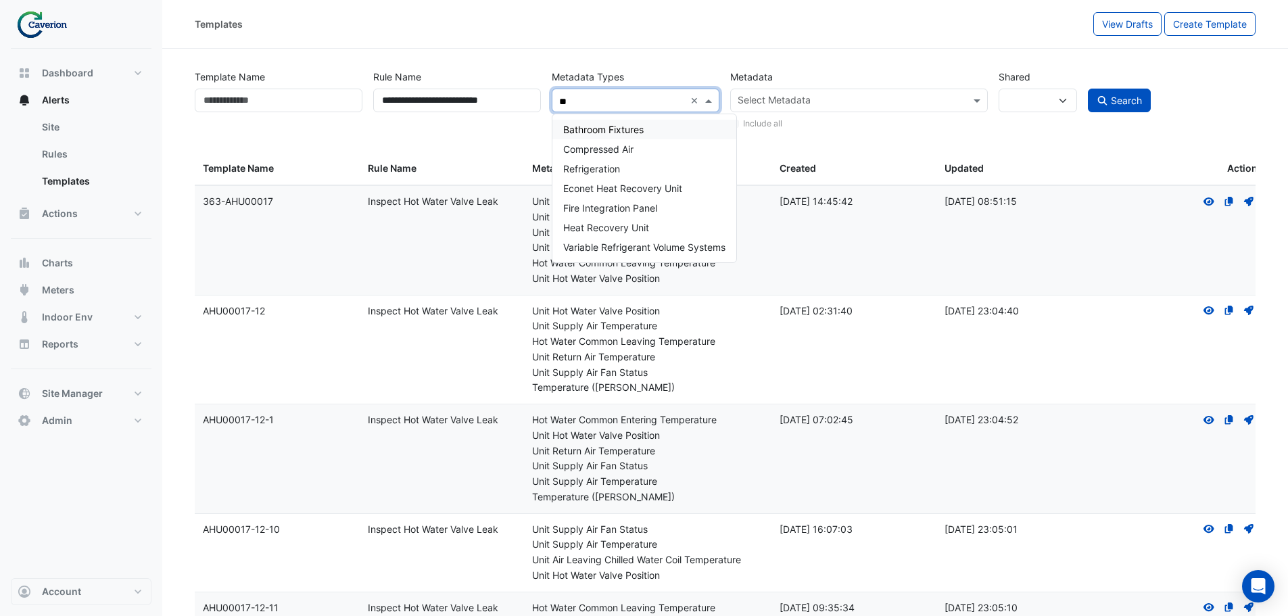
type input "*"
click at [616, 150] on span "Heat Recovery Unit" at bounding box center [606, 148] width 86 height 11
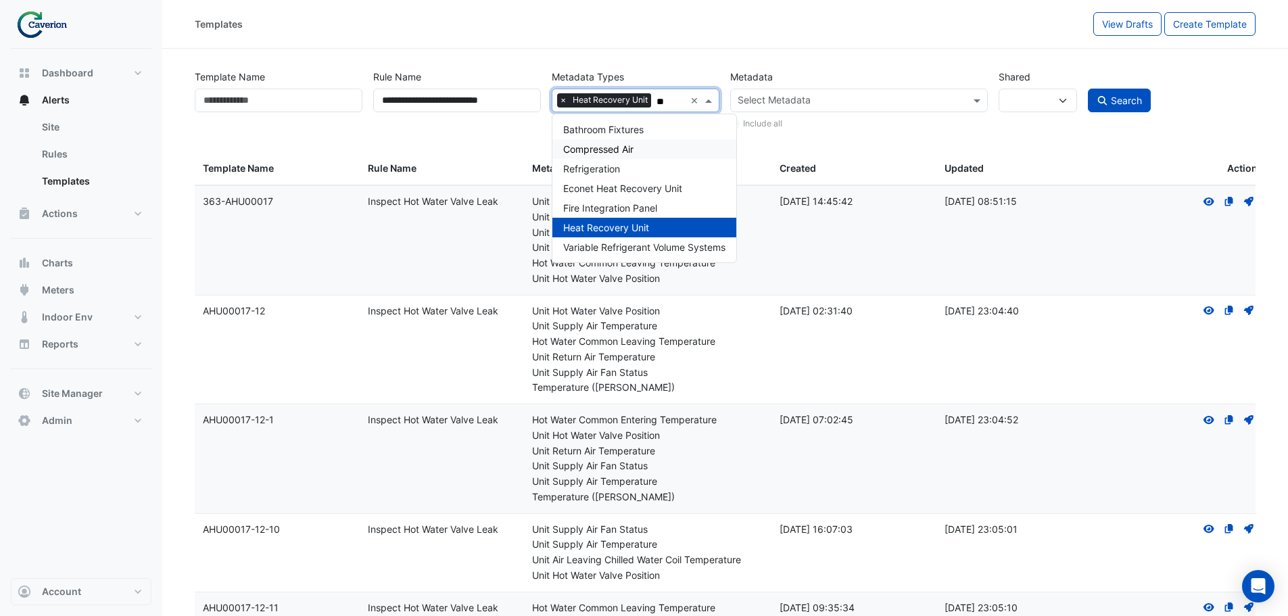
type input "*"
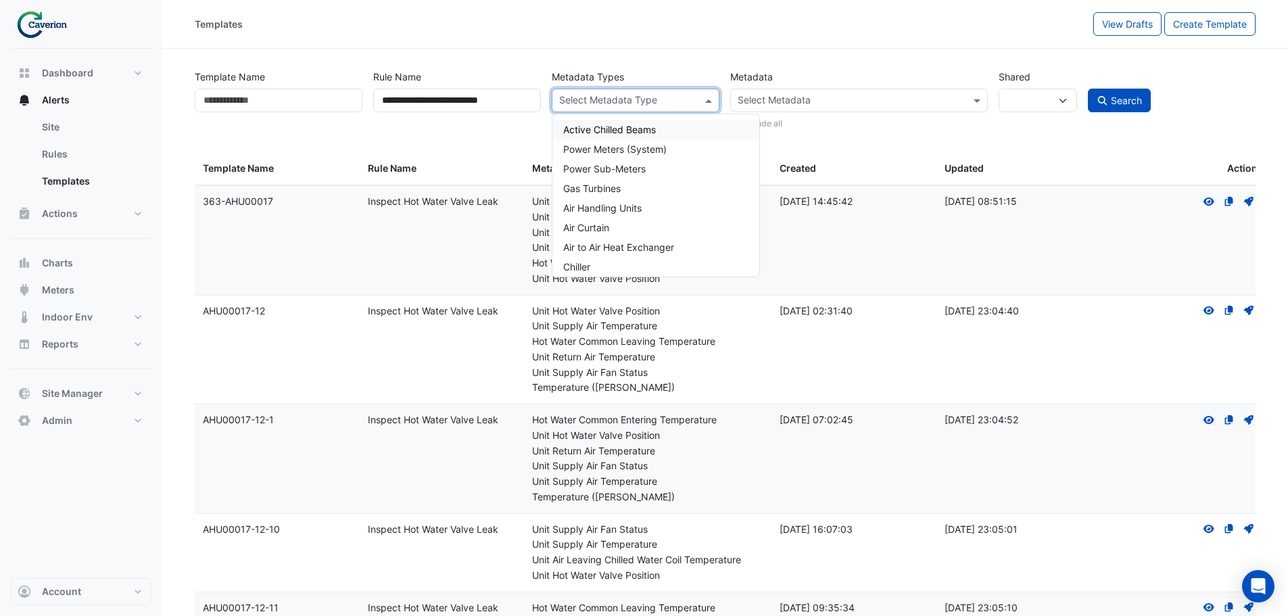
drag, startPoint x: 694, startPoint y: 98, endPoint x: 657, endPoint y: 103, distance: 37.6
click at [614, 100] on input "text" at bounding box center [627, 102] width 137 height 14
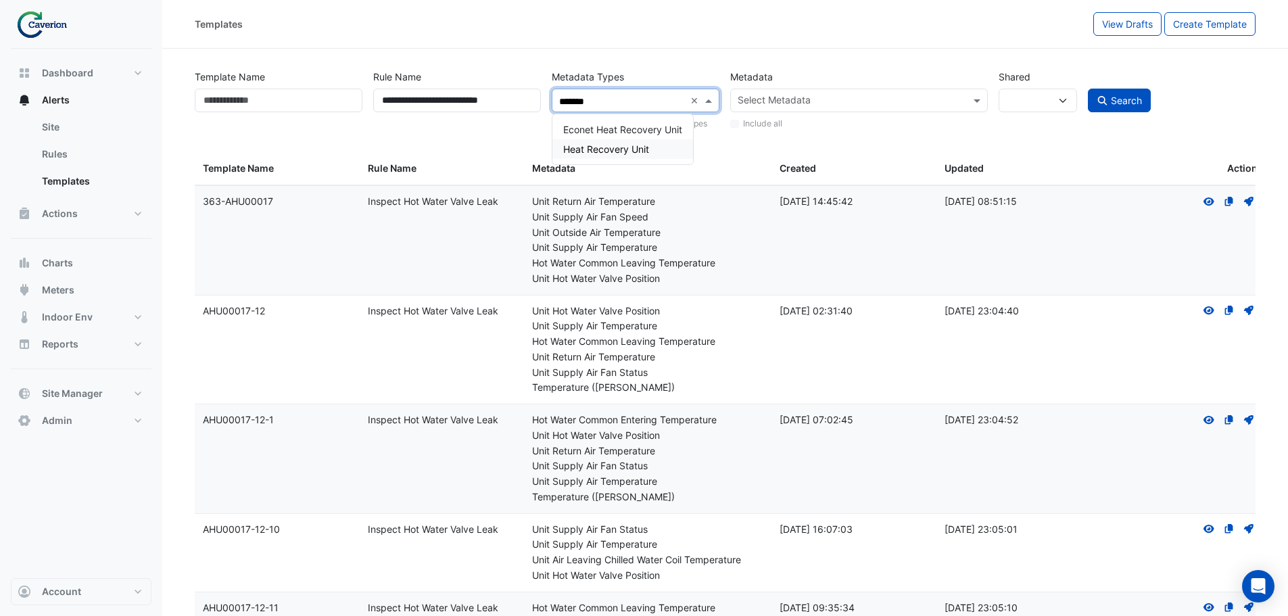
click at [610, 147] on span "Heat Recovery Unit" at bounding box center [606, 148] width 86 height 11
type input "*******"
click at [744, 160] on datatable-header-cell "Templates Metadata" at bounding box center [647, 169] width 247 height 32
click at [871, 99] on span "Search" at bounding box center [1126, 100] width 31 height 11
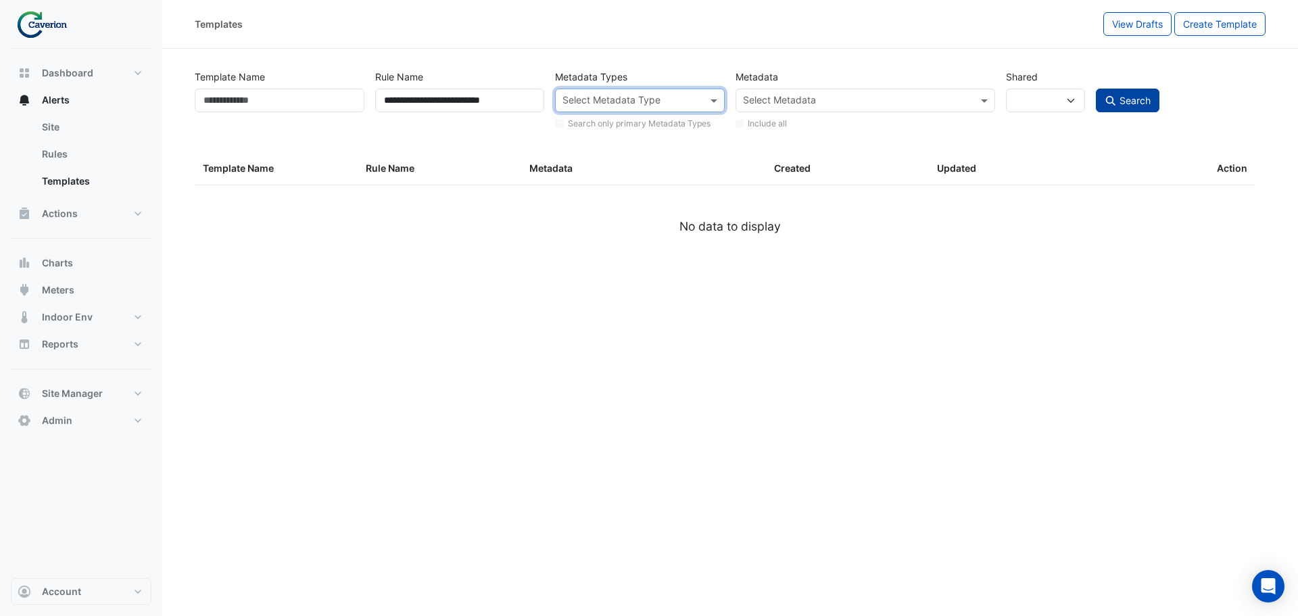
click at [871, 103] on span "Search" at bounding box center [1134, 100] width 31 height 11
select select
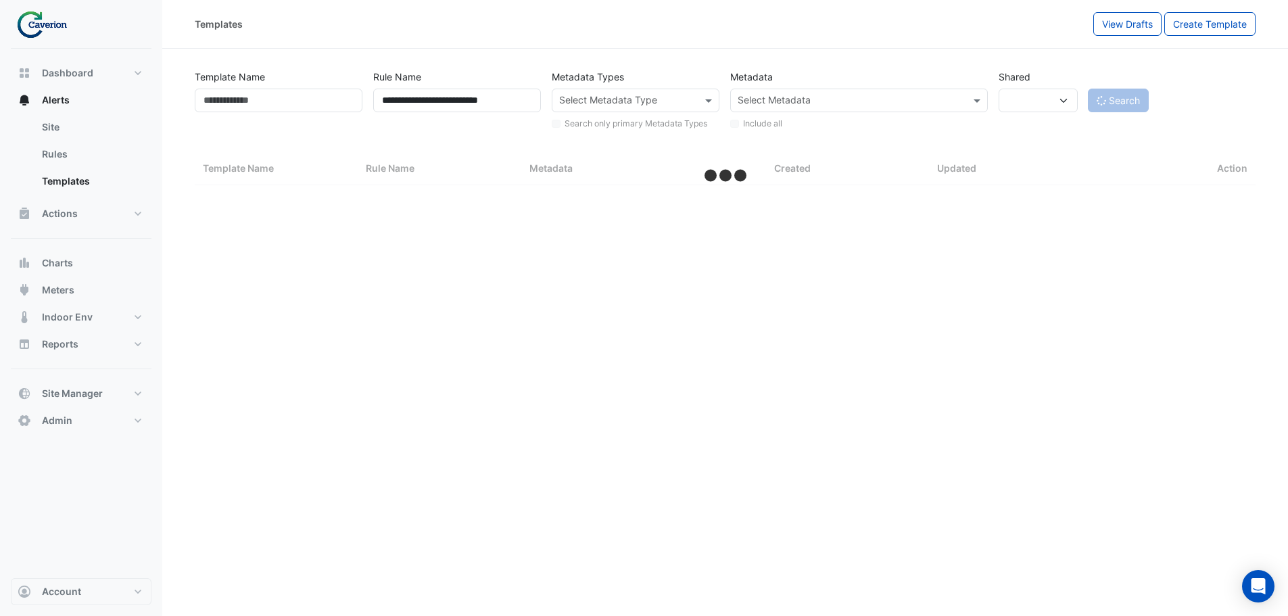
select select "***"
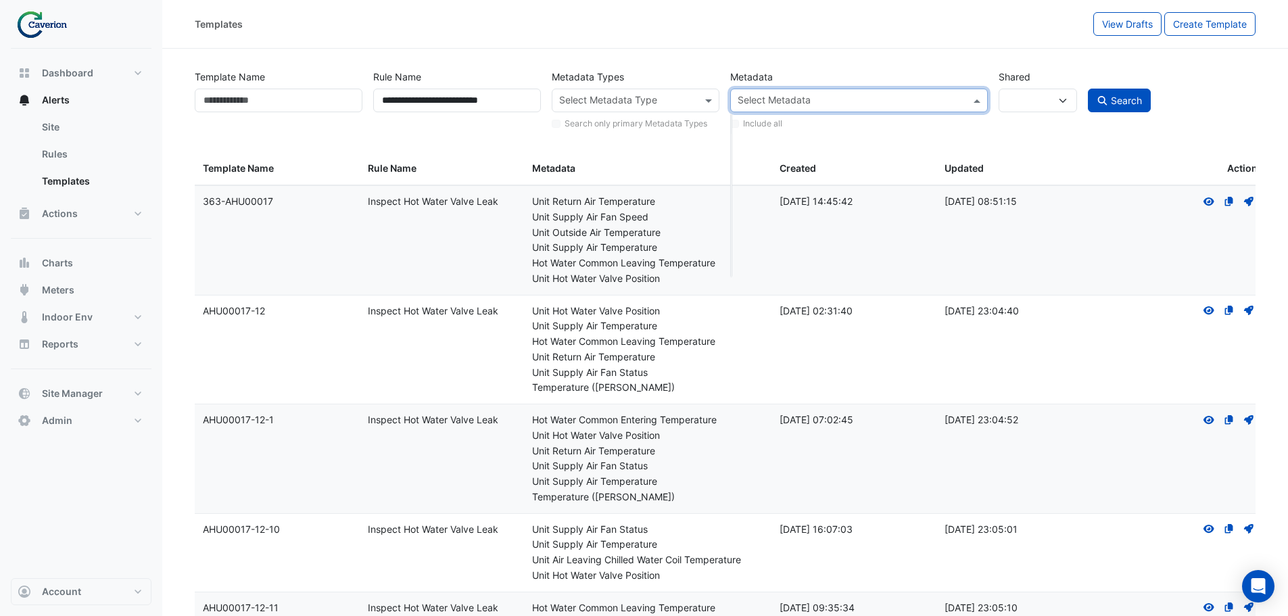
click at [871, 99] on input "text" at bounding box center [850, 102] width 226 height 14
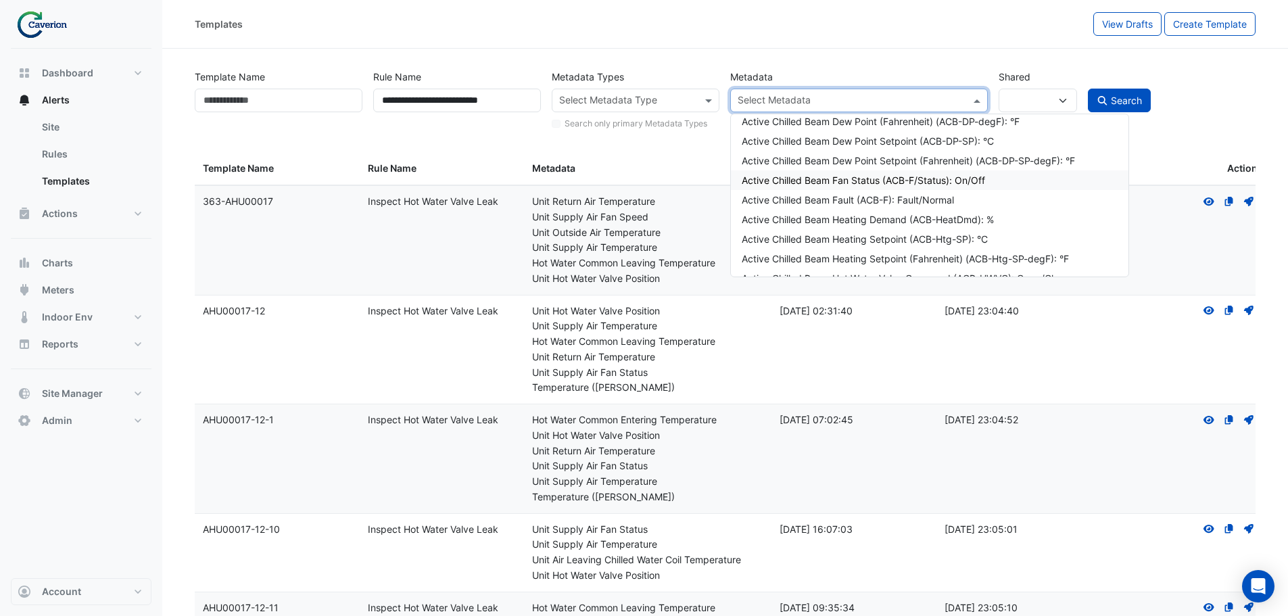
scroll to position [406, 0]
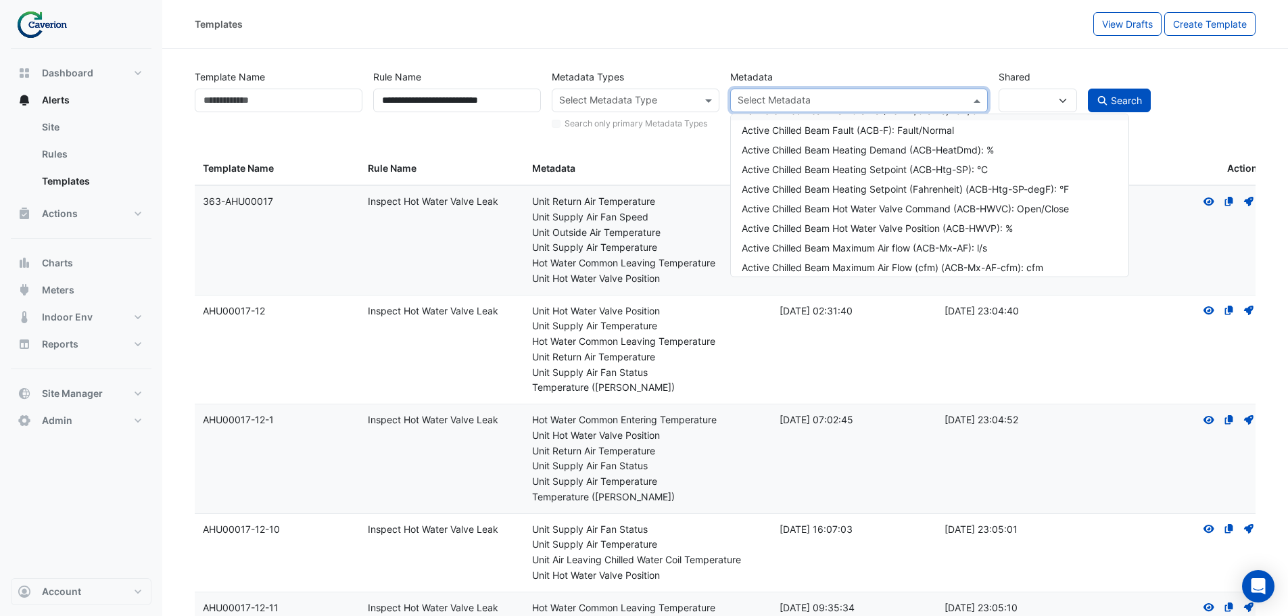
click at [805, 100] on input "text" at bounding box center [850, 102] width 226 height 14
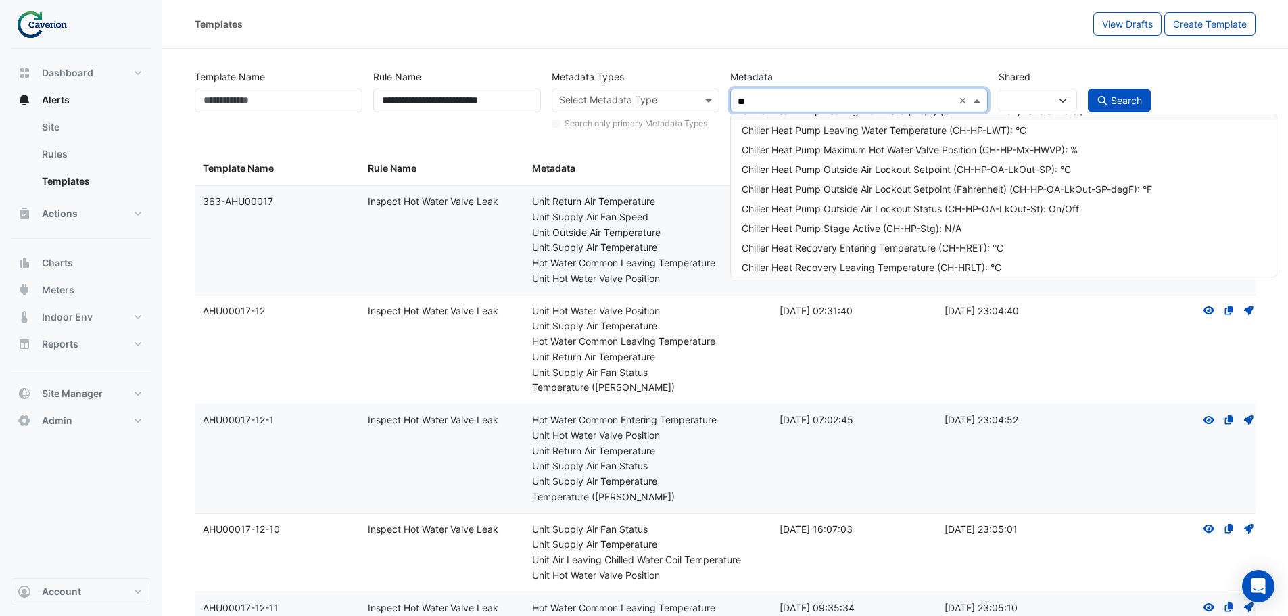
type input "*"
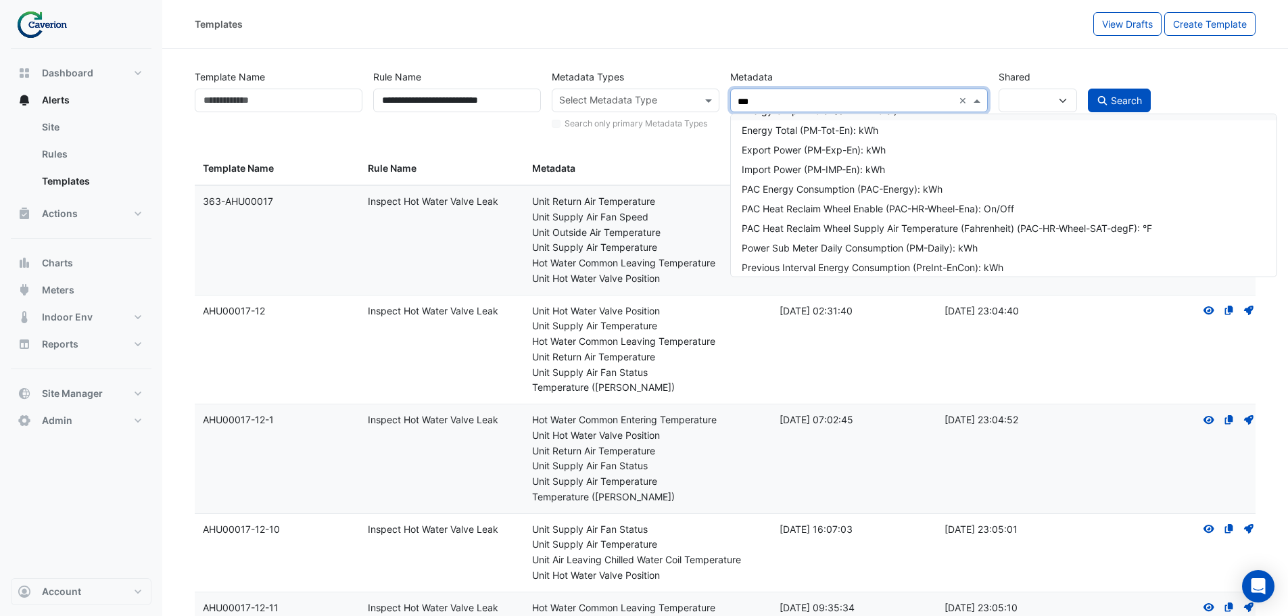
scroll to position [84, 0]
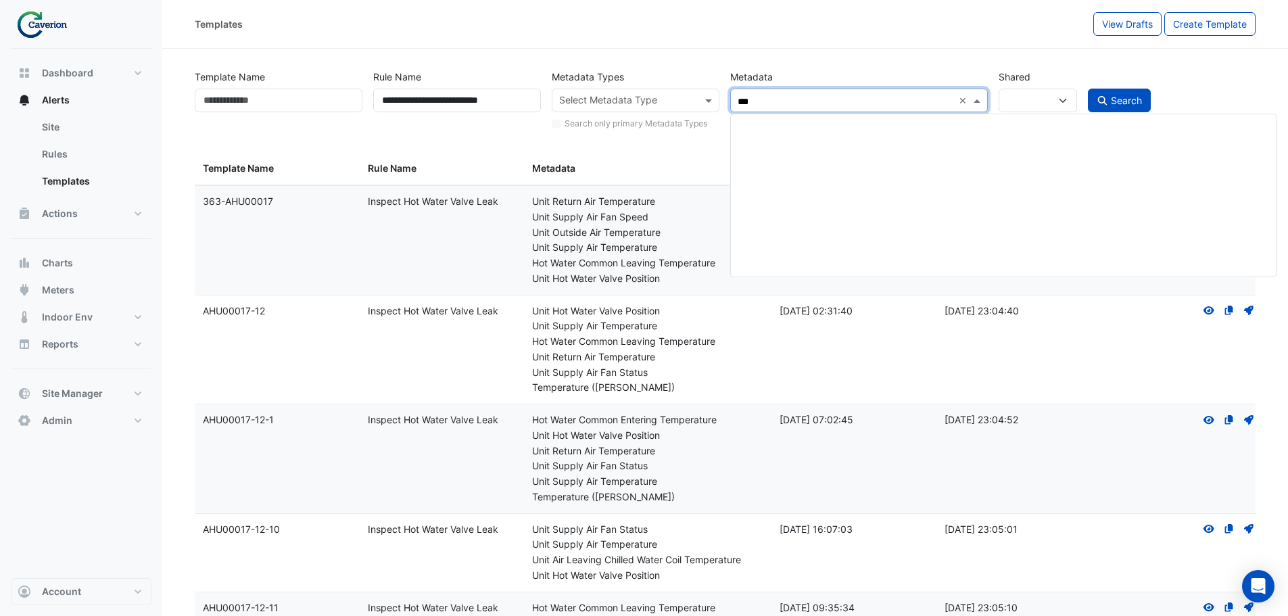
type input "****"
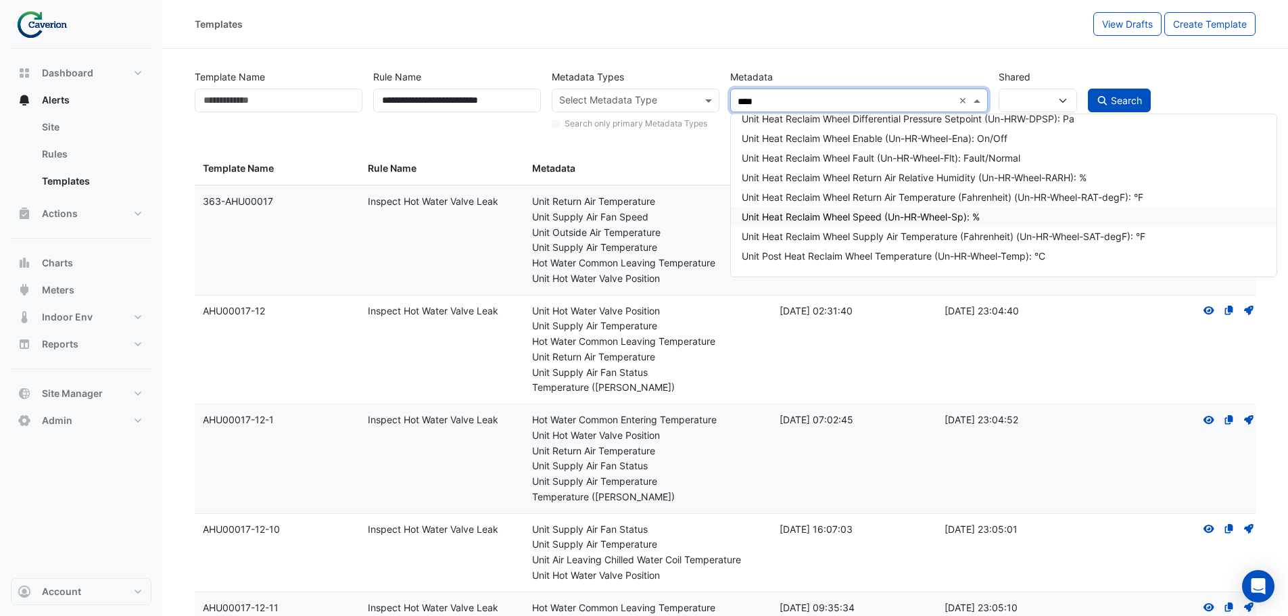
click at [871, 218] on div "Unit Heat Reclaim Wheel Speed (Un-HR-Wheel-Sp): %" at bounding box center [1002, 217] width 523 height 14
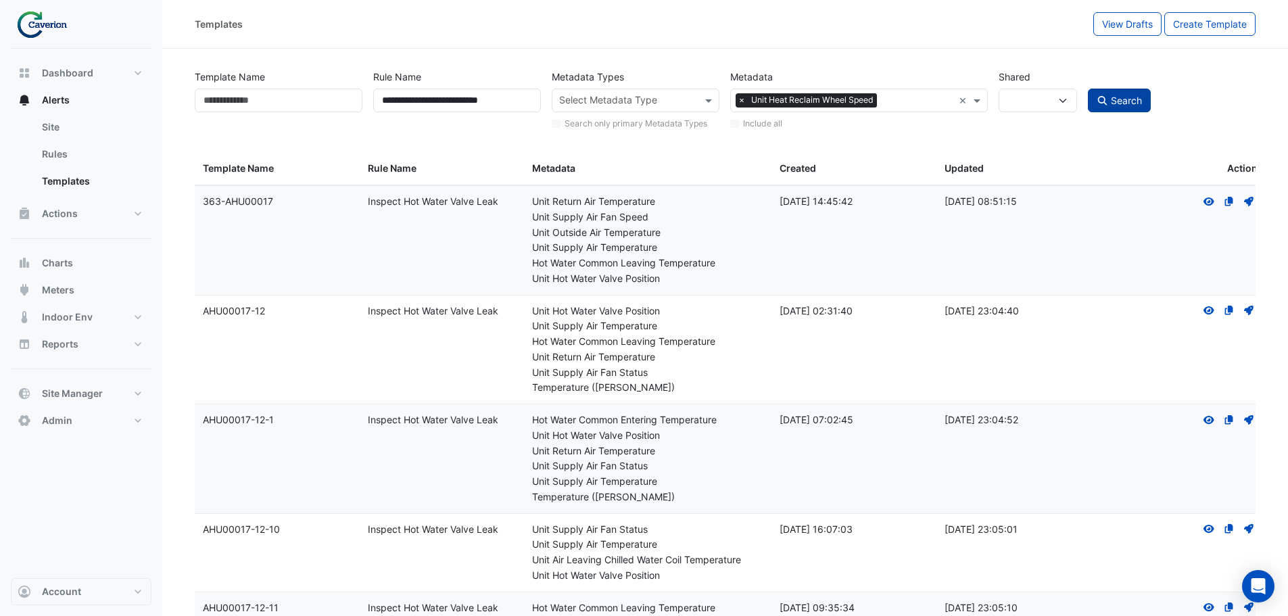
click at [871, 102] on span "Search" at bounding box center [1126, 100] width 31 height 11
select select
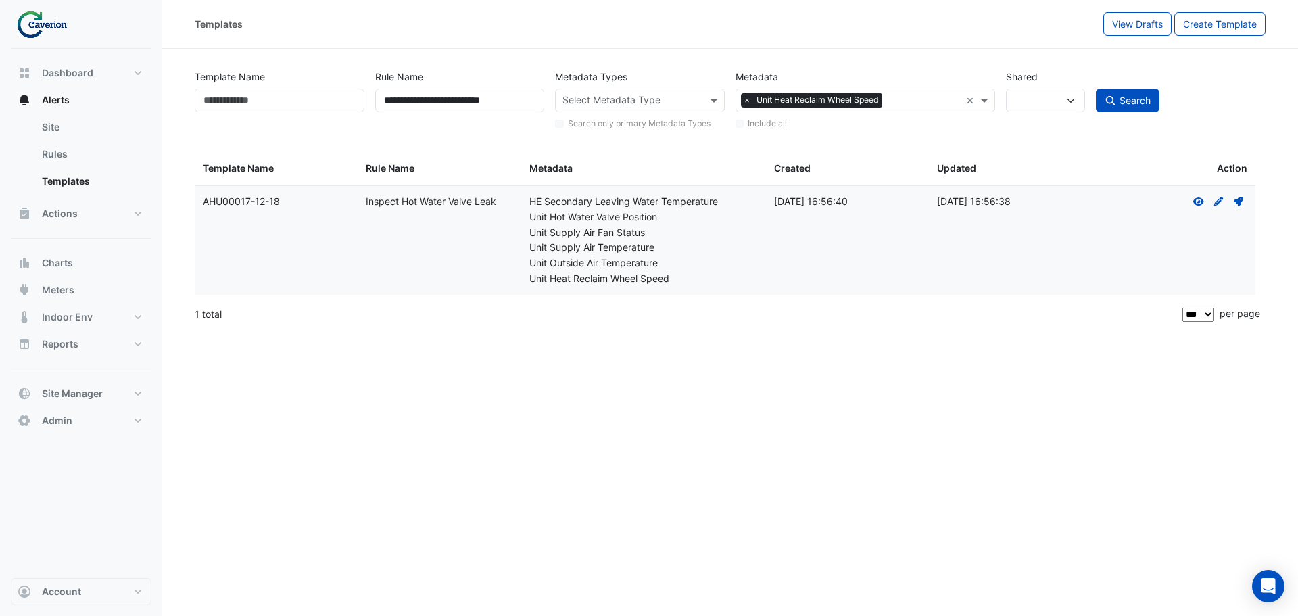
drag, startPoint x: 274, startPoint y: 203, endPoint x: 294, endPoint y: 203, distance: 19.6
click at [294, 203] on div "Template Name: AHU00017-12-18" at bounding box center [276, 202] width 147 height 16
click at [285, 96] on input "Template Name" at bounding box center [280, 101] width 170 height 24
drag, startPoint x: 279, startPoint y: 198, endPoint x: 162, endPoint y: 201, distance: 117.7
click at [162, 201] on div "**********" at bounding box center [649, 308] width 1298 height 616
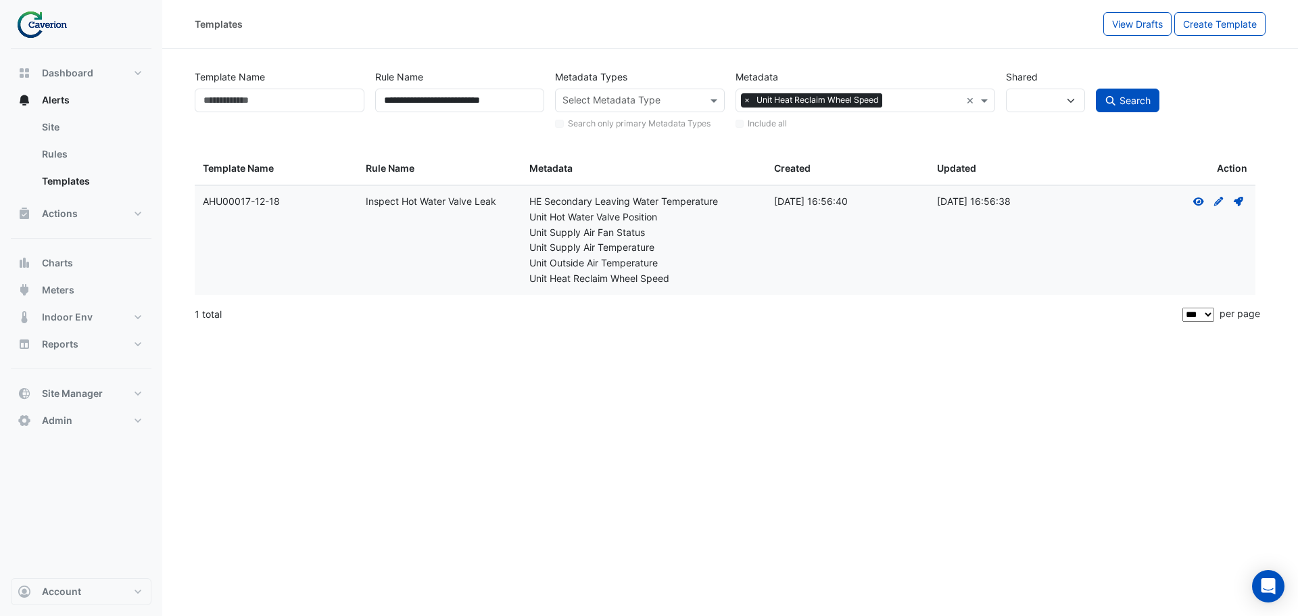
click at [280, 199] on div "Template Name: AHU00017-12-18" at bounding box center [276, 202] width 147 height 16
click at [283, 201] on div "Template Name: AHU00017-12-18" at bounding box center [276, 202] width 147 height 16
click at [346, 343] on div "**********" at bounding box center [730, 308] width 1136 height 616
drag, startPoint x: 264, startPoint y: 201, endPoint x: 189, endPoint y: 201, distance: 74.4
click at [189, 201] on div "**********" at bounding box center [730, 198] width 1087 height 266
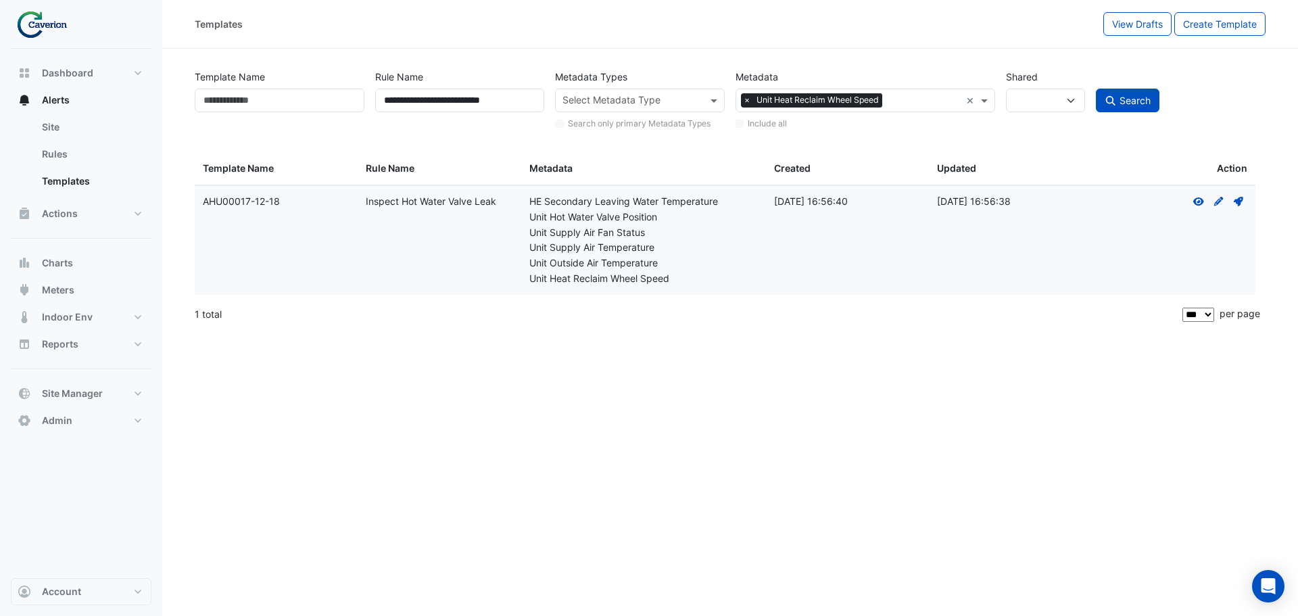
copy datatable-body-row "Template Name: AHU00017-12"
click at [283, 106] on input "Template Name" at bounding box center [280, 101] width 170 height 24
paste input "**********"
click at [871, 96] on span "Search" at bounding box center [1134, 100] width 31 height 11
type input "**********"
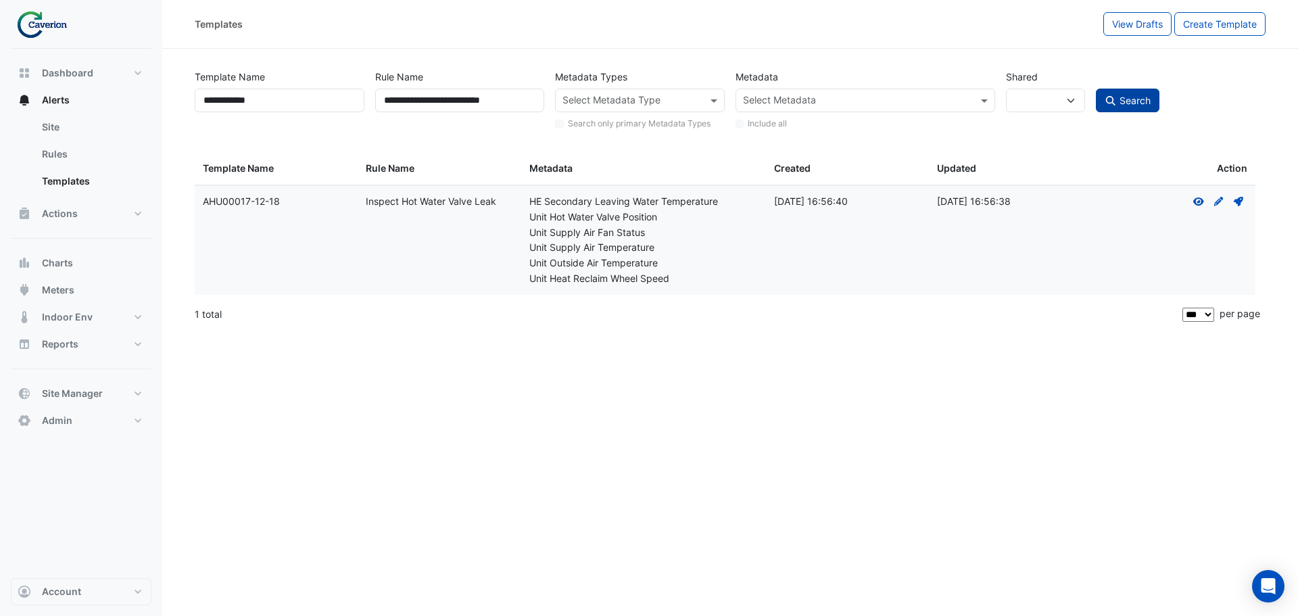
select select
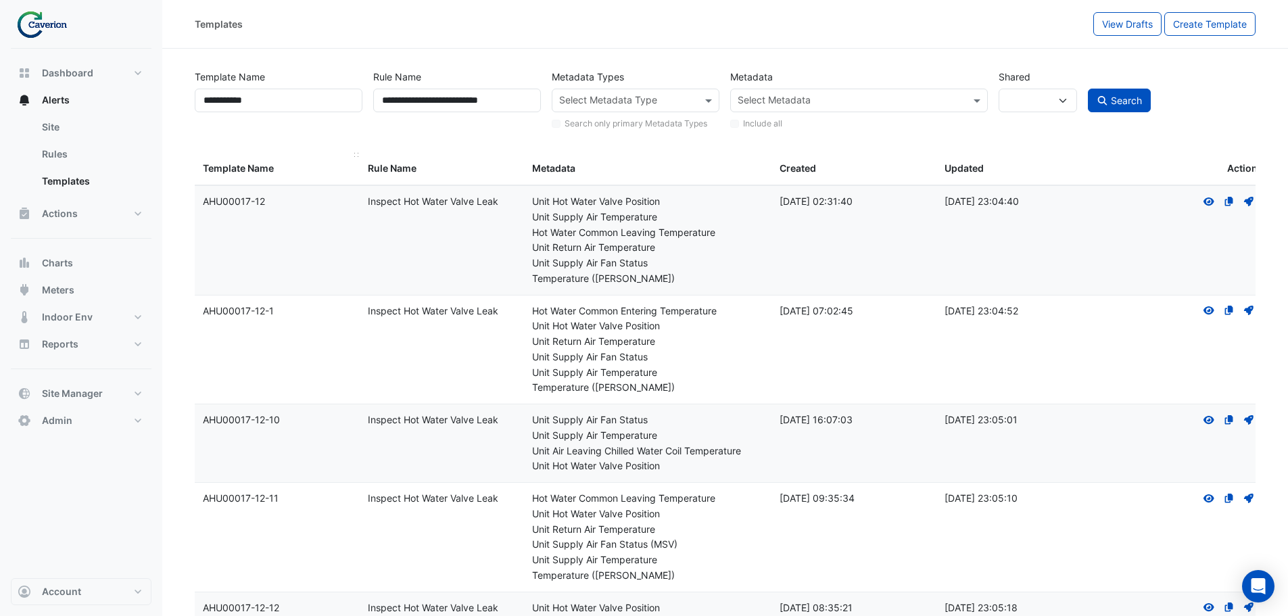
click at [242, 169] on span "Template Name" at bounding box center [238, 167] width 71 height 11
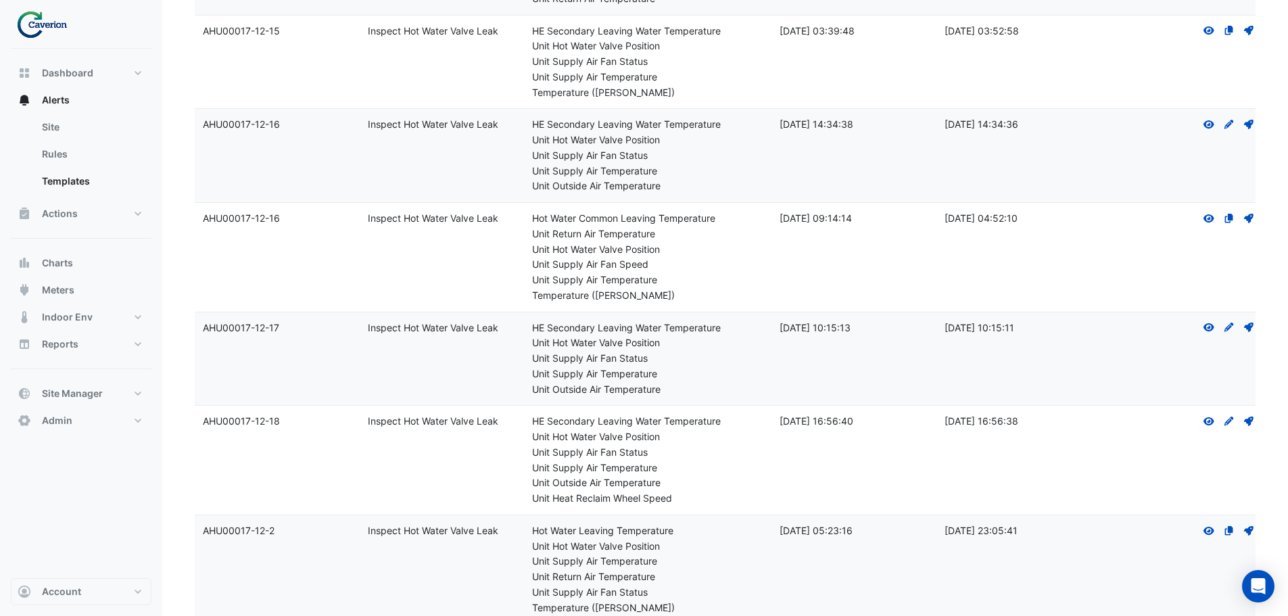
scroll to position [879, 0]
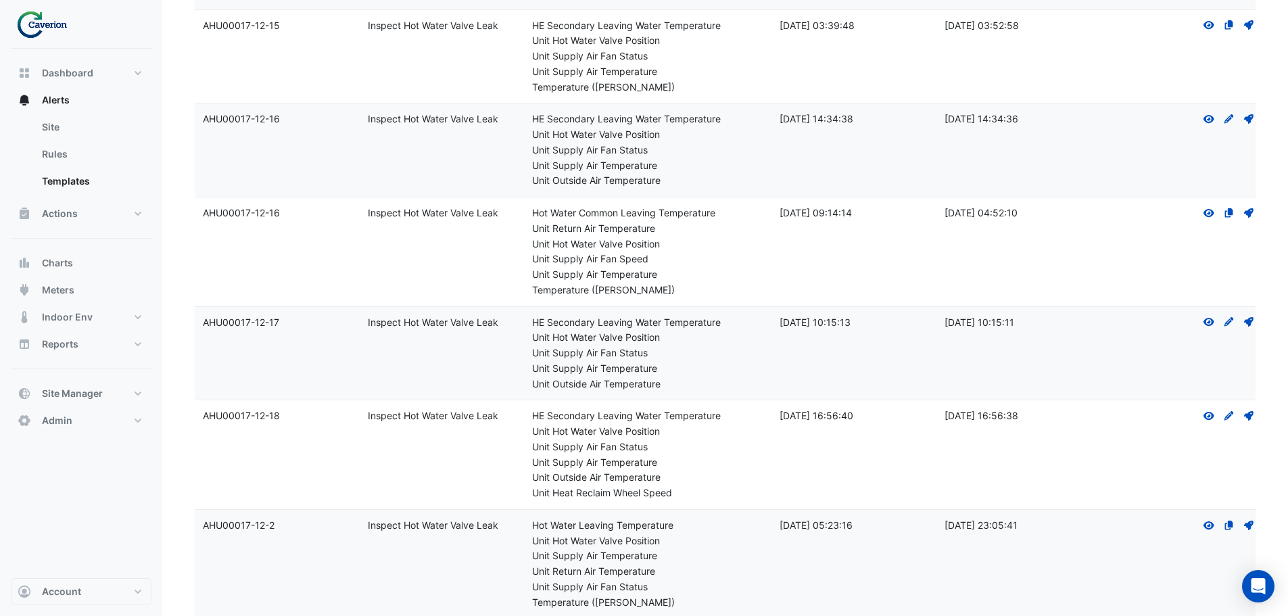
drag, startPoint x: 200, startPoint y: 210, endPoint x: 293, endPoint y: 218, distance: 93.6
click at [293, 218] on datatable-body-cell "Template Name: AHU00017-12-16" at bounding box center [277, 251] width 165 height 109
drag, startPoint x: 293, startPoint y: 124, endPoint x: 199, endPoint y: 128, distance: 94.7
click at [199, 128] on datatable-body-cell "Template Name: AHU00017-12-16" at bounding box center [277, 149] width 165 height 93
drag, startPoint x: 503, startPoint y: 120, endPoint x: 199, endPoint y: 130, distance: 304.3
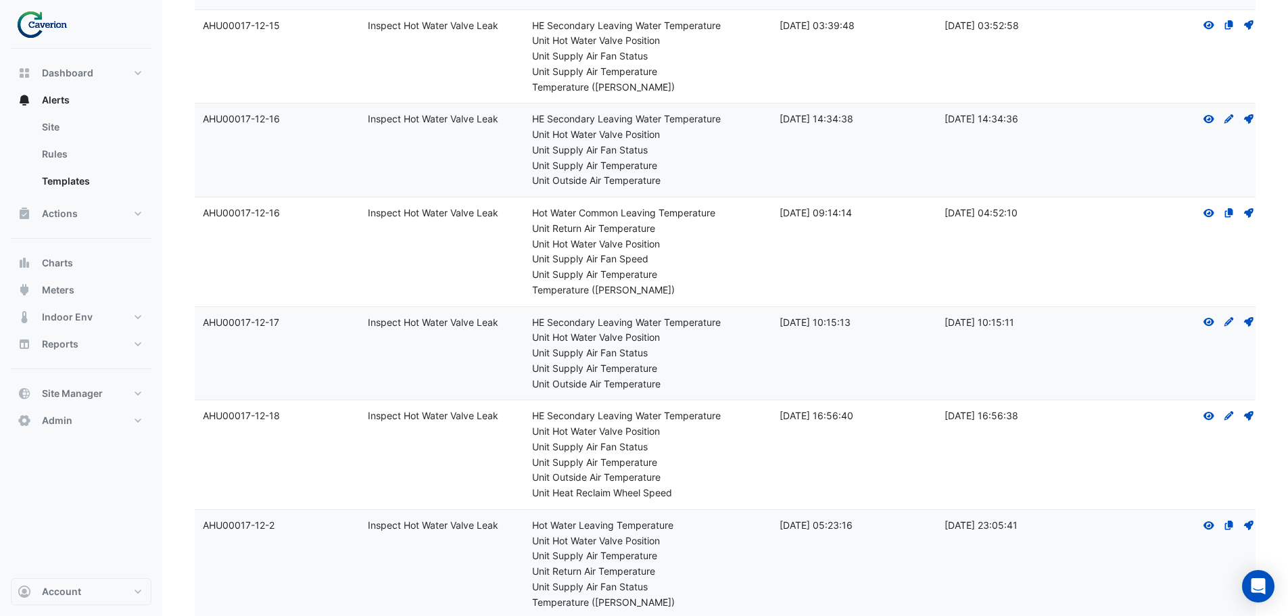
click at [199, 130] on div "Template Name: AHU00017-12-16 Rule Name: Inspect Hot Water Valve Leak Metadata:…" at bounding box center [730, 149] width 1071 height 93
drag, startPoint x: 485, startPoint y: 214, endPoint x: 208, endPoint y: 215, distance: 276.5
click at [208, 215] on div "Template Name: AHU00017-12-16 Rule Name: Inspect Hot Water Valve Leak Metadata:…" at bounding box center [730, 251] width 1071 height 109
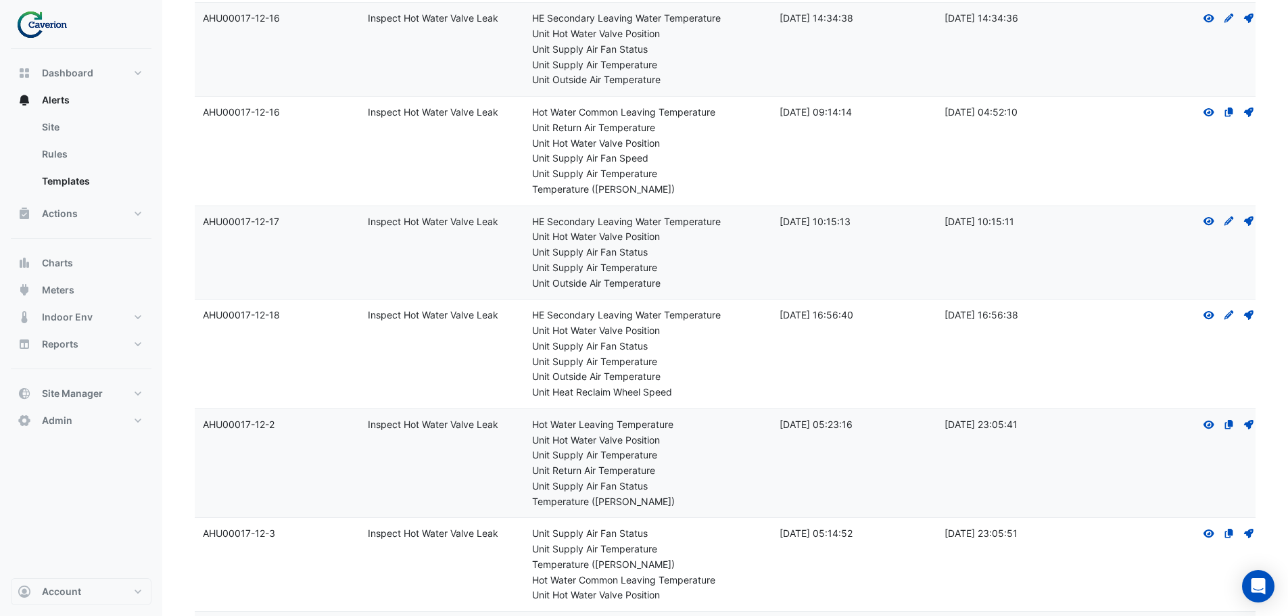
scroll to position [946, 0]
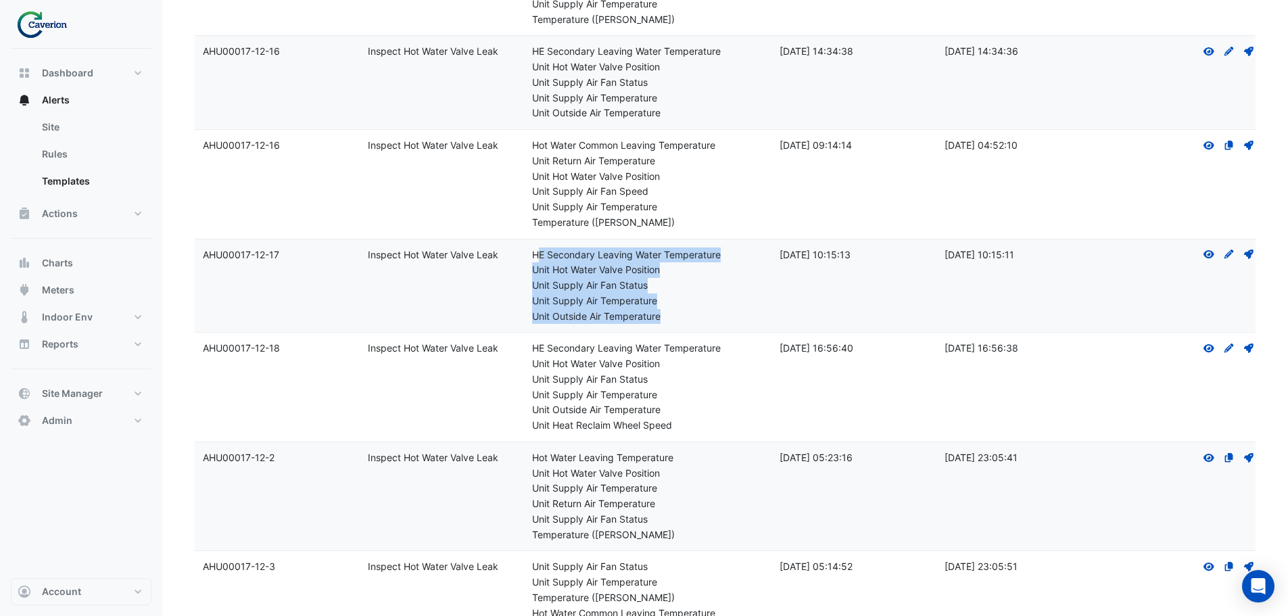
drag, startPoint x: 536, startPoint y: 256, endPoint x: 669, endPoint y: 311, distance: 144.0
click at [669, 311] on div "Metadata: HE Secondary Leaving Water Temperature Unit Hot Water Valve Position …" at bounding box center [647, 285] width 231 height 77
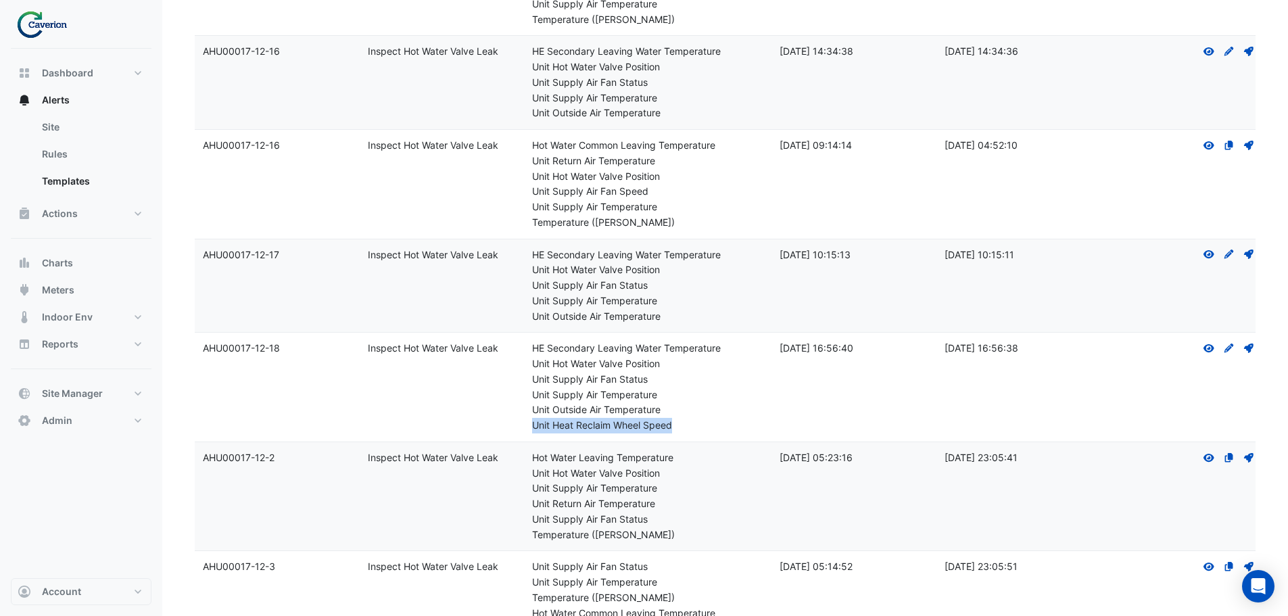
drag, startPoint x: 673, startPoint y: 424, endPoint x: 529, endPoint y: 423, distance: 144.0
click at [529, 423] on datatable-body-cell "Metadata: HE Secondary Leaving Water Temperature Unit Hot Water Valve Position …" at bounding box center [647, 387] width 247 height 109
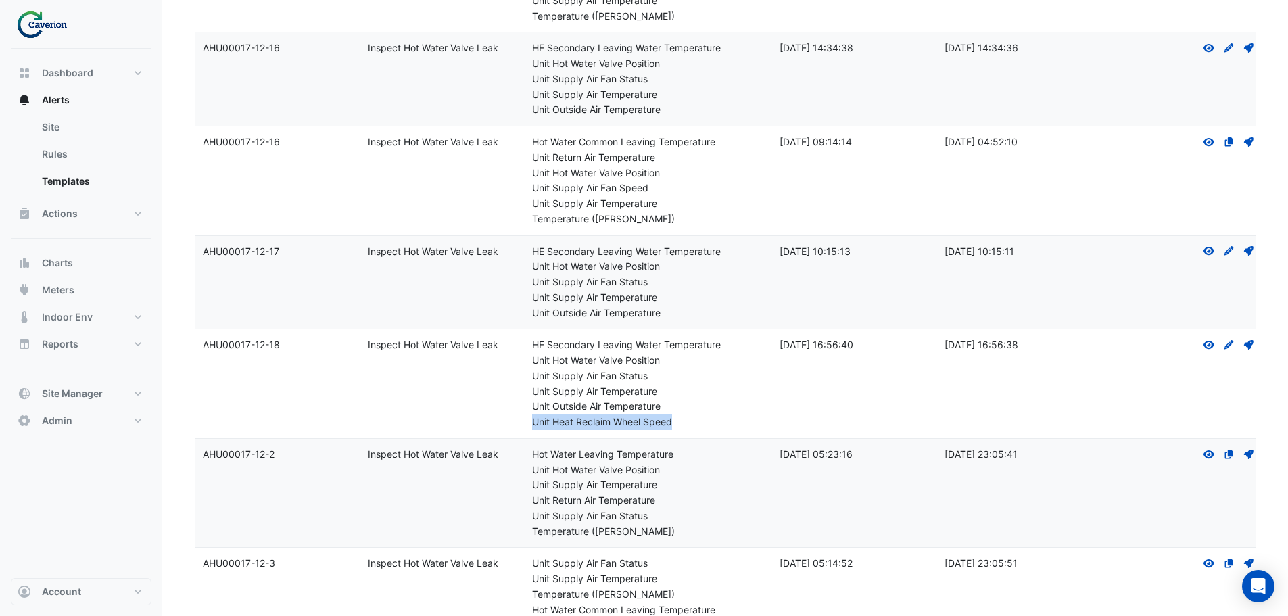
scroll to position [1014, 0]
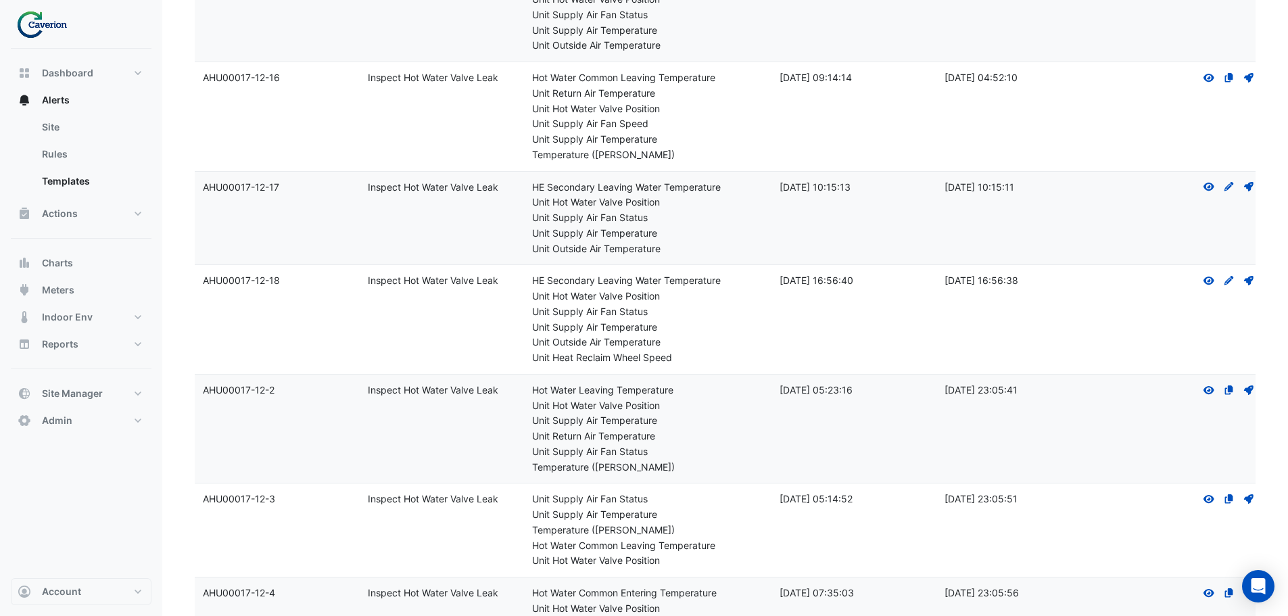
click at [871, 360] on section "**********" at bounding box center [724, 128] width 1125 height 2187
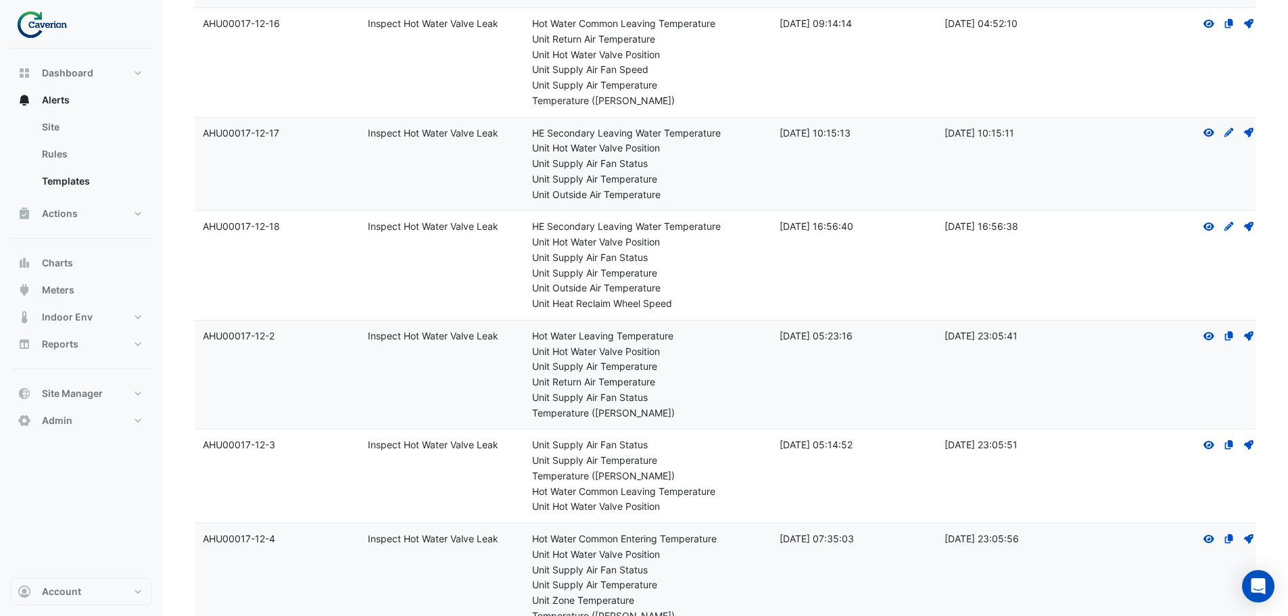
scroll to position [944, 0]
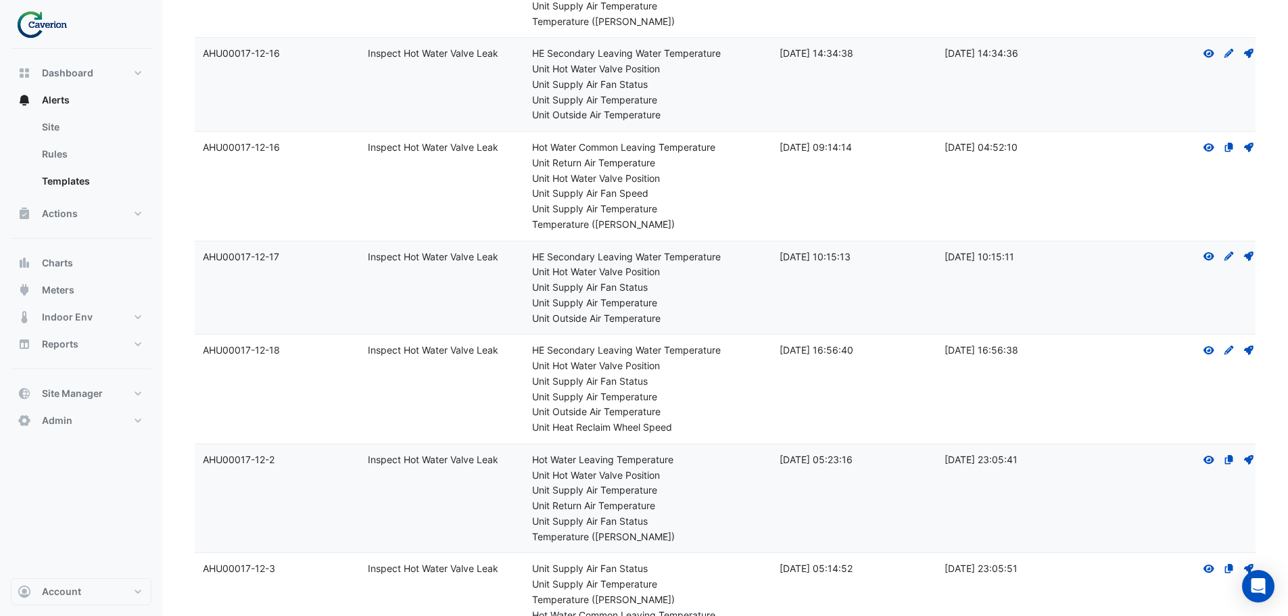
drag, startPoint x: 282, startPoint y: 257, endPoint x: 200, endPoint y: 262, distance: 81.9
click at [200, 262] on datatable-body-cell "Template Name: AHU00017-12-17" at bounding box center [277, 287] width 165 height 93
copy div "AHU00017-12-17"
click at [60, 101] on span "Alerts" at bounding box center [56, 100] width 28 height 14
click at [53, 97] on span "Alerts" at bounding box center [56, 100] width 28 height 14
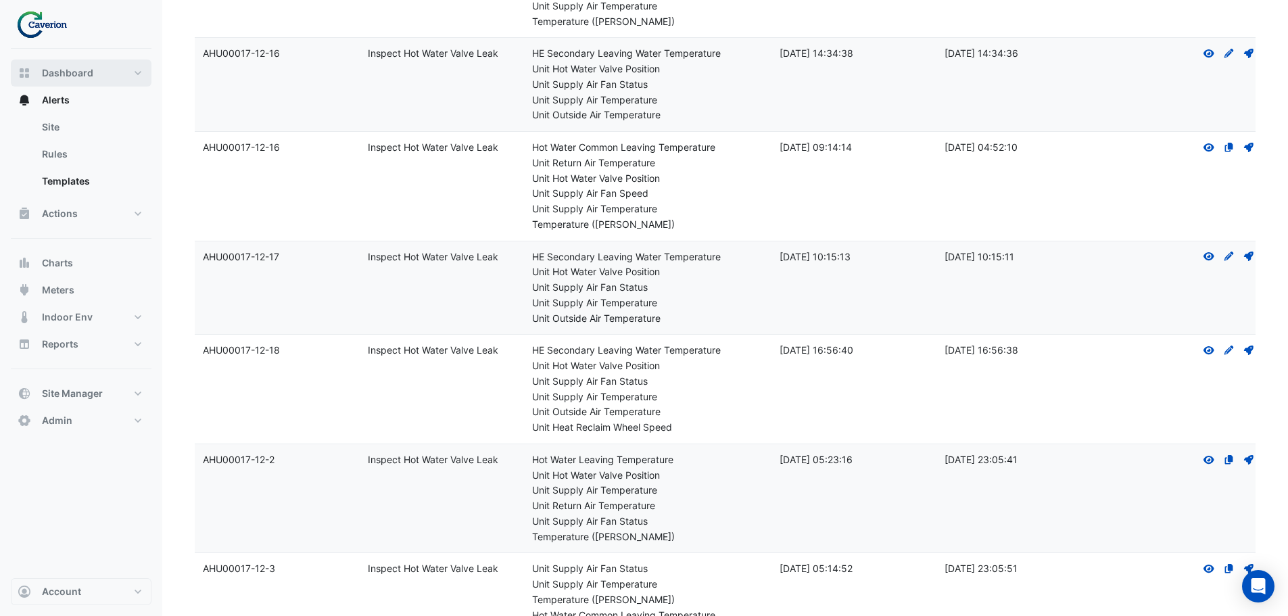
click at [72, 69] on span "Dashboard" at bounding box center [67, 73] width 51 height 14
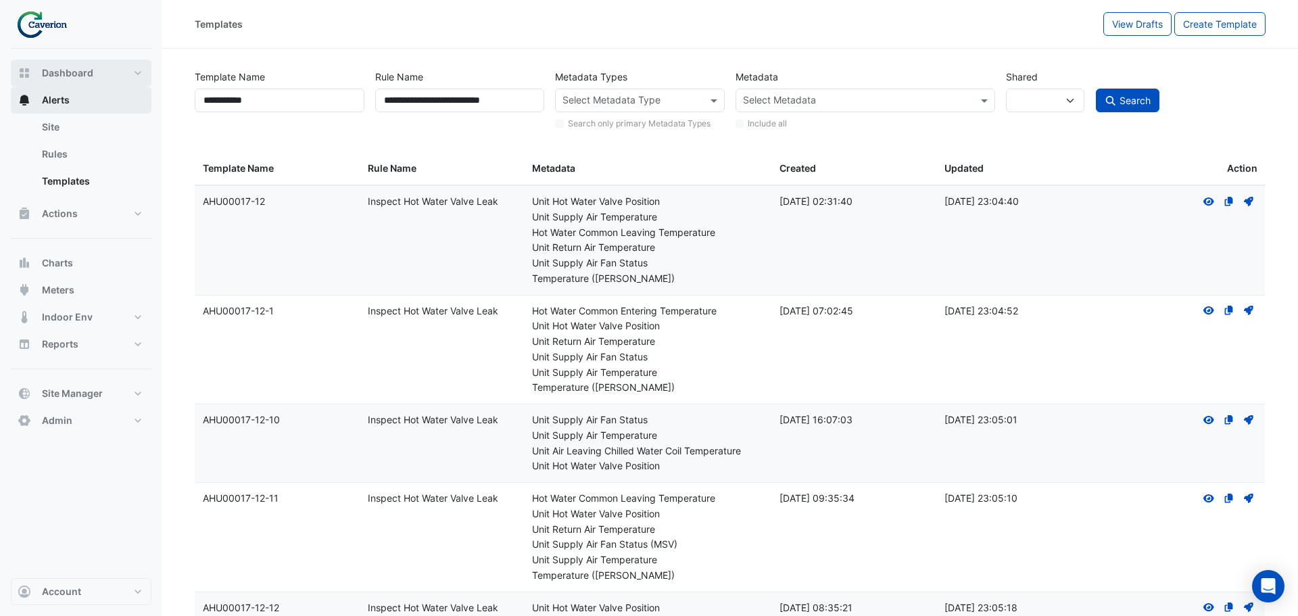
select select "***"
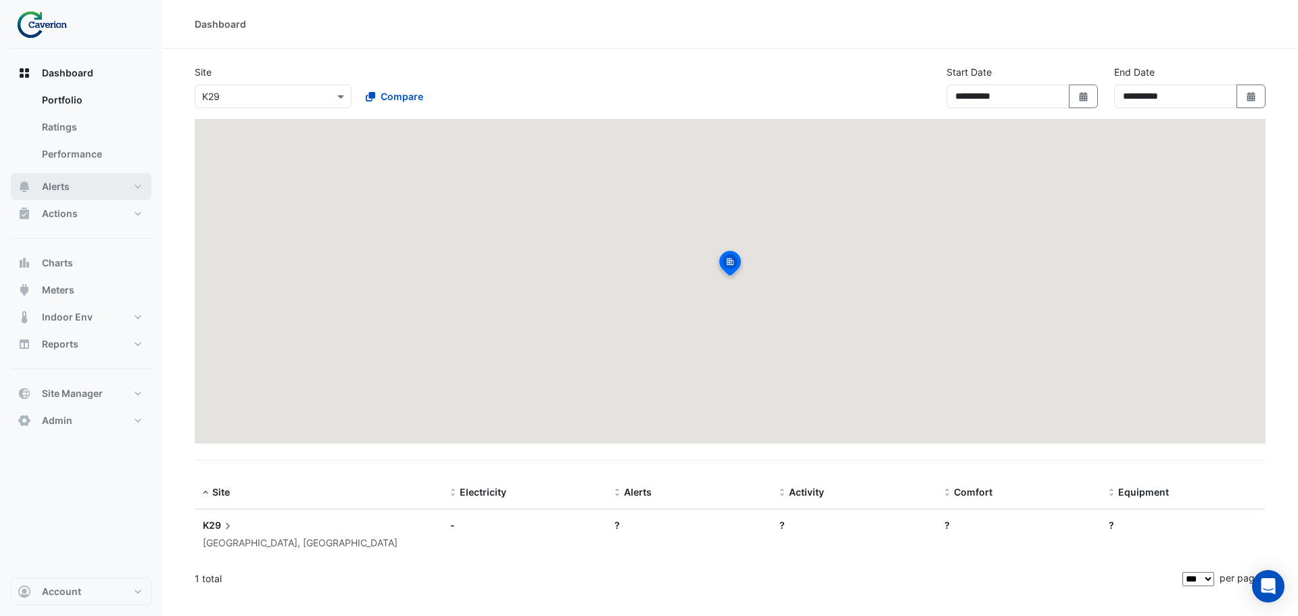
click at [58, 178] on button "Alerts" at bounding box center [81, 186] width 141 height 27
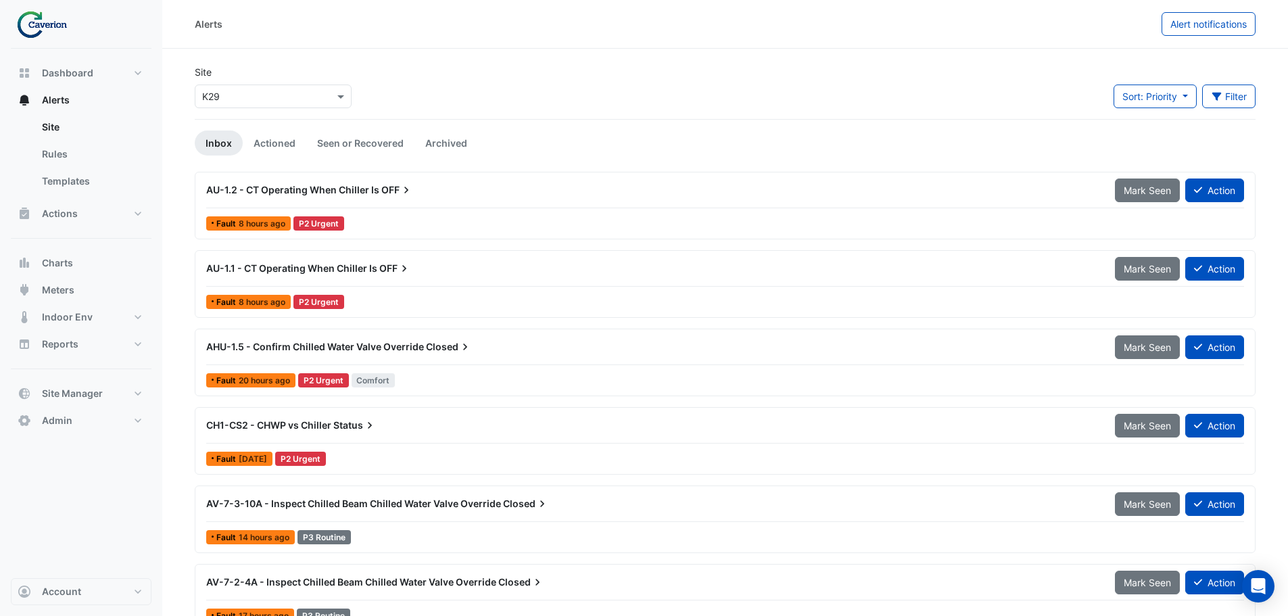
click at [285, 91] on input "text" at bounding box center [259, 97] width 115 height 14
click at [218, 126] on span "Cyber City B" at bounding box center [234, 125] width 56 height 11
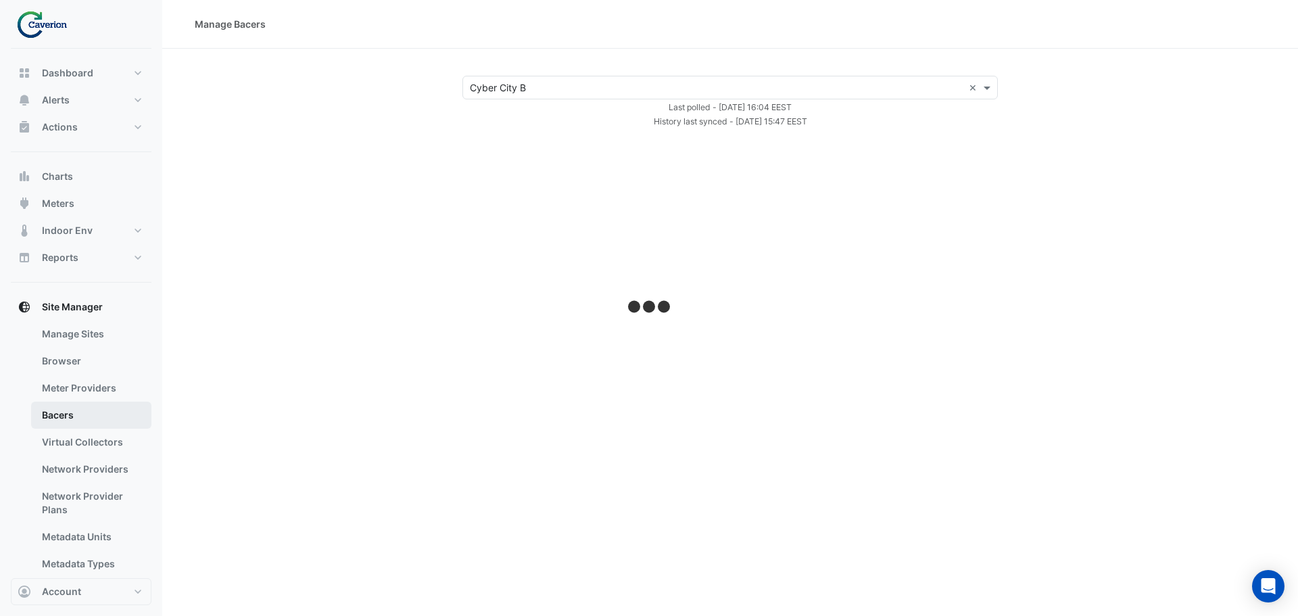
select select "***"
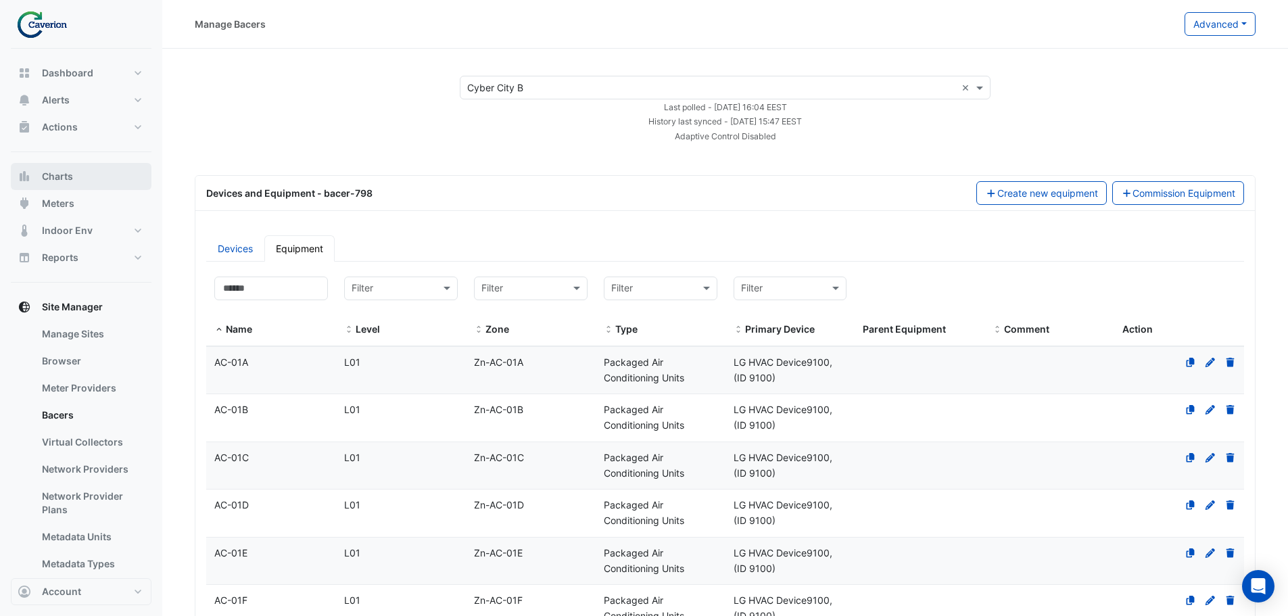
drag, startPoint x: 64, startPoint y: 179, endPoint x: 70, endPoint y: 184, distance: 8.3
click at [64, 179] on span "Charts" at bounding box center [57, 177] width 31 height 14
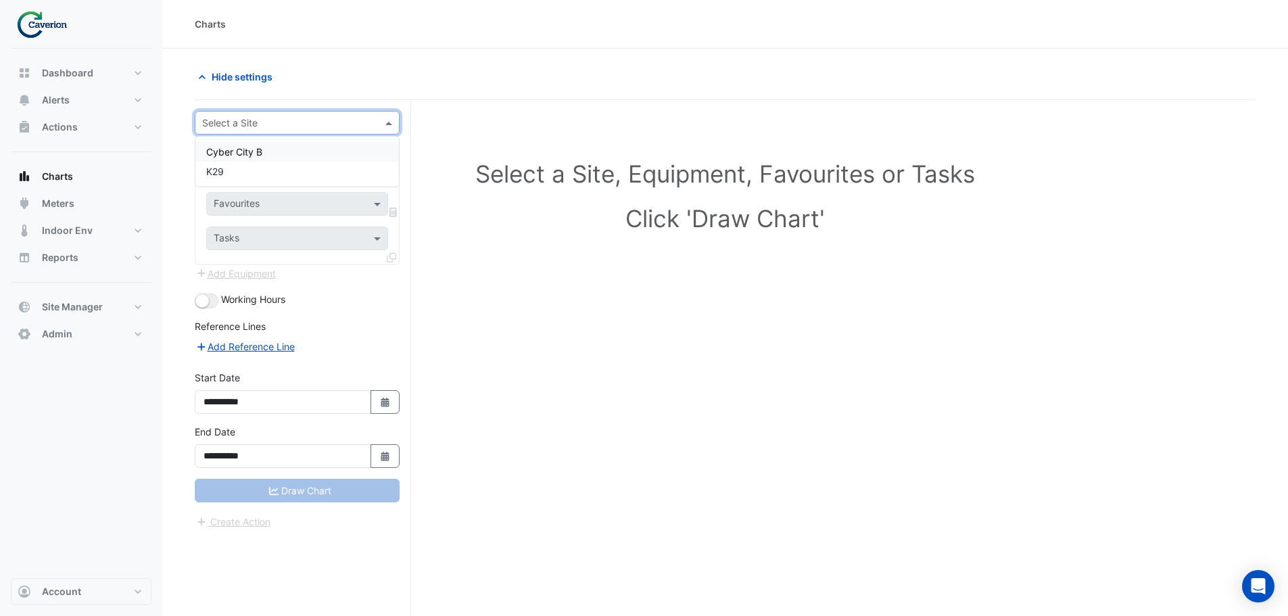
click at [293, 123] on input "text" at bounding box center [283, 123] width 163 height 14
click at [258, 154] on span "Cyber City B" at bounding box center [234, 151] width 56 height 11
click at [281, 170] on div "Equipment" at bounding box center [297, 163] width 182 height 24
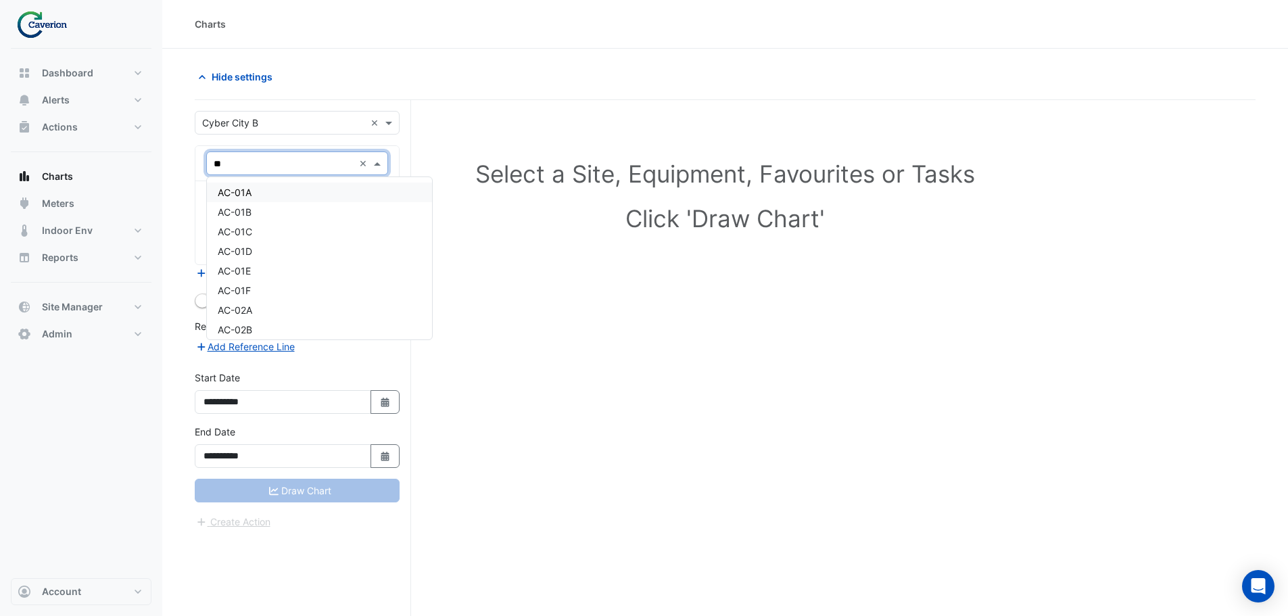
type input "***"
click at [272, 231] on div "AHU-2.3" at bounding box center [297, 232] width 180 height 20
click at [305, 207] on input "text" at bounding box center [282, 205] width 137 height 14
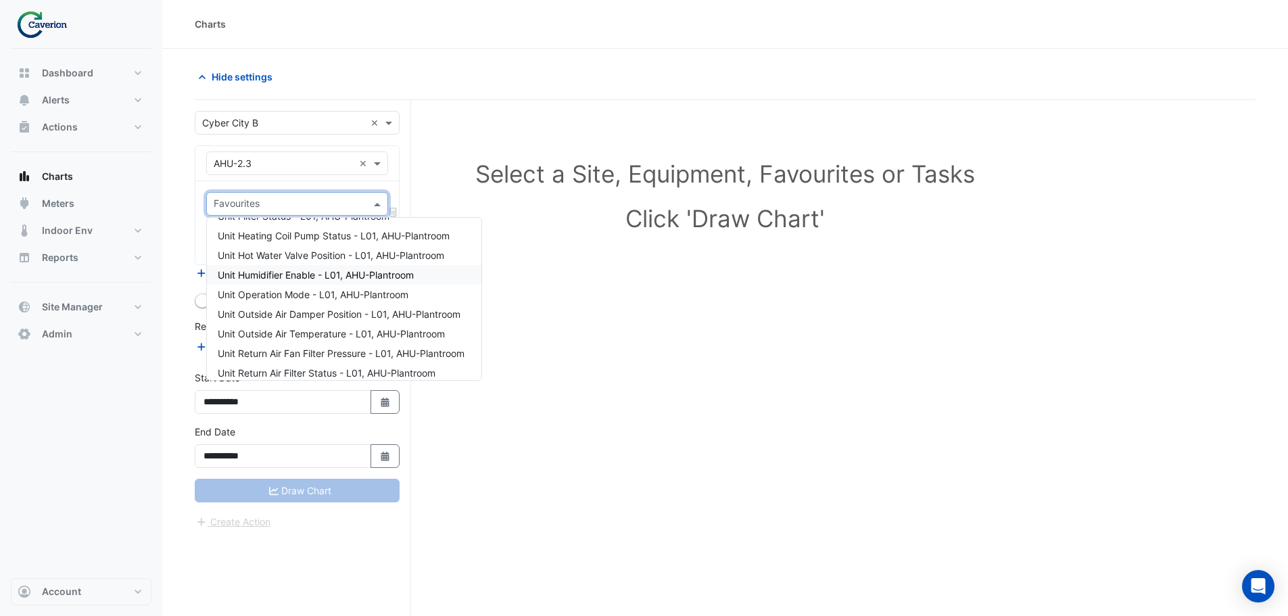
scroll to position [135, 0]
click at [307, 318] on span "Unit Outside Air Temperature - L01, AHU-Plantroom" at bounding box center [331, 313] width 227 height 11
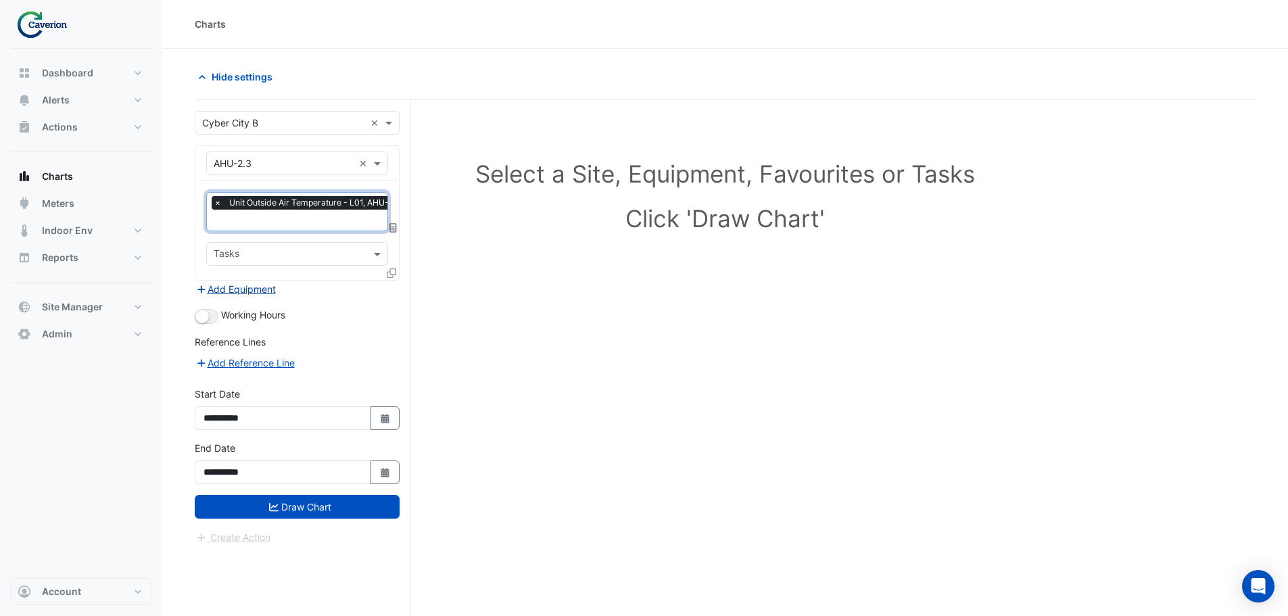
click at [235, 291] on button "Add Equipment" at bounding box center [236, 289] width 82 height 16
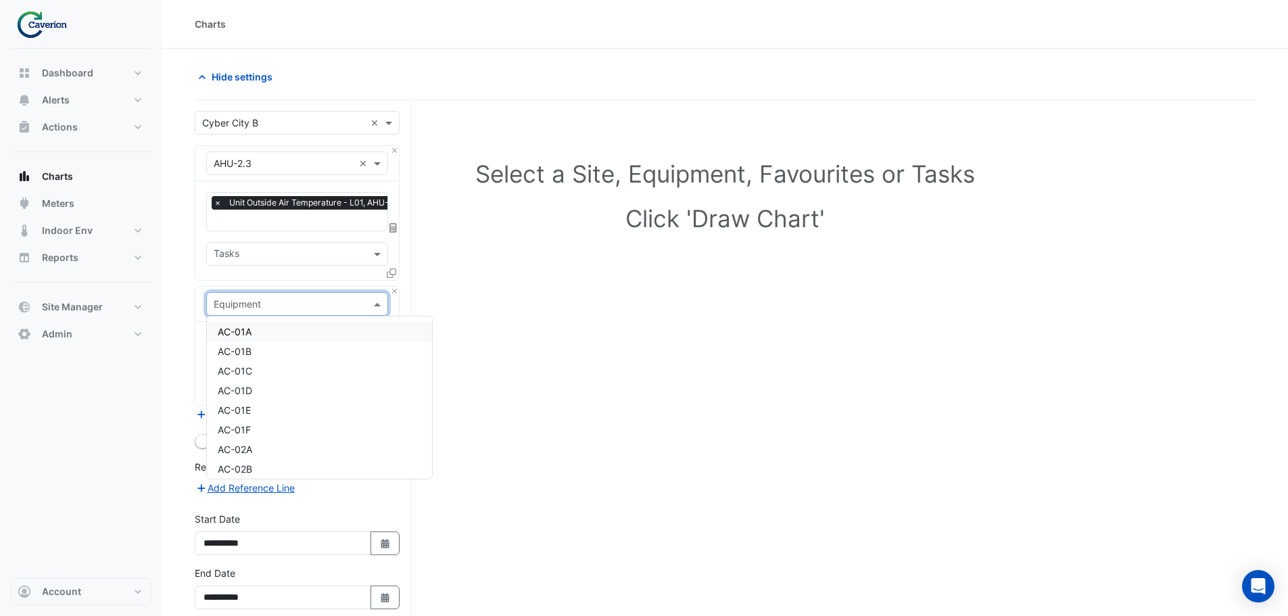
click at [261, 310] on div "Equipment" at bounding box center [237, 304] width 47 height 14
type input "*****"
click at [258, 328] on div "Weather" at bounding box center [297, 332] width 180 height 20
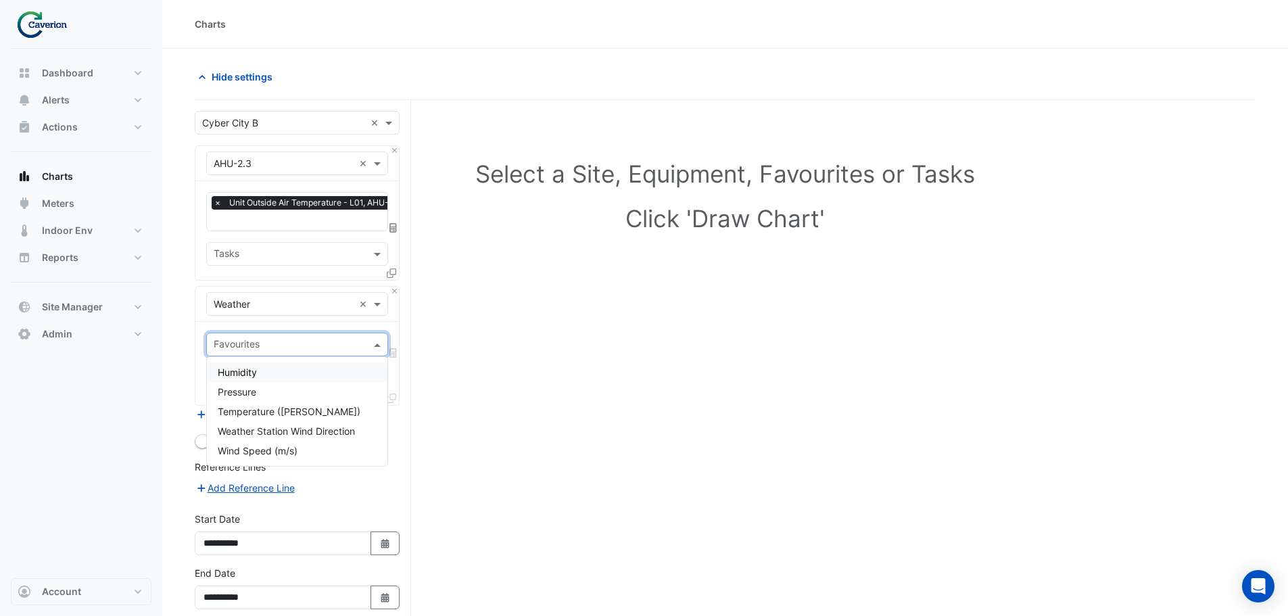
click at [286, 341] on input "text" at bounding box center [289, 346] width 151 height 14
click at [253, 414] on span "Temperature (Celcius)" at bounding box center [289, 411] width 143 height 11
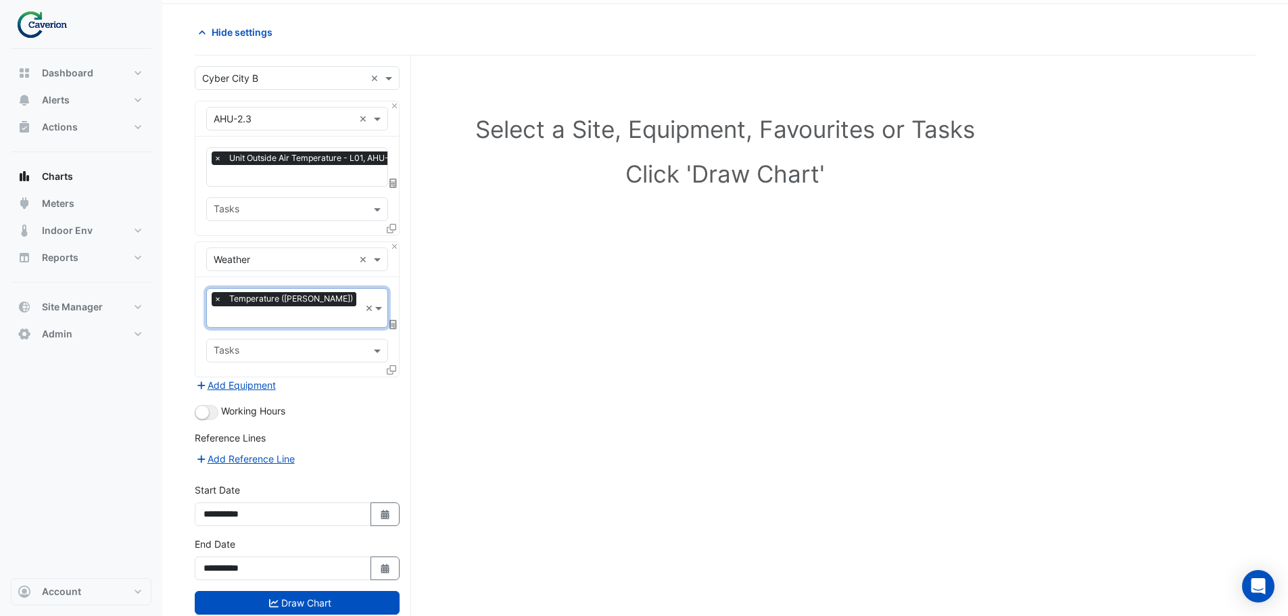
scroll to position [64, 0]
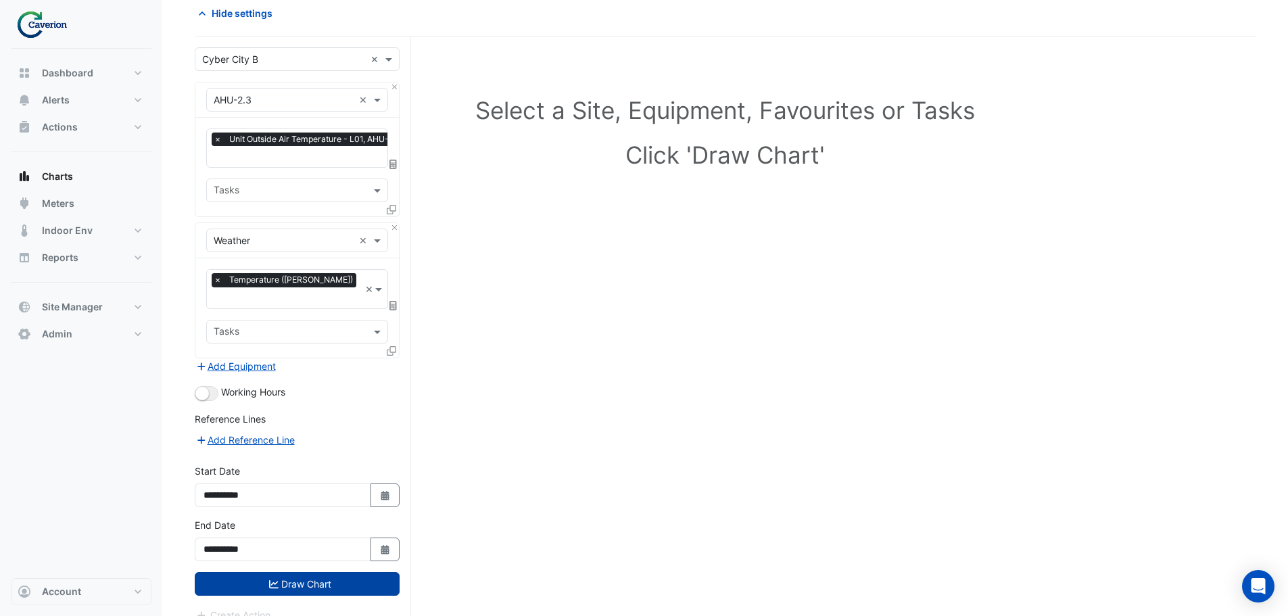
click at [283, 572] on button "Draw Chart" at bounding box center [297, 584] width 205 height 24
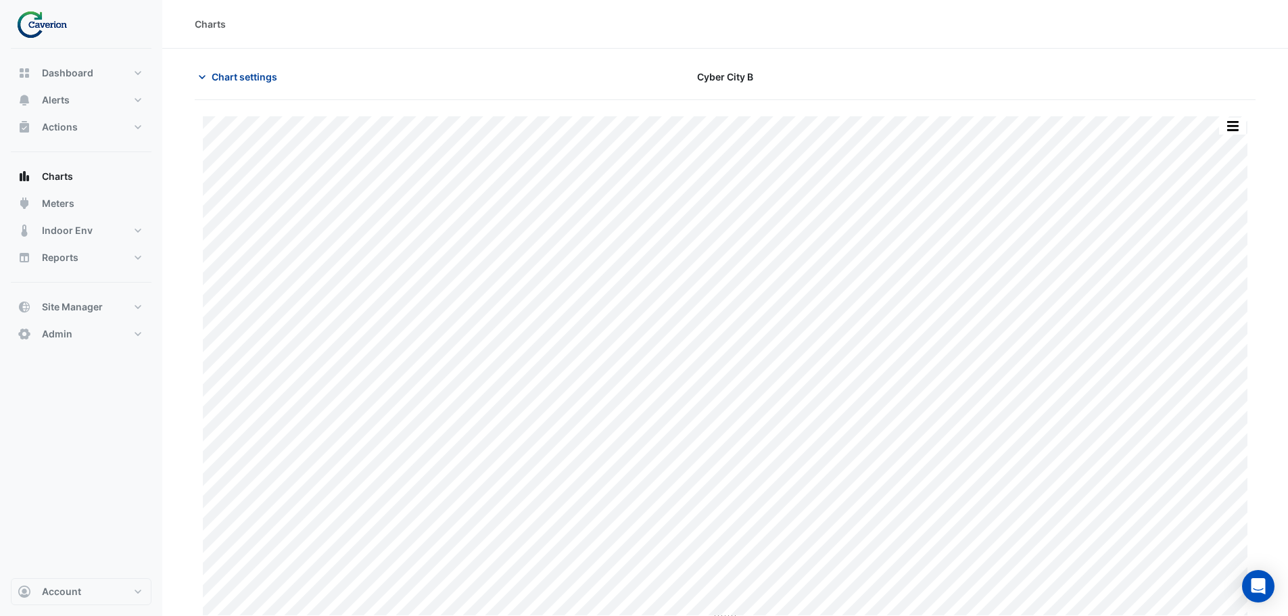
click at [204, 78] on icon "button" at bounding box center [202, 77] width 14 height 14
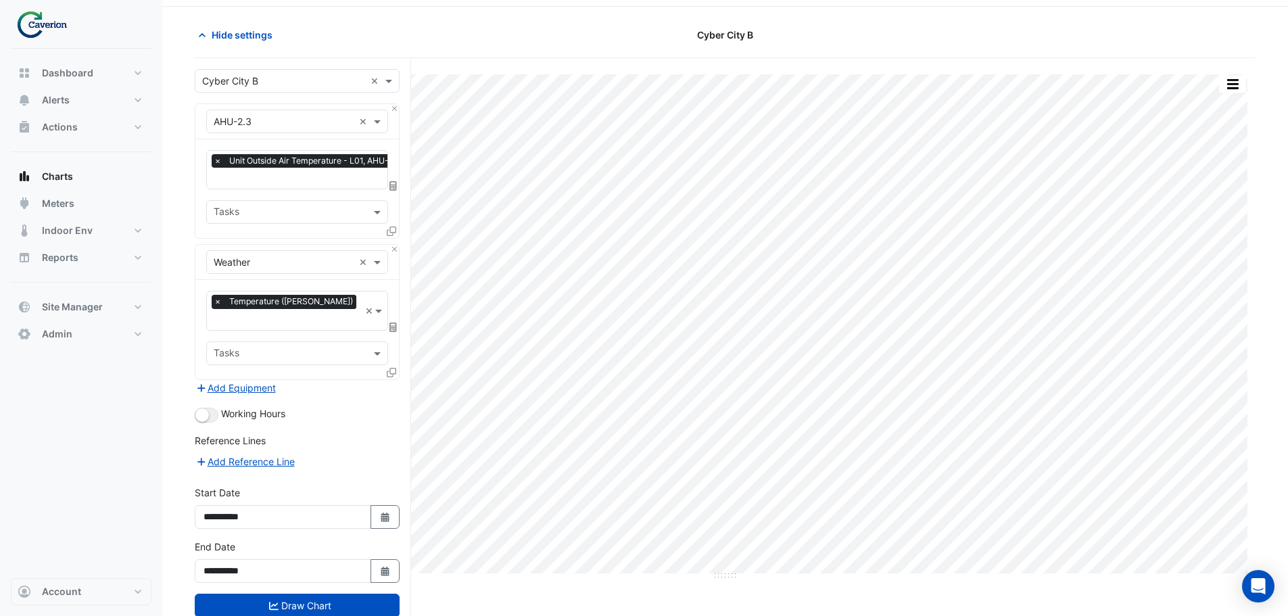
scroll to position [64, 0]
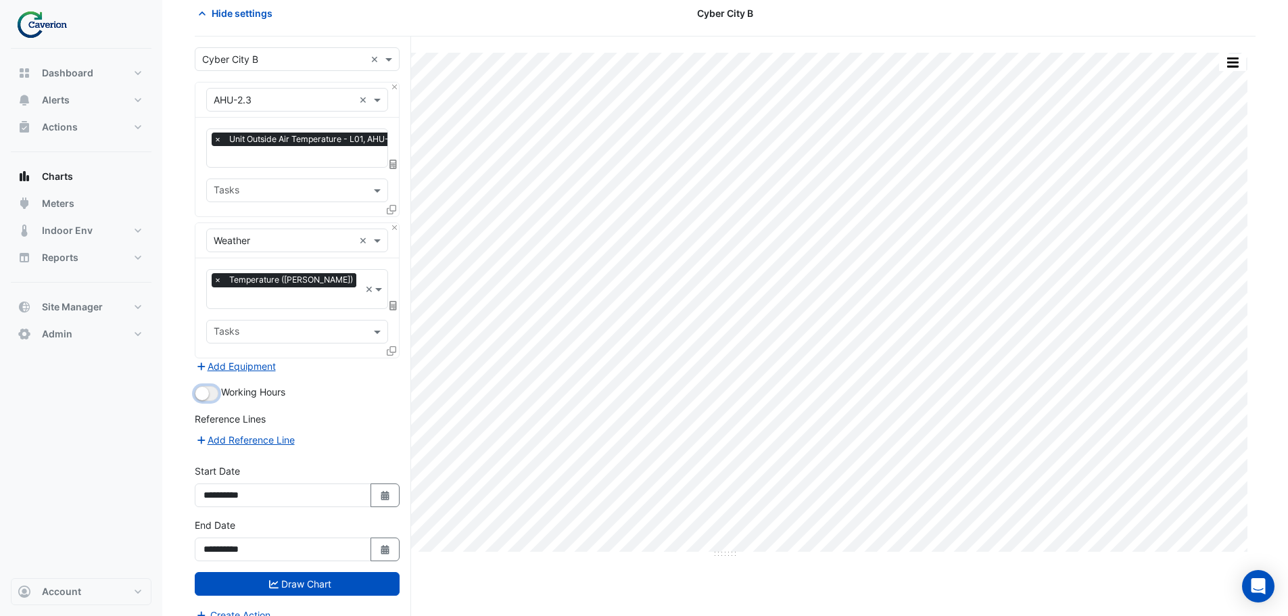
click at [214, 386] on button "button" at bounding box center [207, 393] width 24 height 15
click at [352, 572] on button "Draw Chart" at bounding box center [297, 584] width 205 height 24
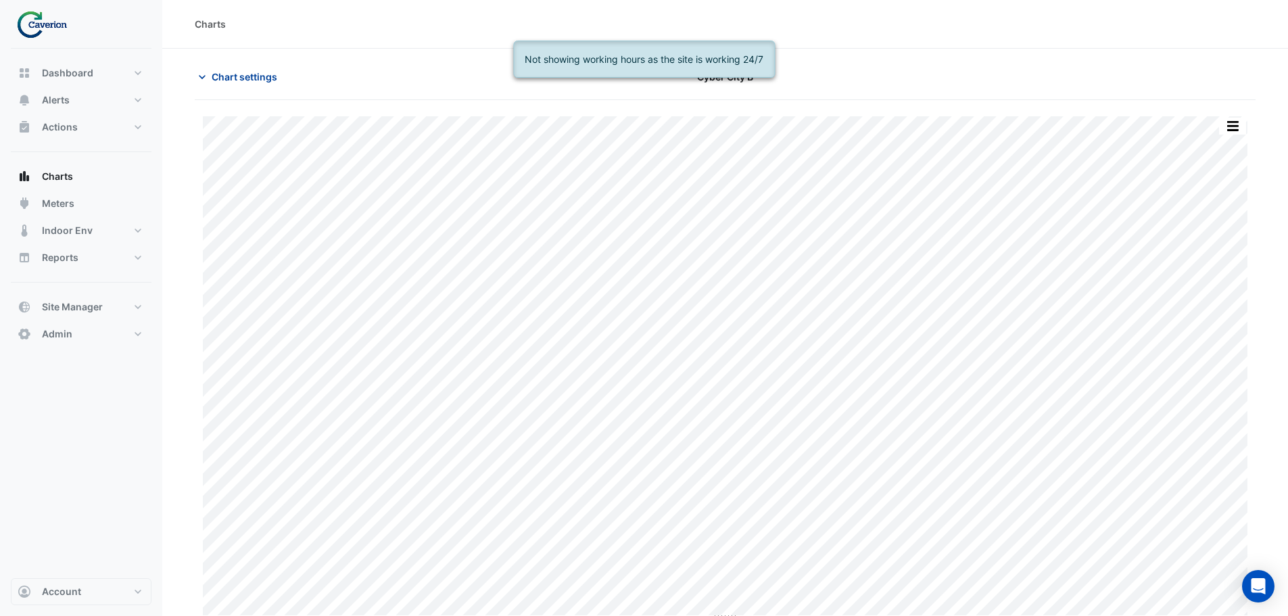
click at [219, 74] on span "Chart settings" at bounding box center [245, 77] width 66 height 14
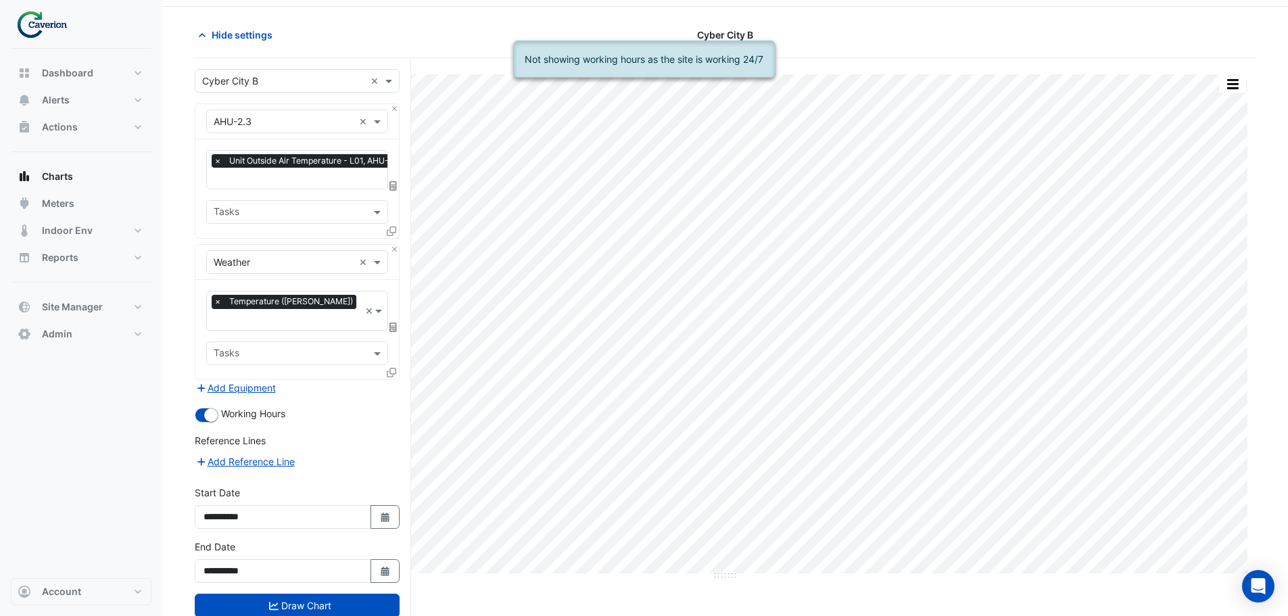
scroll to position [64, 0]
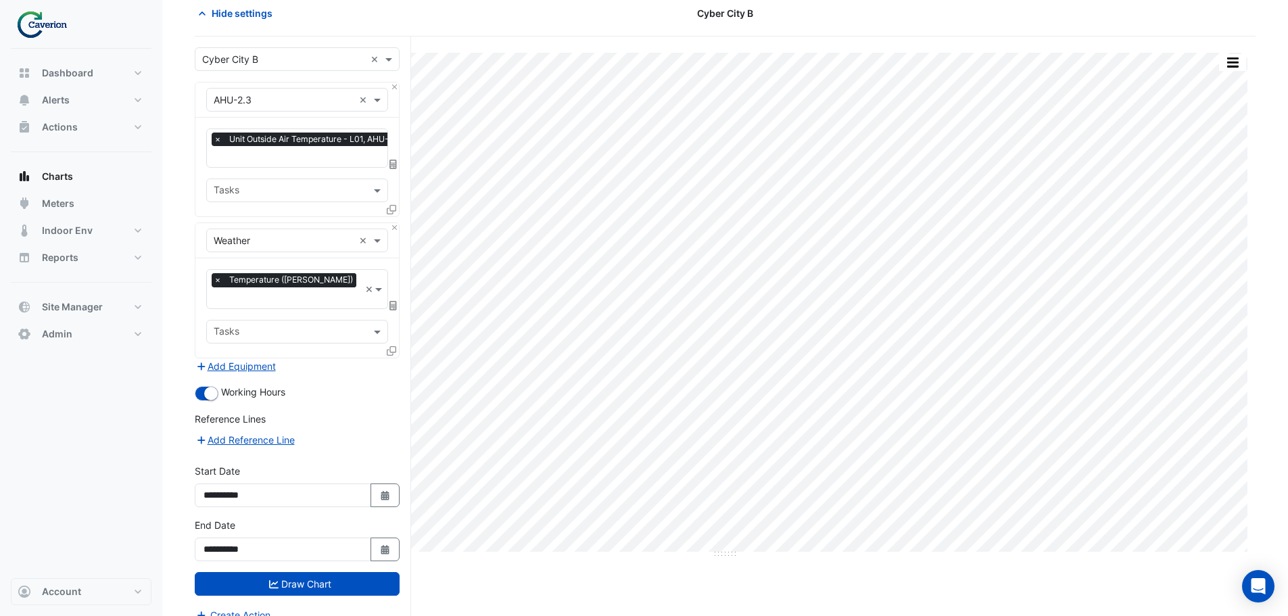
click at [455, 582] on div "Split by Equip Split All Print Save as JPEG Save as PNG Pivot Data Table Export…" at bounding box center [725, 334] width 1061 height 597
click at [477, 585] on div "Split by Equip Split All Print Save as JPEG Save as PNG Pivot Data Table Export…" at bounding box center [725, 334] width 1061 height 597
click at [226, 12] on span "Hide settings" at bounding box center [242, 13] width 61 height 14
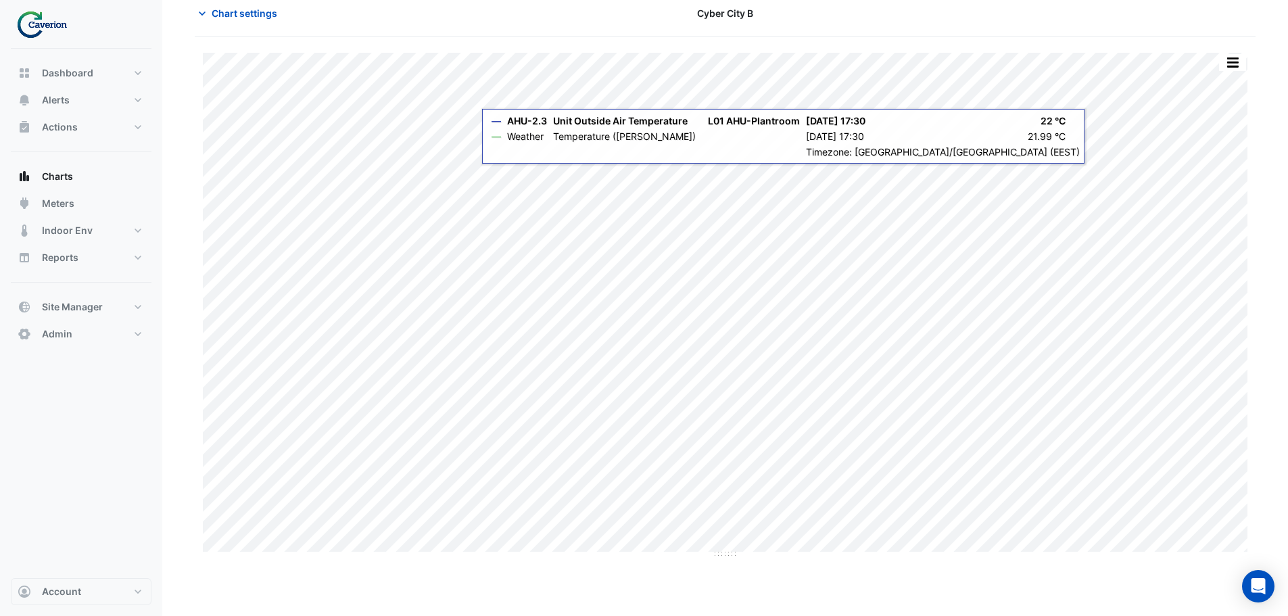
scroll to position [6, 0]
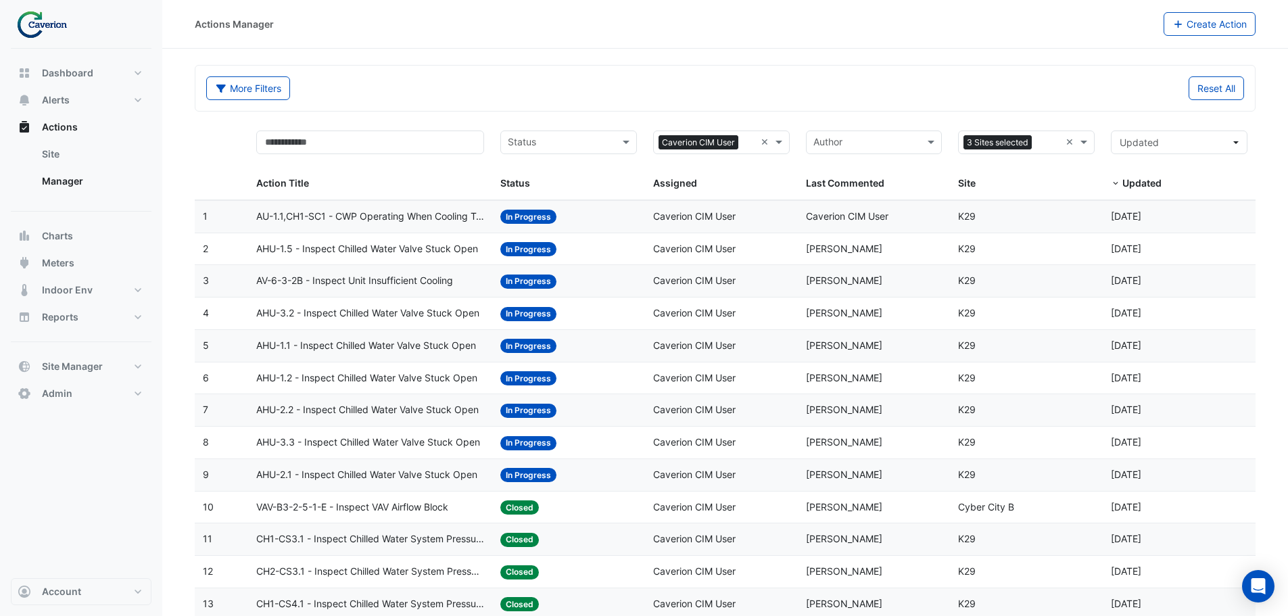
select select "***"
